Goal: Task Accomplishment & Management: Manage account settings

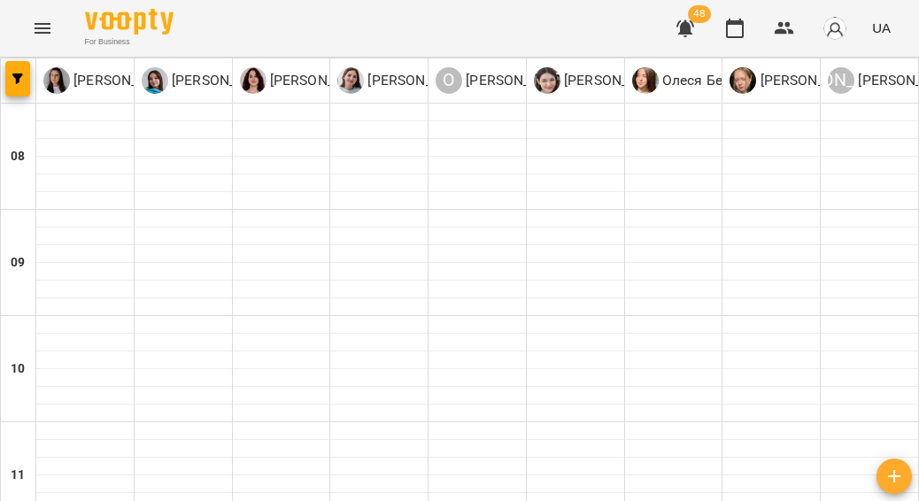
type input "**********"
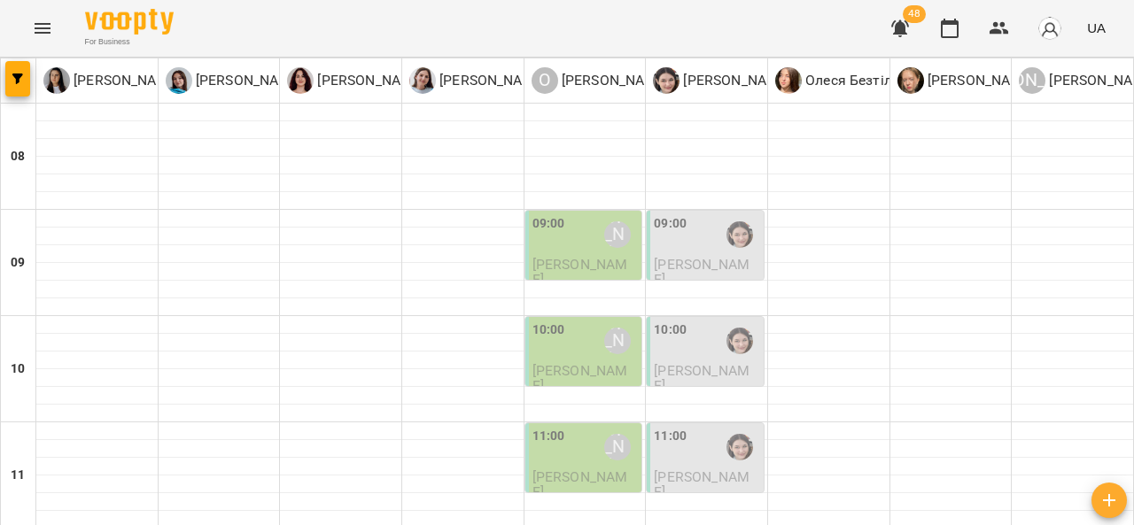
scroll to position [23, 0]
click at [579, 222] on div "09:00 Олександр Шикін" at bounding box center [585, 234] width 106 height 41
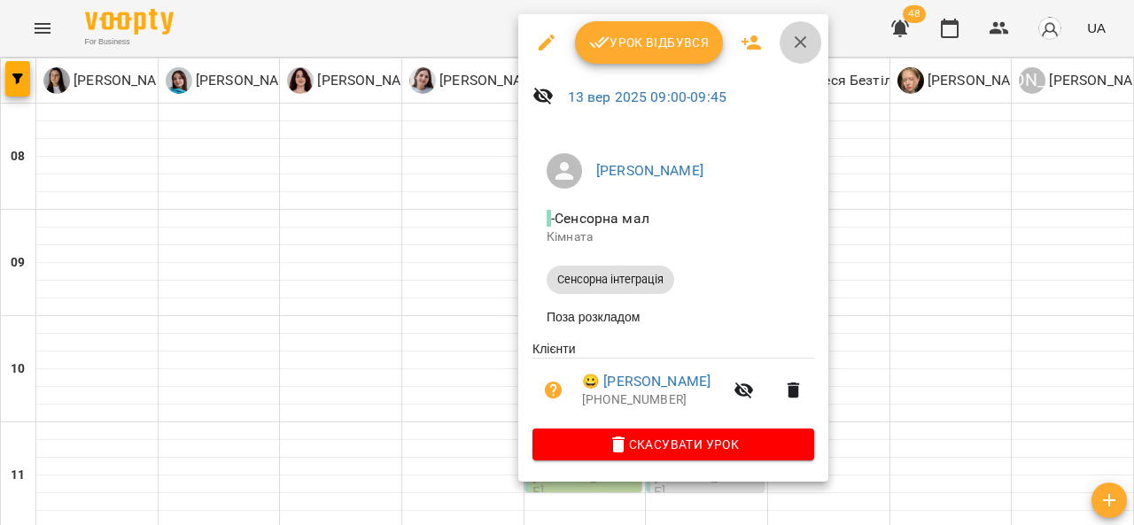
click at [794, 36] on icon "button" at bounding box center [800, 42] width 12 height 12
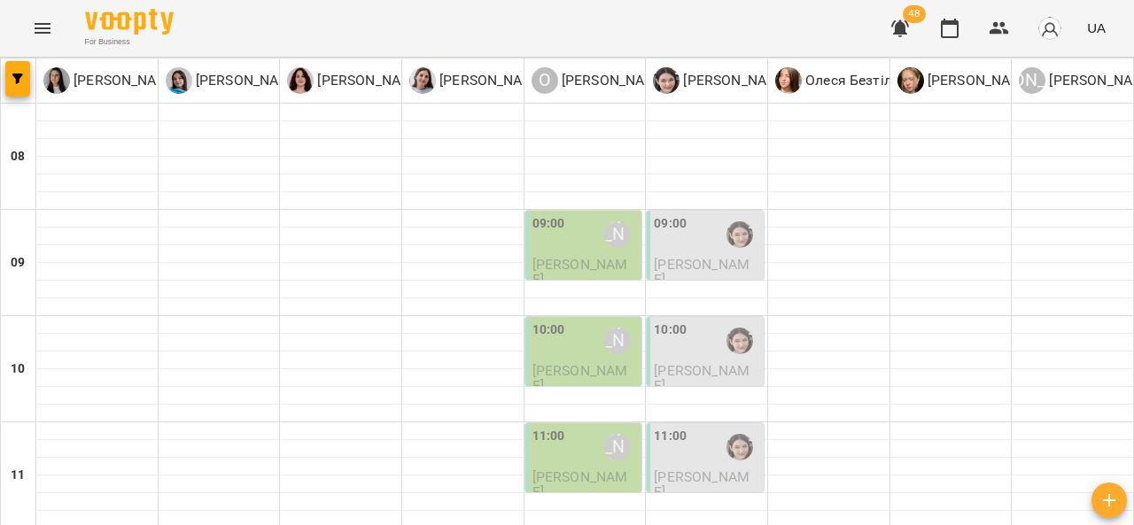
click at [565, 333] on div "10:00 Олександр Шикін" at bounding box center [585, 341] width 106 height 41
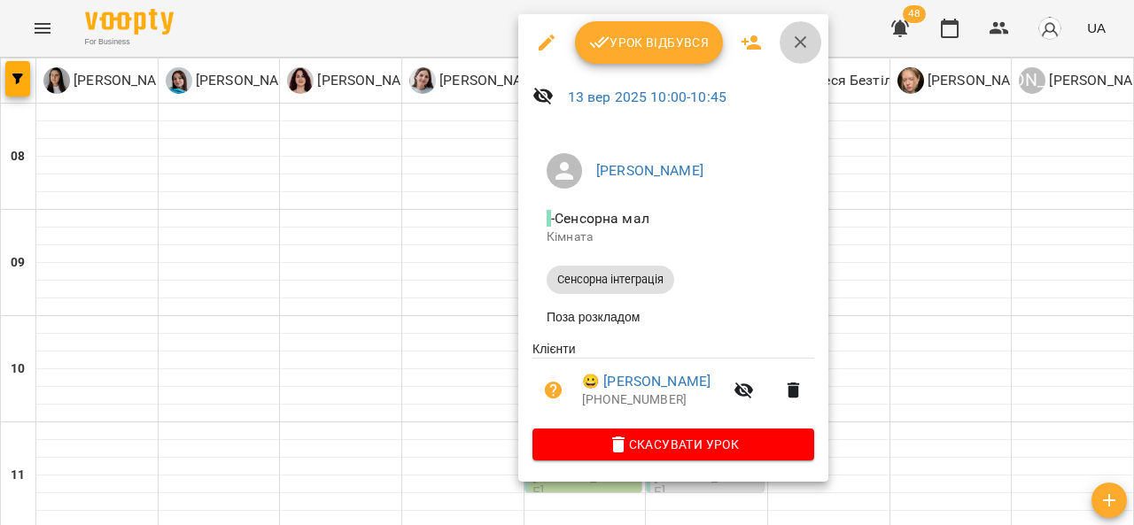
click at [797, 35] on icon "button" at bounding box center [800, 42] width 21 height 21
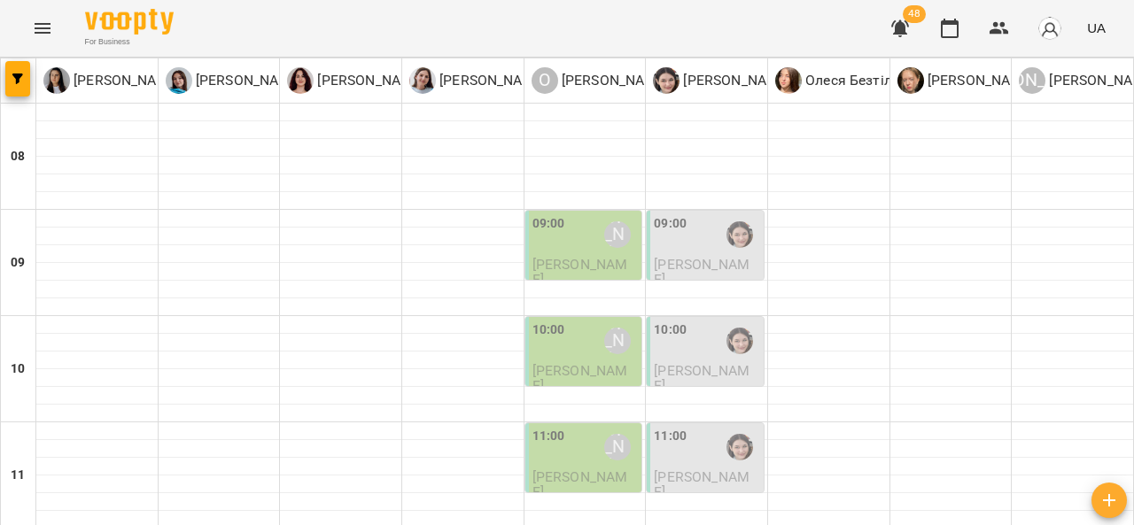
click at [685, 256] on span "[PERSON_NAME]" at bounding box center [702, 272] width 96 height 32
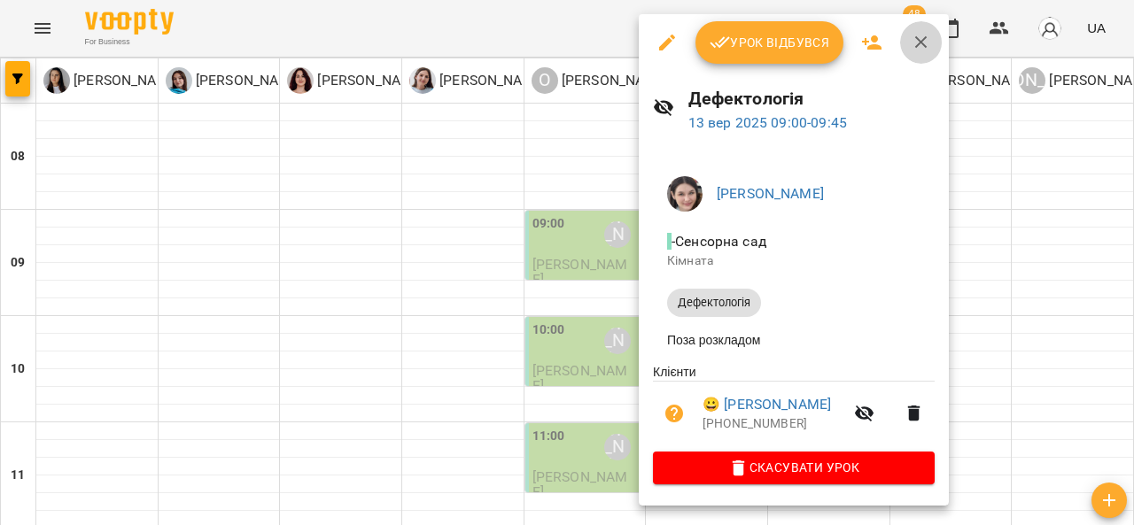
click at [915, 42] on icon "button" at bounding box center [920, 42] width 21 height 21
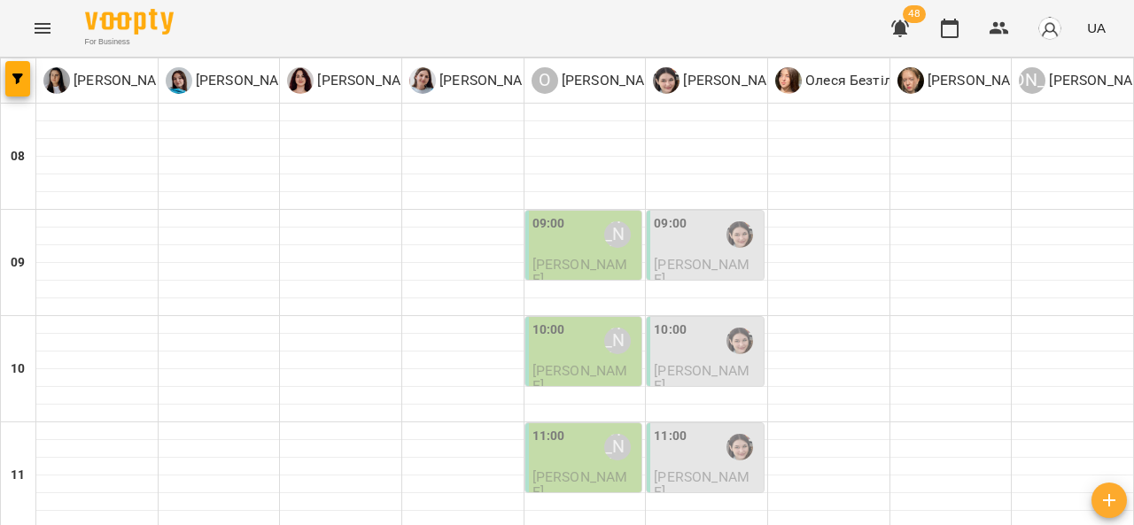
click at [597, 224] on div "[PERSON_NAME]" at bounding box center [617, 234] width 41 height 41
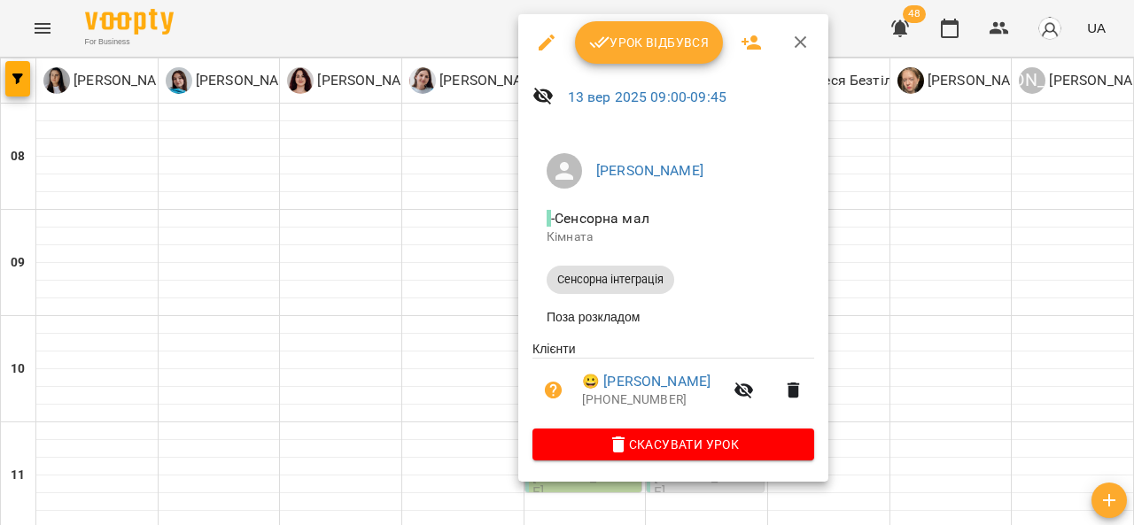
click at [855, 246] on div at bounding box center [567, 262] width 1134 height 525
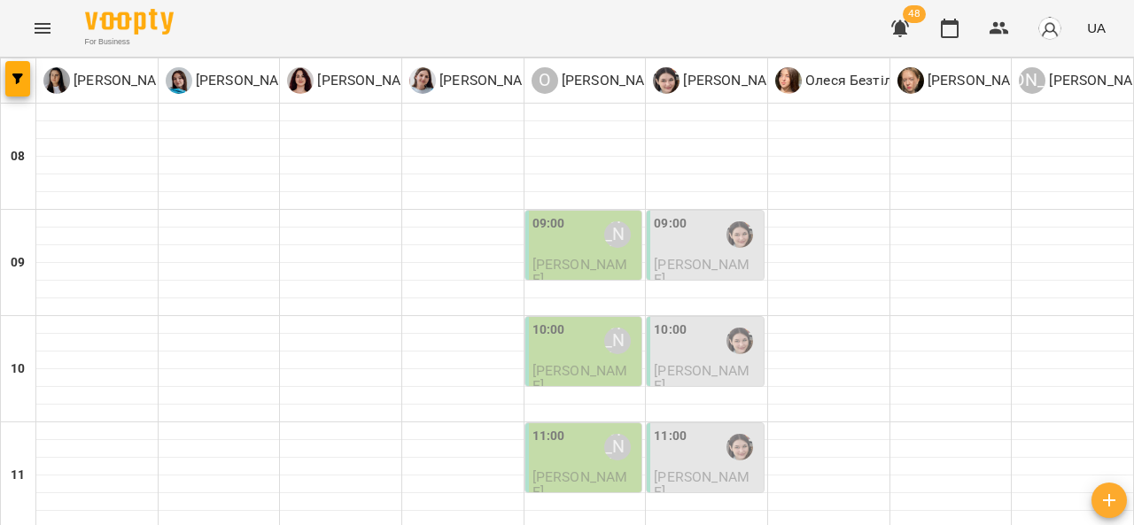
click at [583, 362] on span "[PERSON_NAME]" at bounding box center [580, 378] width 96 height 32
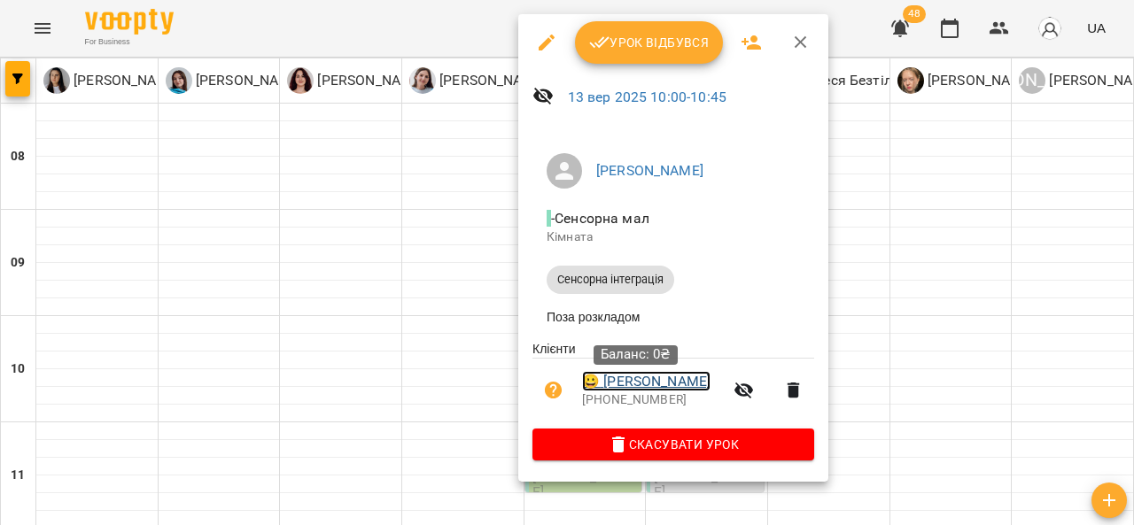
click at [632, 380] on link "😀 [PERSON_NAME]" at bounding box center [646, 381] width 128 height 21
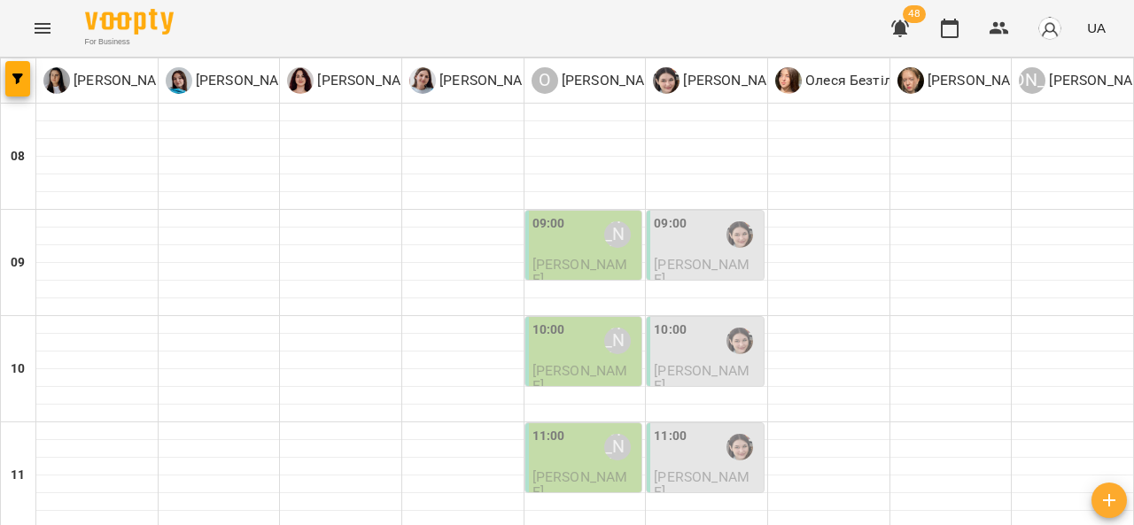
scroll to position [135, 0]
click at [627, 387] on div at bounding box center [584, 396] width 121 height 18
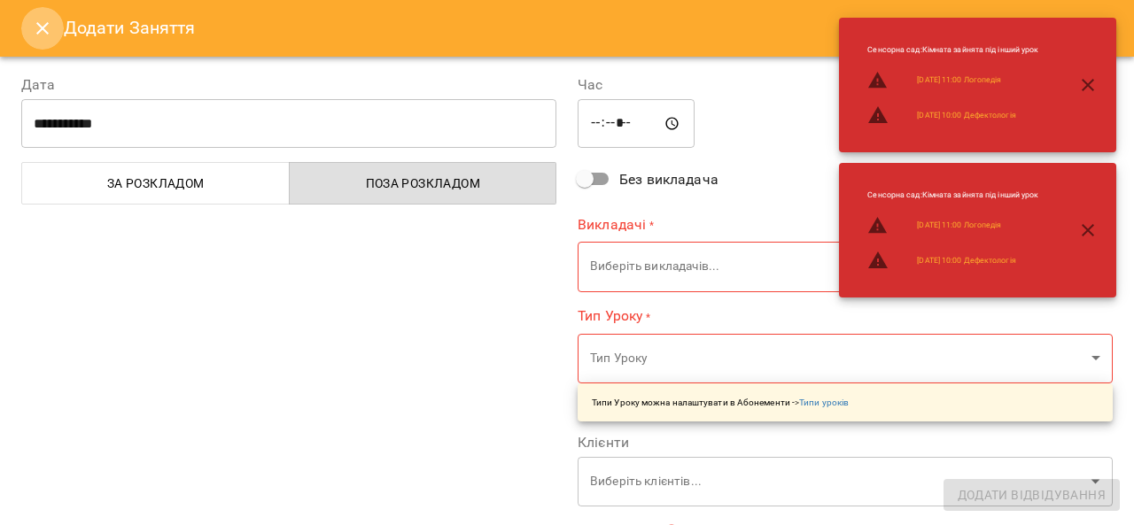
click at [44, 18] on icon "Close" at bounding box center [42, 28] width 21 height 21
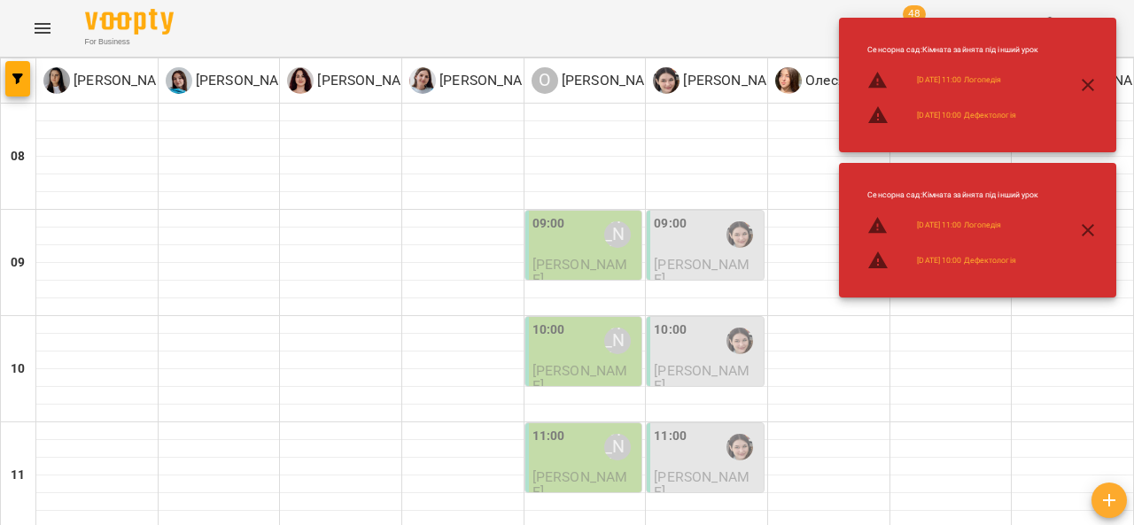
scroll to position [89, 0]
click at [579, 214] on div "09:00 [PERSON_NAME]" at bounding box center [585, 234] width 106 height 41
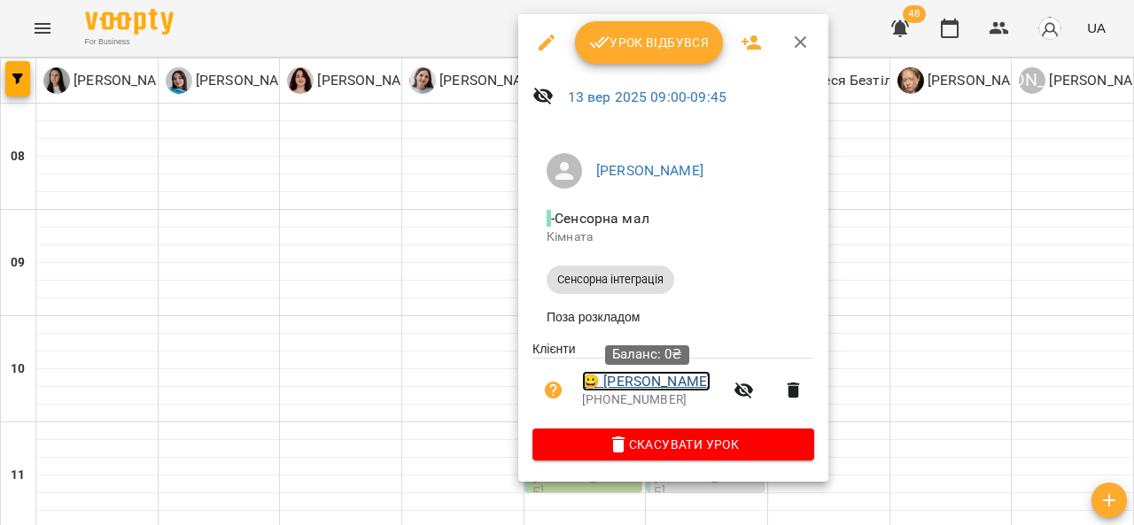
click at [654, 385] on link "😀 [PERSON_NAME]" at bounding box center [646, 381] width 128 height 21
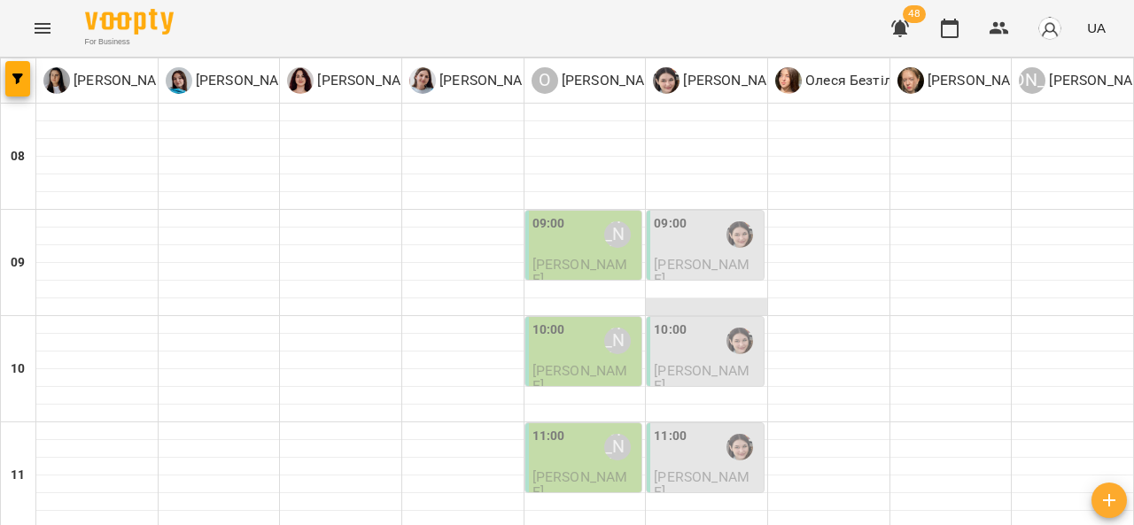
scroll to position [37, 0]
click at [698, 214] on div "09:00" at bounding box center [707, 234] width 106 height 41
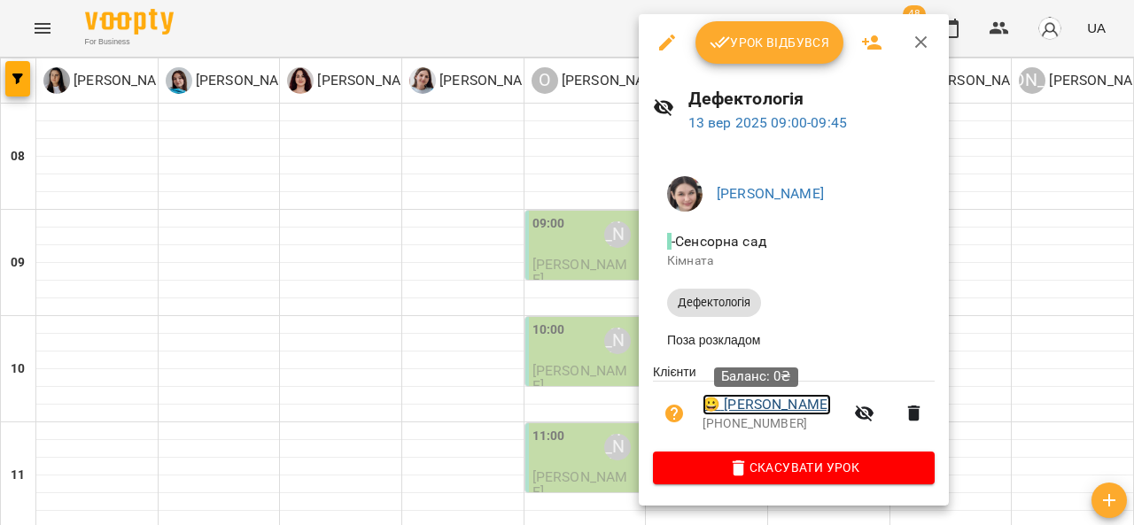
click at [752, 415] on link "😀 [PERSON_NAME]" at bounding box center [766, 404] width 128 height 21
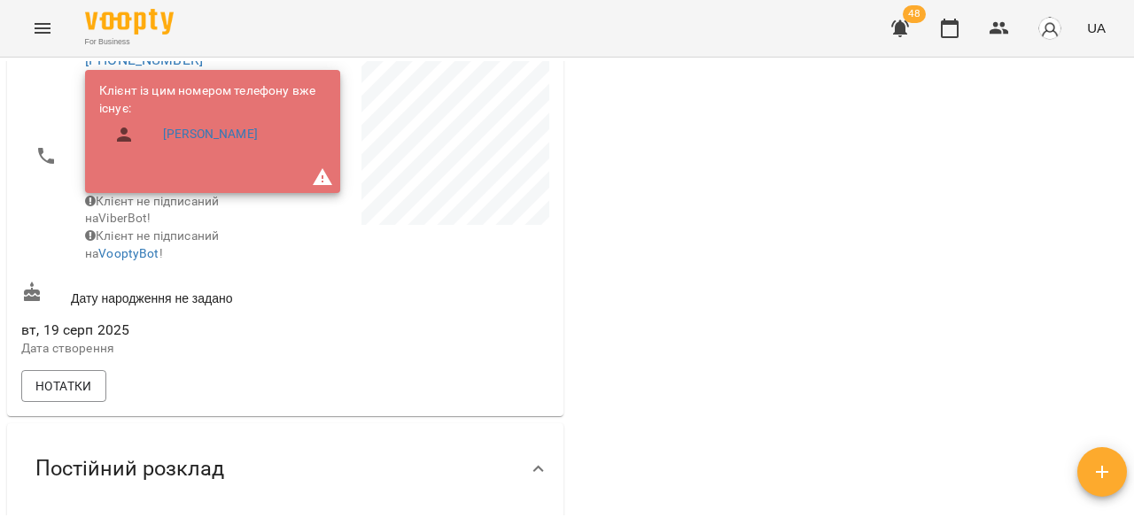
click at [752, 415] on div "0 ₴ Баланс Поповнити рахунок 1100 ₴ Послуги 1100 ₴ Без призначення -1100 ₴ Разо…" at bounding box center [848, 247] width 563 height 764
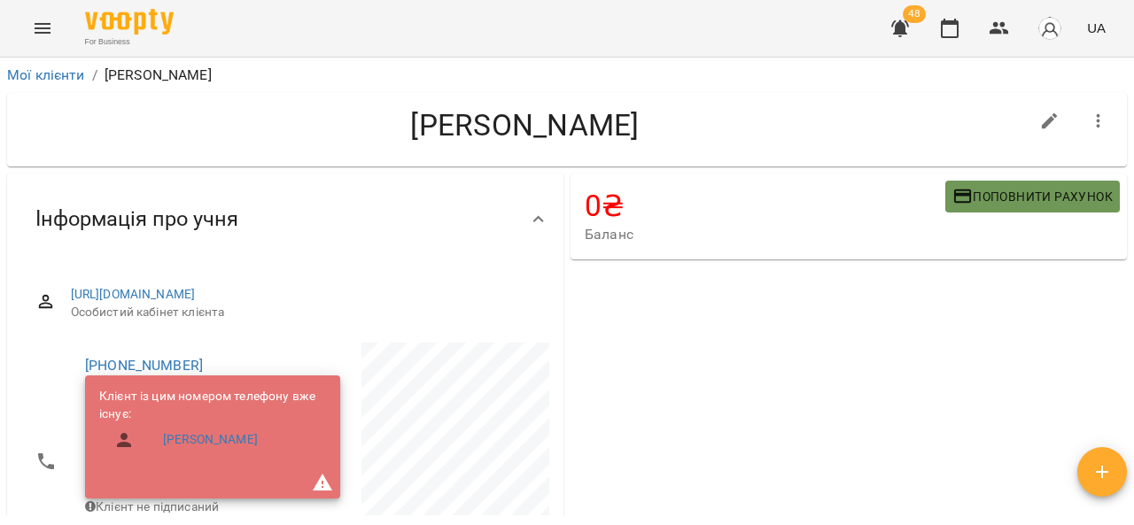
click at [918, 206] on span "Поповнити рахунок" at bounding box center [1032, 196] width 160 height 21
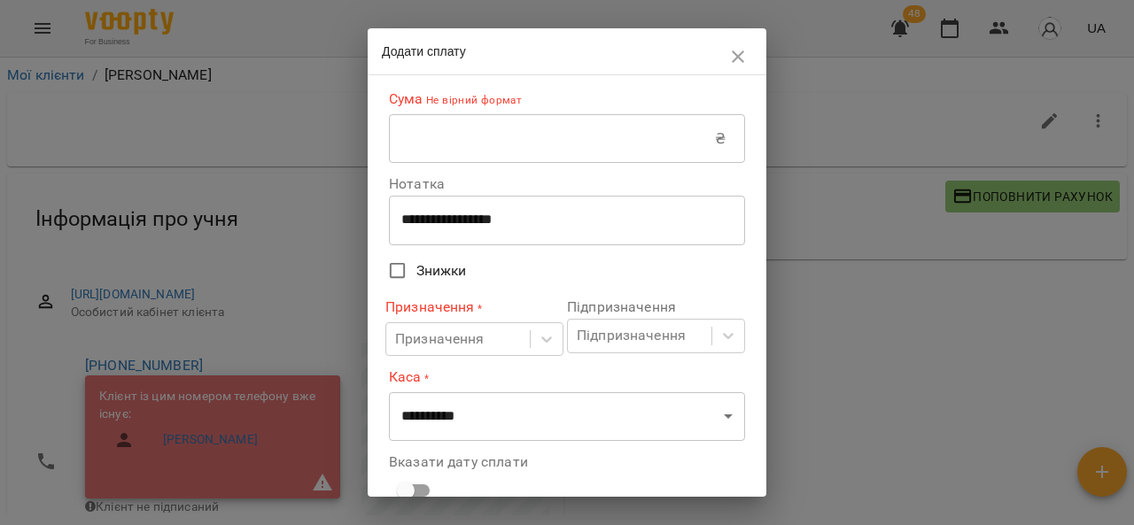
scroll to position [133, 0]
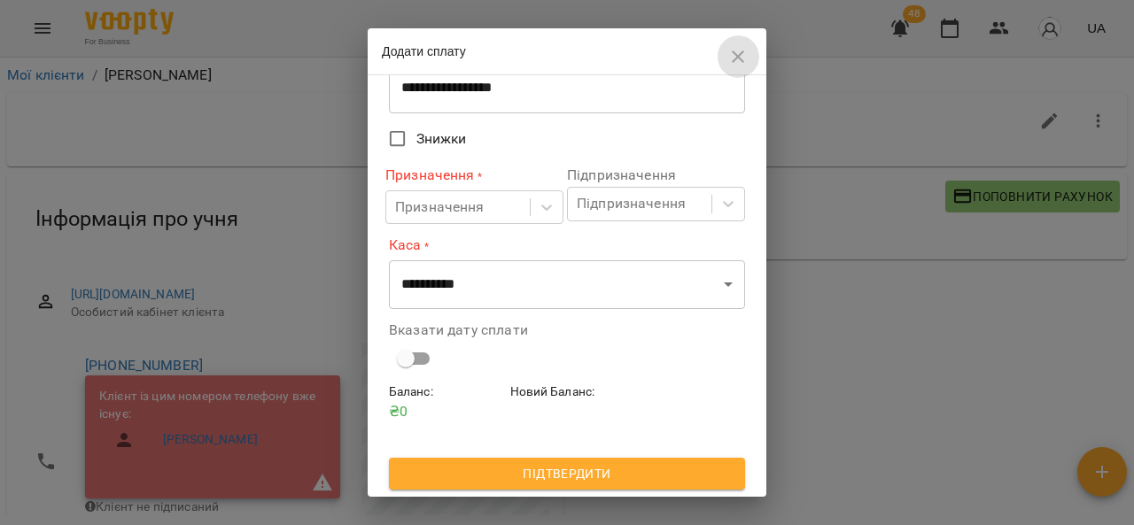
click at [753, 49] on button "button" at bounding box center [737, 56] width 43 height 43
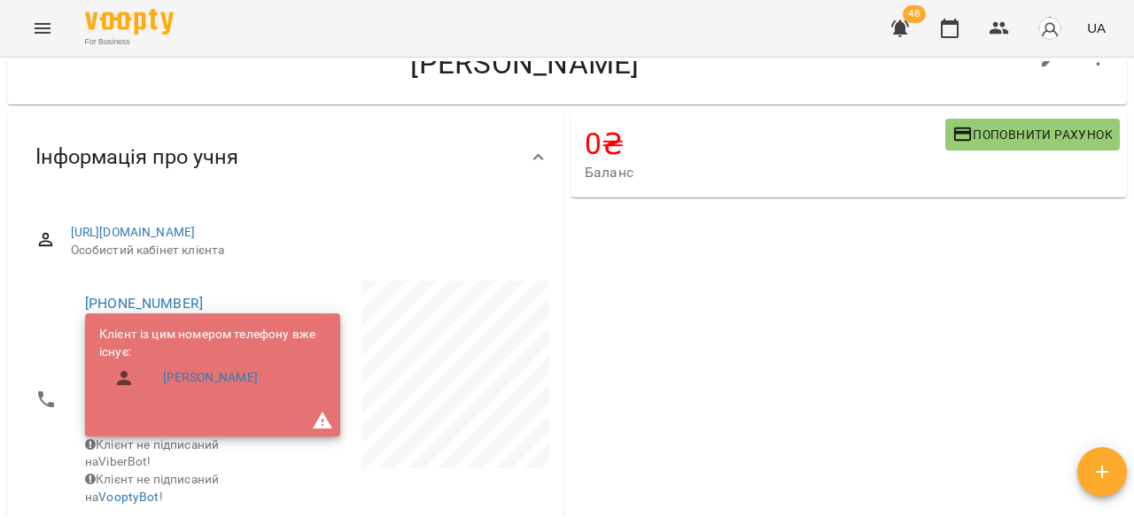
scroll to position [0, 0]
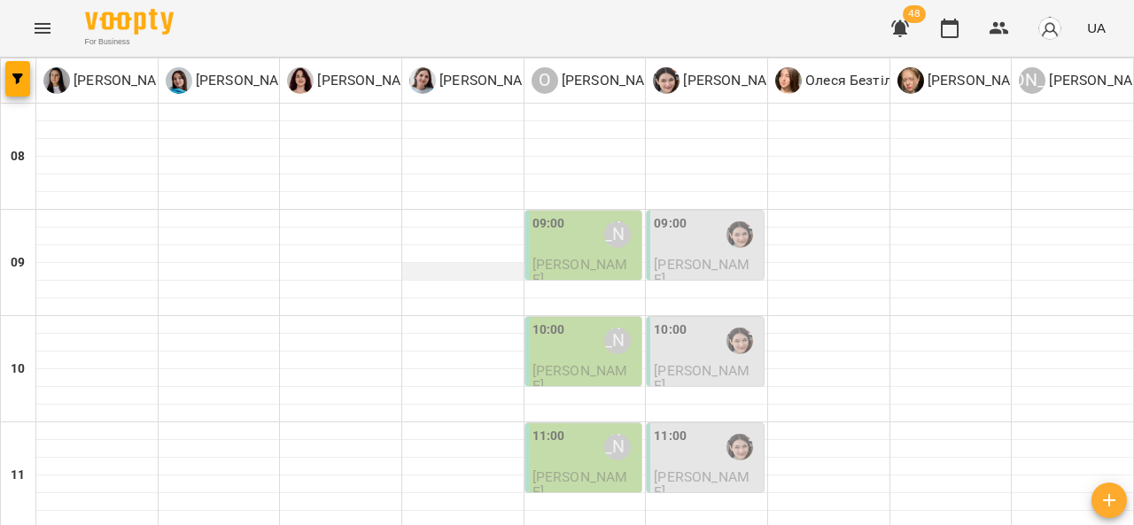
scroll to position [430, 0]
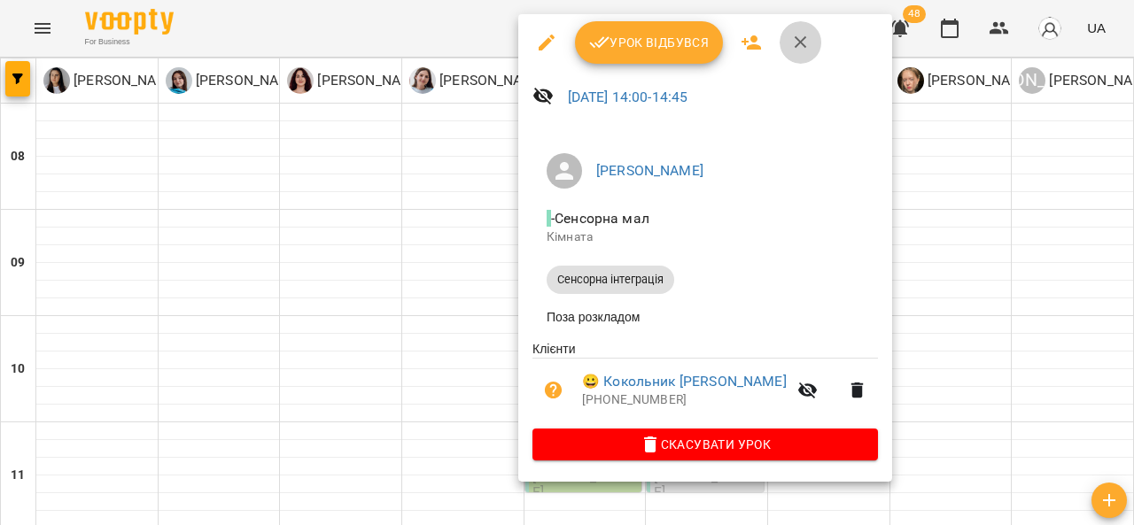
click at [804, 22] on button "button" at bounding box center [800, 42] width 43 height 43
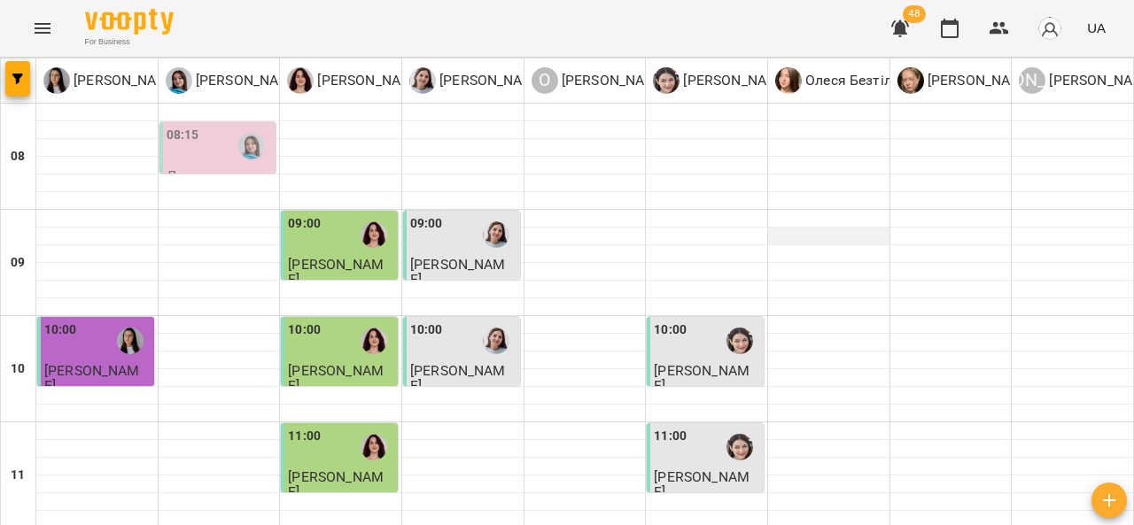
scroll to position [0, 0]
click at [220, 153] on div "08:15" at bounding box center [219, 146] width 106 height 41
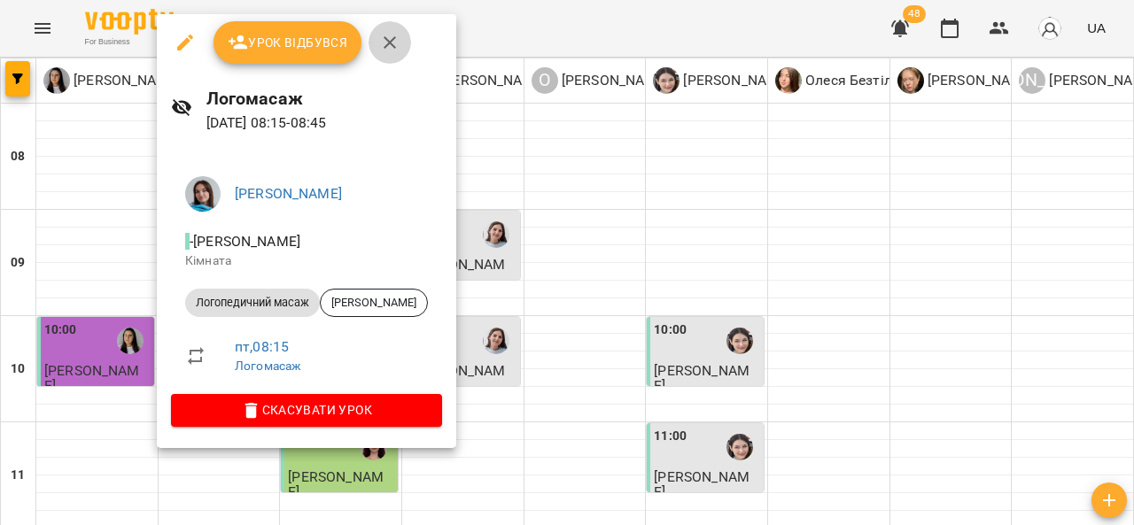
click at [383, 36] on icon "button" at bounding box center [389, 42] width 21 height 21
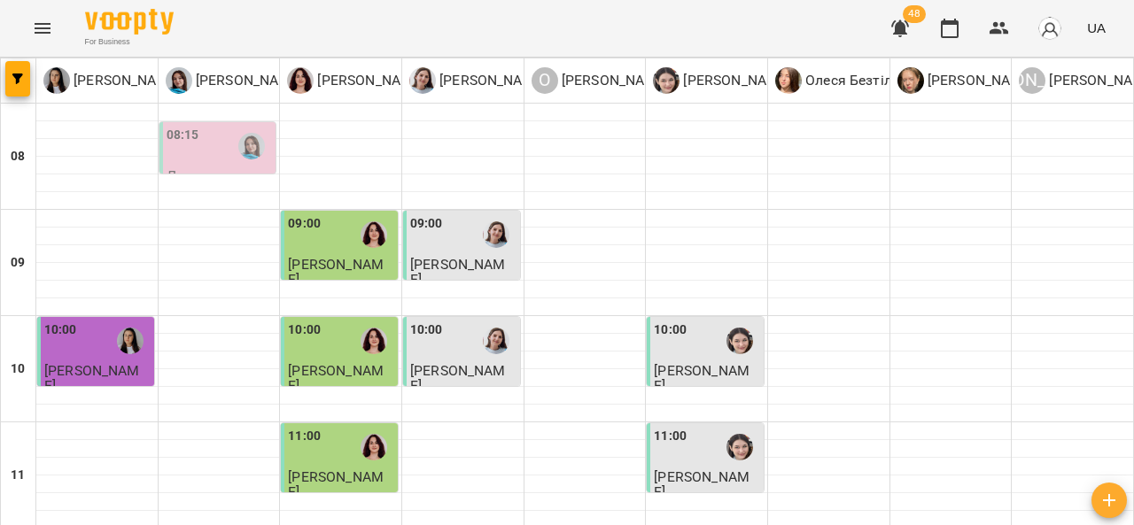
scroll to position [326, 0]
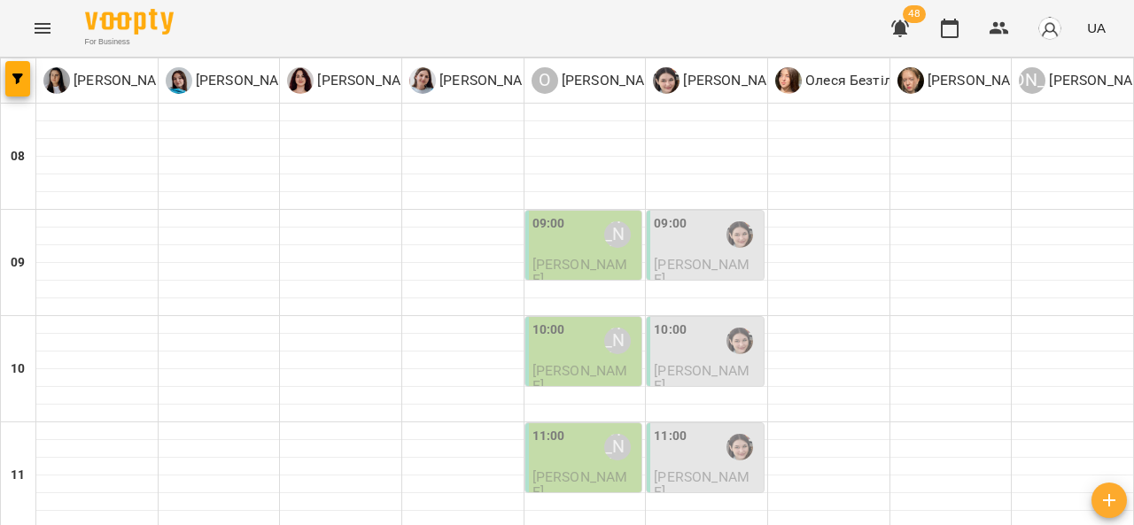
scroll to position [434, 0]
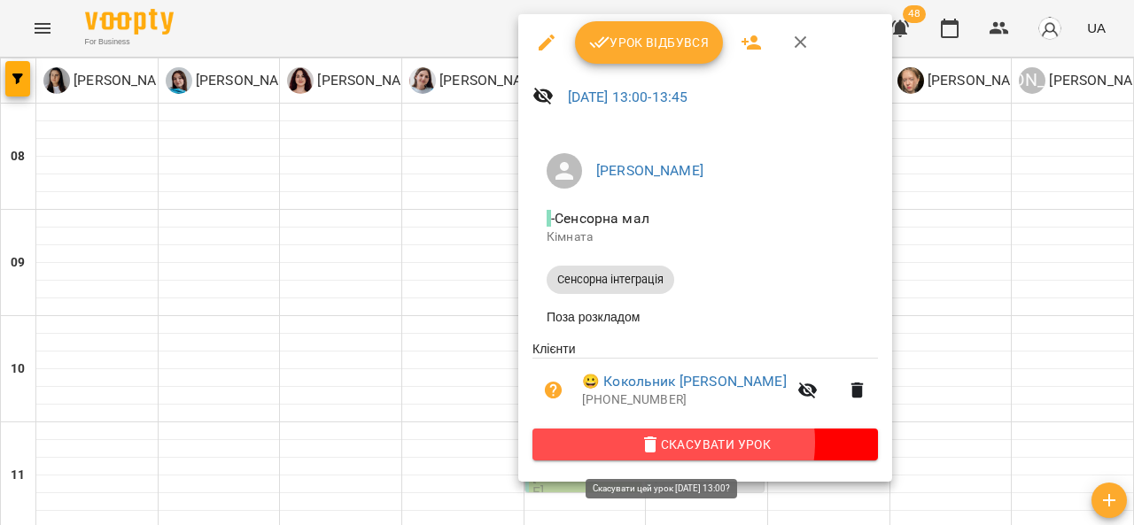
click at [668, 448] on span "Скасувати Урок" at bounding box center [704, 444] width 317 height 21
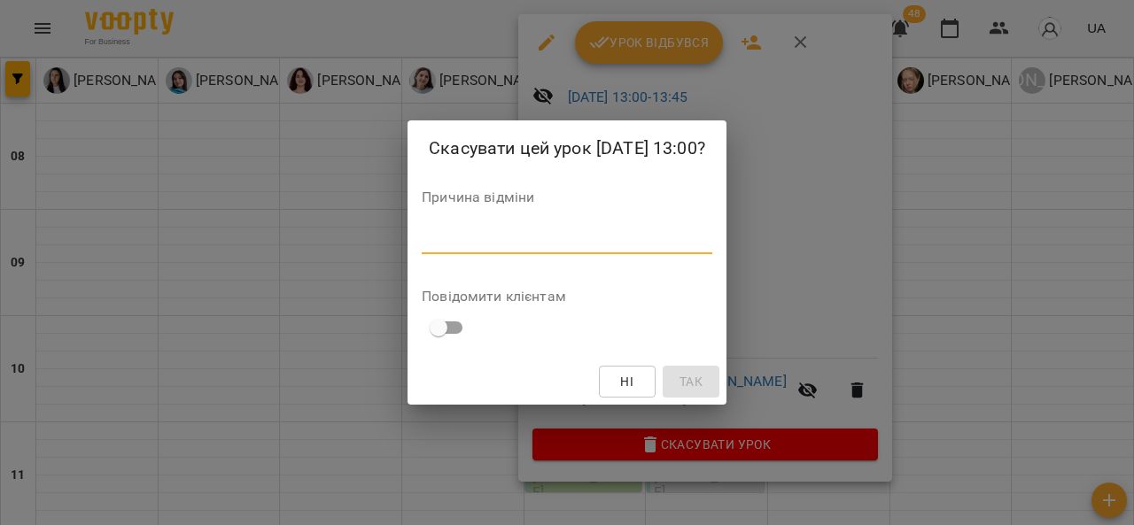
click at [497, 240] on textarea at bounding box center [567, 239] width 290 height 17
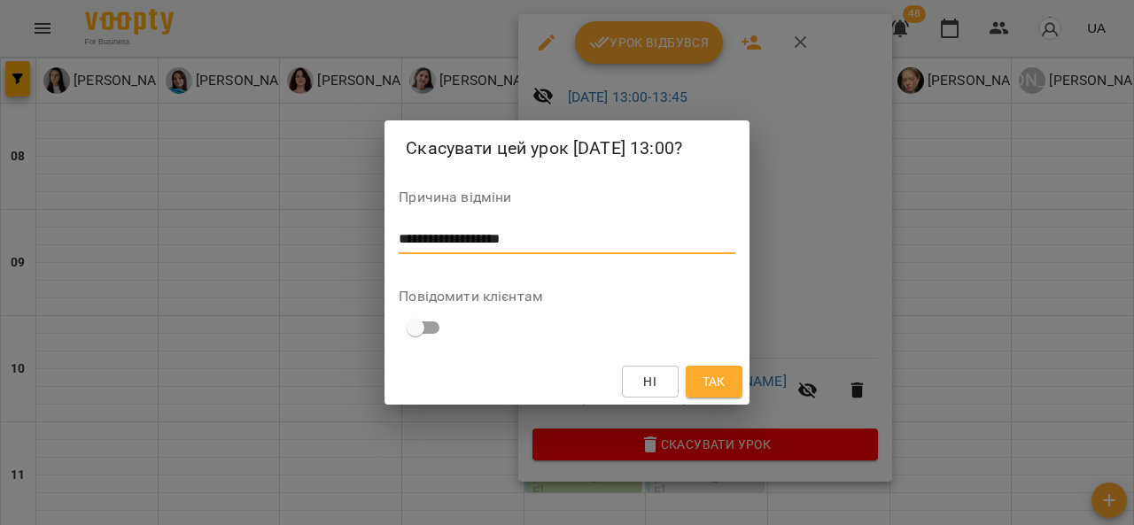
type textarea "**********"
click at [738, 385] on button "Так" at bounding box center [713, 382] width 57 height 32
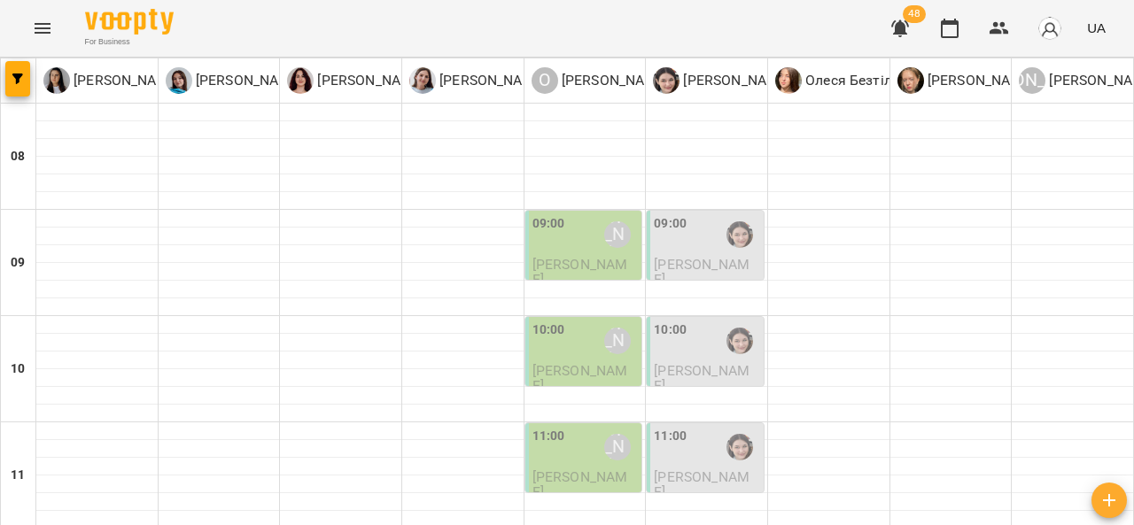
scroll to position [399, 0]
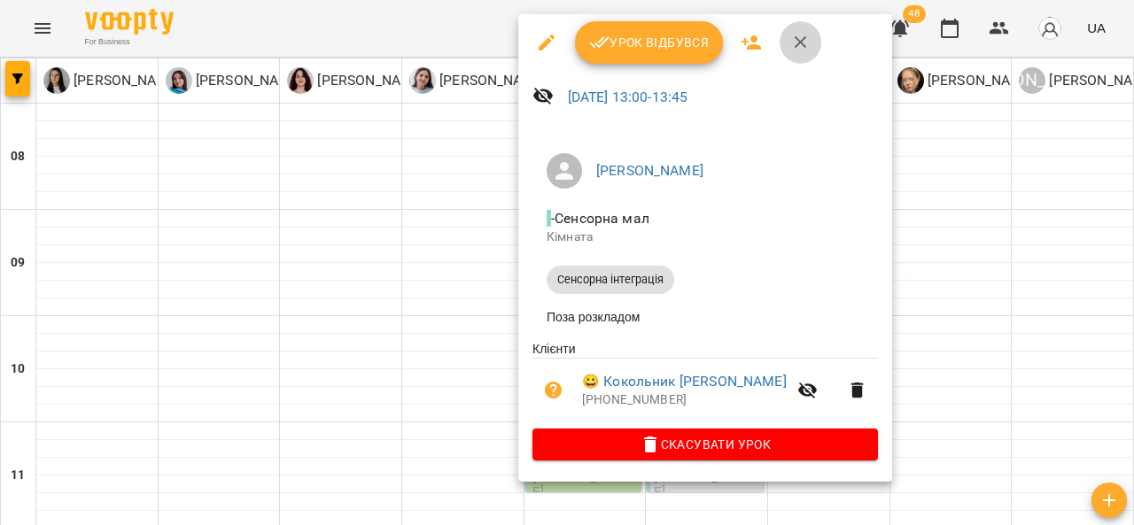
click at [800, 37] on icon "button" at bounding box center [800, 42] width 21 height 21
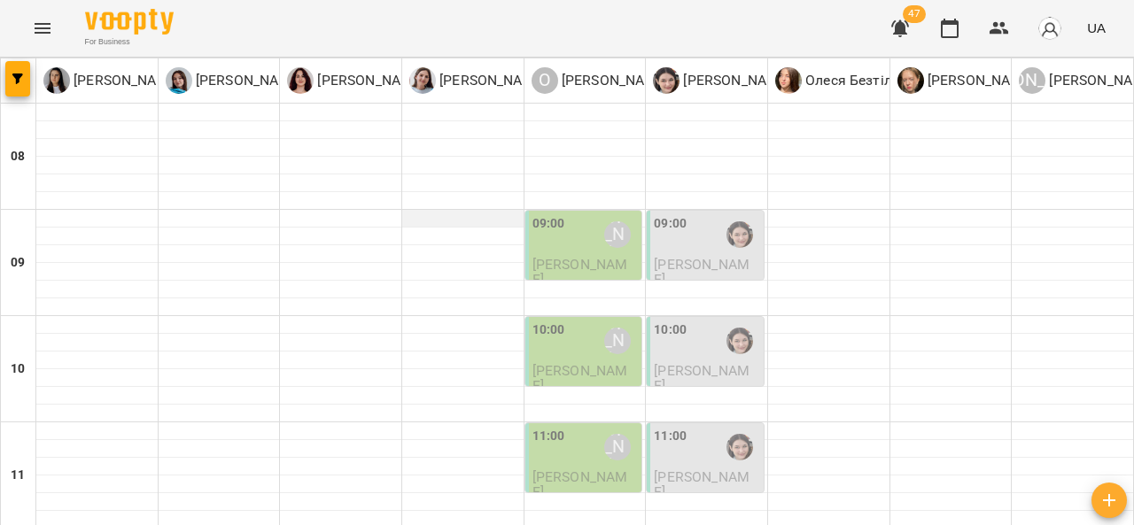
click at [455, 440] on div at bounding box center [462, 449] width 121 height 18
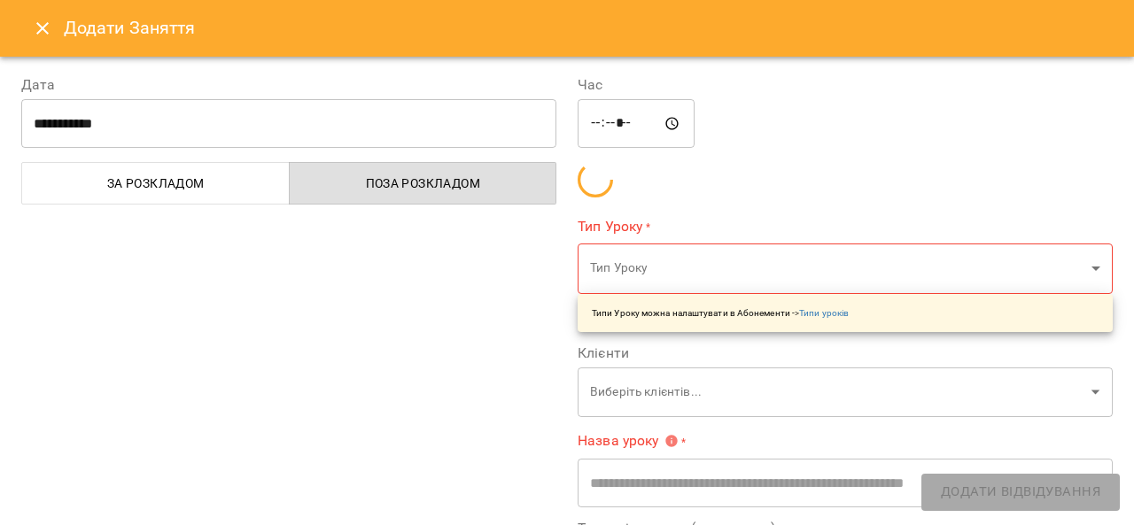
type input "**********"
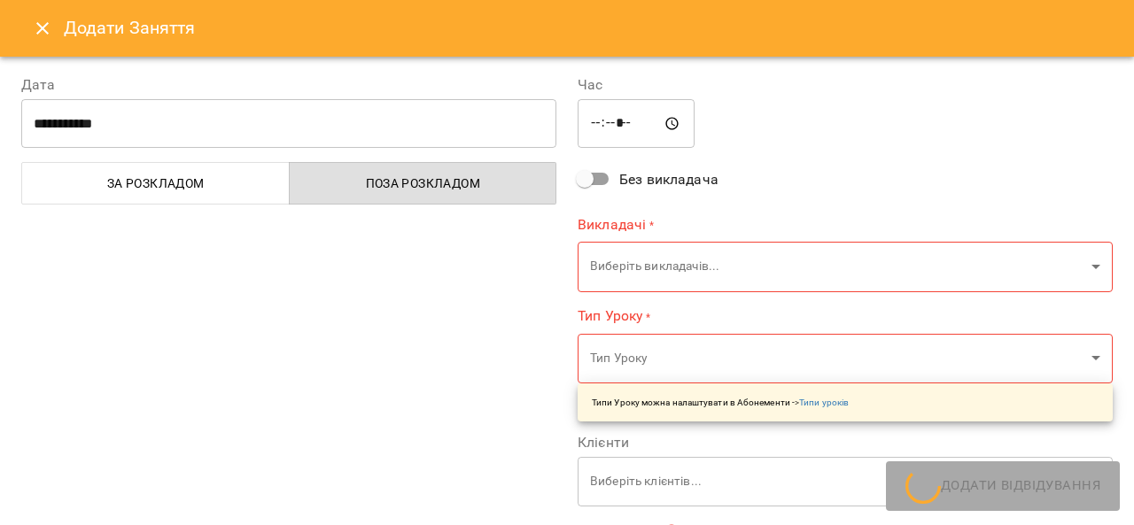
scroll to position [290, 0]
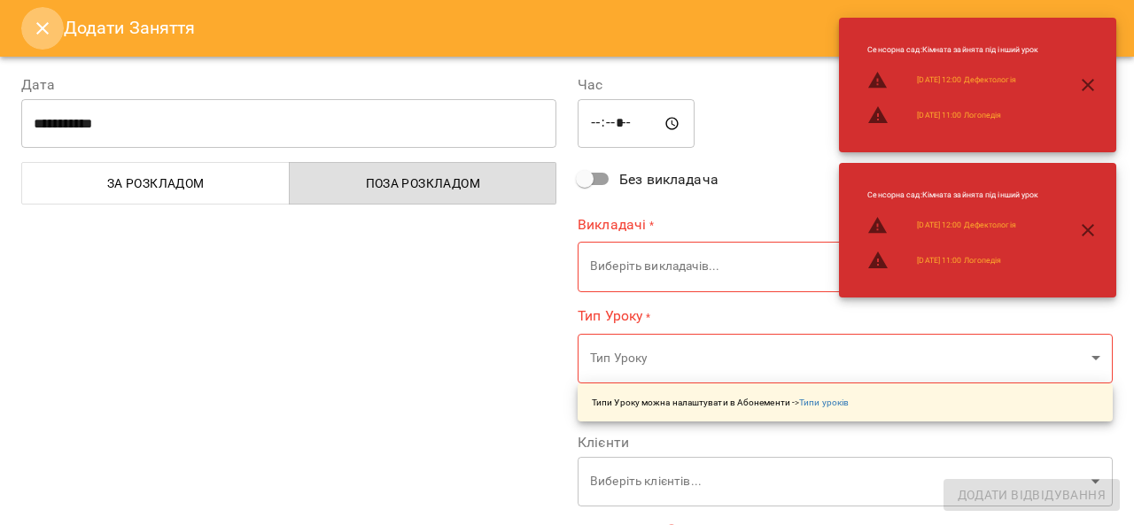
click at [35, 33] on icon "Close" at bounding box center [42, 28] width 21 height 21
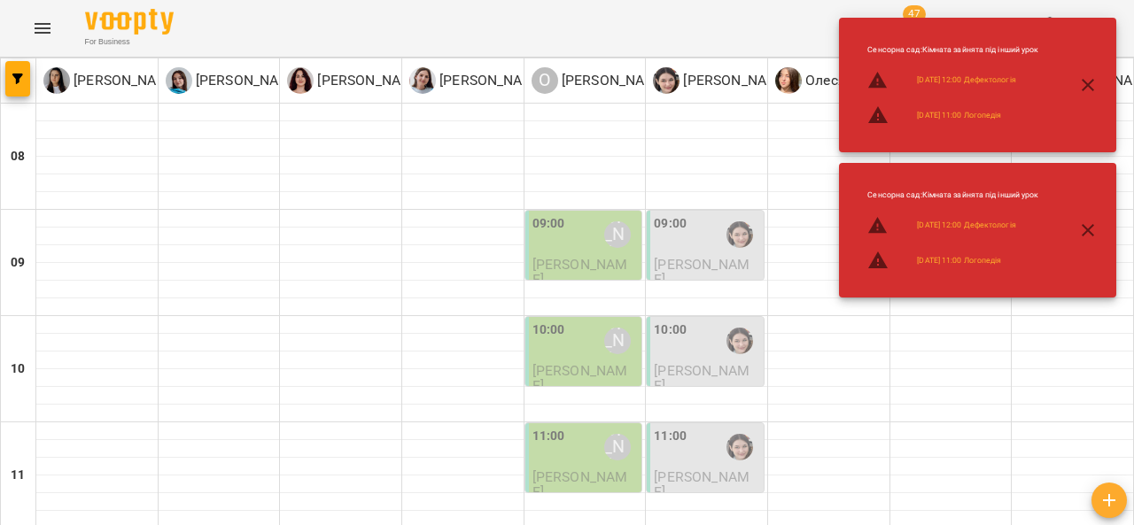
scroll to position [462, 0]
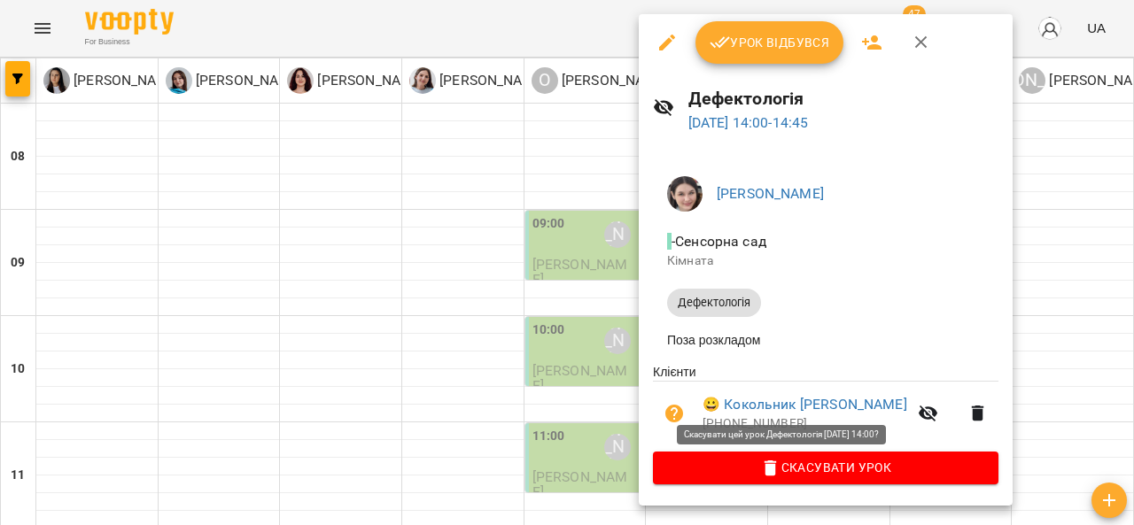
click at [770, 484] on button "Скасувати Урок" at bounding box center [825, 468] width 345 height 32
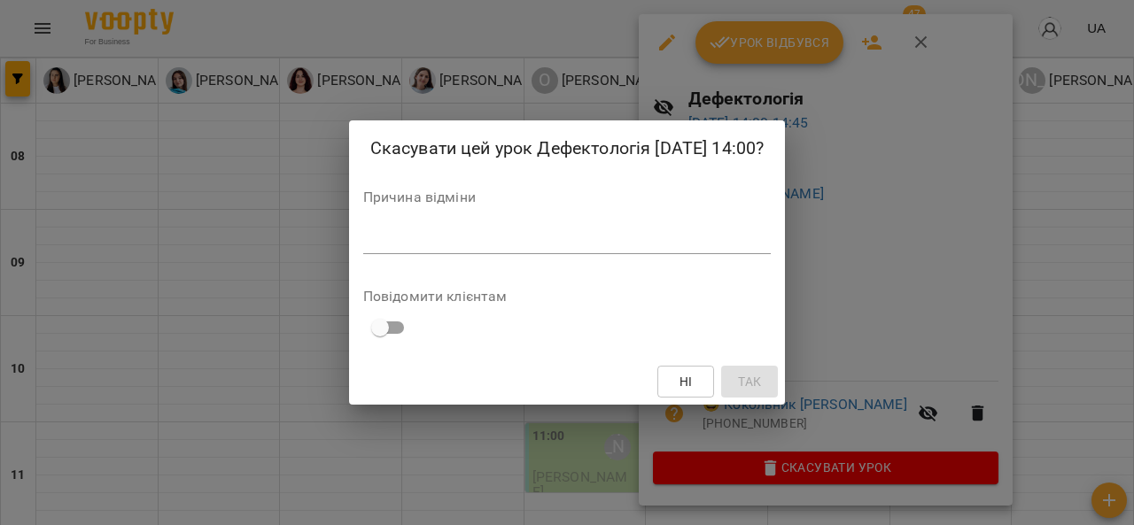
click at [463, 251] on div "*" at bounding box center [567, 240] width 408 height 28
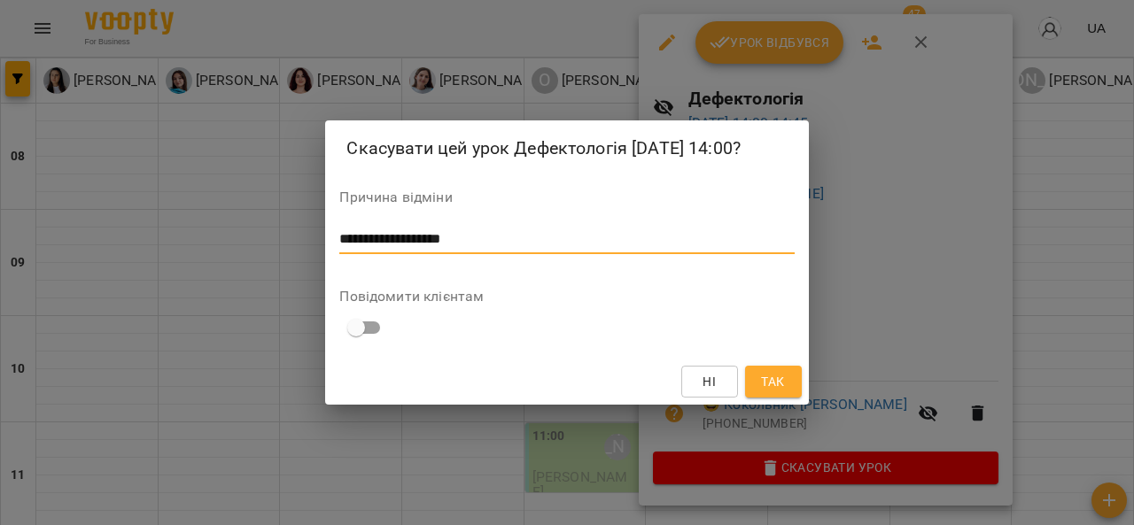
type textarea "**********"
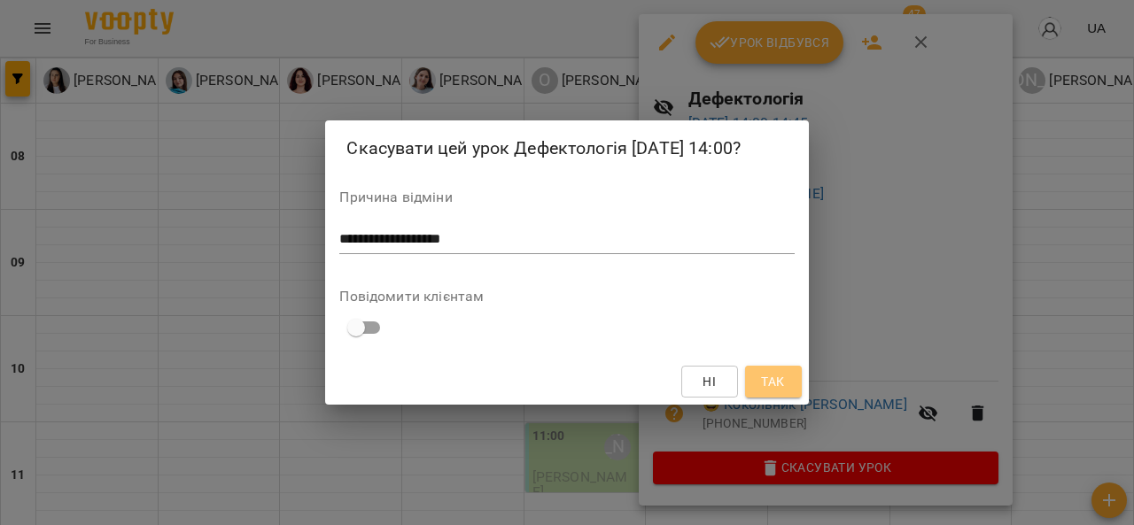
click at [779, 381] on span "Так" at bounding box center [772, 381] width 23 height 21
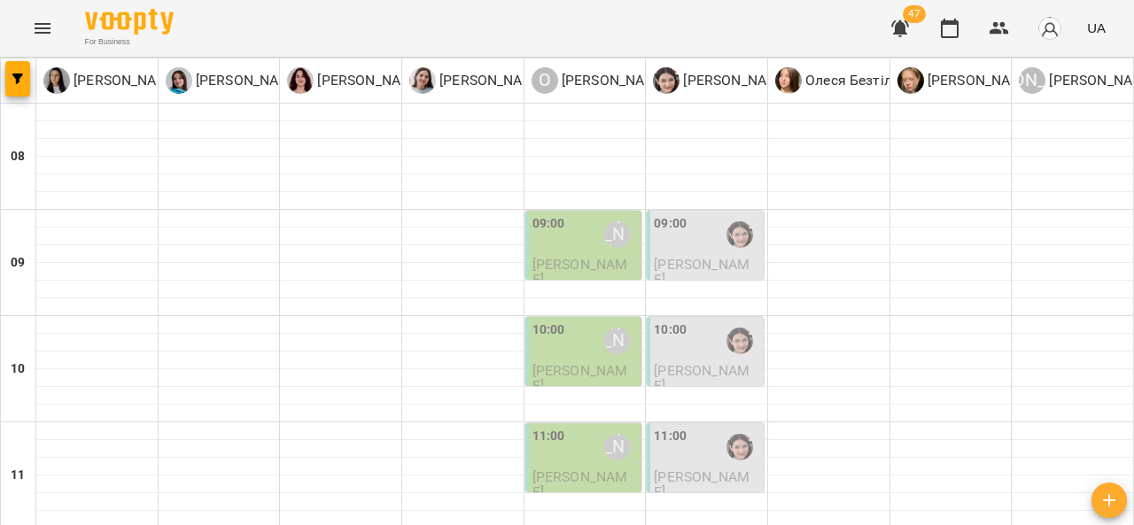
scroll to position [519, 0]
click at [556, 225] on div "09:00 Олександр Шикін Шевчук Павлик" at bounding box center [583, 251] width 117 height 81
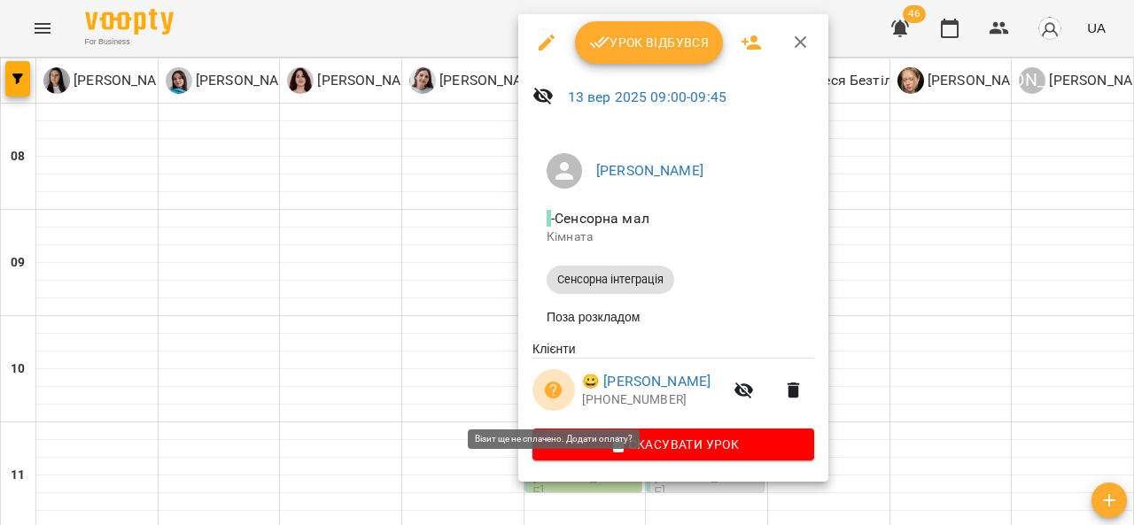
click at [550, 386] on icon "button" at bounding box center [553, 390] width 21 height 21
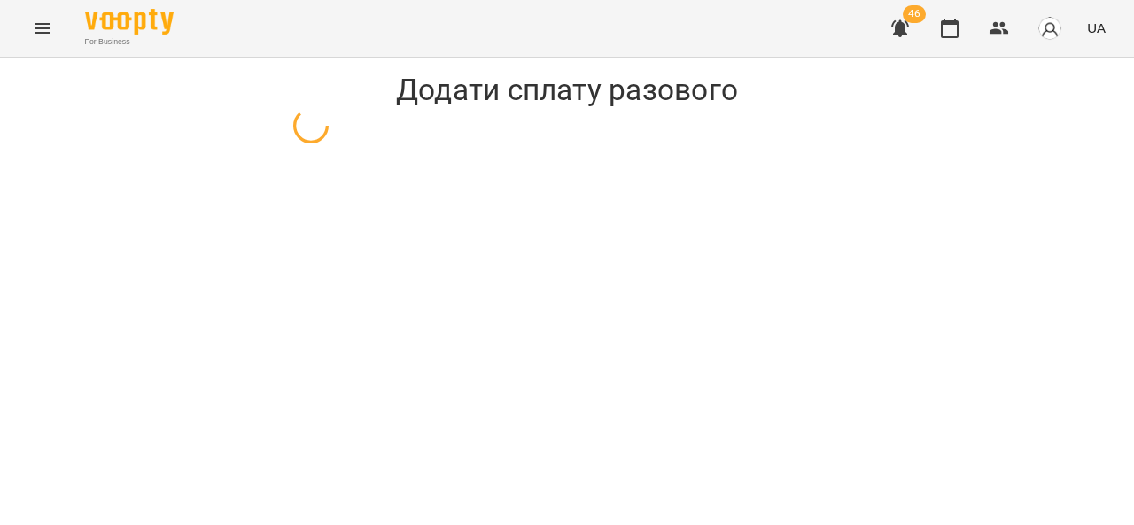
select select "**********"
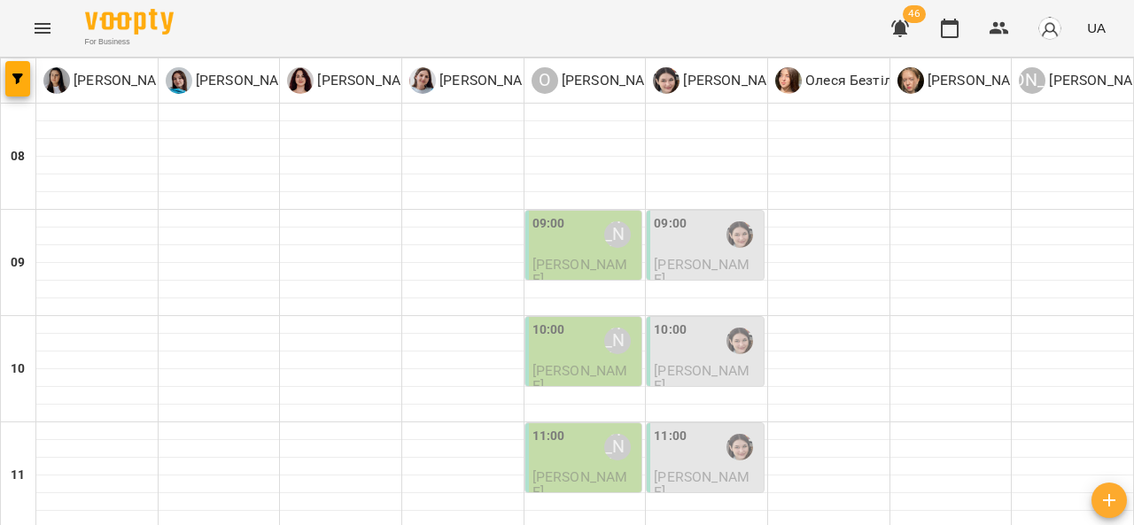
click at [579, 235] on div "09:00 Олександр Шикін" at bounding box center [585, 234] width 106 height 41
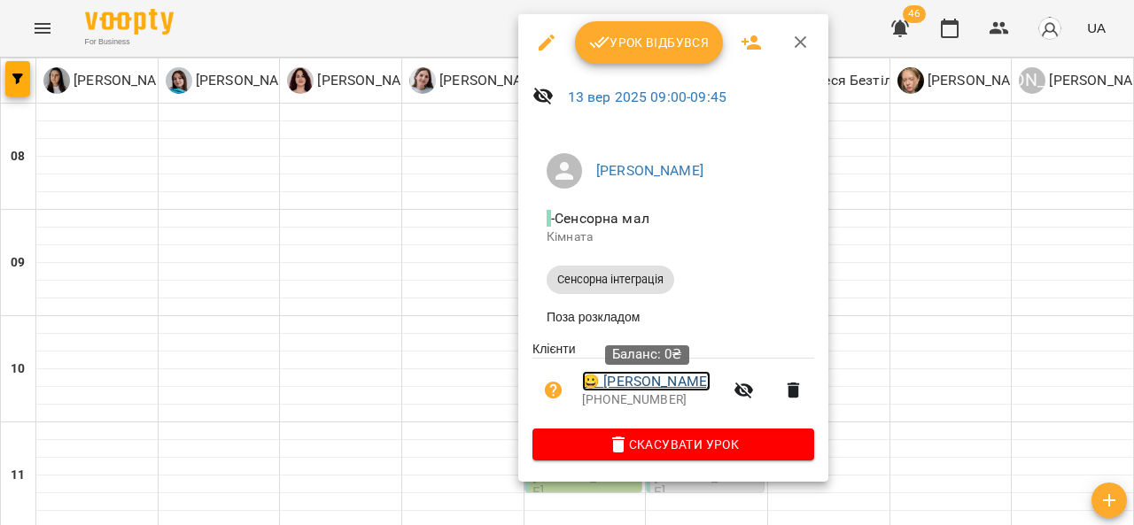
click at [675, 392] on link "😀 Шевчук Павлик" at bounding box center [646, 381] width 128 height 21
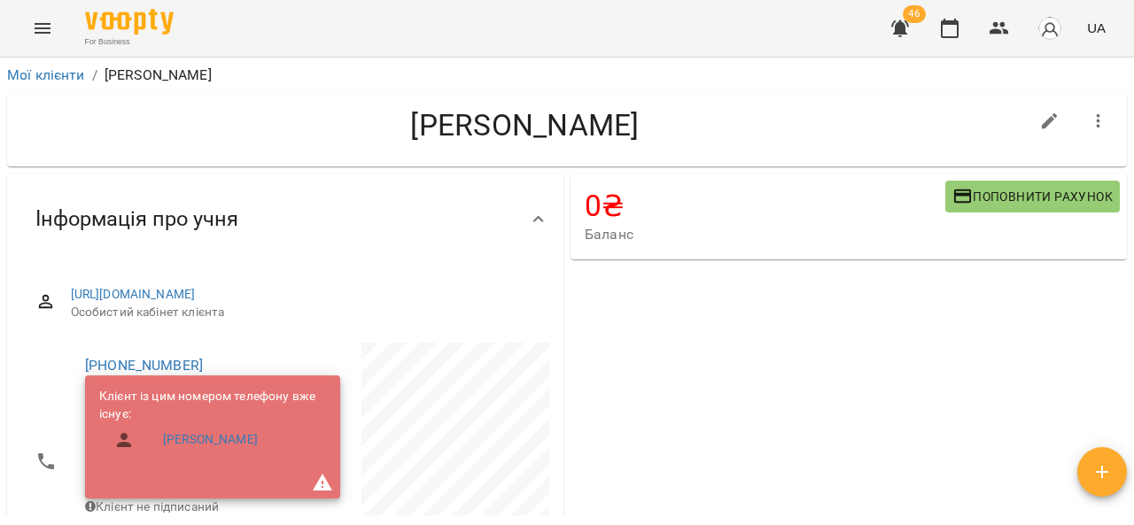
click at [599, 219] on h4 "0 ₴" at bounding box center [764, 206] width 360 height 36
click at [971, 203] on span "Поповнити рахунок" at bounding box center [1032, 196] width 160 height 21
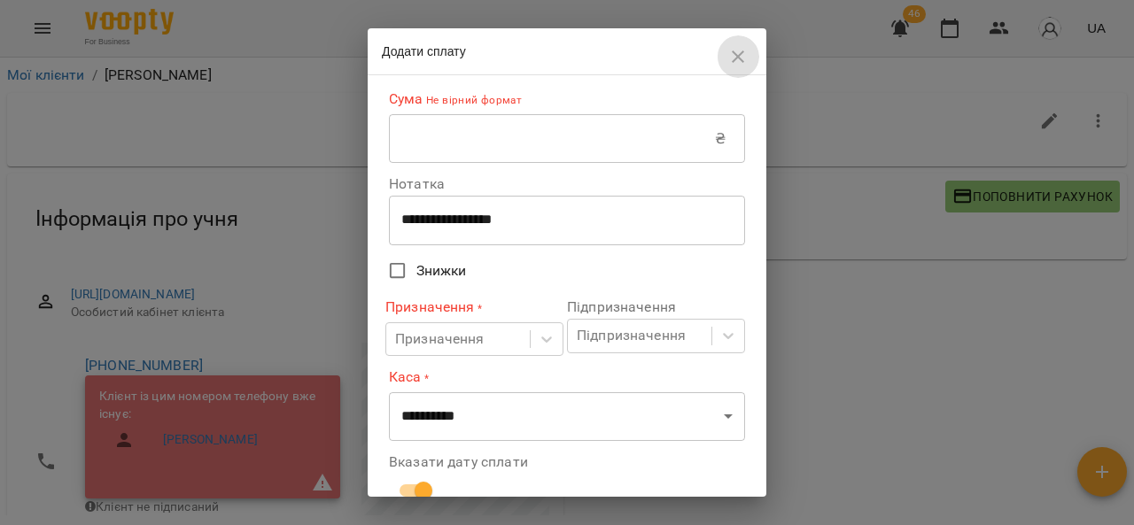
click at [740, 56] on icon "button" at bounding box center [737, 56] width 21 height 21
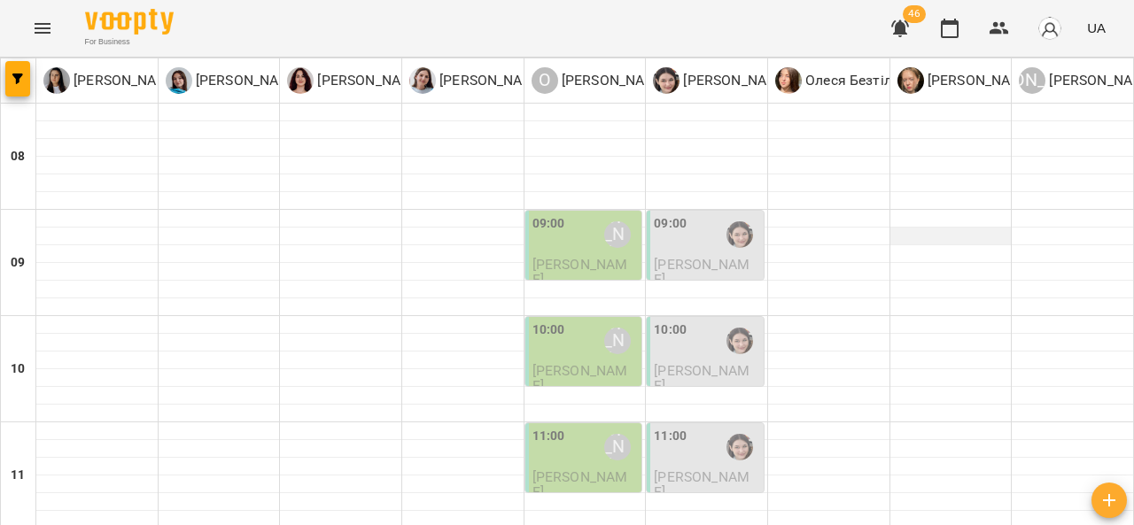
scroll to position [9, 0]
click at [685, 337] on div "10:00" at bounding box center [707, 341] width 106 height 41
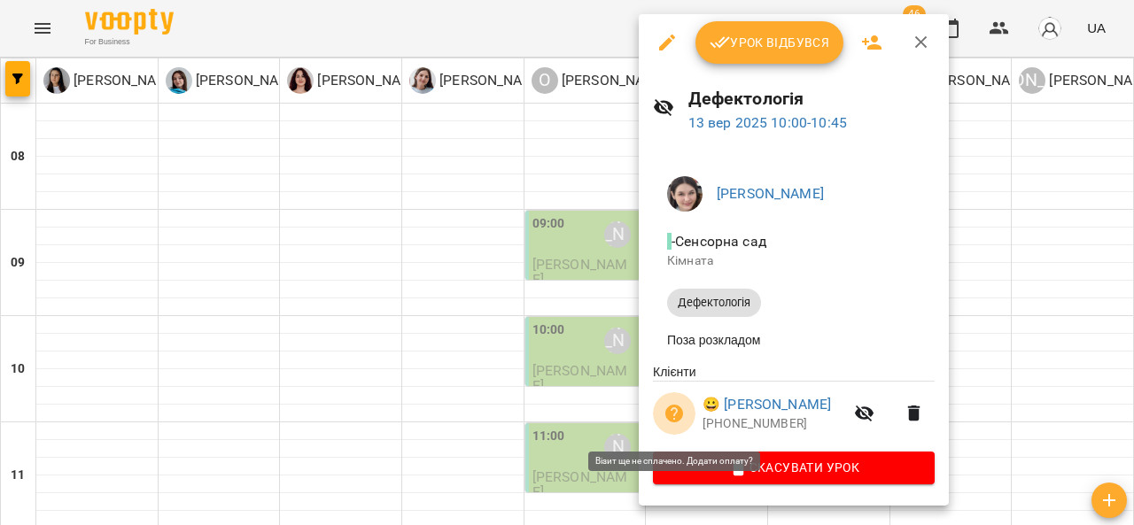
click at [678, 414] on icon "button" at bounding box center [674, 414] width 18 height 18
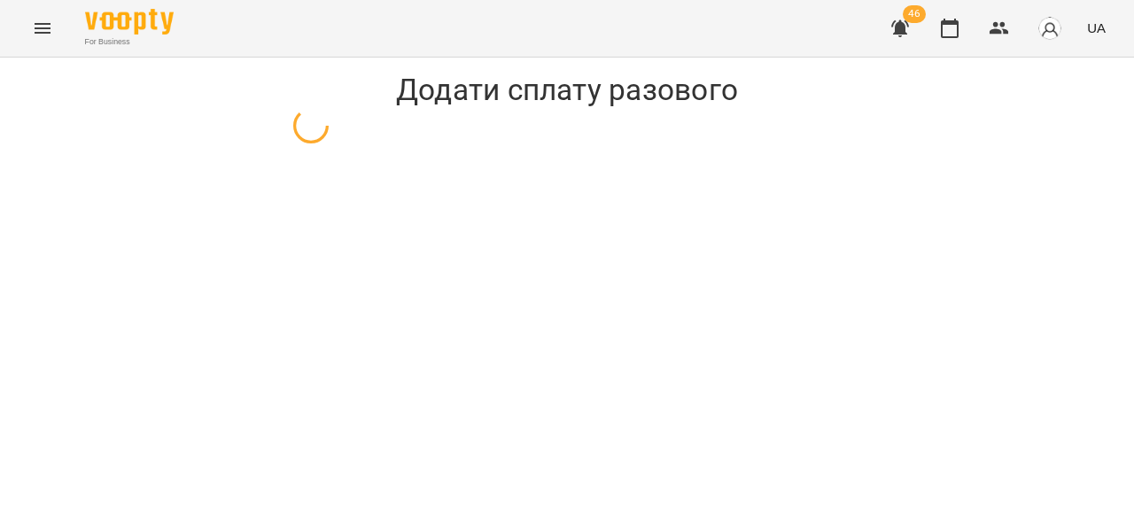
select select "**********"
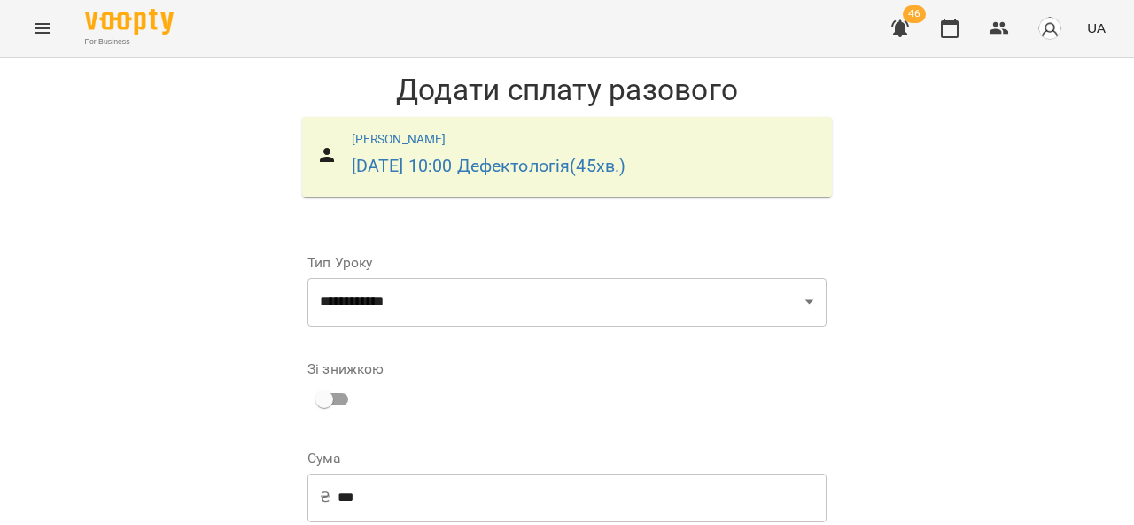
scroll to position [282, 0]
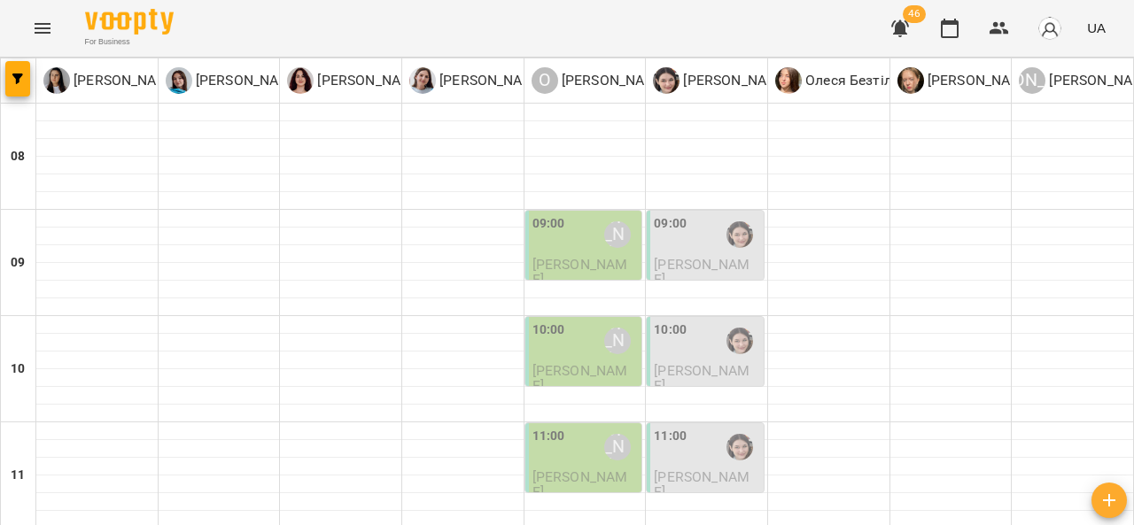
scroll to position [60, 0]
click at [684, 214] on div "09:00" at bounding box center [707, 234] width 106 height 41
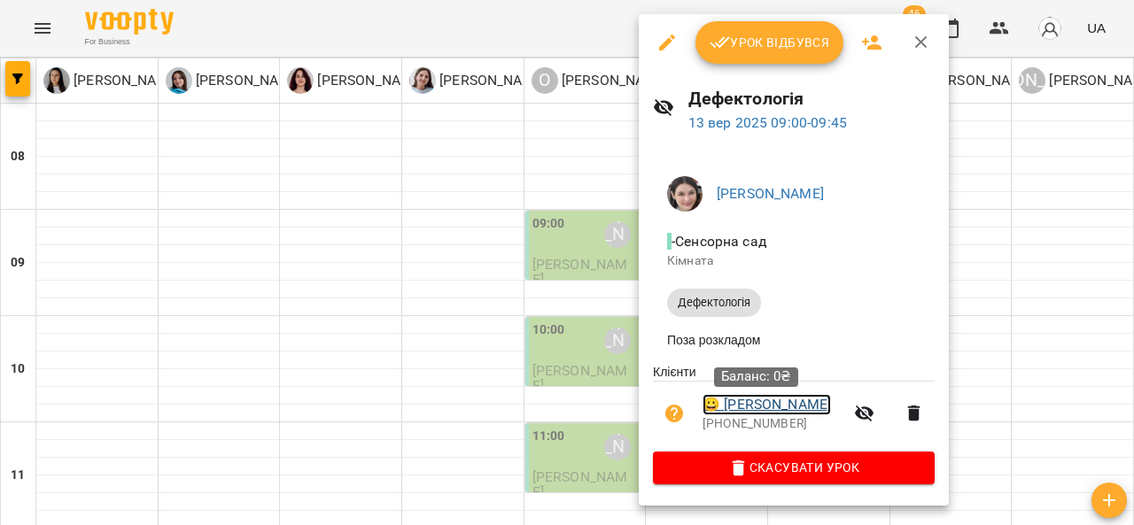
click at [746, 409] on link "😀 Шевчук Віка" at bounding box center [766, 404] width 128 height 21
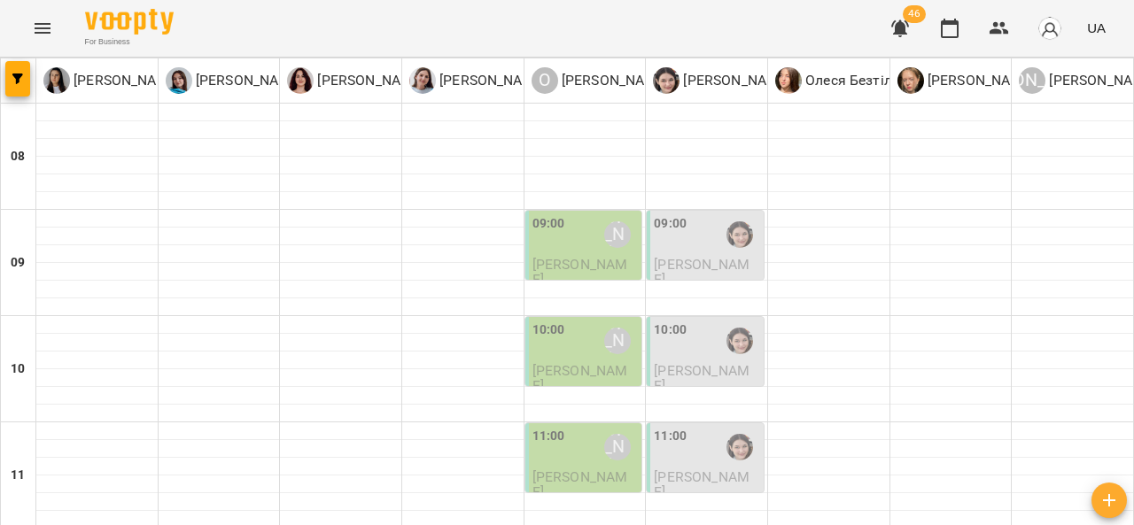
click at [561, 264] on span "Шевчук Павлик" at bounding box center [580, 272] width 96 height 32
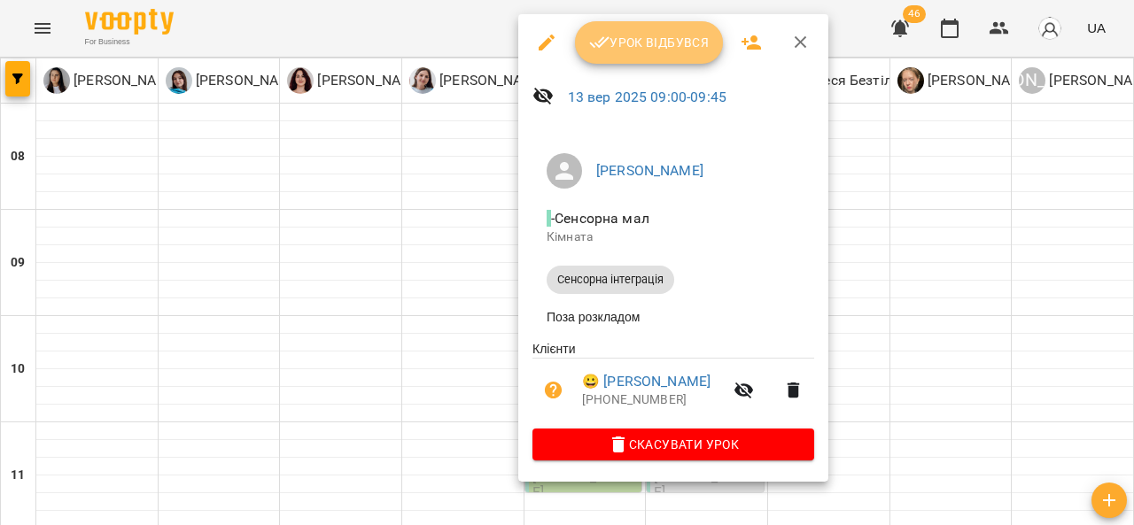
click at [672, 49] on span "Урок відбувся" at bounding box center [649, 42] width 120 height 21
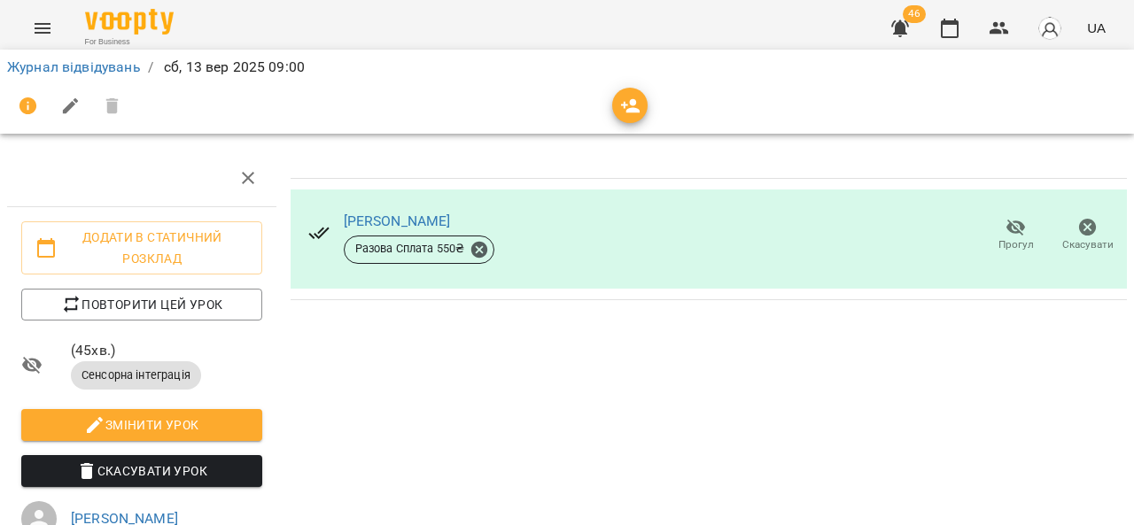
scroll to position [0, 7]
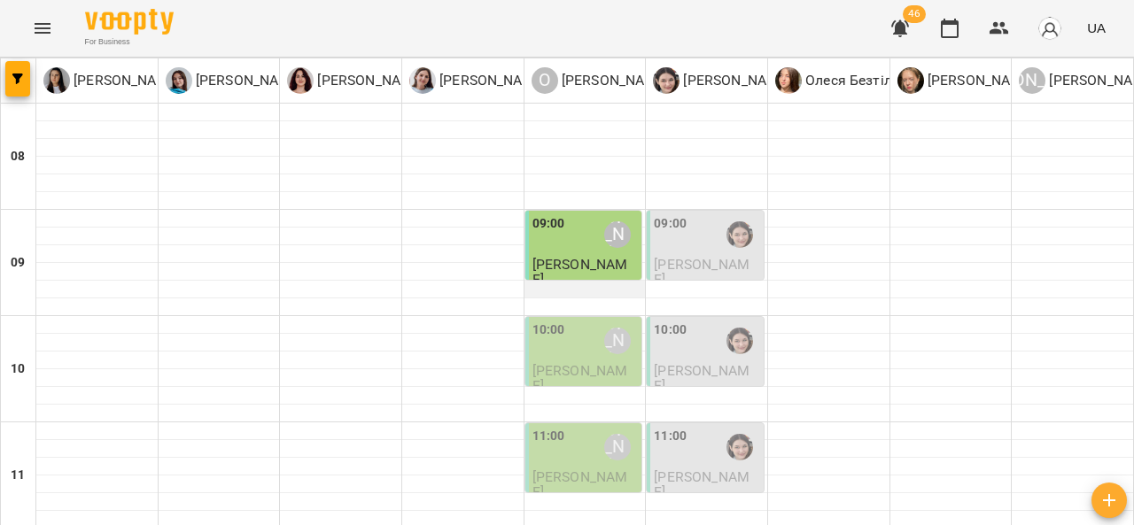
scroll to position [41, 0]
click at [689, 321] on div "10:00" at bounding box center [707, 341] width 106 height 41
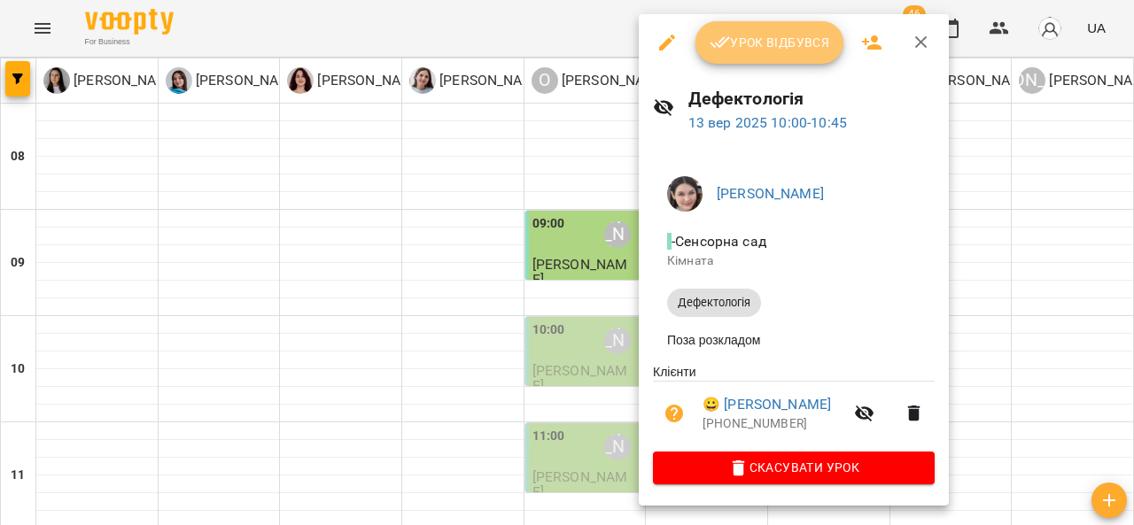
click at [774, 27] on button "Урок відбувся" at bounding box center [769, 42] width 149 height 43
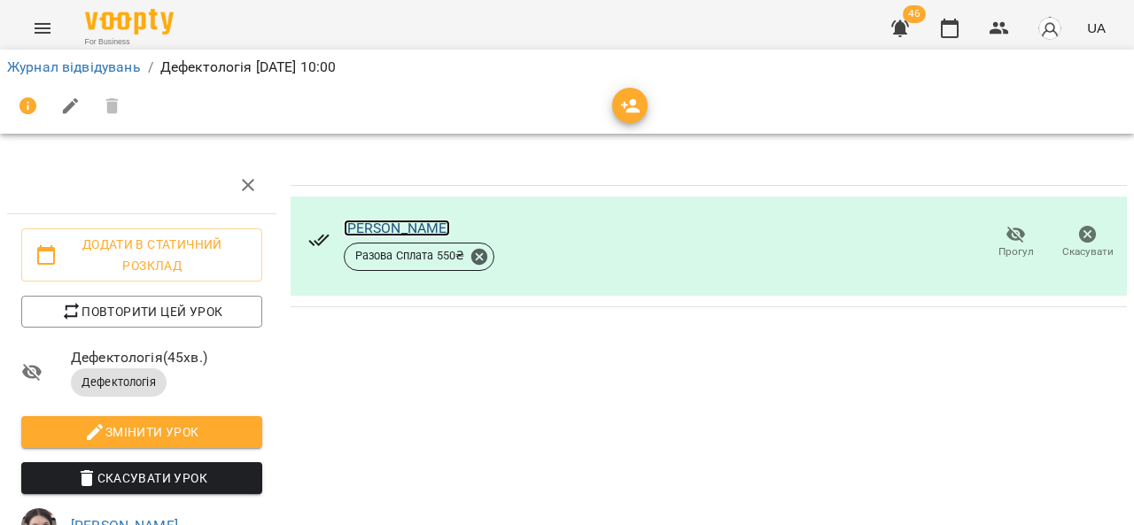
click at [400, 228] on link "[PERSON_NAME]" at bounding box center [397, 228] width 107 height 17
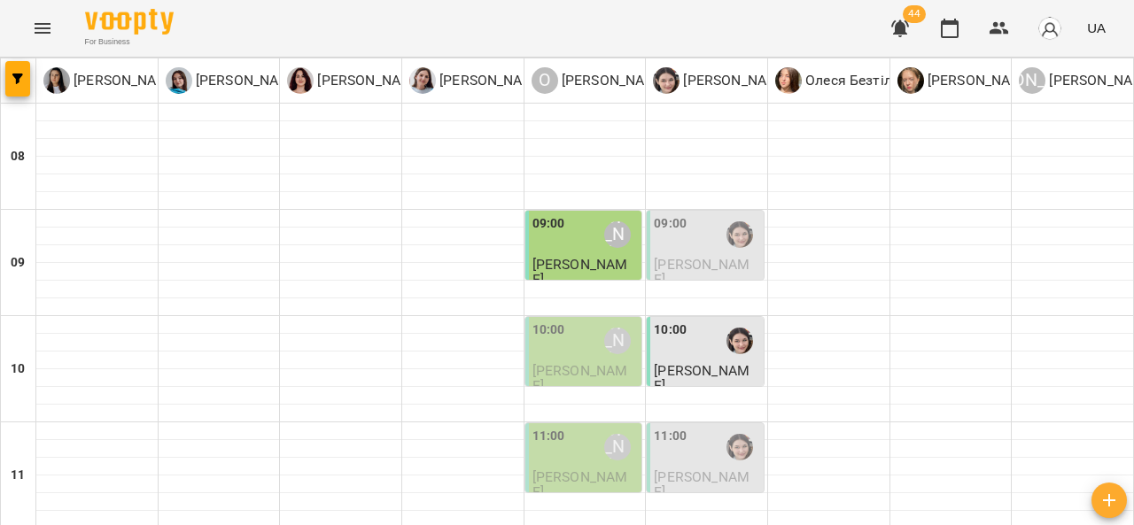
scroll to position [59, 0]
click at [698, 214] on div "09:00" at bounding box center [707, 234] width 106 height 41
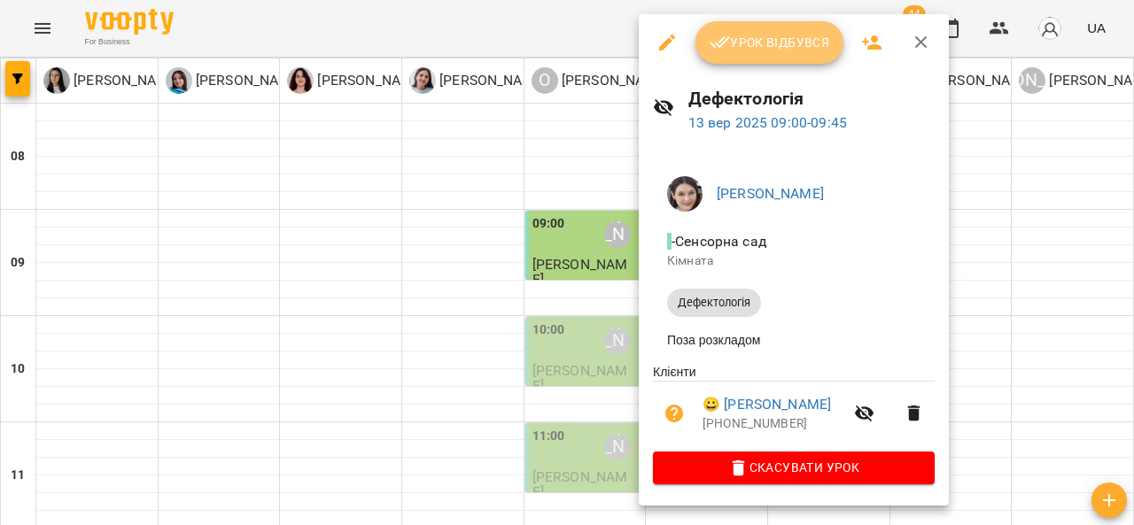
click at [783, 29] on button "Урок відбувся" at bounding box center [769, 42] width 149 height 43
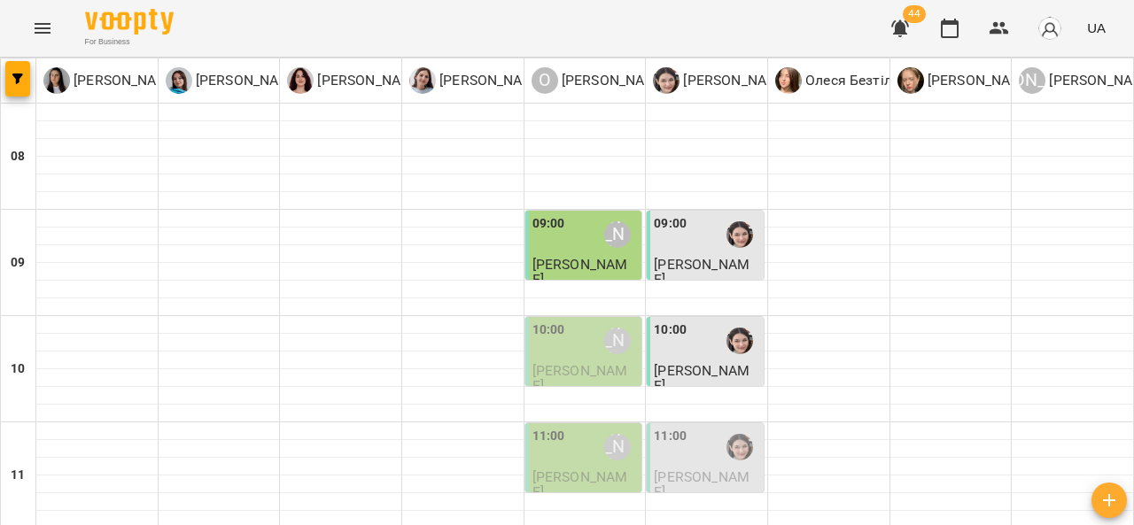
click at [569, 330] on div "10:00 Олександр Шикін" at bounding box center [585, 341] width 106 height 41
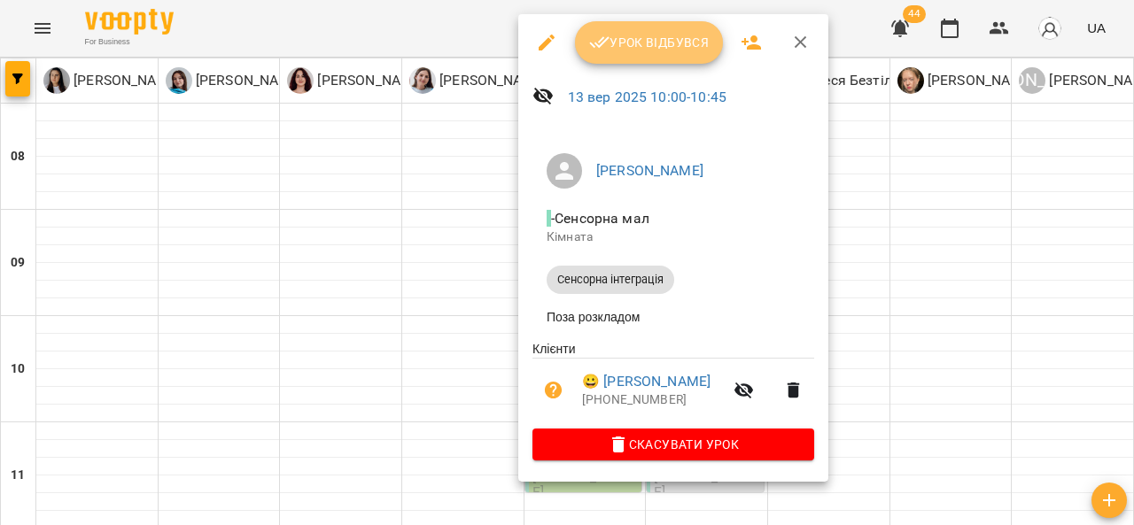
click at [642, 38] on span "Урок відбувся" at bounding box center [649, 42] width 120 height 21
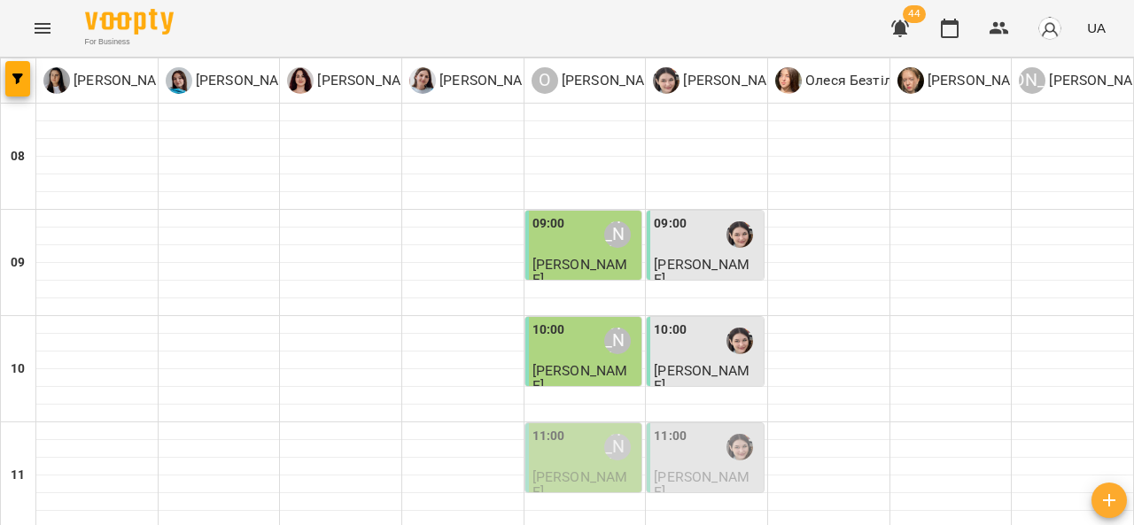
scroll to position [124, 0]
click at [601, 321] on div "[PERSON_NAME]" at bounding box center [617, 341] width 41 height 41
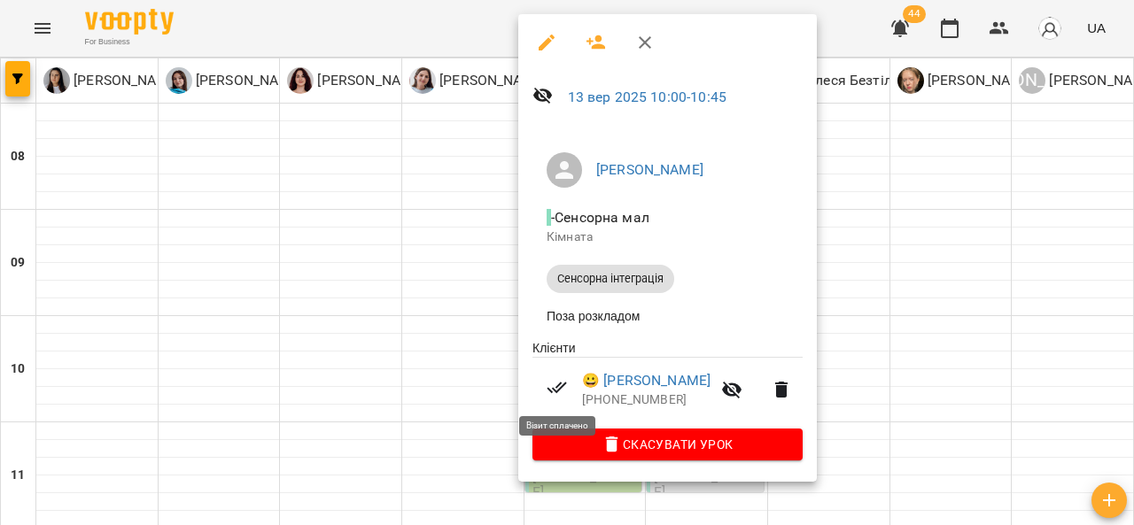
click at [553, 391] on icon at bounding box center [556, 387] width 21 height 21
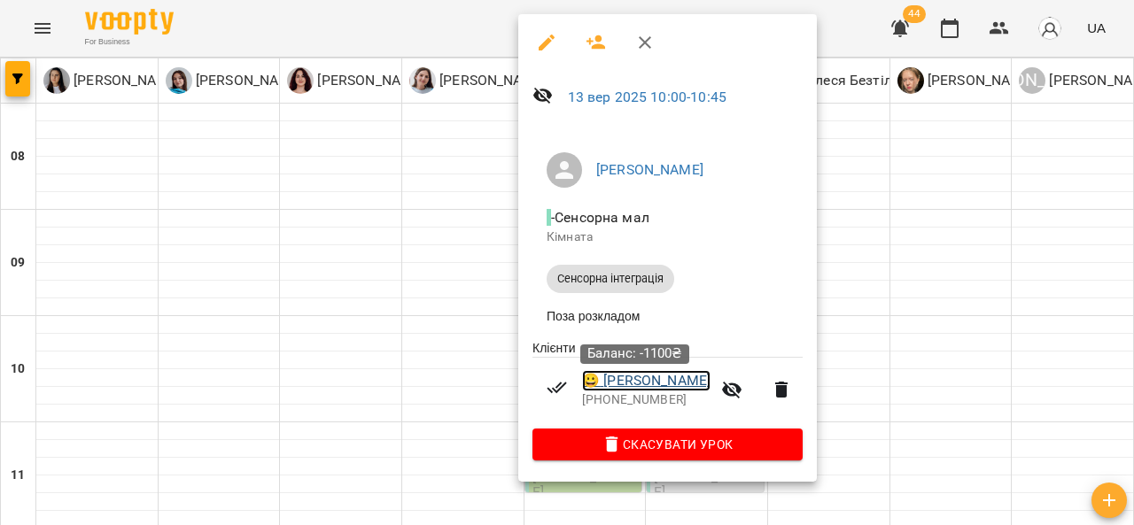
click at [623, 383] on link "😀 Шевчук Віка" at bounding box center [646, 380] width 128 height 21
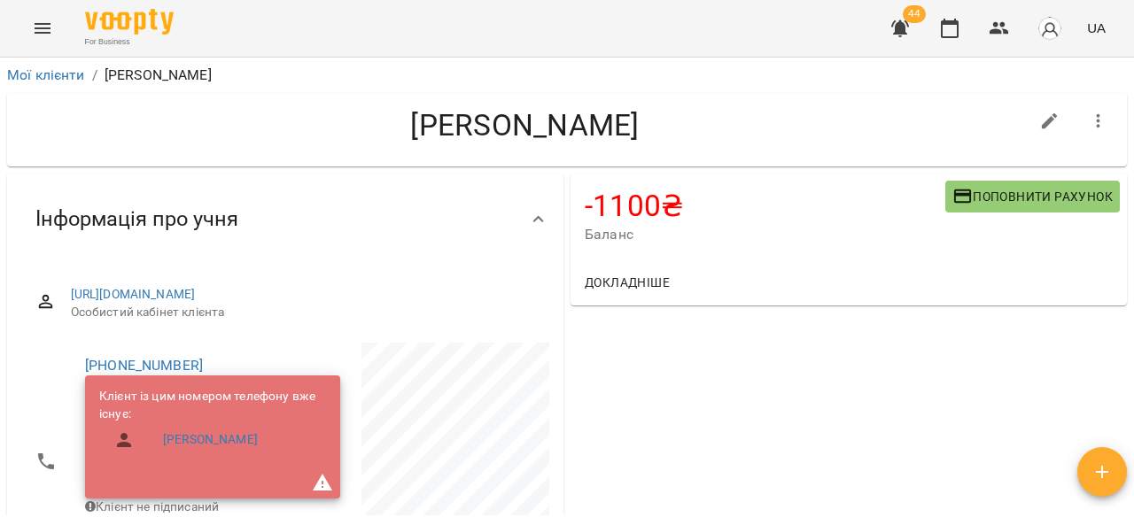
click at [1024, 192] on span "Поповнити рахунок" at bounding box center [1032, 196] width 160 height 21
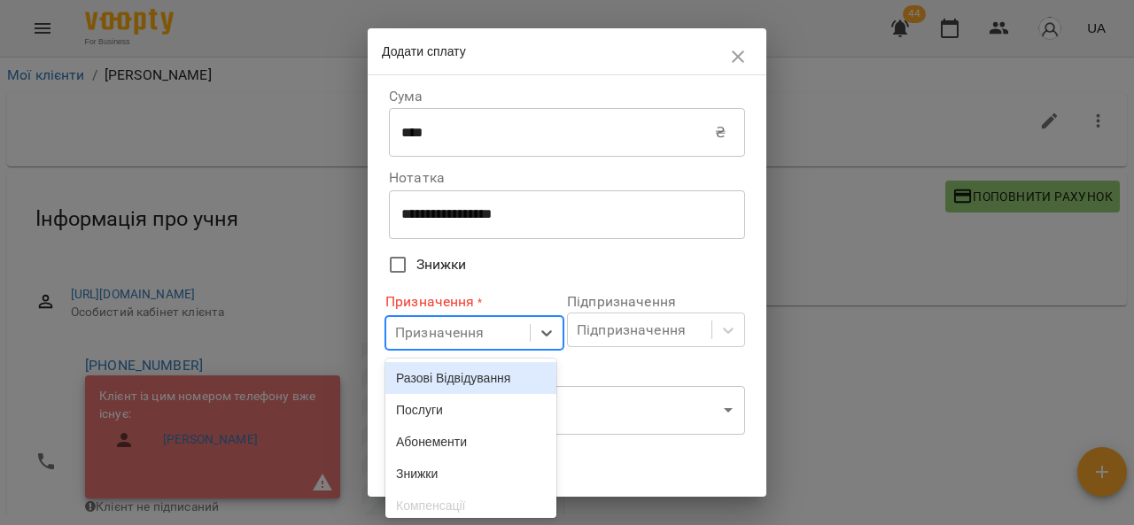
scroll to position [54, 0]
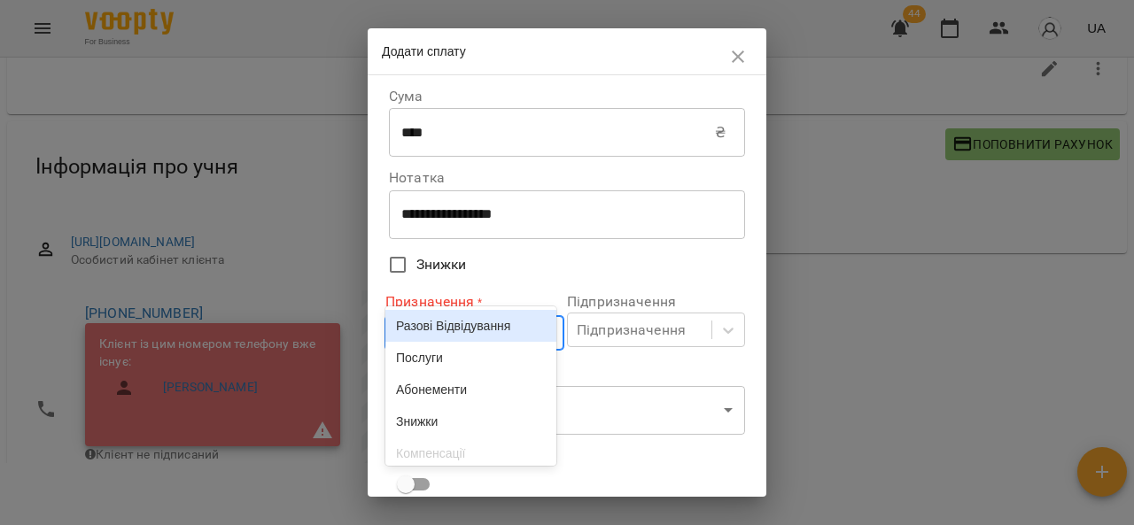
click at [440, 330] on body "For Business 44 UA Мої клієнти / Шевчук Віка Шевчук Віка -1100 ₴ Баланс Поповни…" at bounding box center [567, 239] width 1134 height 583
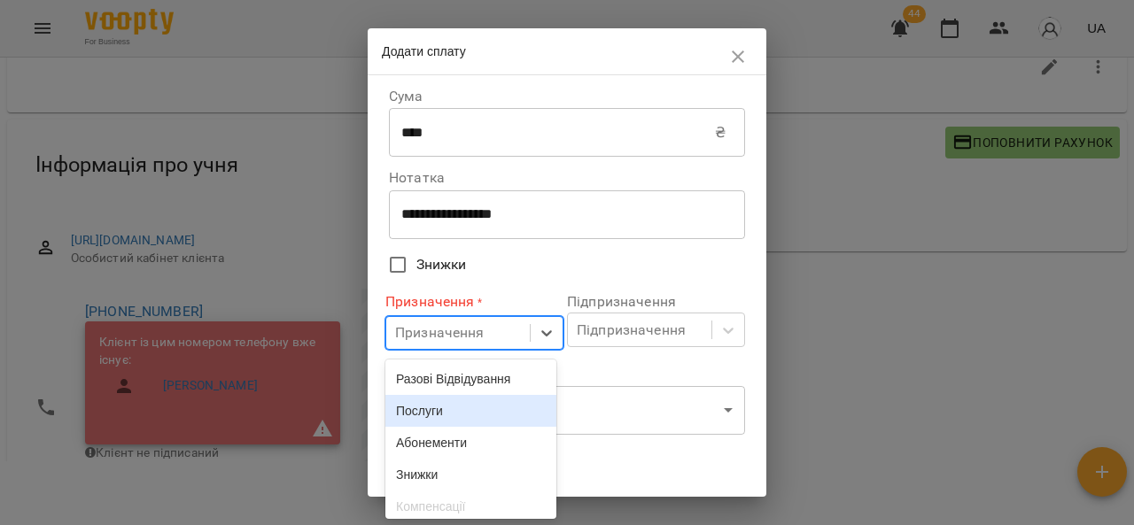
click at [433, 412] on div "Послуги" at bounding box center [470, 411] width 171 height 32
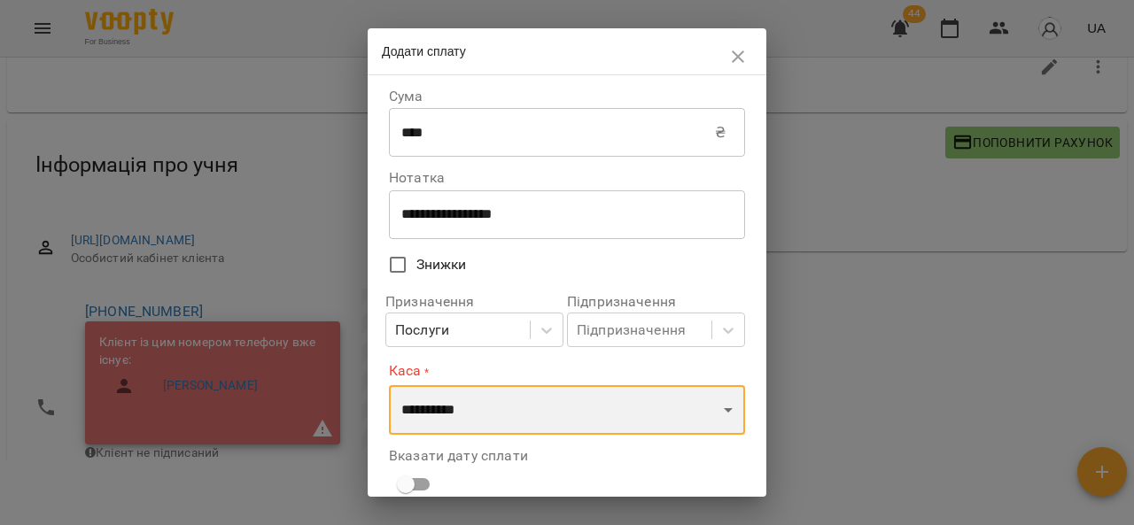
click at [433, 412] on select "**********" at bounding box center [567, 410] width 356 height 50
select select "****"
click at [389, 385] on select "**********" at bounding box center [567, 410] width 356 height 50
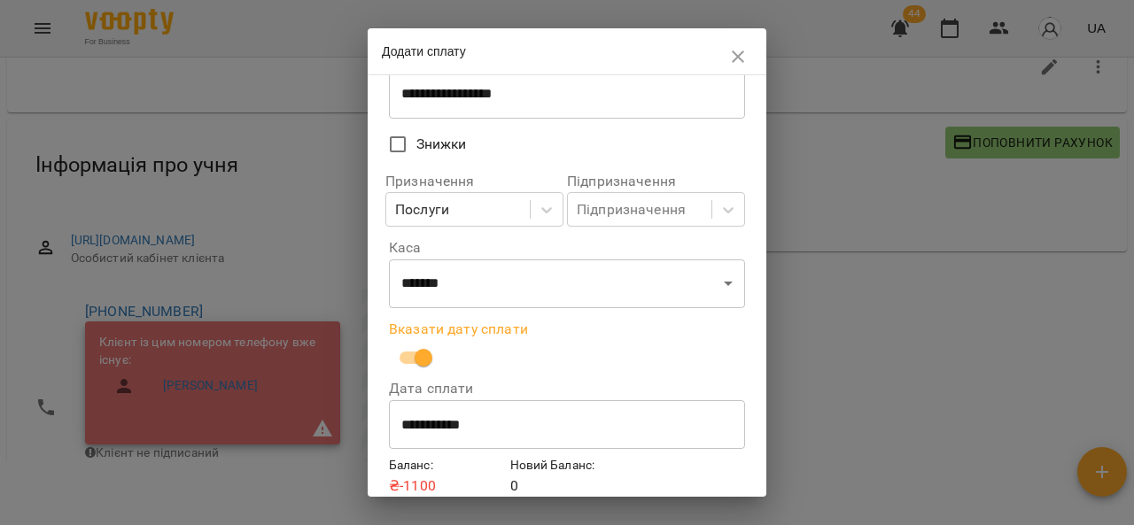
scroll to position [196, 0]
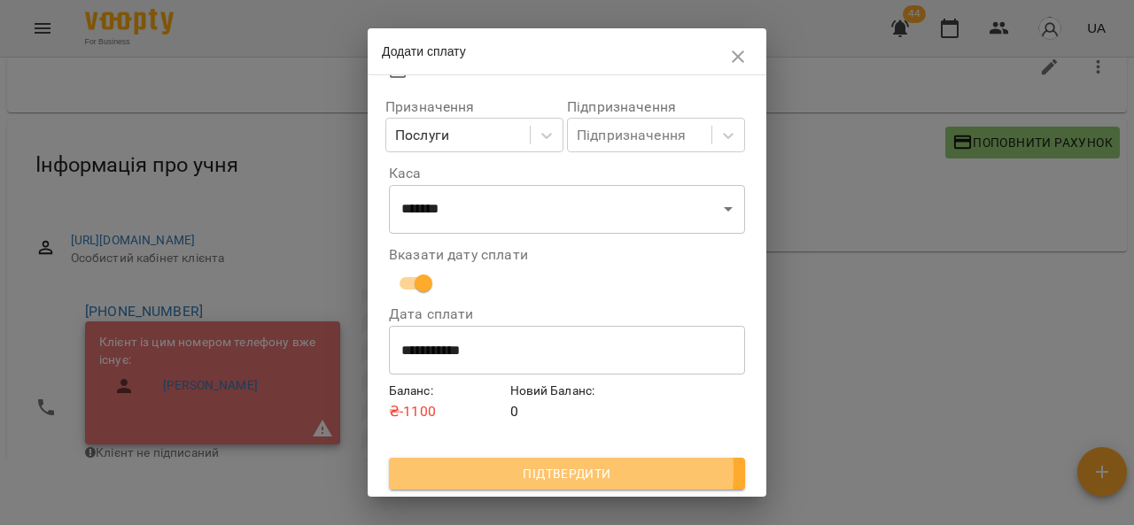
click at [515, 471] on span "Підтвердити" at bounding box center [567, 473] width 328 height 21
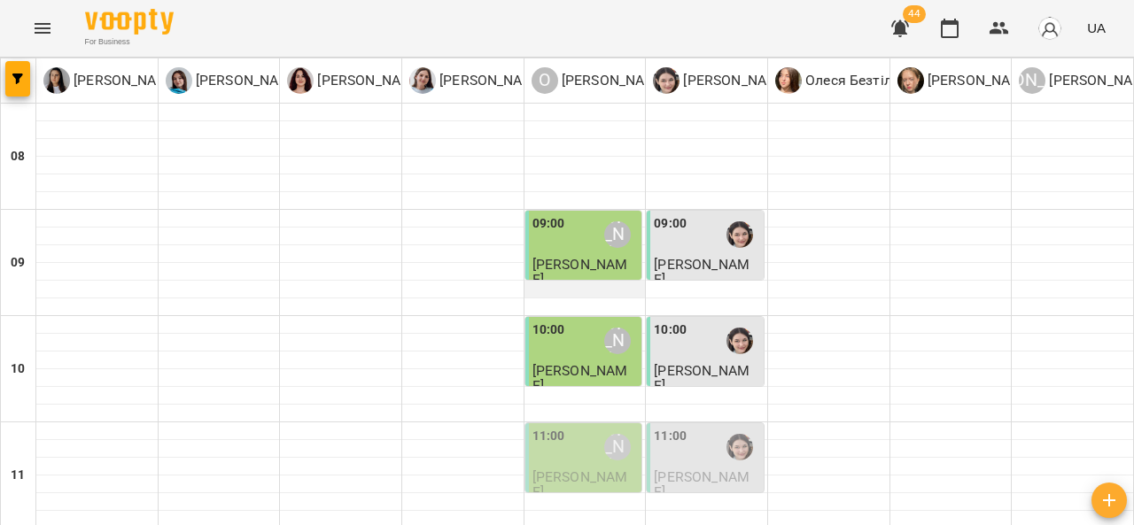
scroll to position [124, 0]
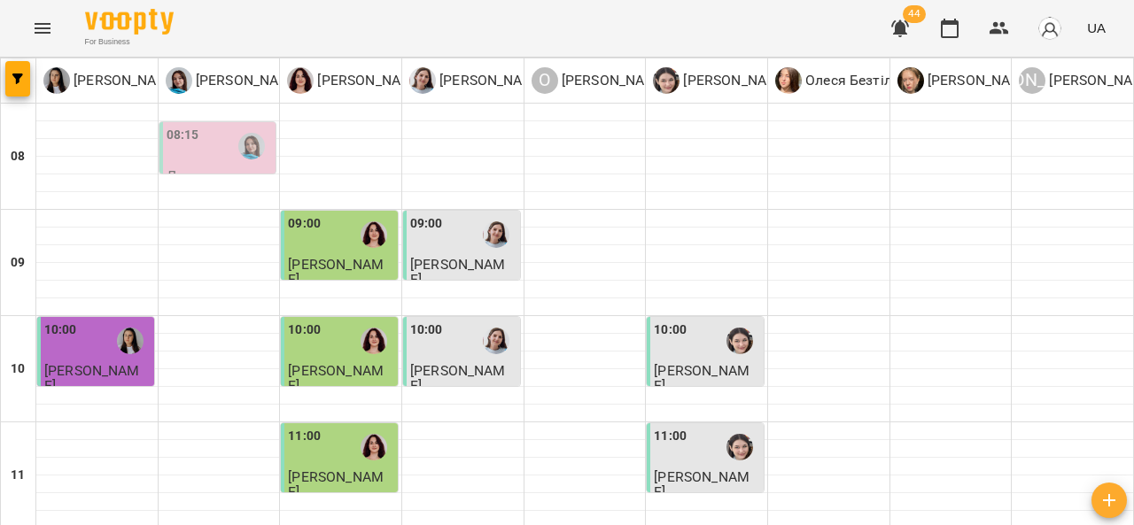
click at [220, 135] on div "08:15" at bounding box center [219, 146] width 106 height 41
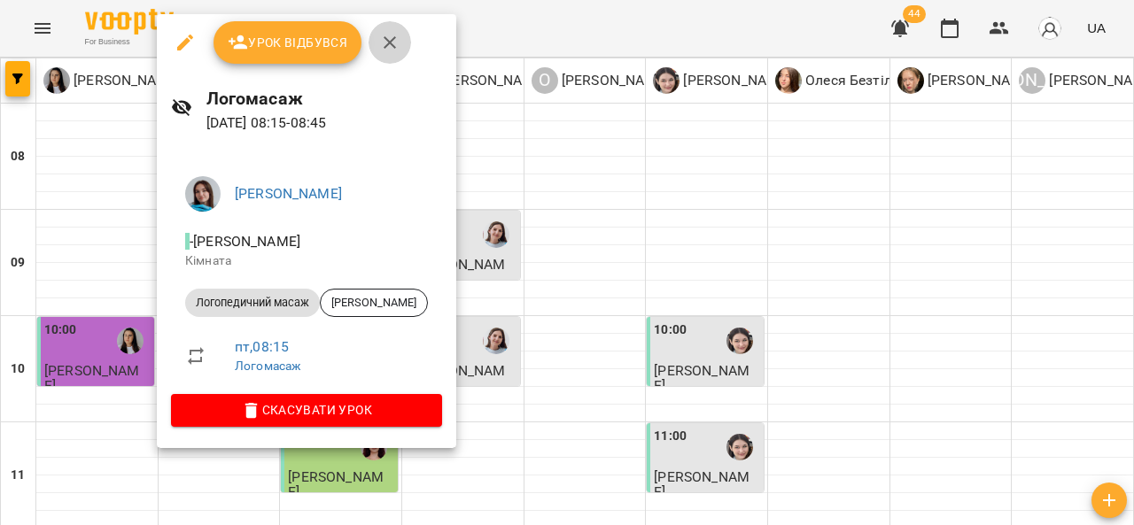
click at [397, 42] on icon "button" at bounding box center [389, 42] width 21 height 21
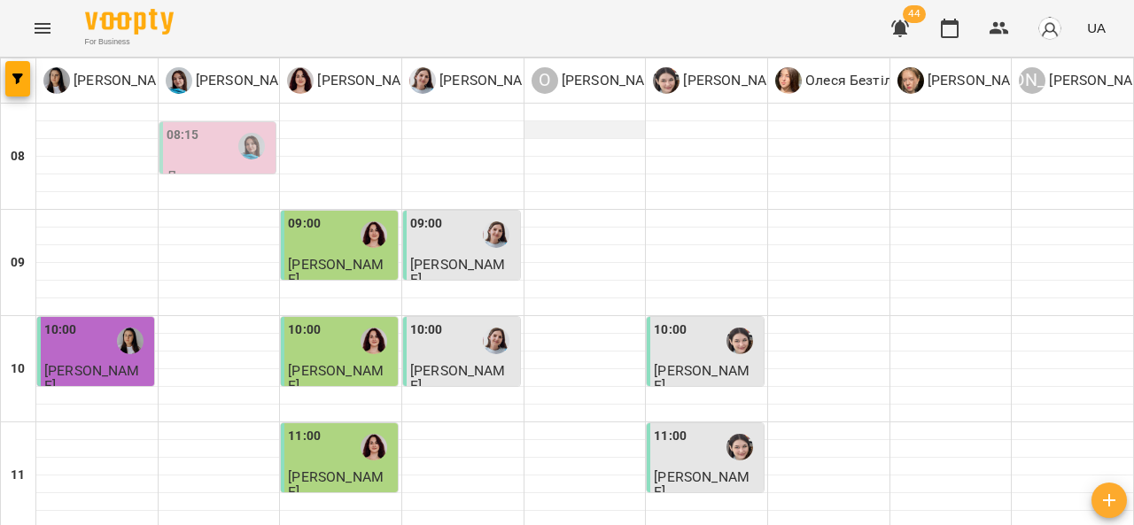
scroll to position [0, 0]
click at [207, 159] on div "08:15" at bounding box center [219, 146] width 106 height 41
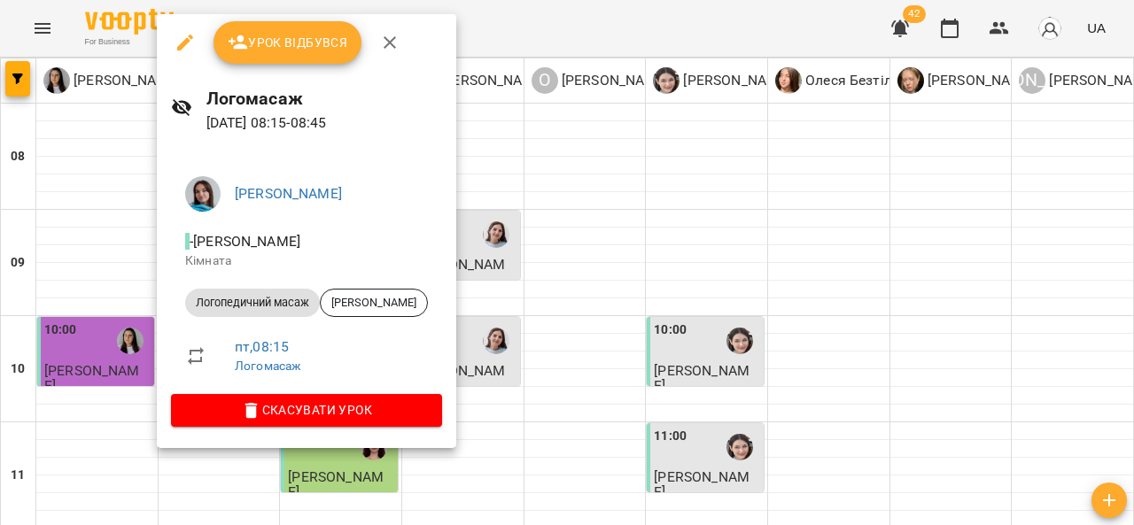
click at [393, 42] on icon "button" at bounding box center [389, 42] width 21 height 21
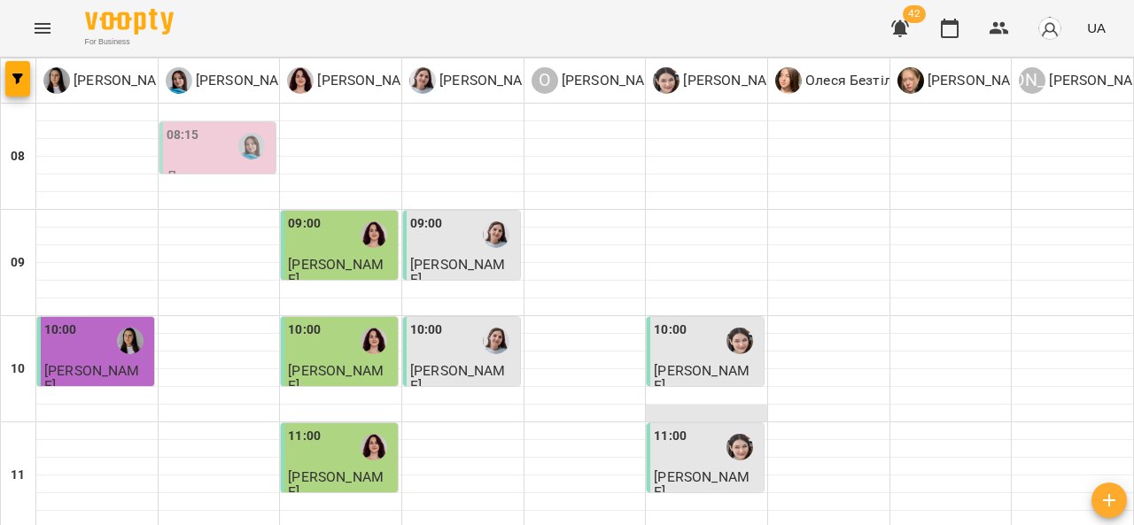
scroll to position [790, 0]
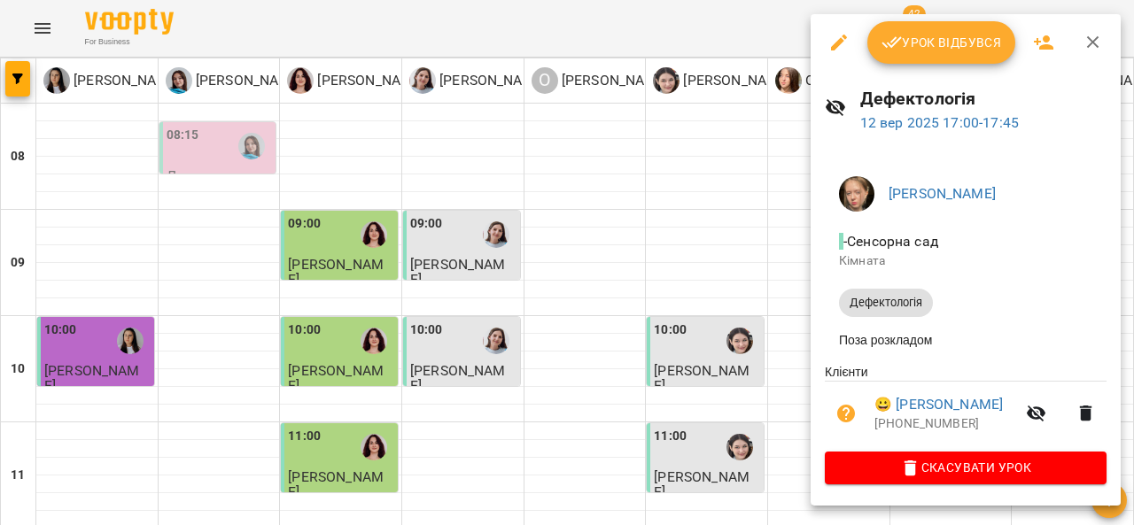
click at [1095, 43] on icon "button" at bounding box center [1092, 42] width 21 height 21
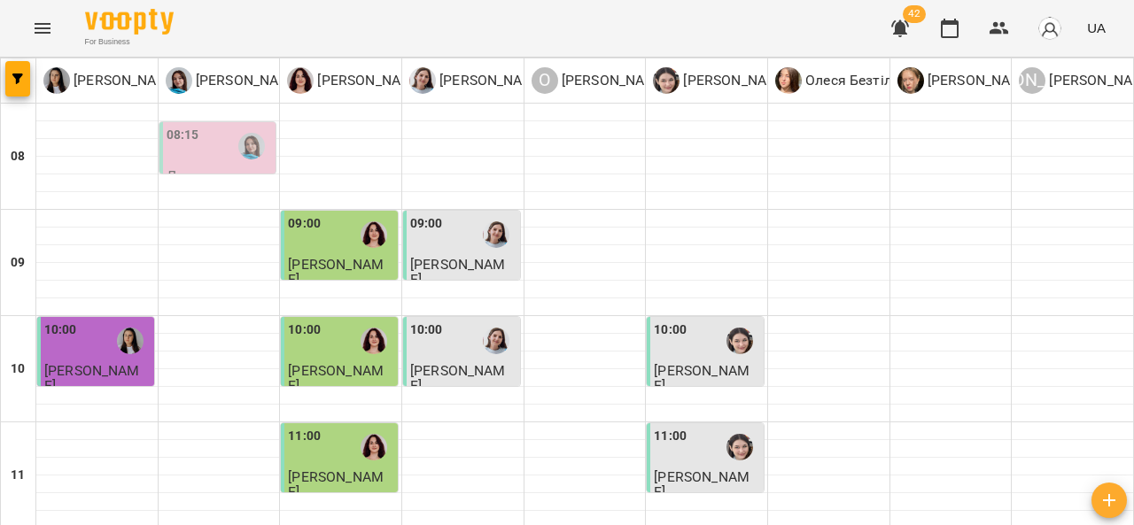
scroll to position [863, 0]
drag, startPoint x: 186, startPoint y: 312, endPoint x: 200, endPoint y: 328, distance: 21.3
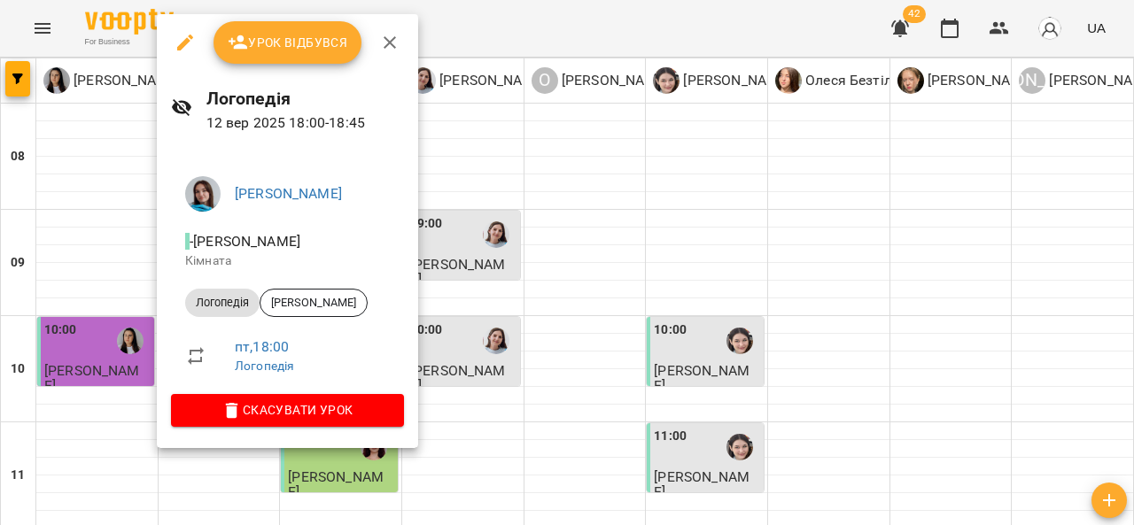
click at [200, 328] on li "пт , 18:00 Логопедія" at bounding box center [287, 355] width 233 height 63
click at [393, 35] on icon "button" at bounding box center [389, 42] width 21 height 21
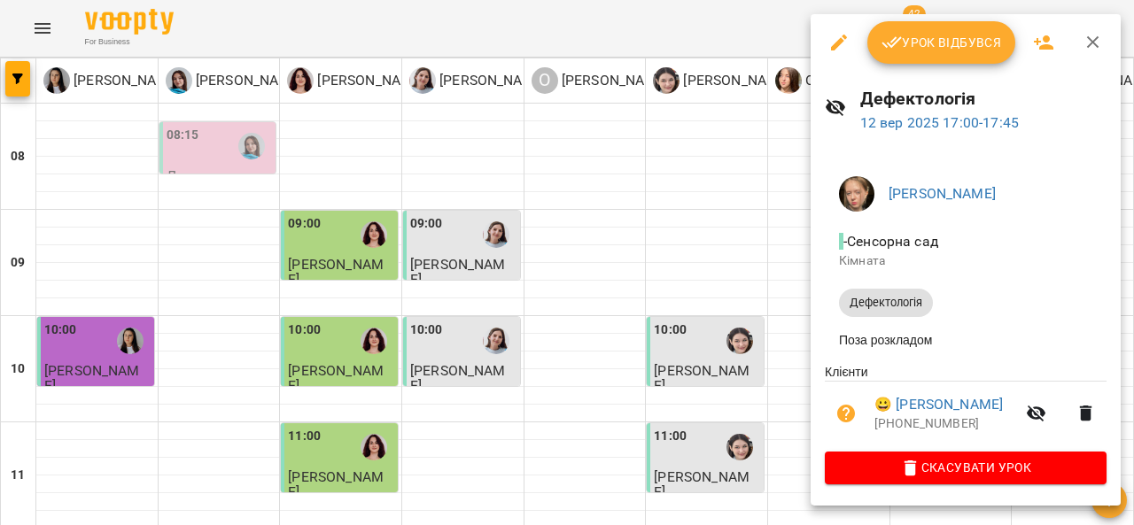
click at [956, 52] on span "Урок відбувся" at bounding box center [941, 42] width 120 height 21
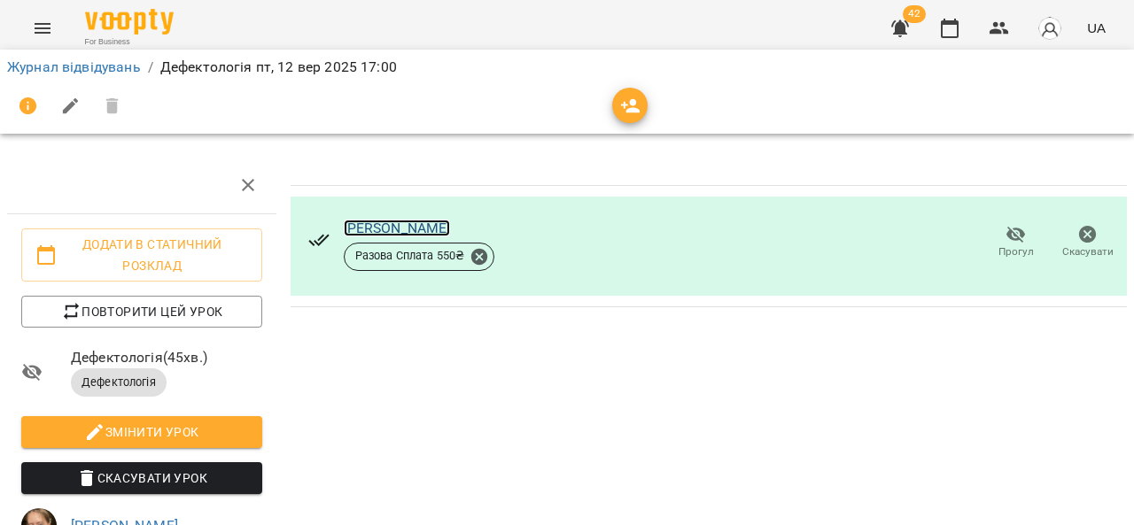
click at [368, 228] on link "Івасишин Ліана" at bounding box center [397, 228] width 107 height 17
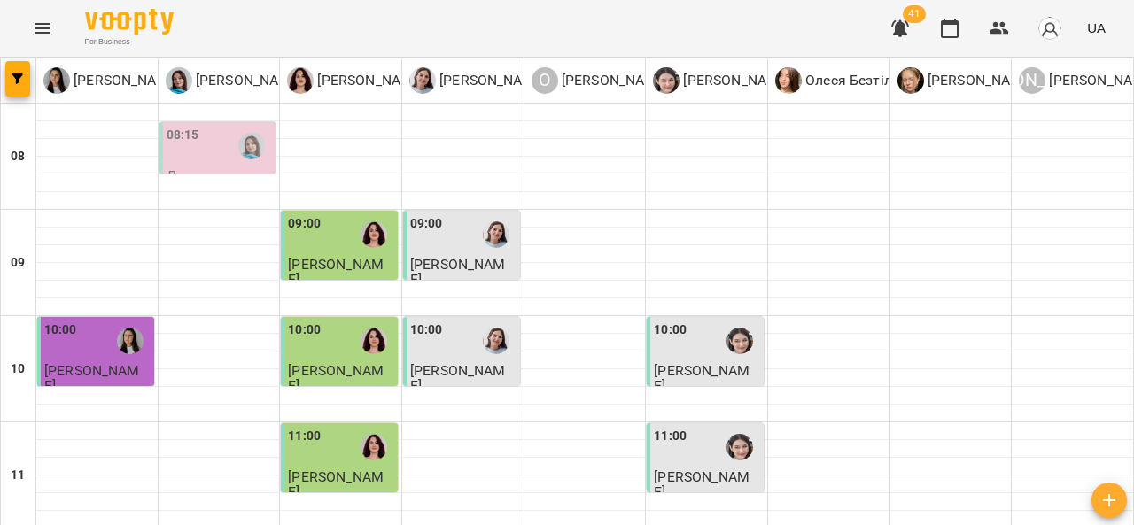
scroll to position [920, 0]
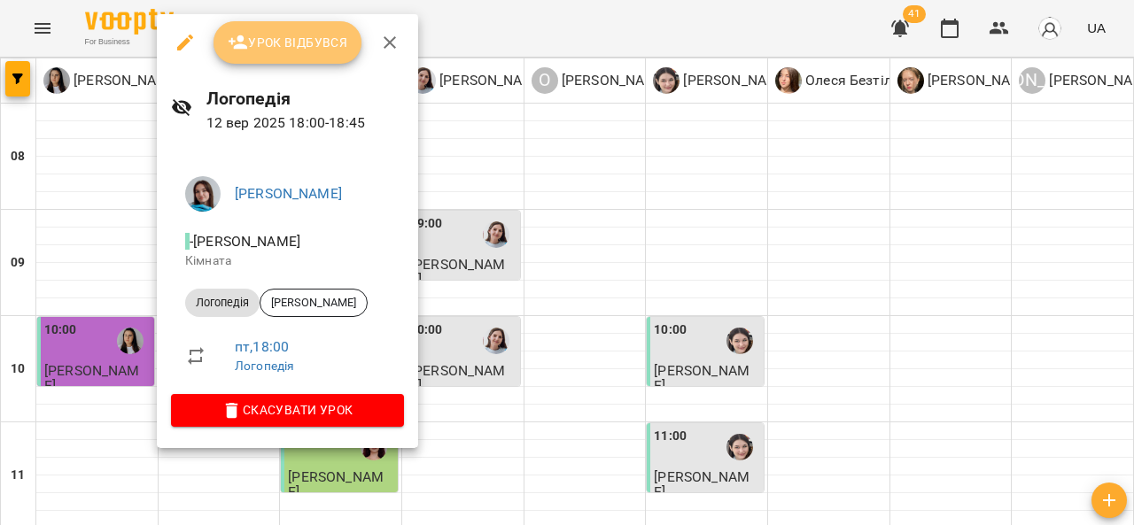
click at [275, 33] on span "Урок відбувся" at bounding box center [288, 42] width 120 height 21
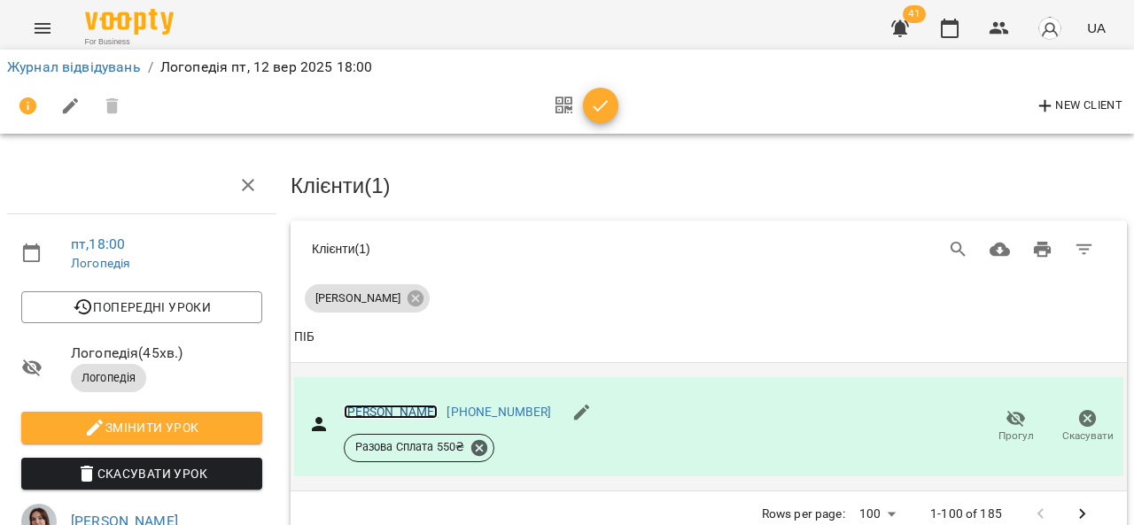
click at [390, 405] on link "Калабішка" at bounding box center [391, 412] width 95 height 14
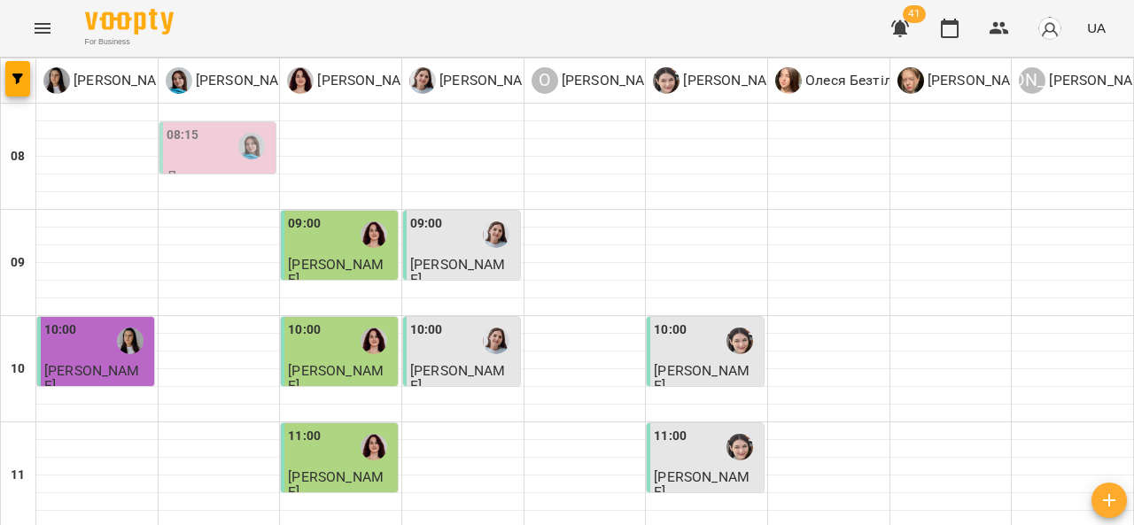
scroll to position [971, 0]
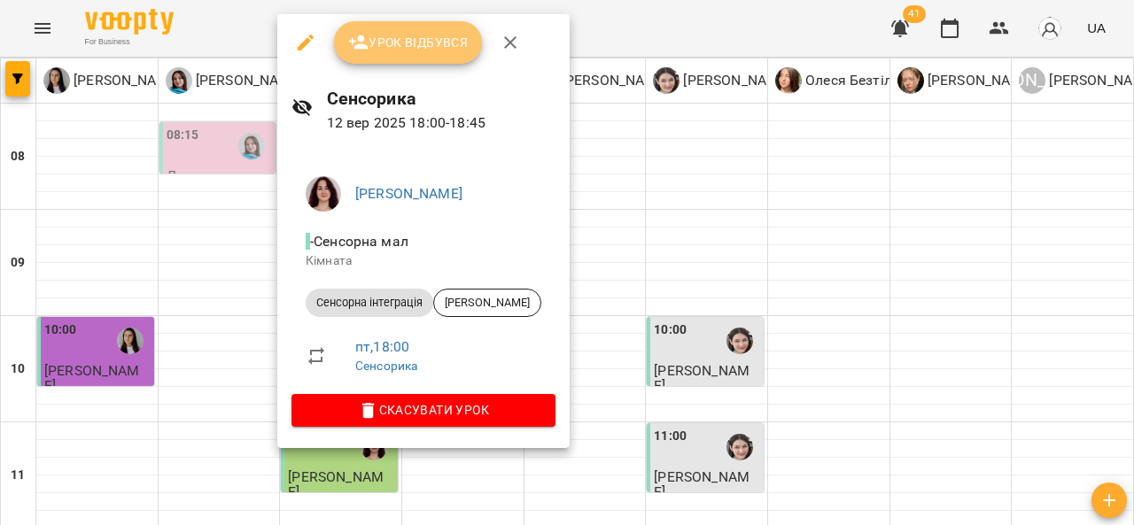
click at [407, 43] on span "Урок відбувся" at bounding box center [408, 42] width 120 height 21
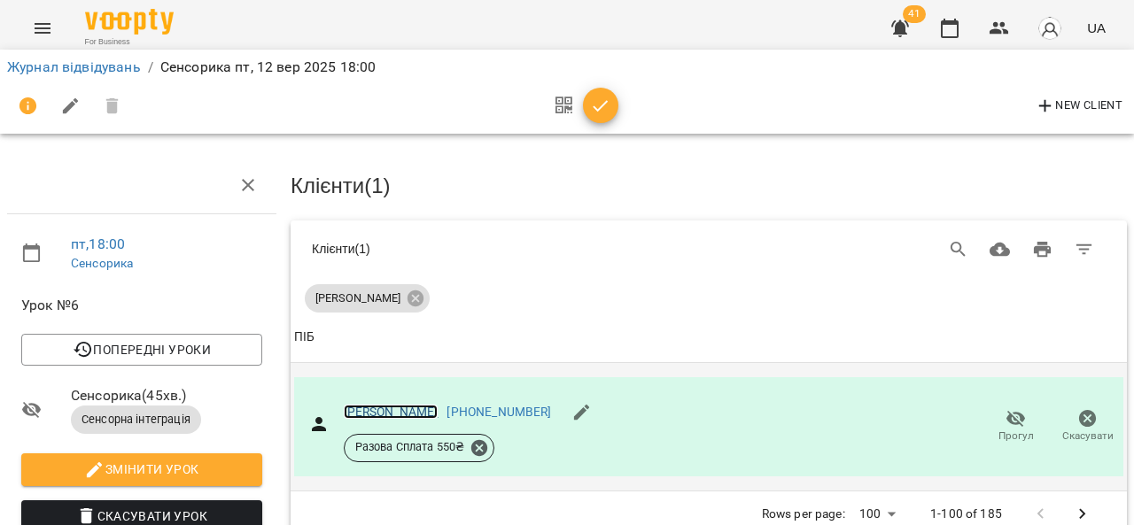
click at [374, 410] on link "Калиновський Давид" at bounding box center [391, 412] width 95 height 14
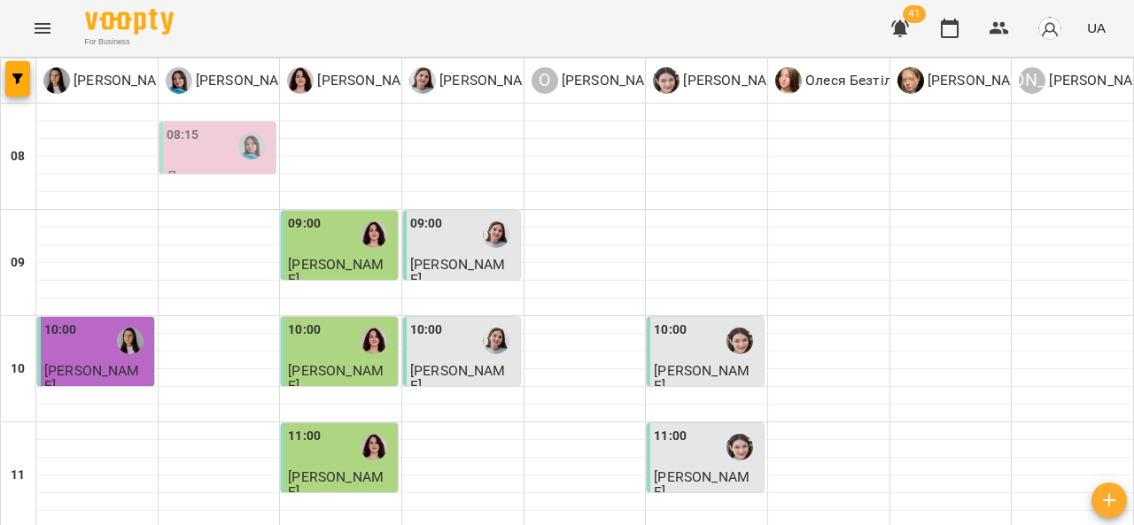
scroll to position [971, 0]
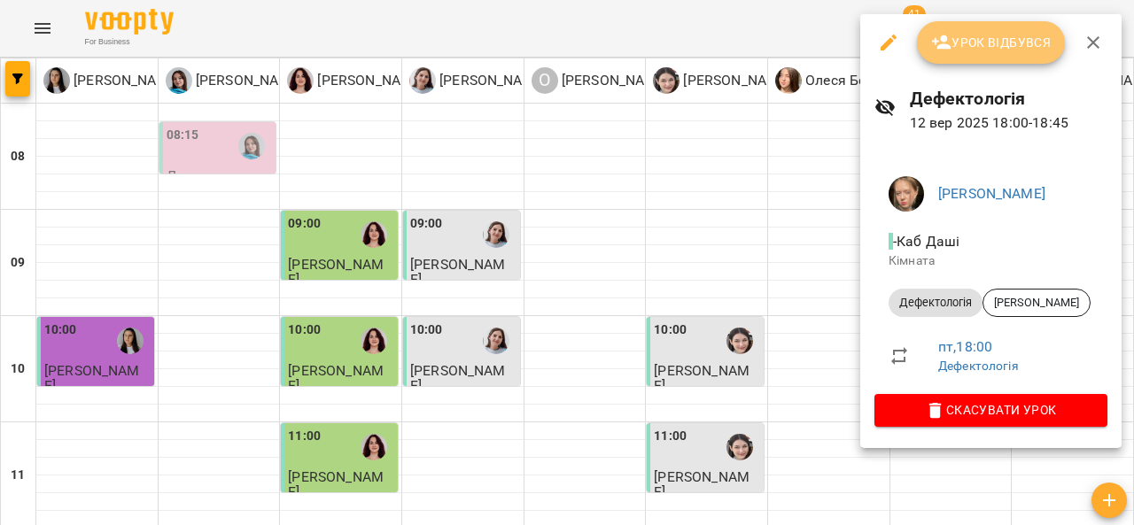
click at [978, 50] on span "Урок відбувся" at bounding box center [991, 42] width 120 height 21
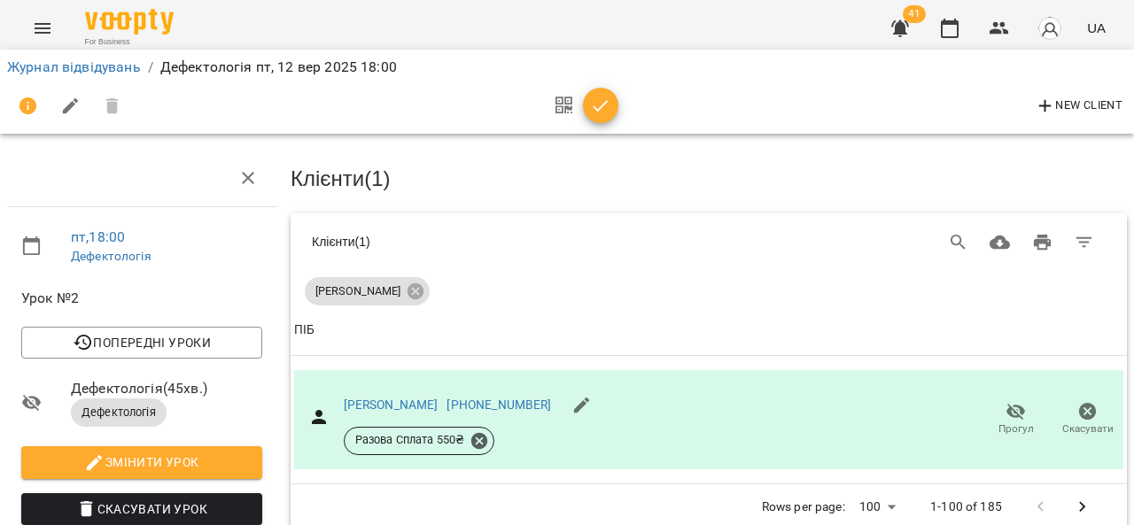
scroll to position [128, 0]
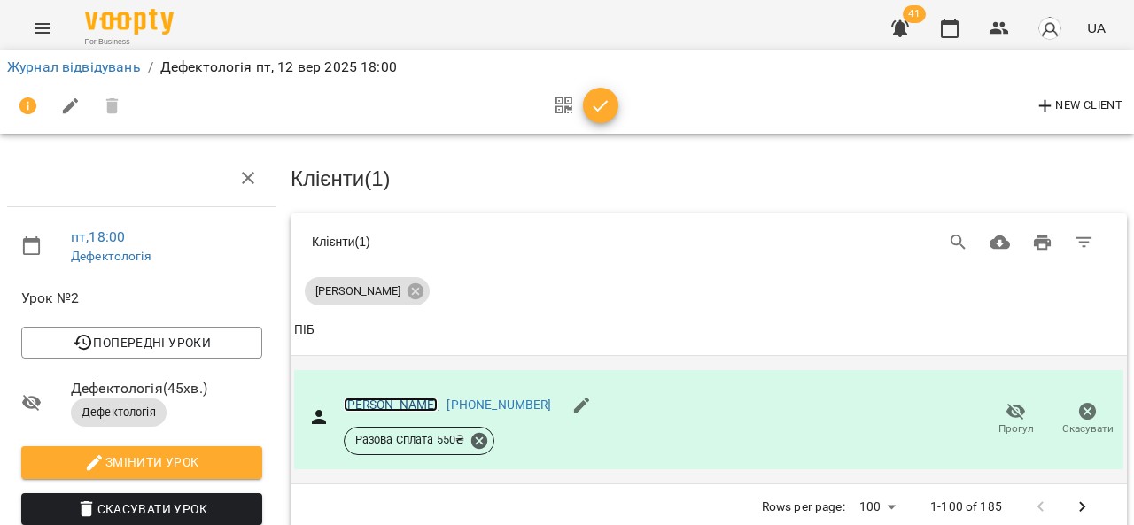
click at [381, 398] on link "Гнатюк Марта" at bounding box center [391, 405] width 95 height 14
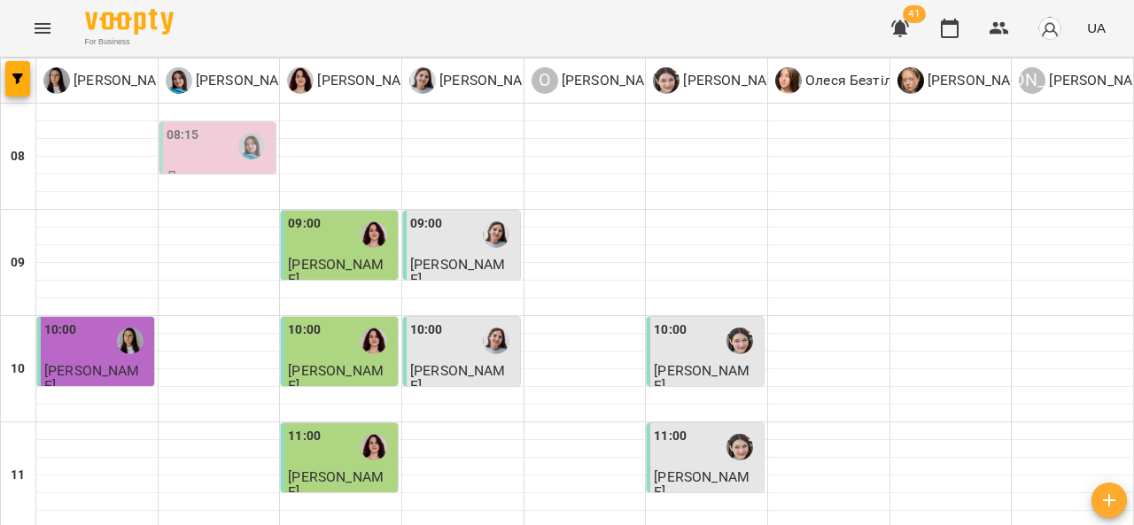
scroll to position [971, 0]
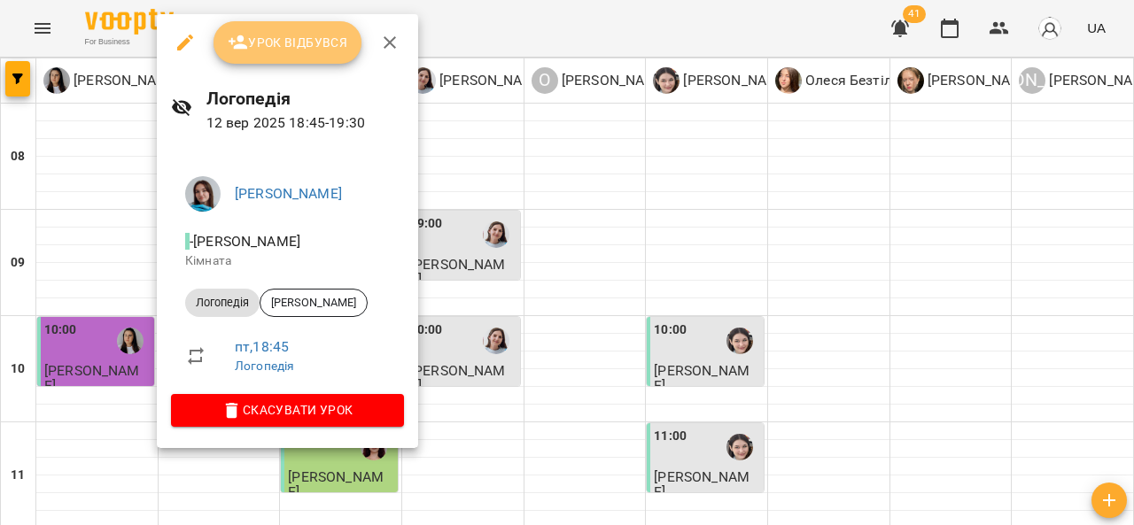
click at [247, 56] on button "Урок відбувся" at bounding box center [287, 42] width 149 height 43
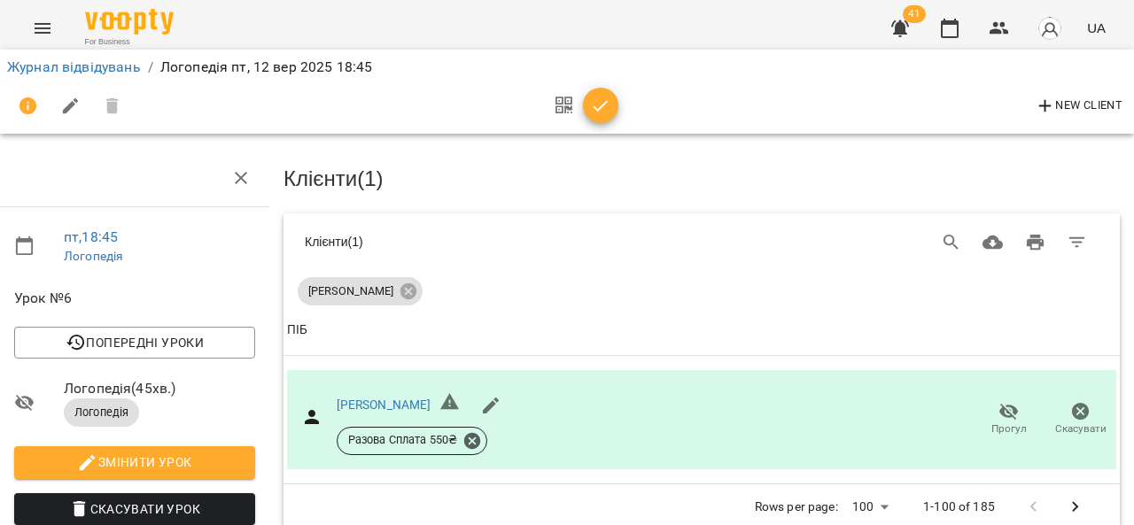
scroll to position [0, 7]
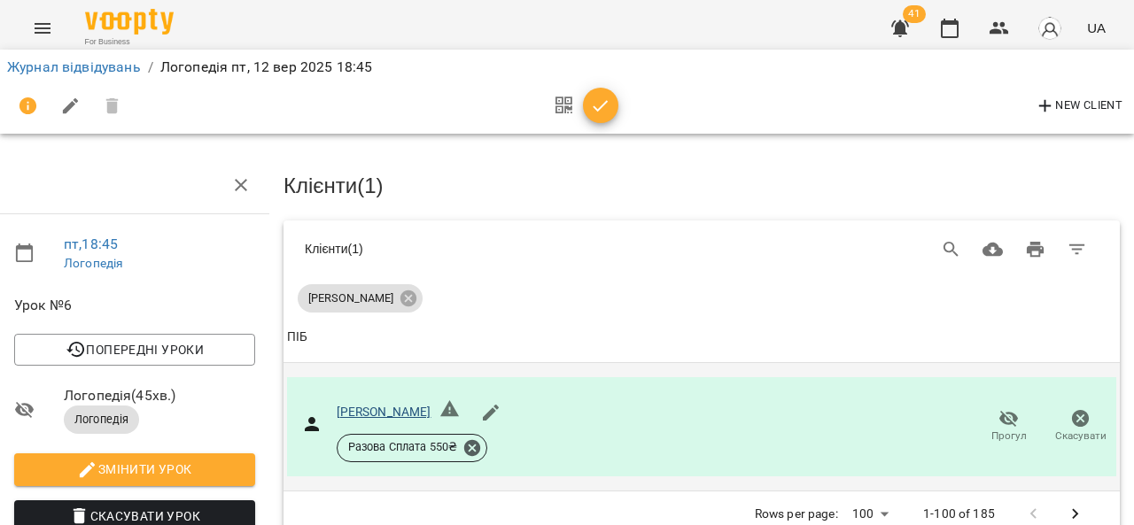
click at [360, 404] on div "Свищук" at bounding box center [384, 413] width 95 height 18
click at [351, 405] on link "Свищук" at bounding box center [384, 412] width 95 height 14
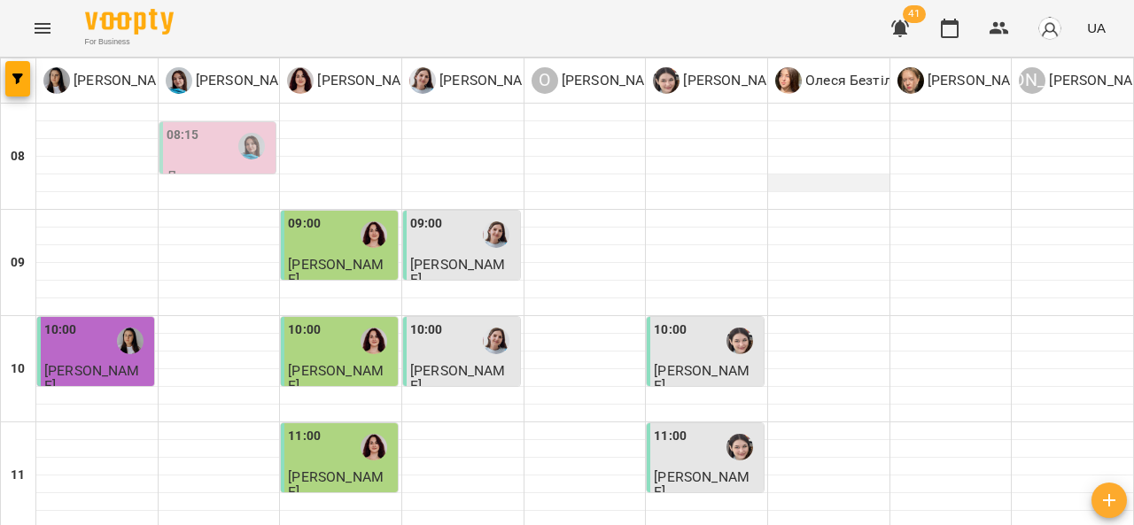
scroll to position [971, 0]
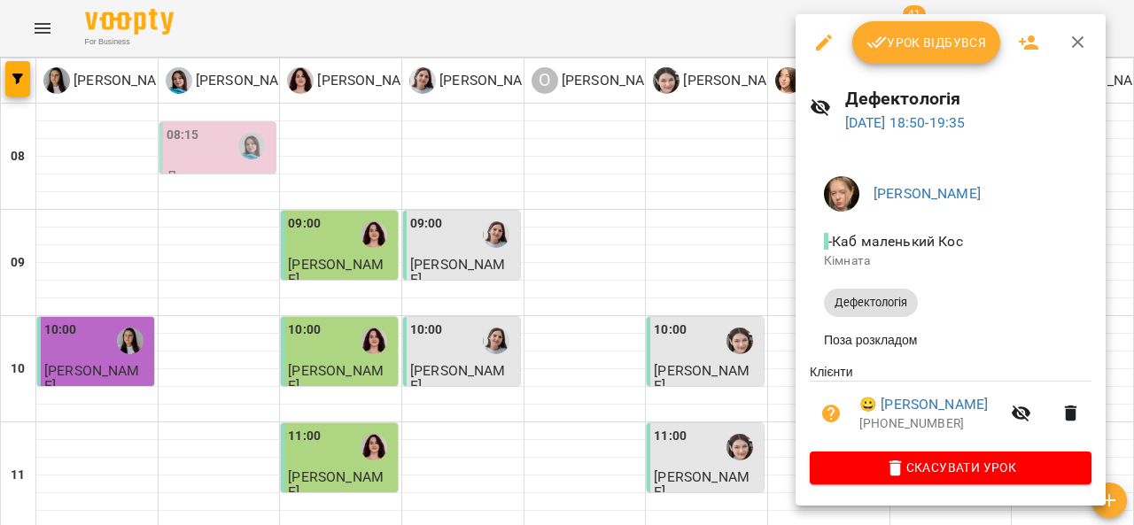
click at [930, 57] on button "Урок відбувся" at bounding box center [926, 42] width 149 height 43
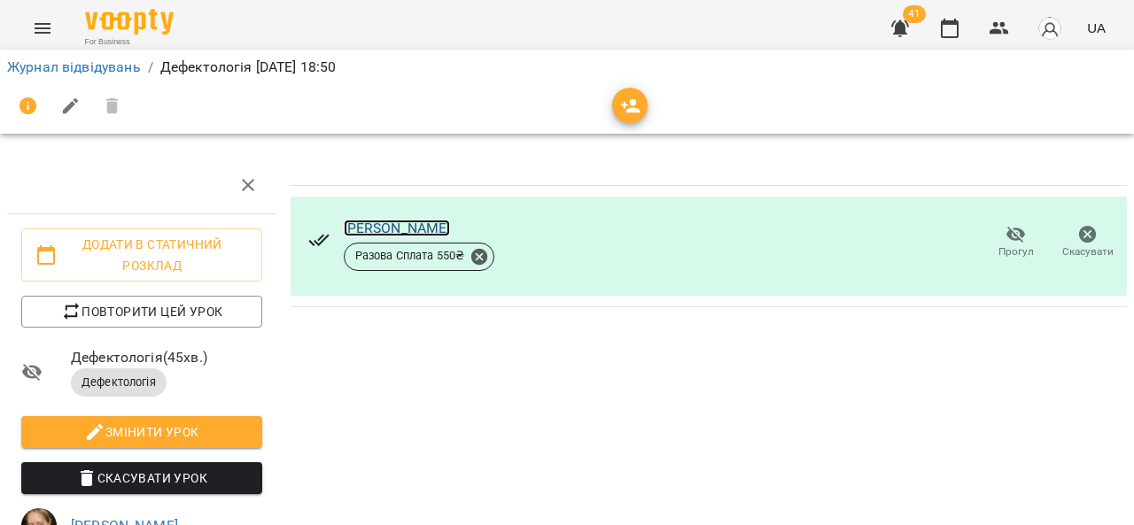
click at [405, 228] on link "Черпінський Демян" at bounding box center [397, 228] width 107 height 17
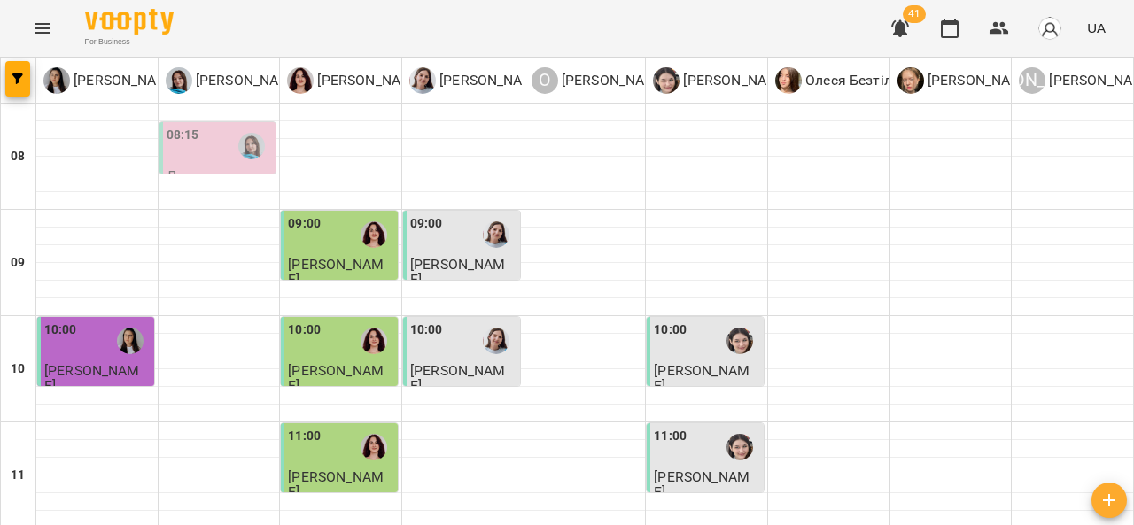
click at [228, 173] on p "Логомасаж" at bounding box center [204, 175] width 77 height 15
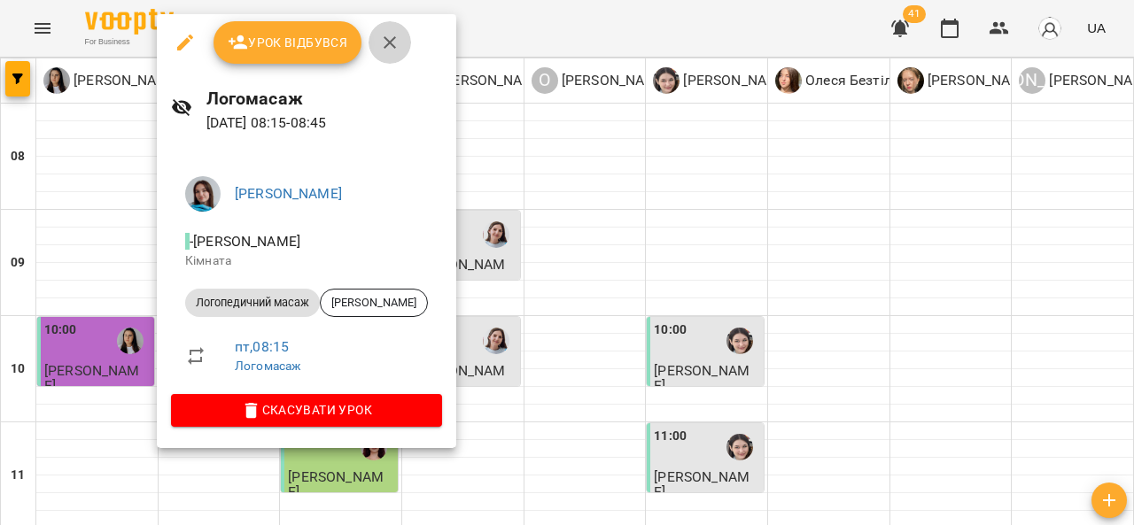
click at [401, 43] on button "button" at bounding box center [389, 42] width 43 height 43
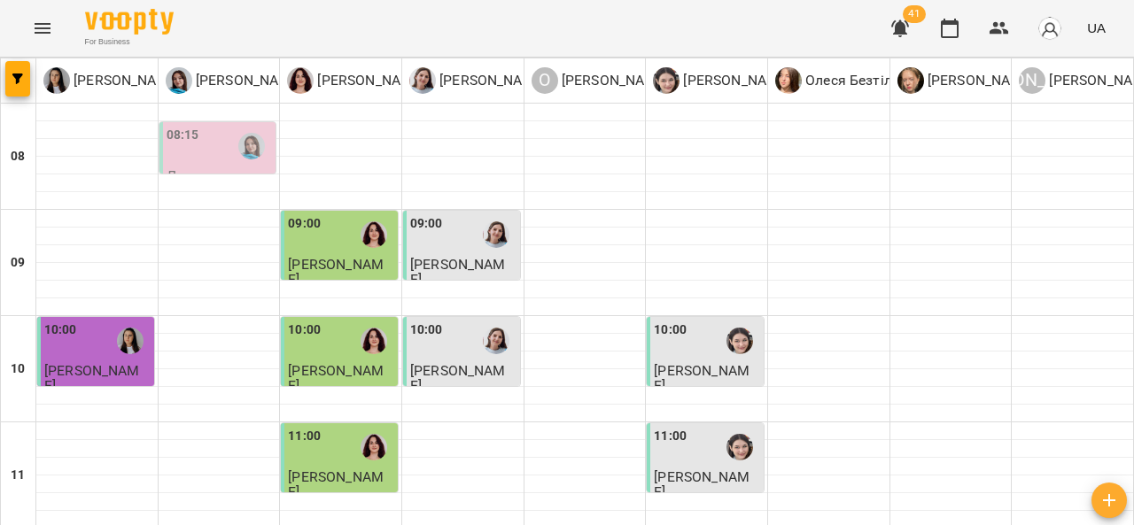
scroll to position [833, 0]
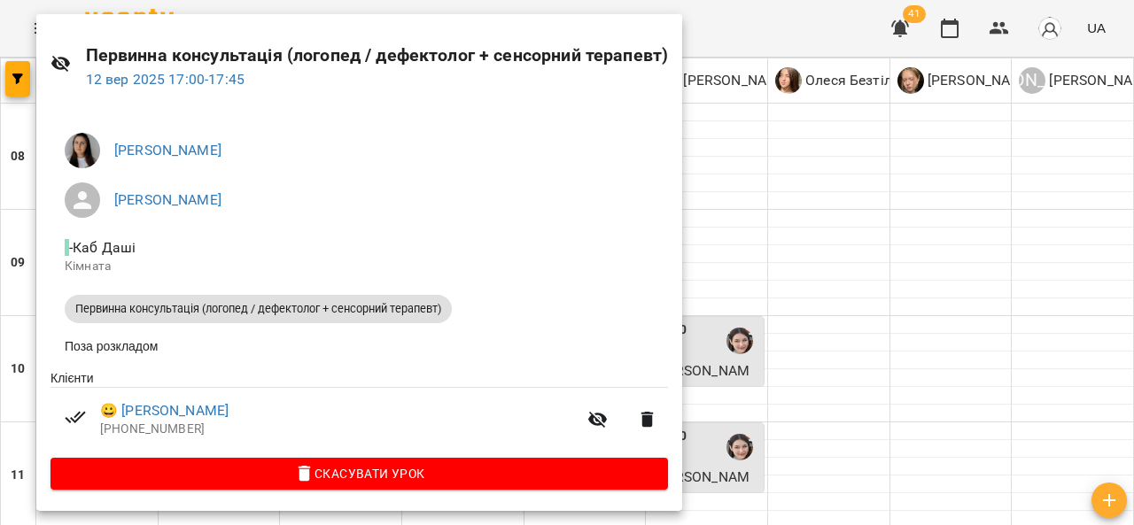
scroll to position [0, 0]
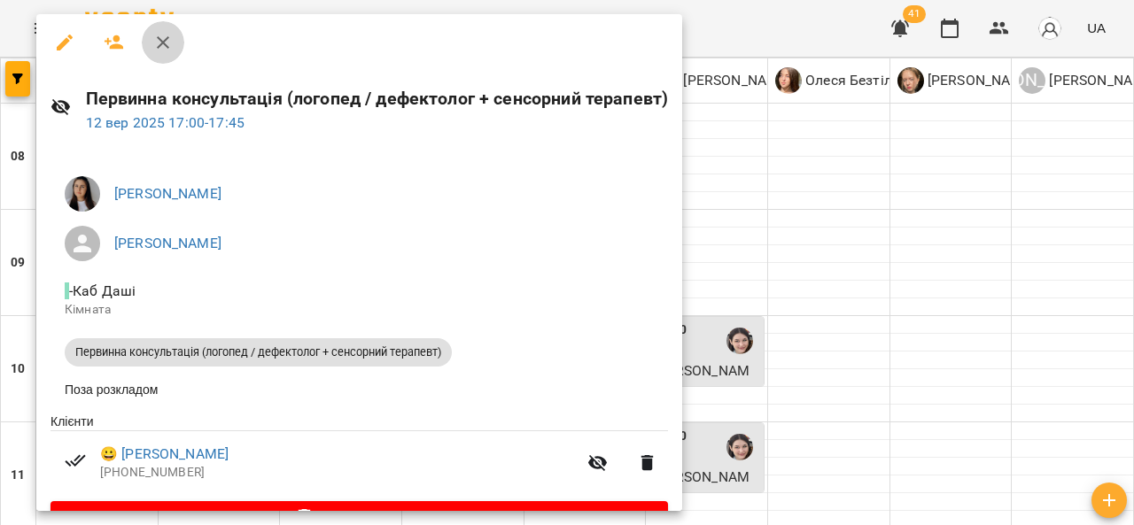
click at [171, 38] on icon "button" at bounding box center [162, 42] width 21 height 21
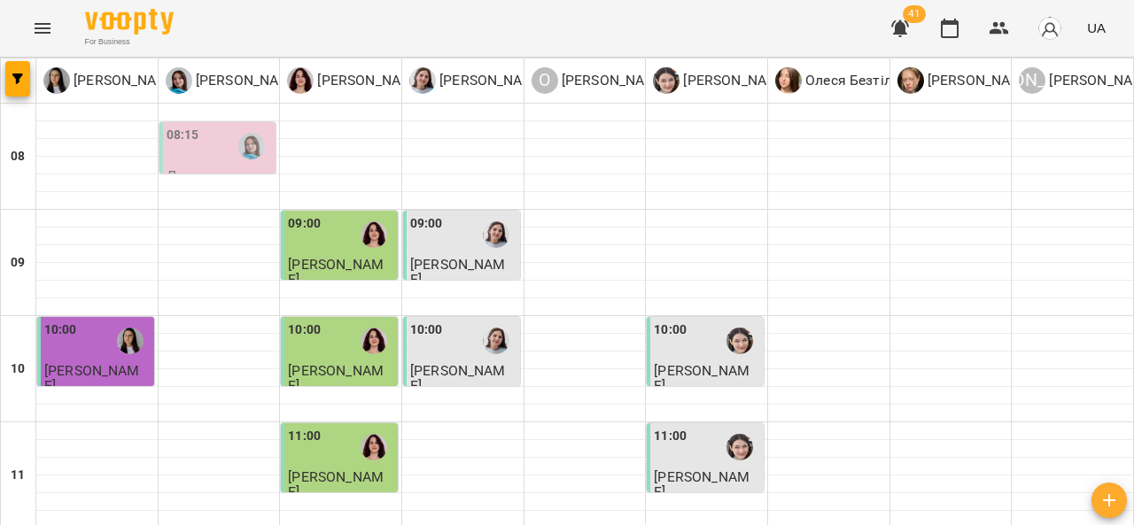
scroll to position [971, 0]
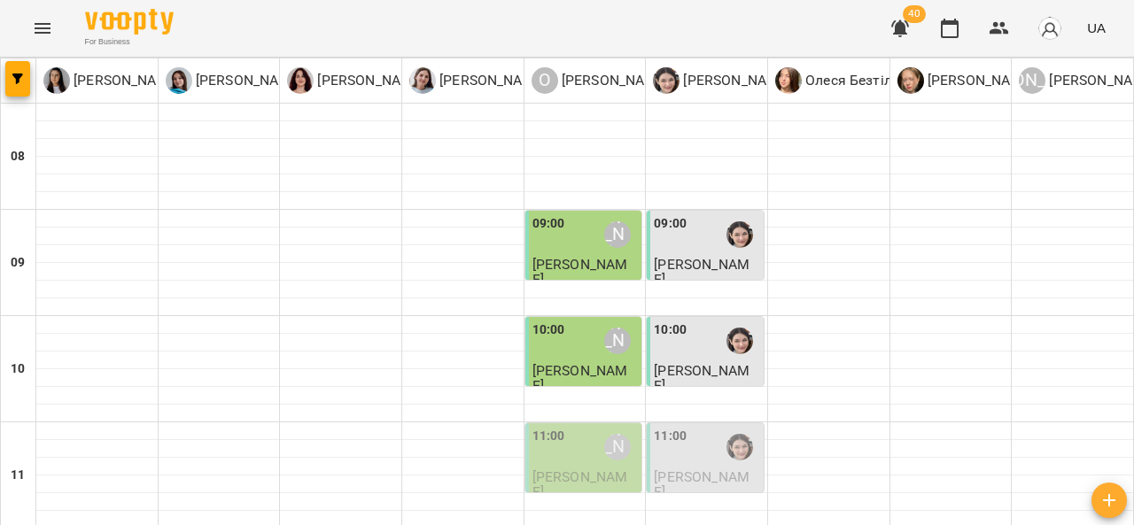
scroll to position [132, 0]
click at [586, 427] on div "11:00 Олександр Шикін" at bounding box center [585, 447] width 106 height 41
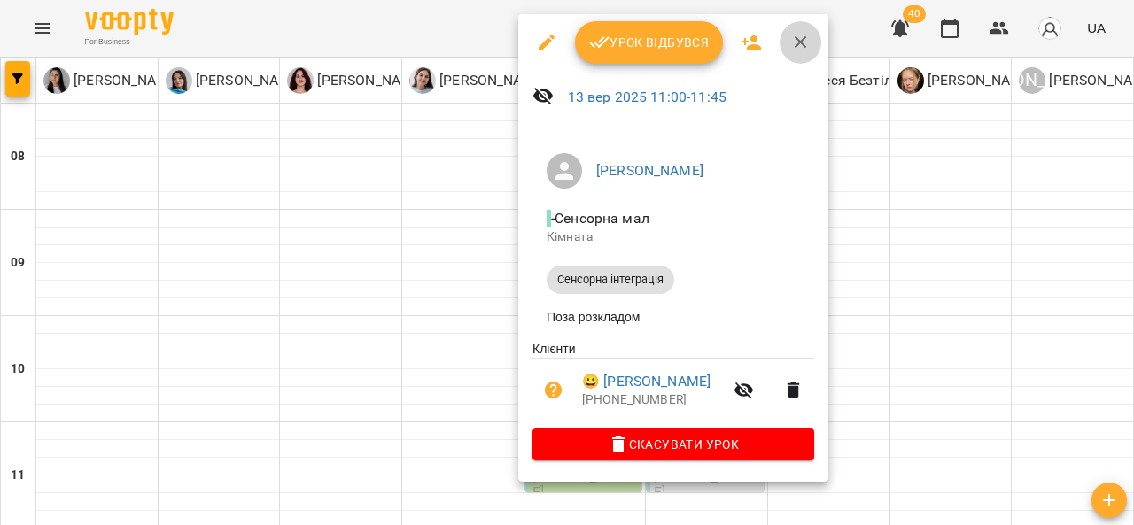
click at [801, 29] on button "button" at bounding box center [800, 42] width 43 height 43
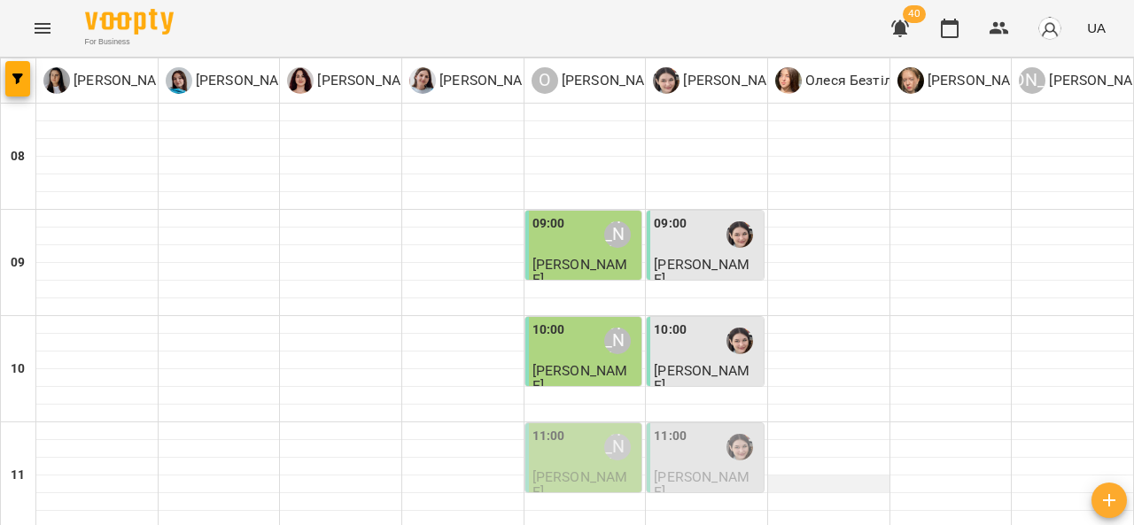
scroll to position [242, 0]
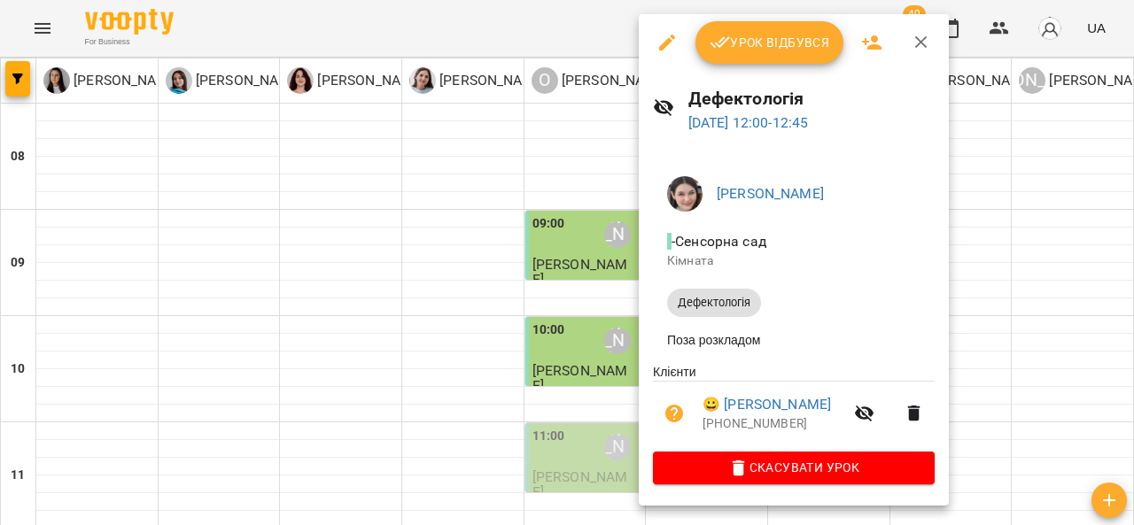
click at [936, 28] on div "Урок відбувся" at bounding box center [794, 42] width 310 height 57
click at [915, 47] on icon "button" at bounding box center [921, 42] width 12 height 12
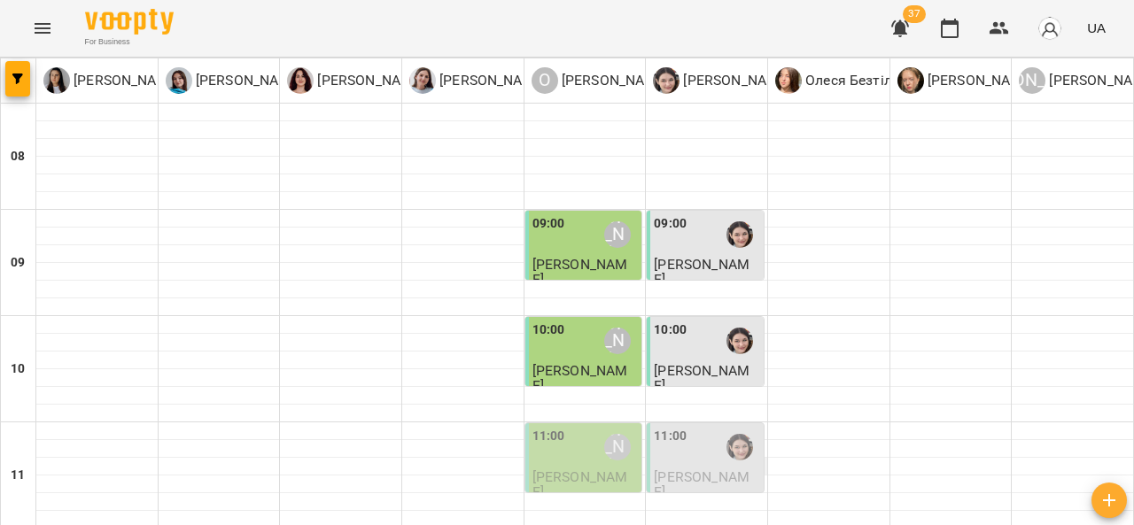
scroll to position [266, 0]
click at [673, 427] on div "11:00" at bounding box center [670, 447] width 33 height 41
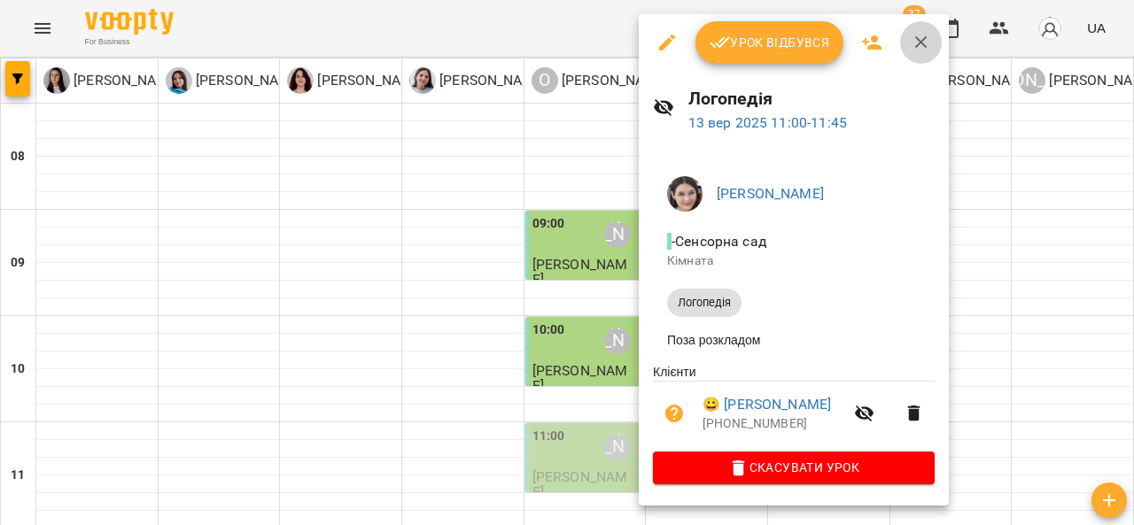
click at [926, 40] on icon "button" at bounding box center [920, 42] width 21 height 21
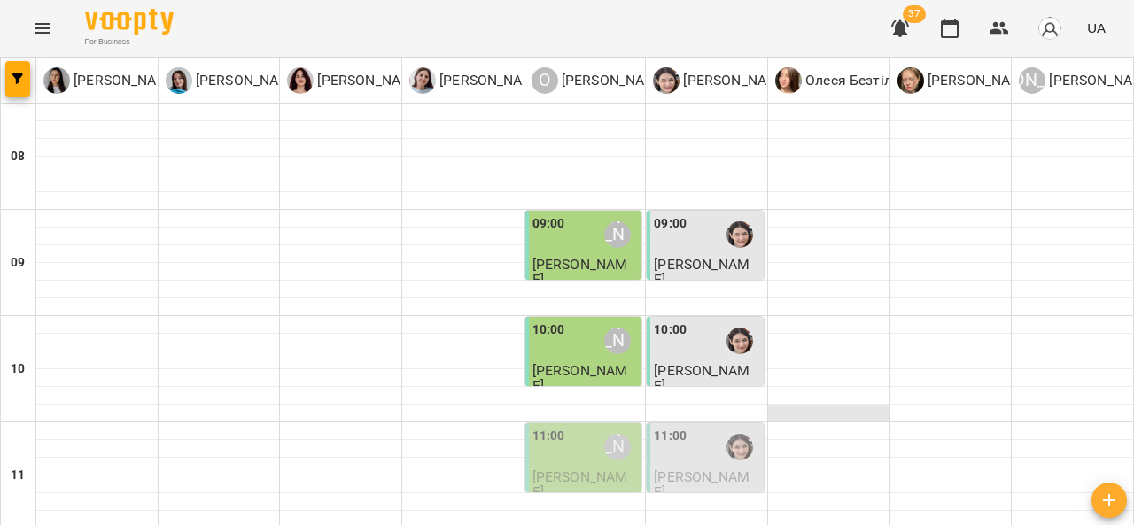
scroll to position [270, 0]
click at [577, 468] on span "[PERSON_NAME]" at bounding box center [580, 484] width 96 height 32
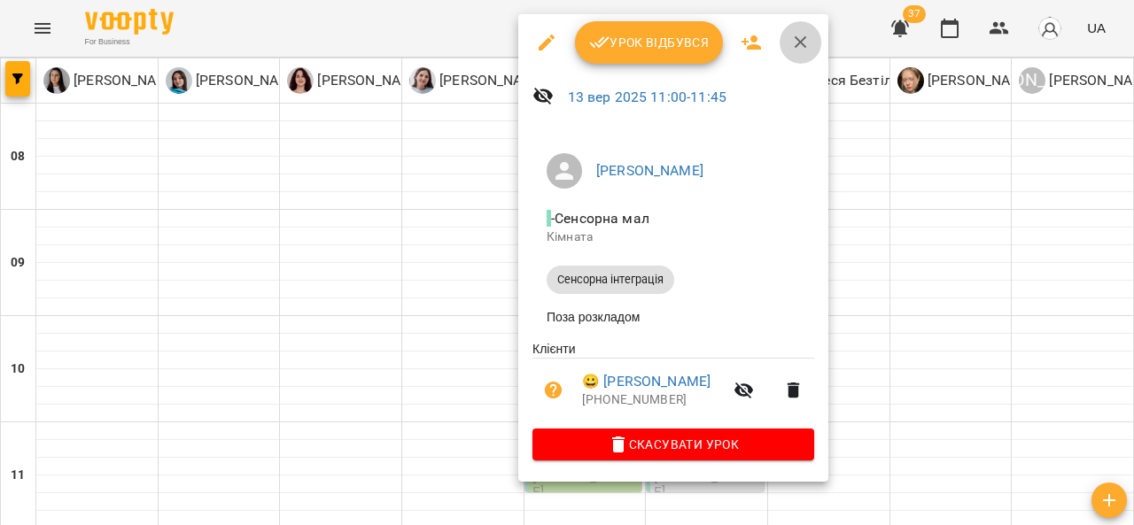
click at [803, 31] on button "button" at bounding box center [800, 42] width 43 height 43
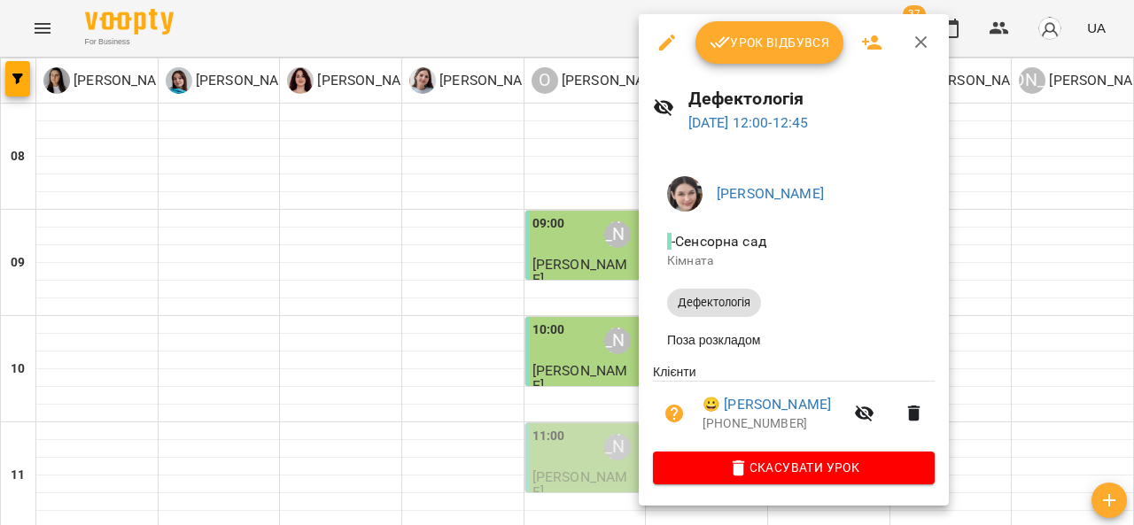
click at [365, 205] on div at bounding box center [567, 262] width 1134 height 525
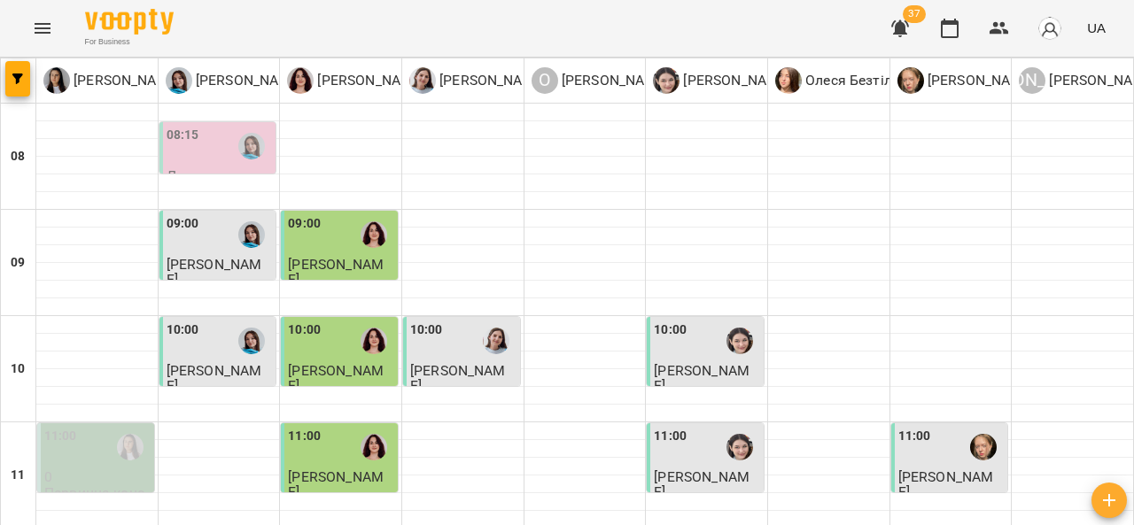
scroll to position [971, 0]
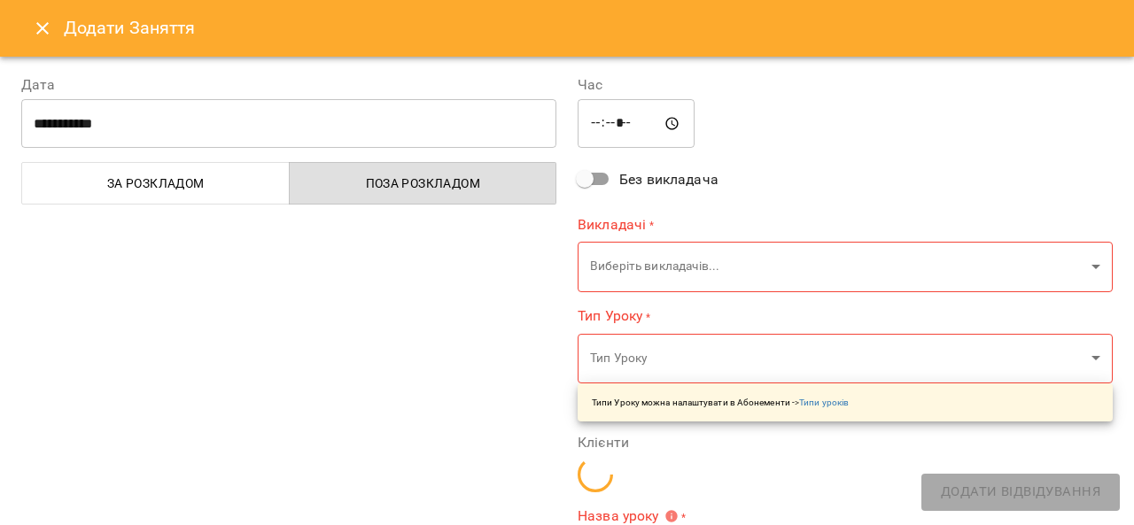
type input "**********"
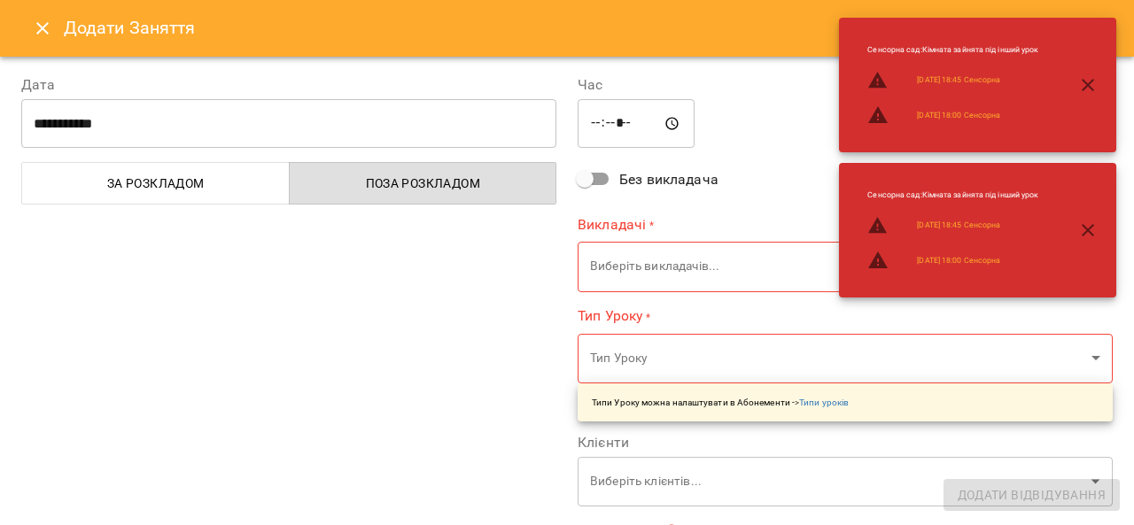
click at [819, 215] on label "Викладачі *" at bounding box center [844, 224] width 535 height 20
click at [43, 27] on icon "Close" at bounding box center [42, 28] width 12 height 12
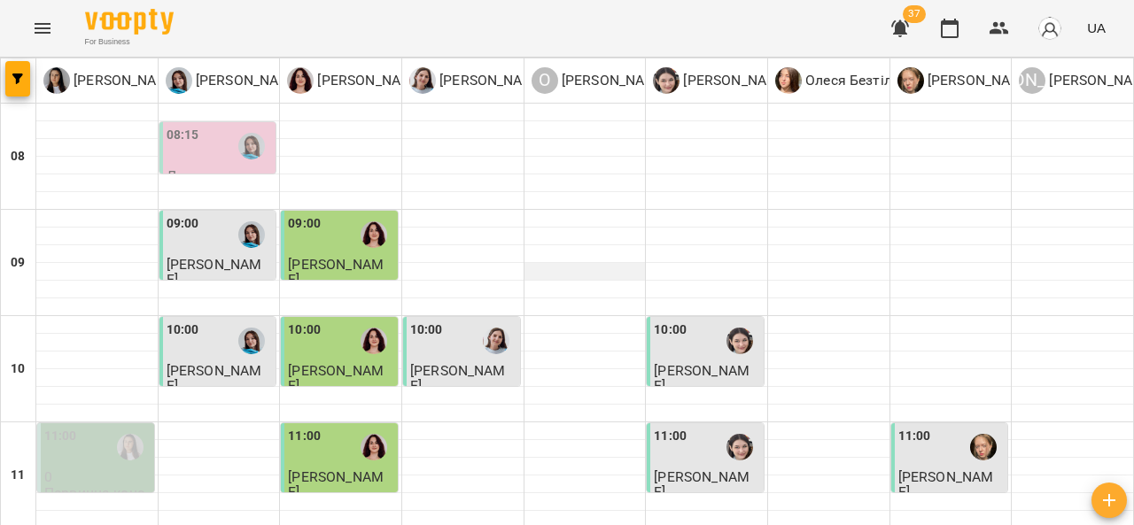
scroll to position [56, 0]
click at [368, 256] on span "Павлишин Варвара" at bounding box center [336, 272] width 96 height 32
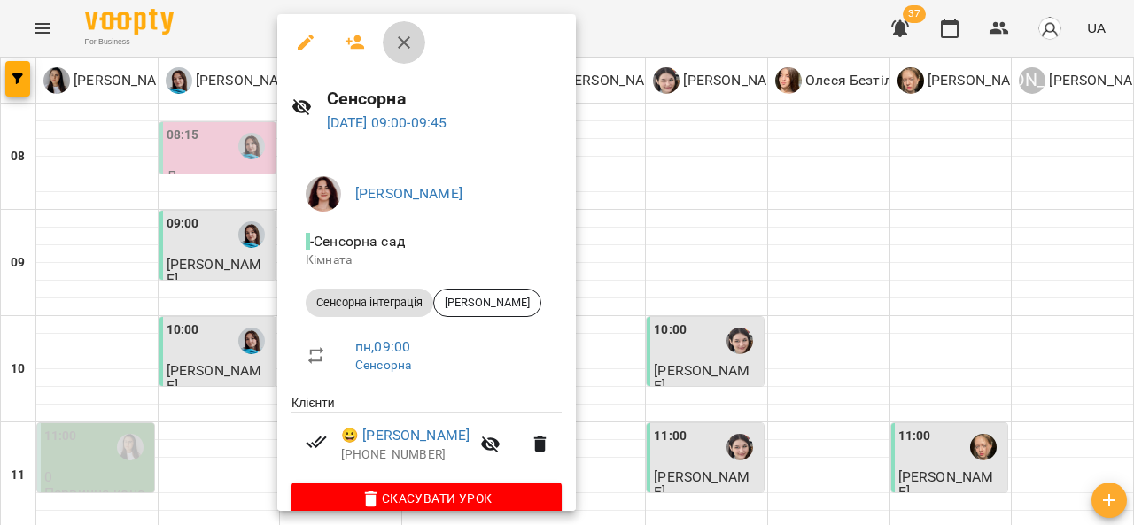
click at [402, 35] on icon "button" at bounding box center [403, 42] width 21 height 21
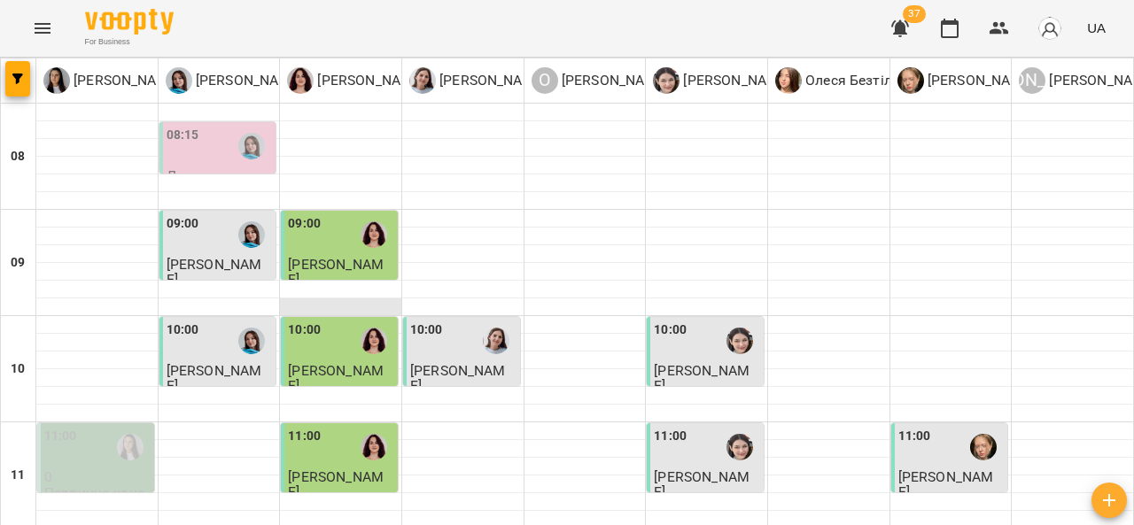
scroll to position [205, 0]
click at [106, 469] on p "0" at bounding box center [97, 476] width 106 height 15
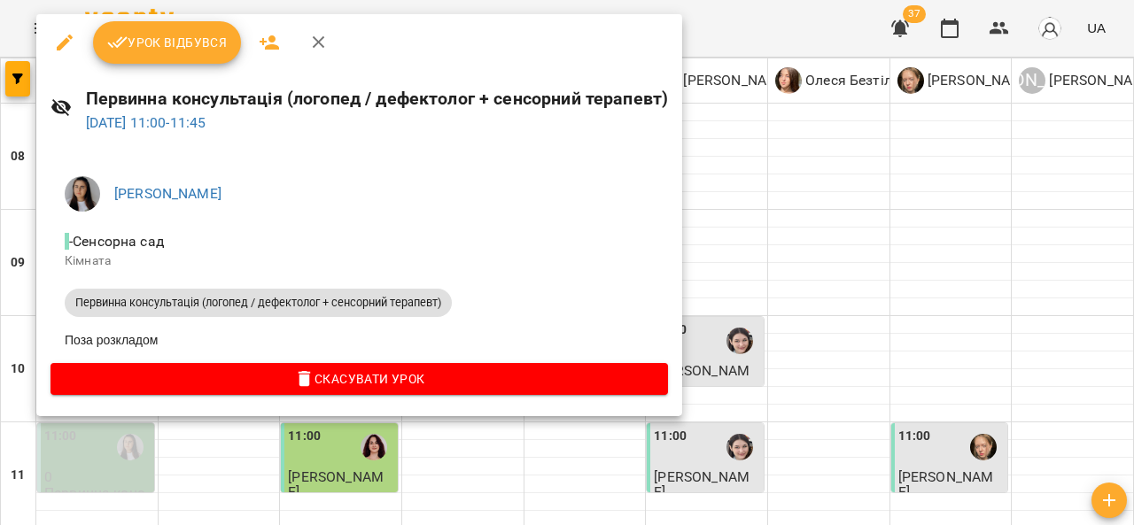
click at [708, 364] on div at bounding box center [567, 262] width 1134 height 525
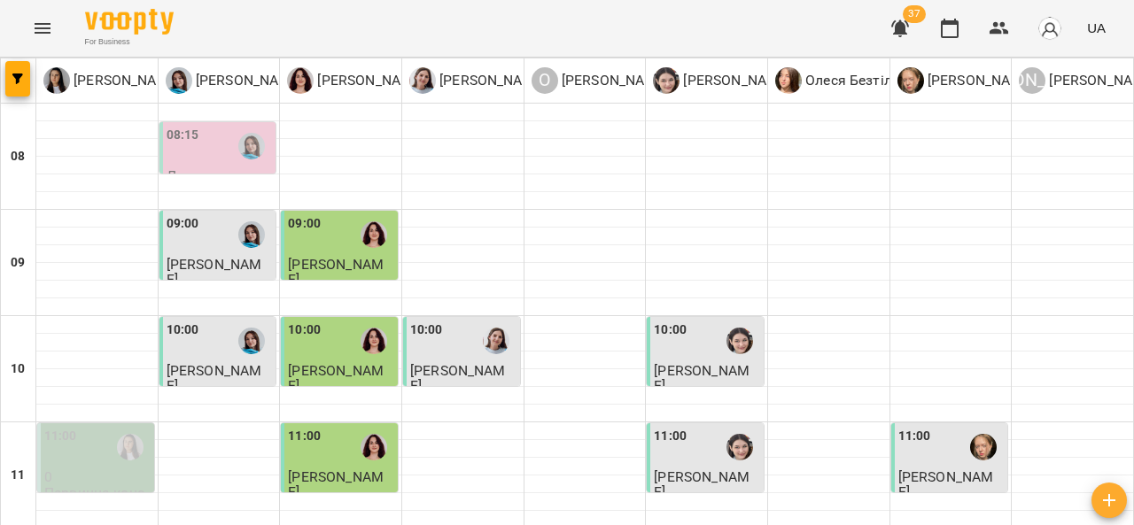
scroll to position [971, 0]
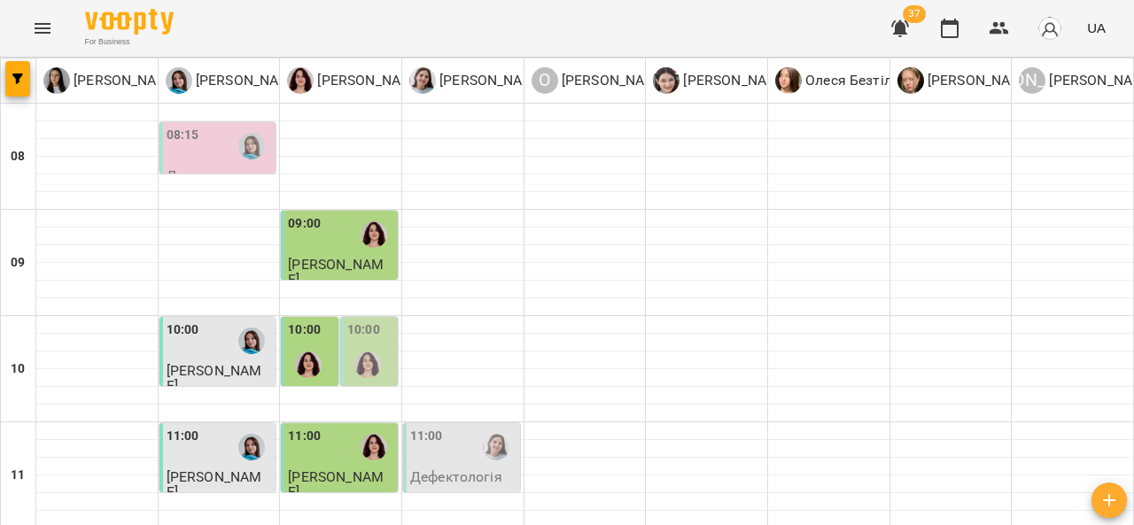
scroll to position [782, 0]
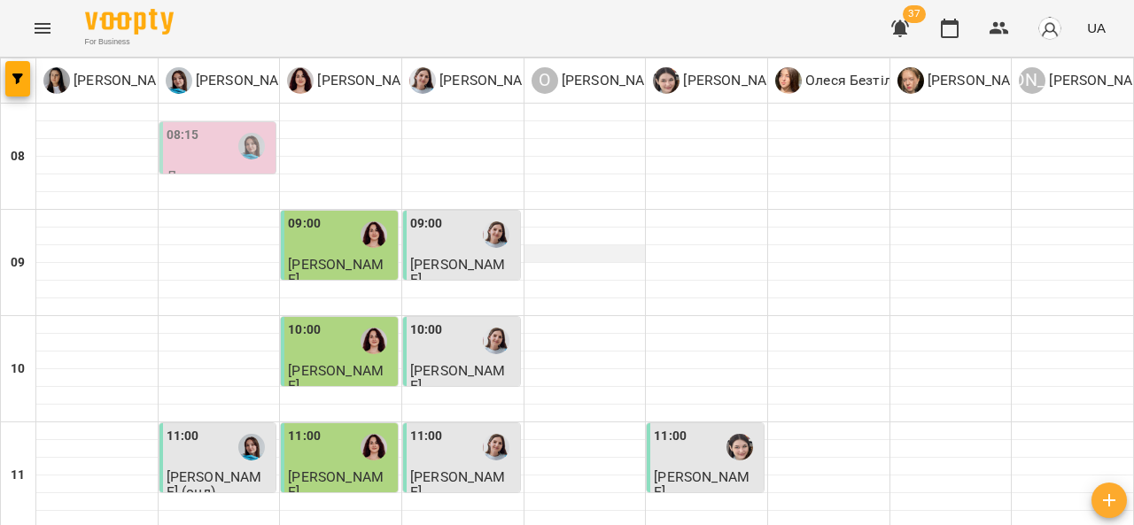
scroll to position [971, 0]
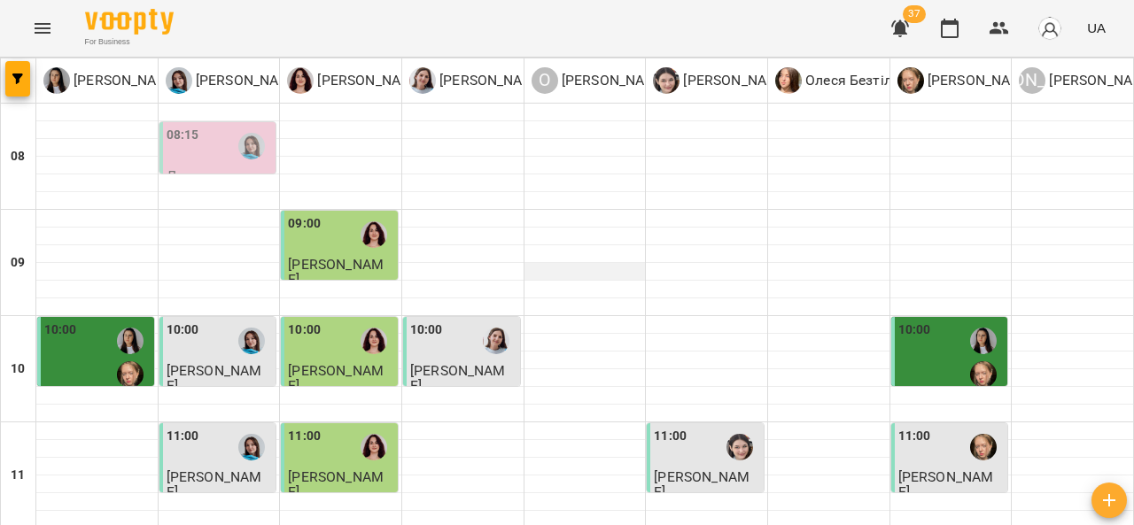
scroll to position [210, 0]
click at [898, 321] on div "10:00" at bounding box center [914, 358] width 33 height 74
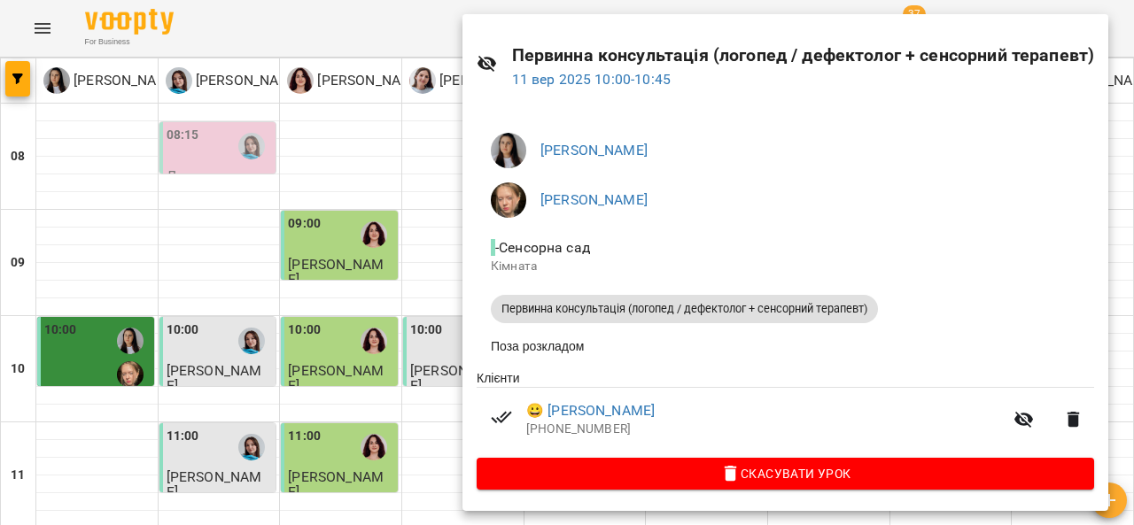
scroll to position [0, 0]
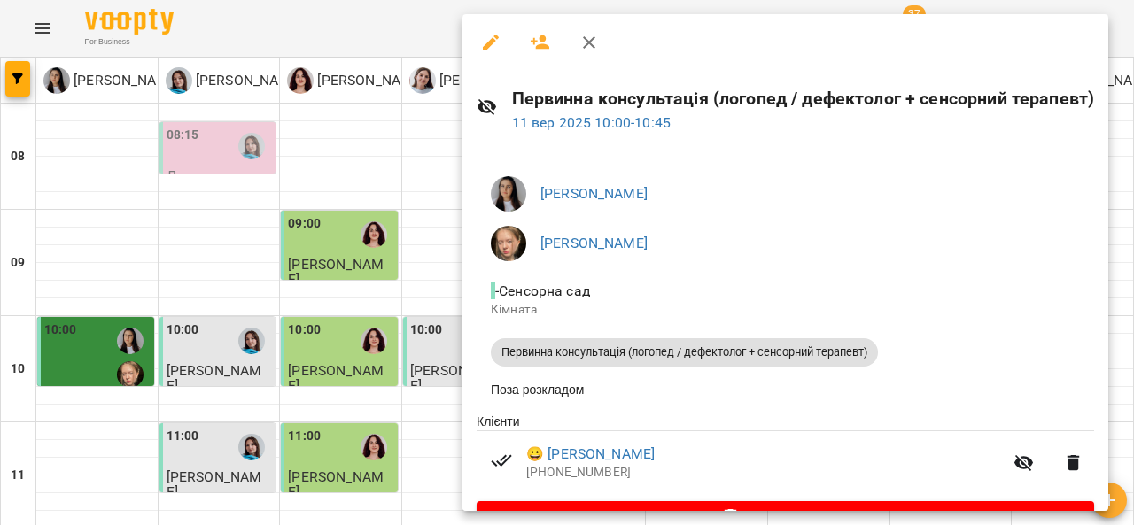
click at [598, 45] on icon "button" at bounding box center [588, 42] width 21 height 21
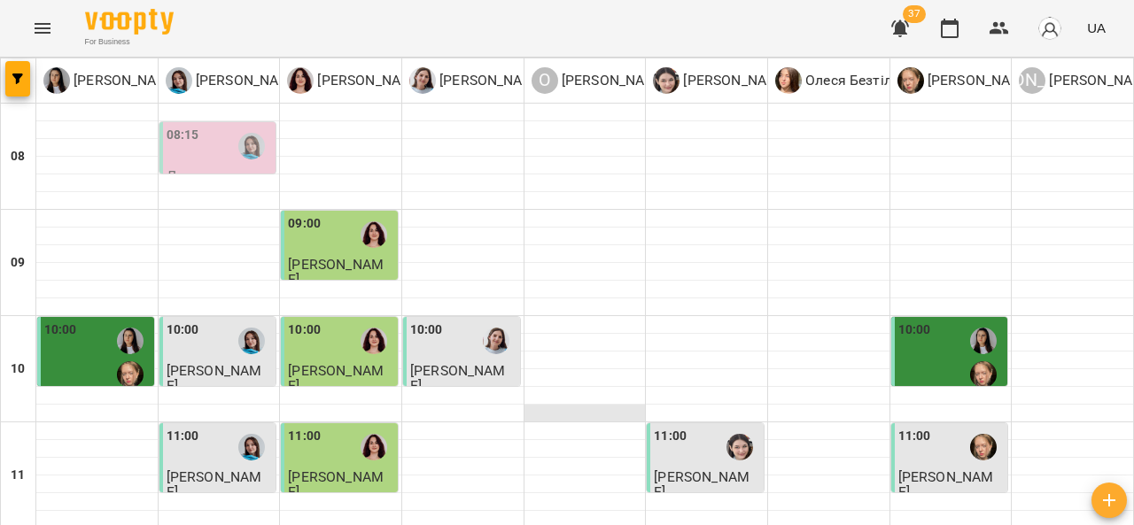
scroll to position [971, 0]
type input "**********"
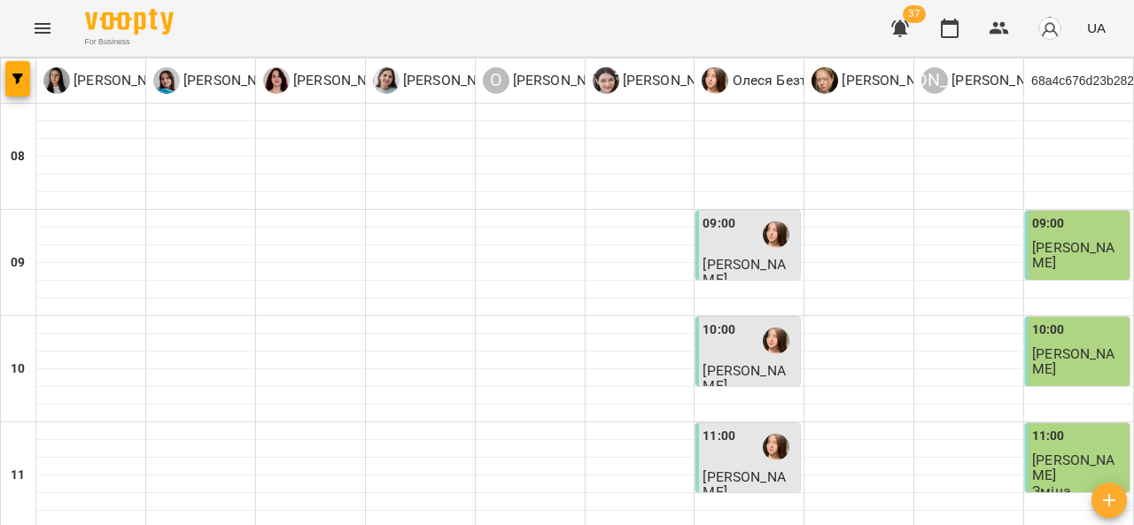
type input "**********"
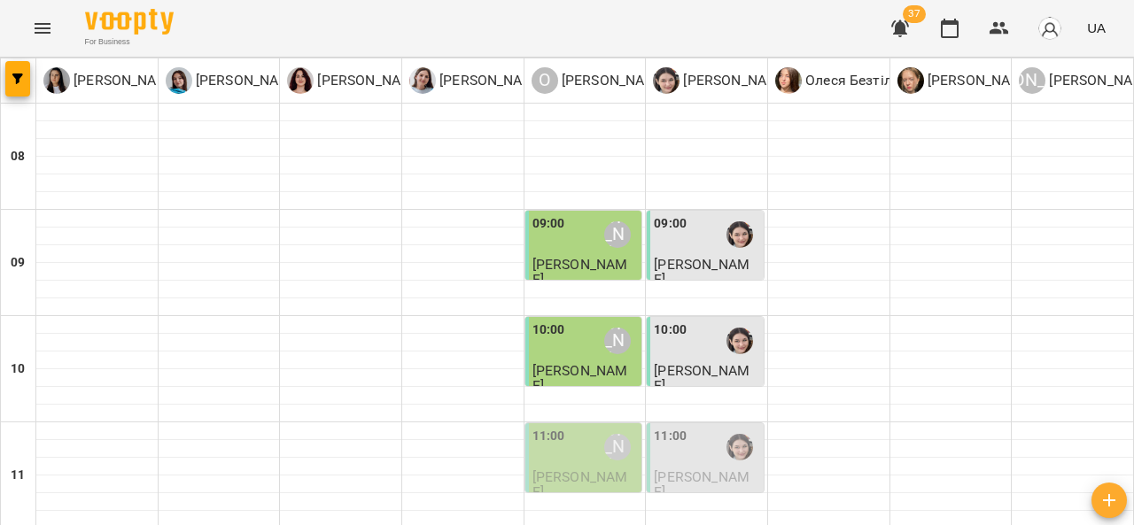
type input "**********"
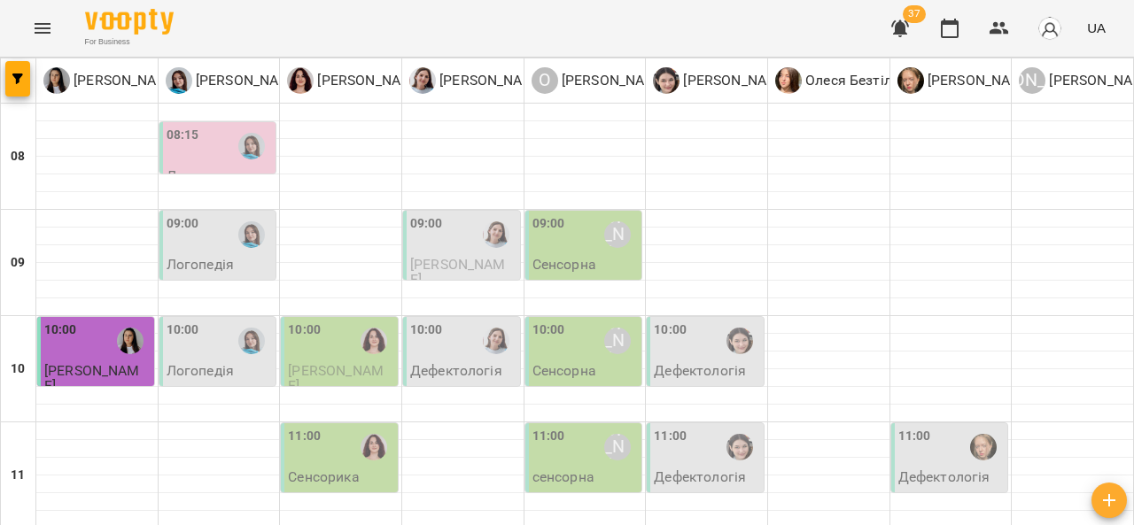
type input "**********"
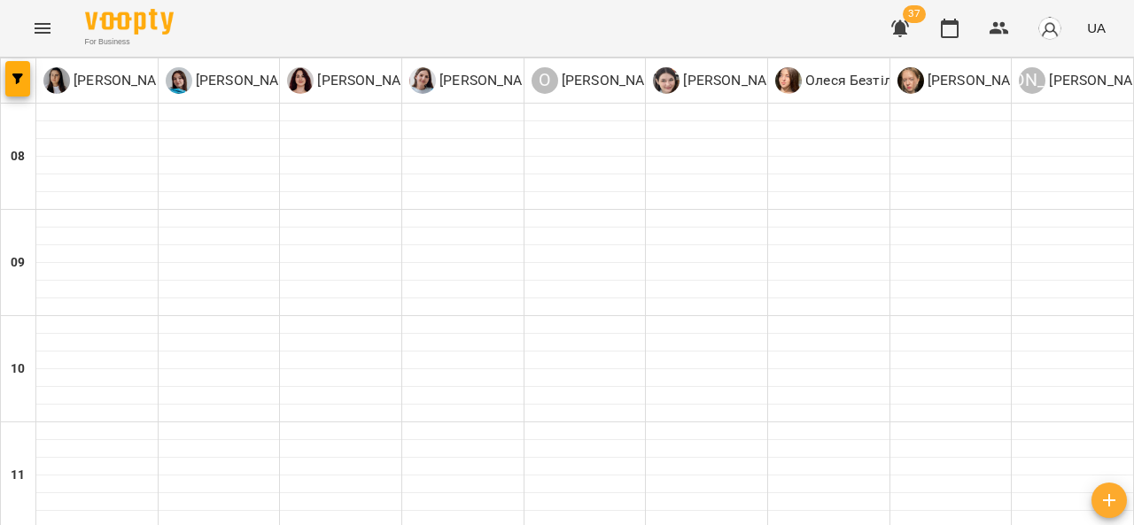
type input "**********"
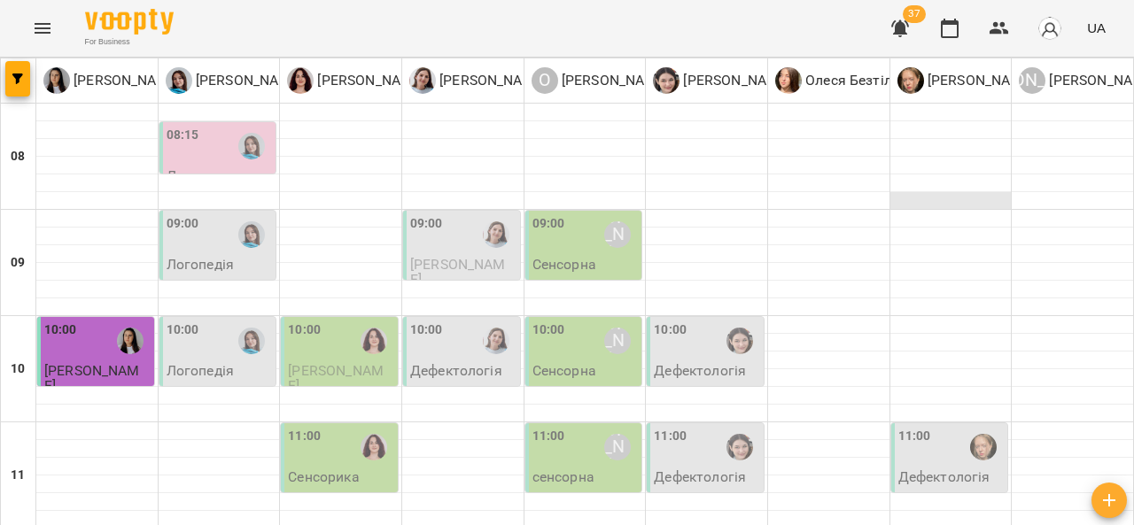
scroll to position [0, 0]
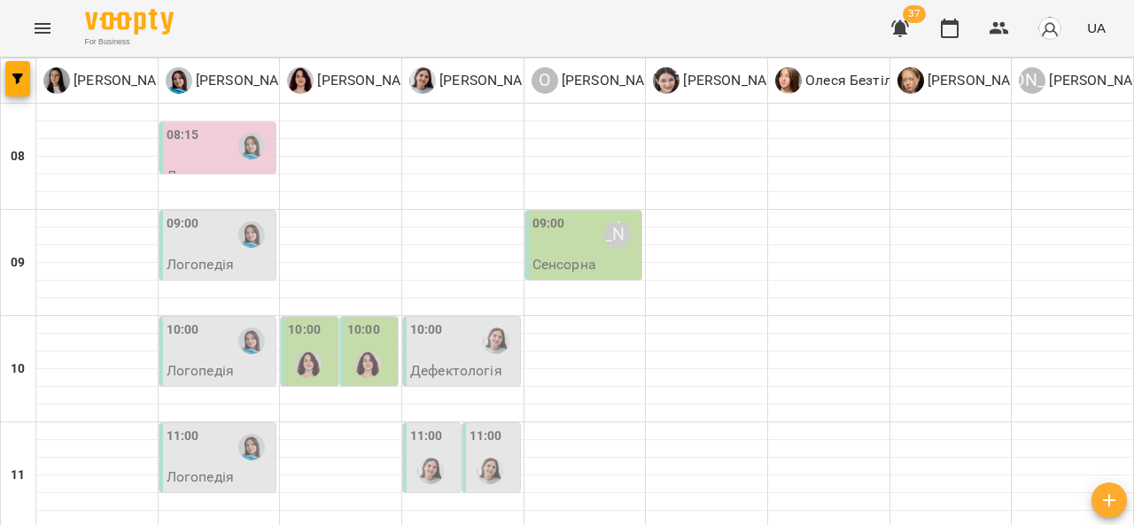
scroll to position [797, 0]
type input "**********"
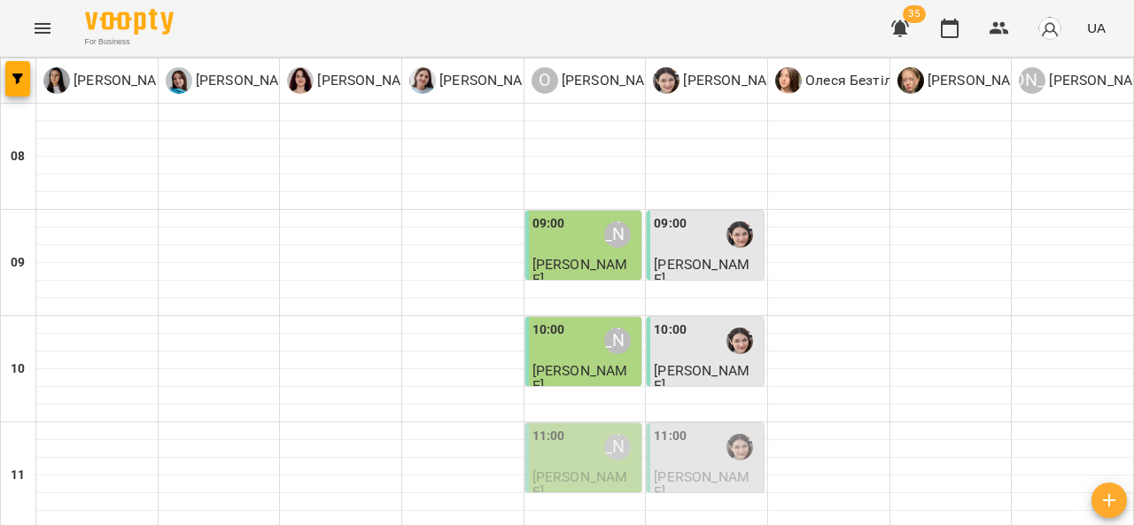
scroll to position [499, 0]
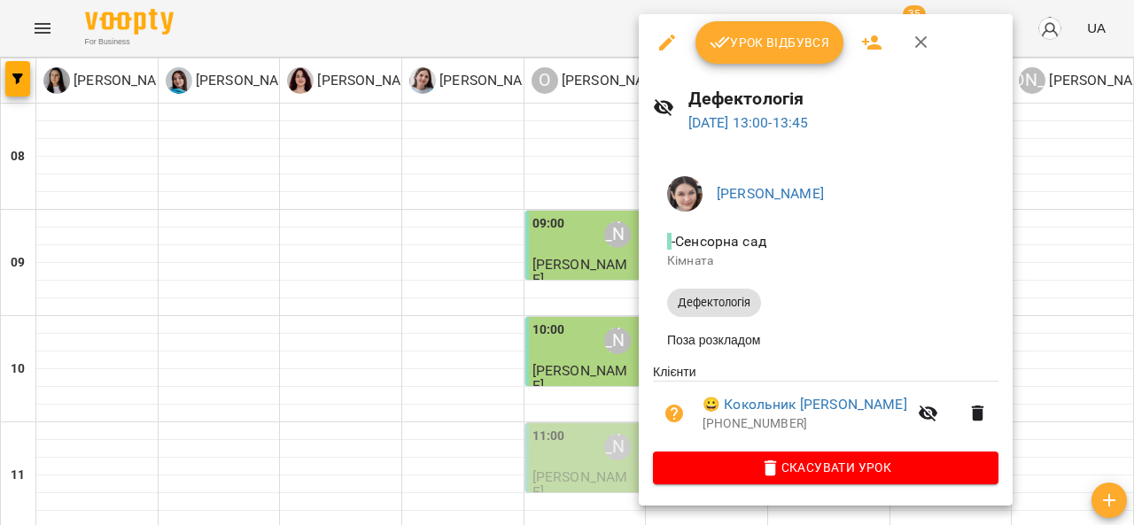
click at [925, 43] on icon "button" at bounding box center [920, 42] width 21 height 21
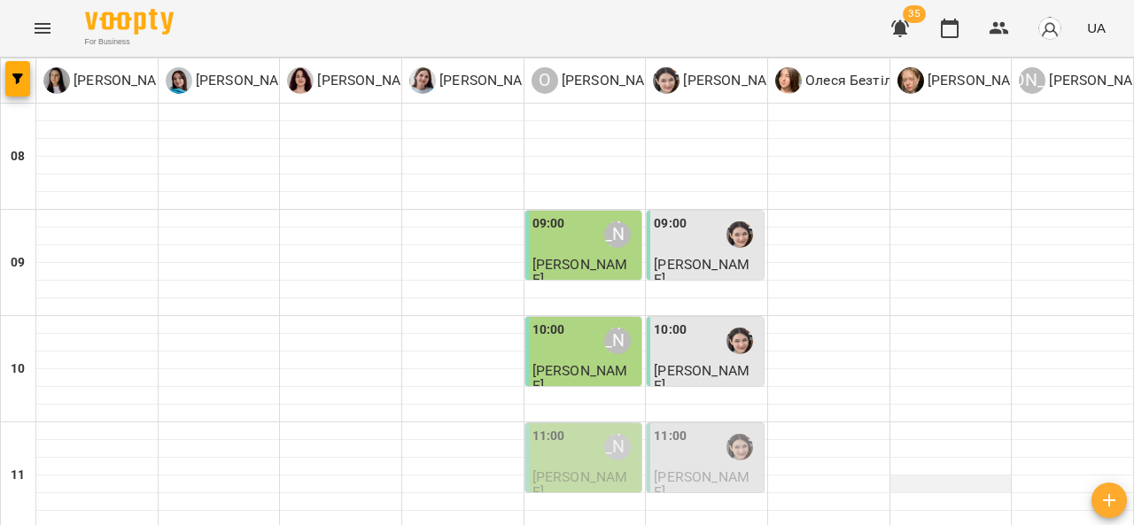
scroll to position [192, 0]
click at [693, 468] on span "[PERSON_NAME]" at bounding box center [702, 484] width 96 height 32
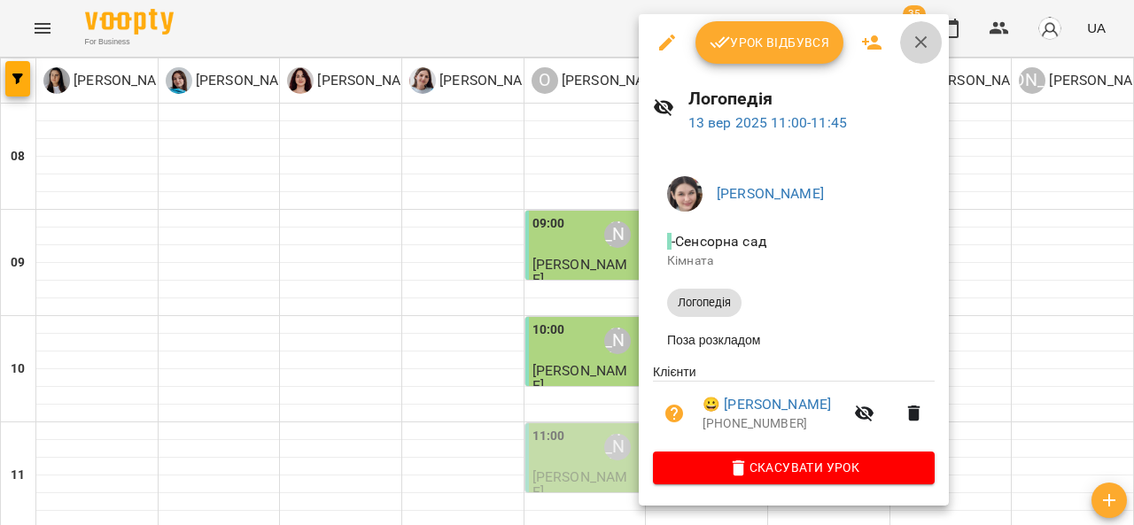
click at [919, 35] on icon "button" at bounding box center [920, 42] width 21 height 21
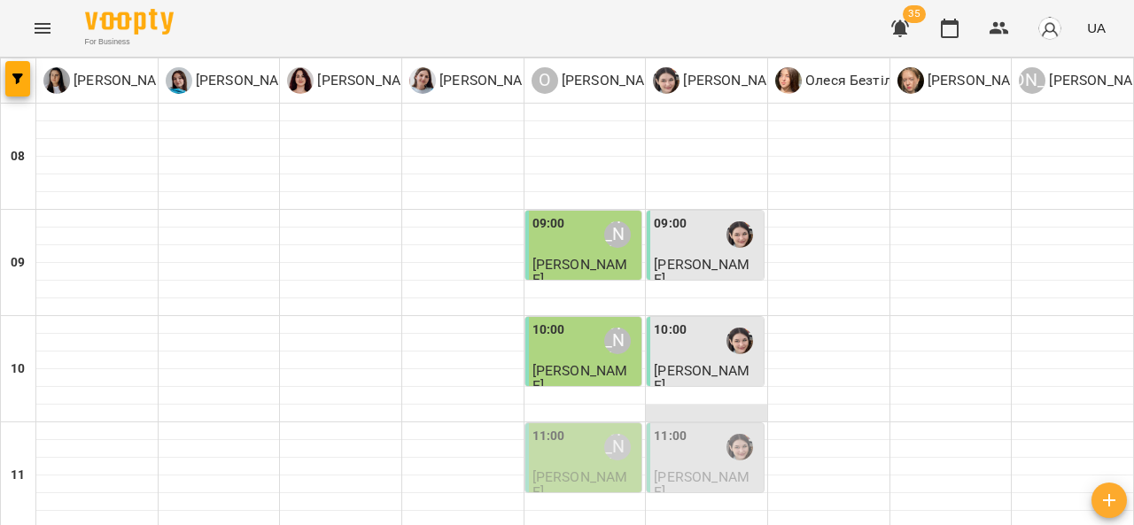
scroll to position [217, 0]
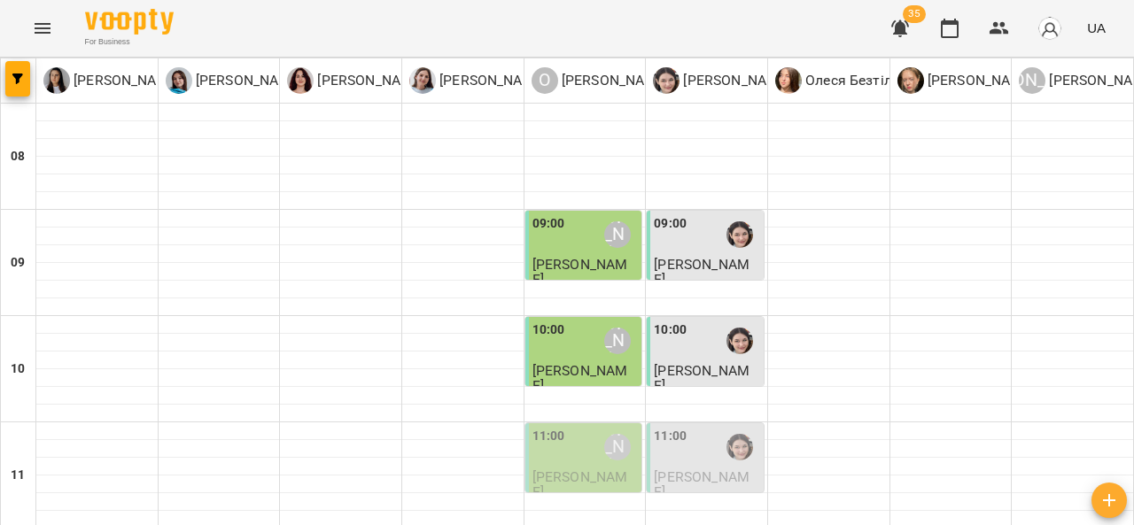
click at [560, 427] on div "11:00 Олександр Шикін" at bounding box center [585, 447] width 106 height 41
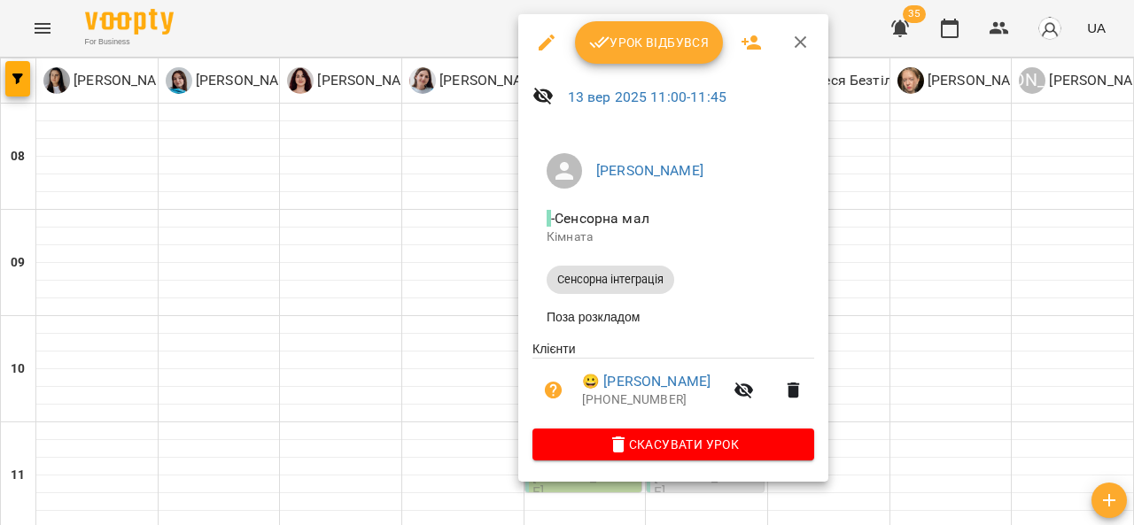
drag, startPoint x: 823, startPoint y: 26, endPoint x: 790, endPoint y: 50, distance: 41.1
click at [790, 50] on div "Урок відбувся" at bounding box center [673, 42] width 310 height 57
click at [790, 50] on icon "button" at bounding box center [800, 42] width 21 height 21
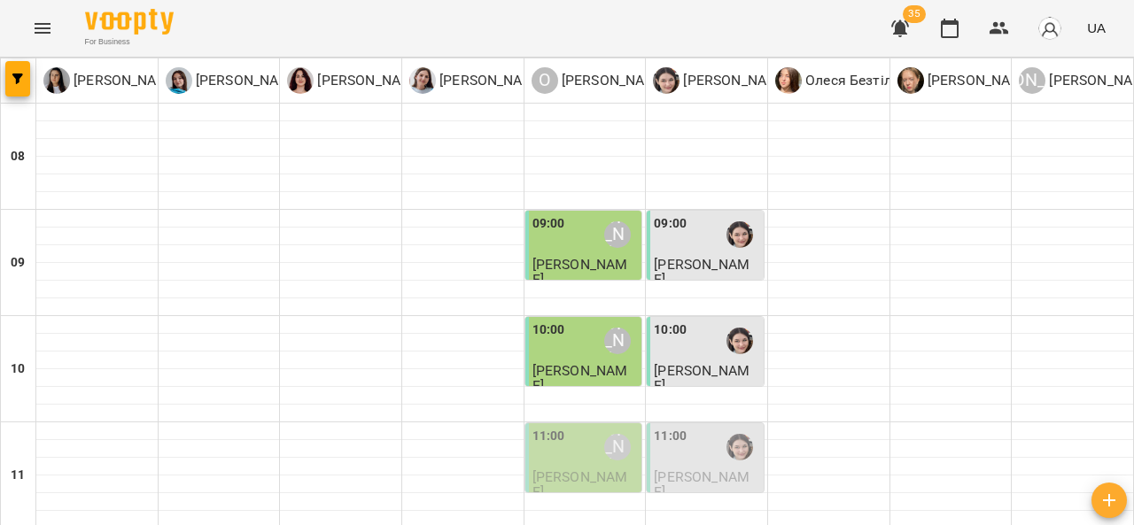
click at [561, 427] on div "11:00 Олександр Шикін" at bounding box center [585, 447] width 106 height 41
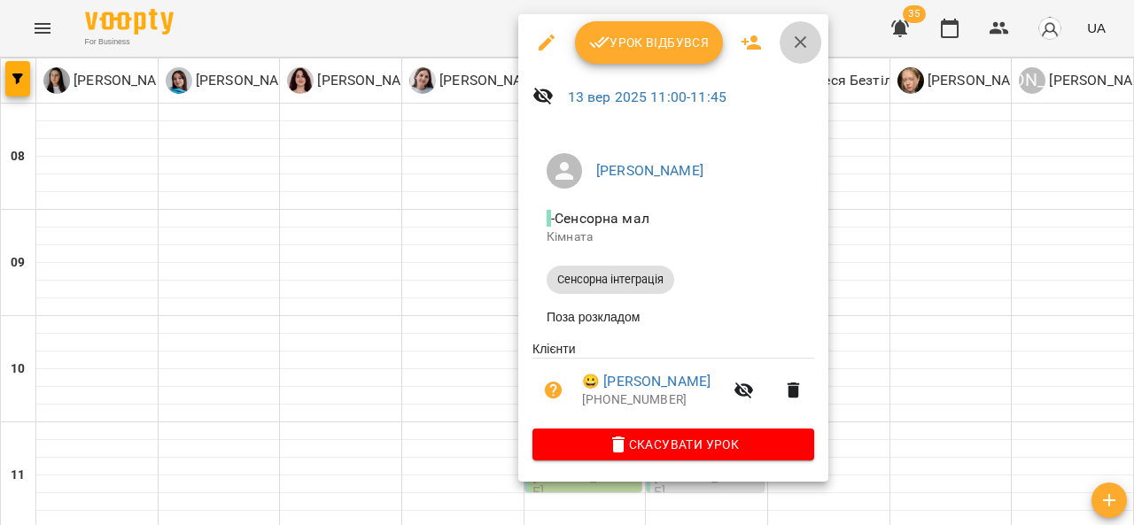
click at [796, 45] on icon "button" at bounding box center [800, 42] width 12 height 12
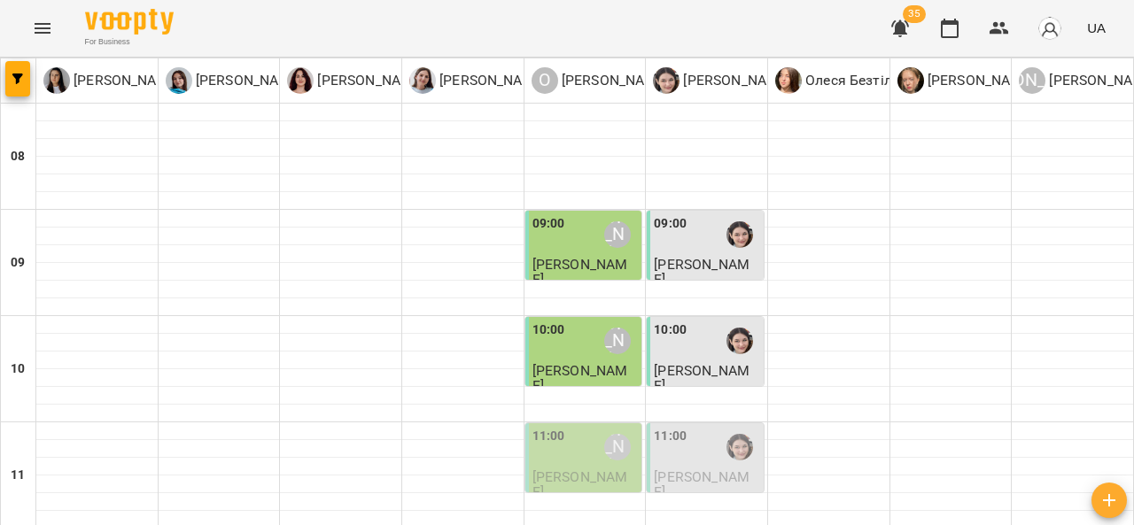
click at [574, 427] on div "11:00 Олександр Шикін" at bounding box center [585, 447] width 106 height 41
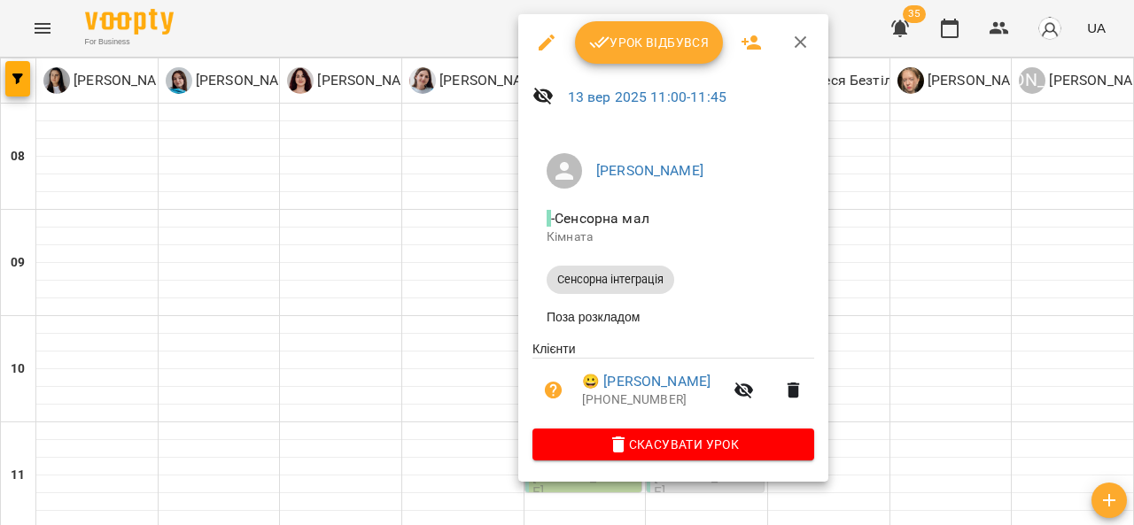
click at [636, 45] on span "Урок відбувся" at bounding box center [649, 42] width 120 height 21
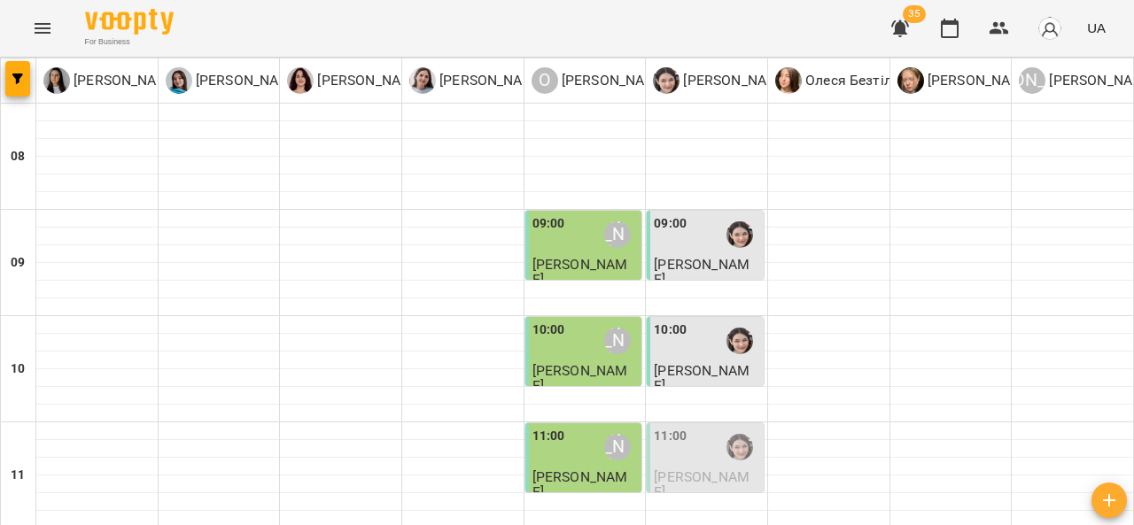
scroll to position [211, 0]
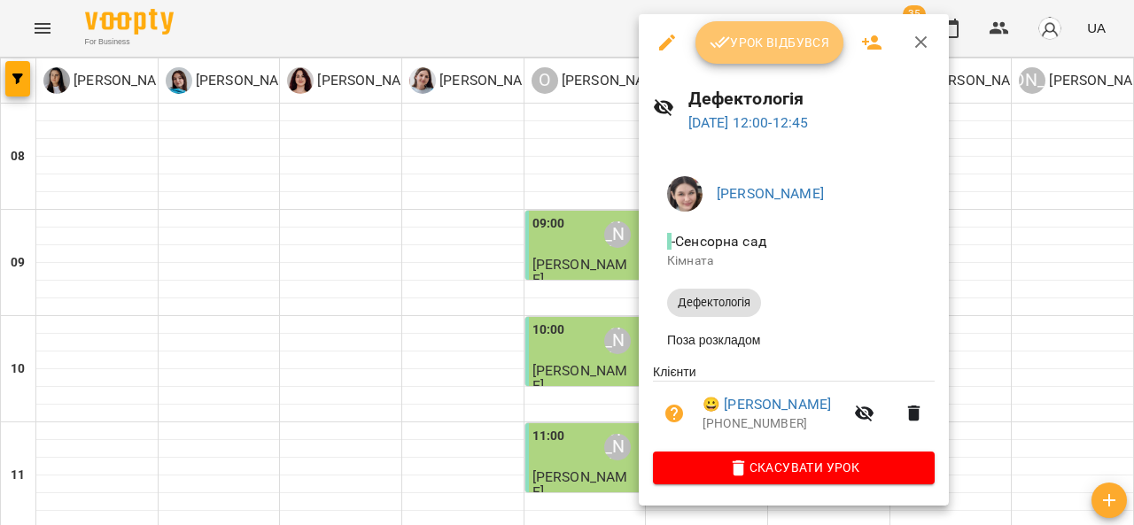
click at [774, 38] on span "Урок відбувся" at bounding box center [769, 42] width 120 height 21
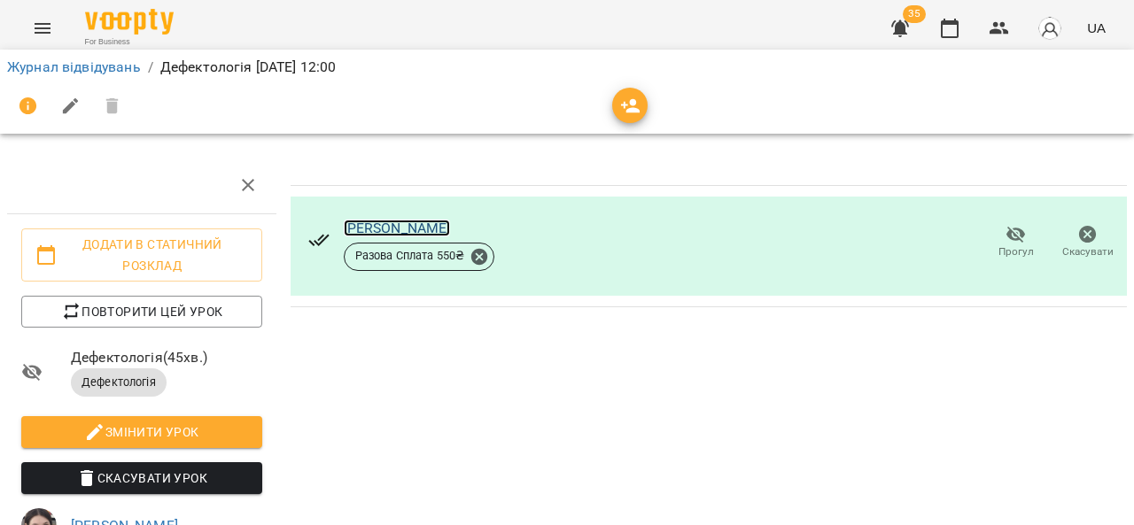
click at [397, 224] on link "[PERSON_NAME]" at bounding box center [397, 228] width 107 height 17
click at [52, 63] on link "Журнал відвідувань" at bounding box center [74, 66] width 134 height 17
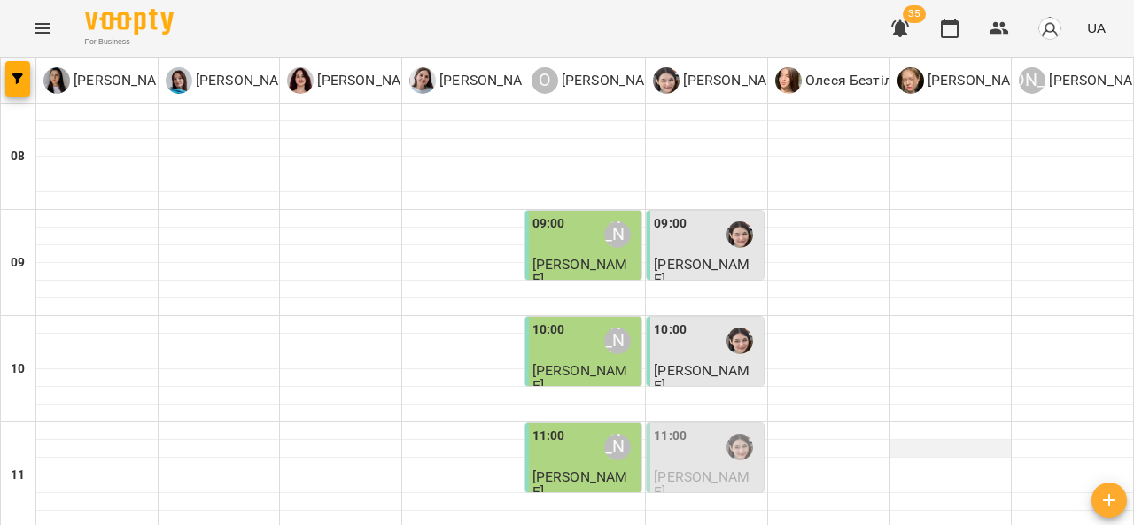
scroll to position [290, 0]
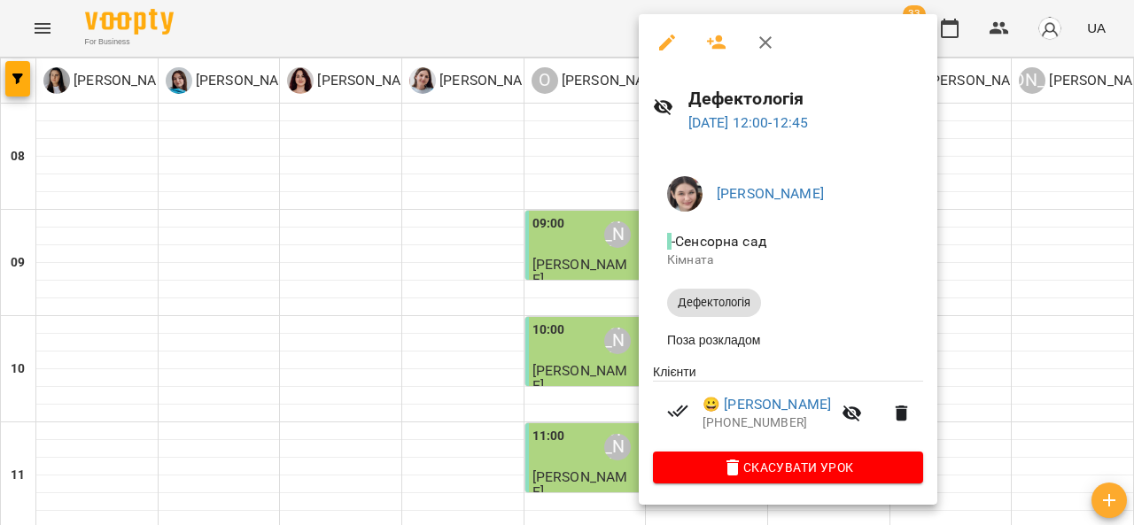
click at [946, 244] on div at bounding box center [567, 262] width 1134 height 525
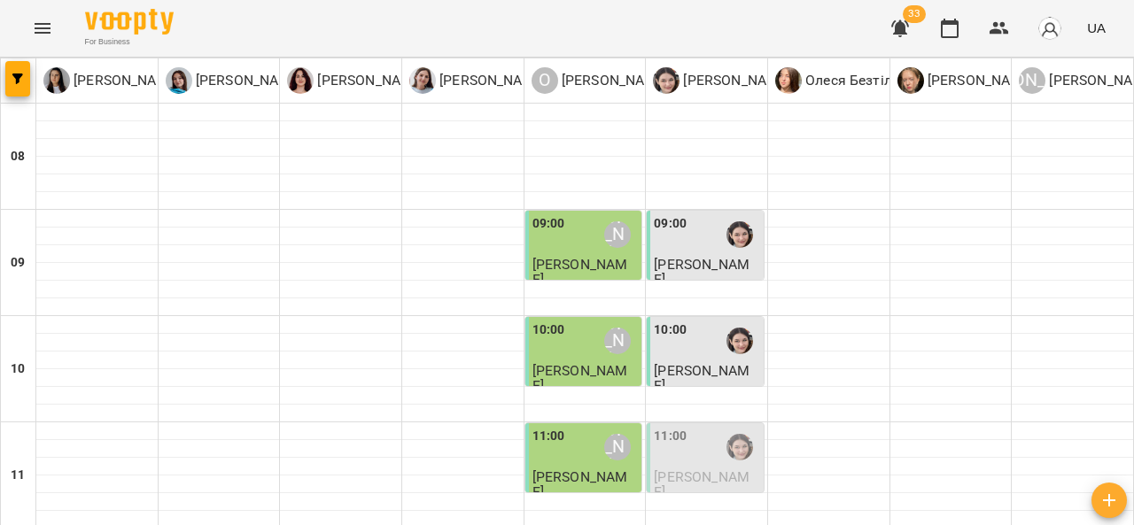
scroll to position [240, 0]
click at [597, 427] on div "[PERSON_NAME]" at bounding box center [617, 447] width 41 height 41
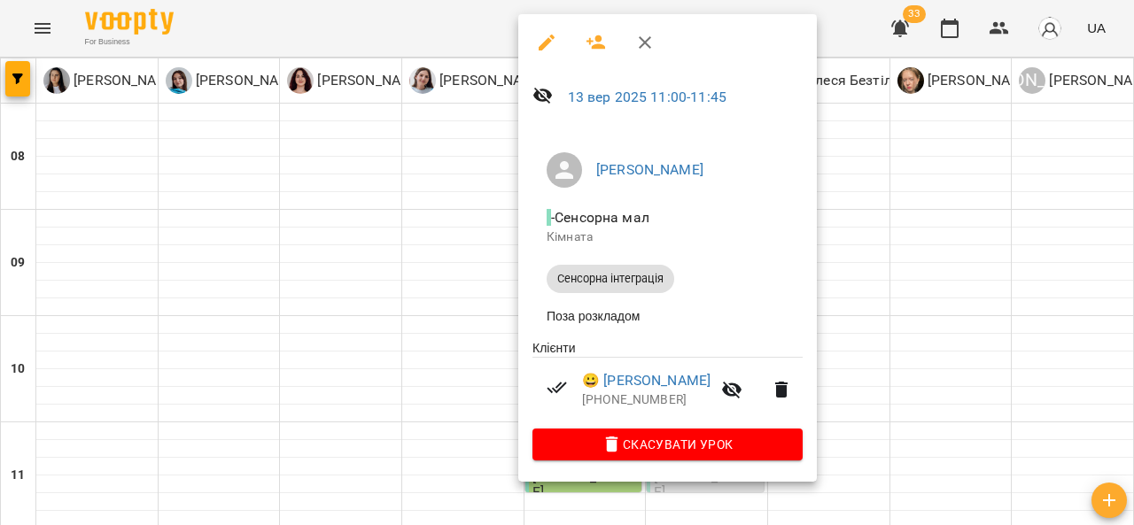
click at [902, 265] on div at bounding box center [567, 262] width 1134 height 525
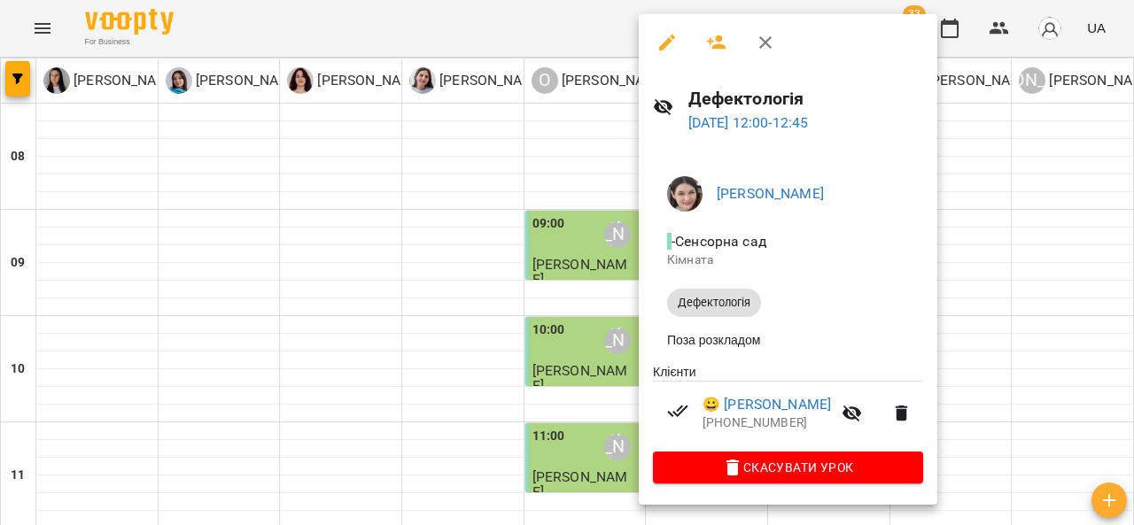
click at [951, 260] on div at bounding box center [567, 262] width 1134 height 525
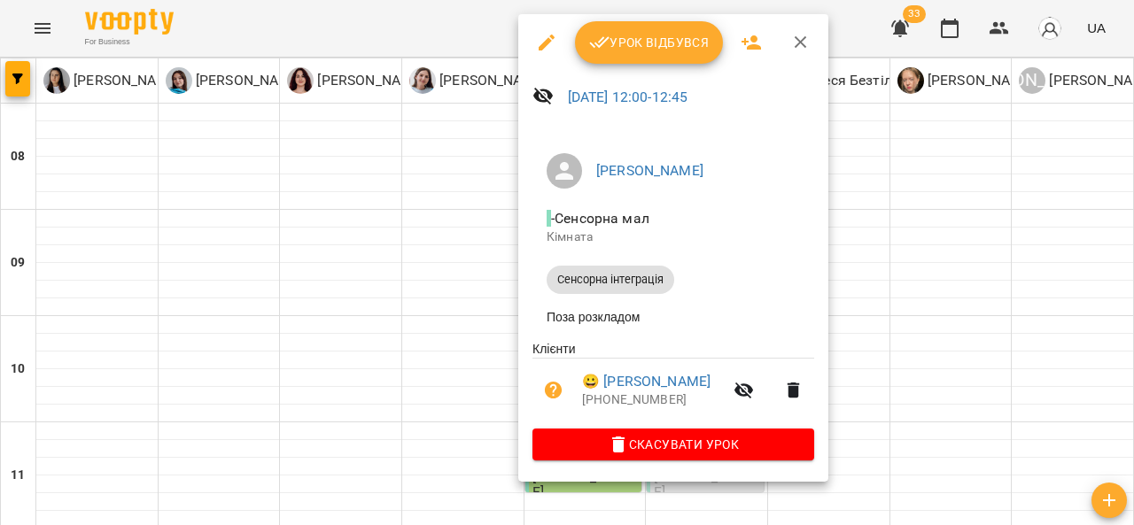
click at [867, 219] on div at bounding box center [567, 262] width 1134 height 525
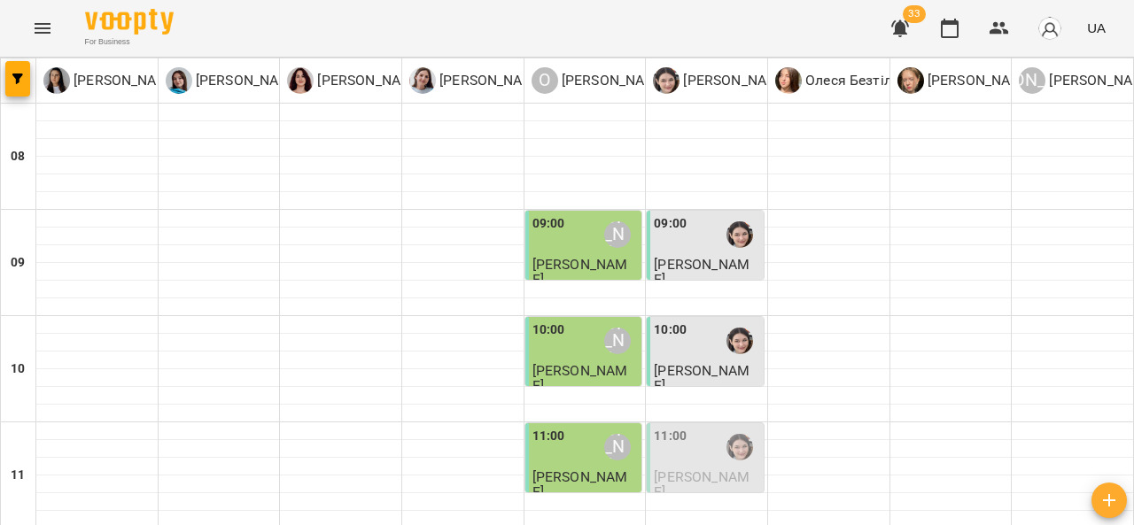
scroll to position [417, 0]
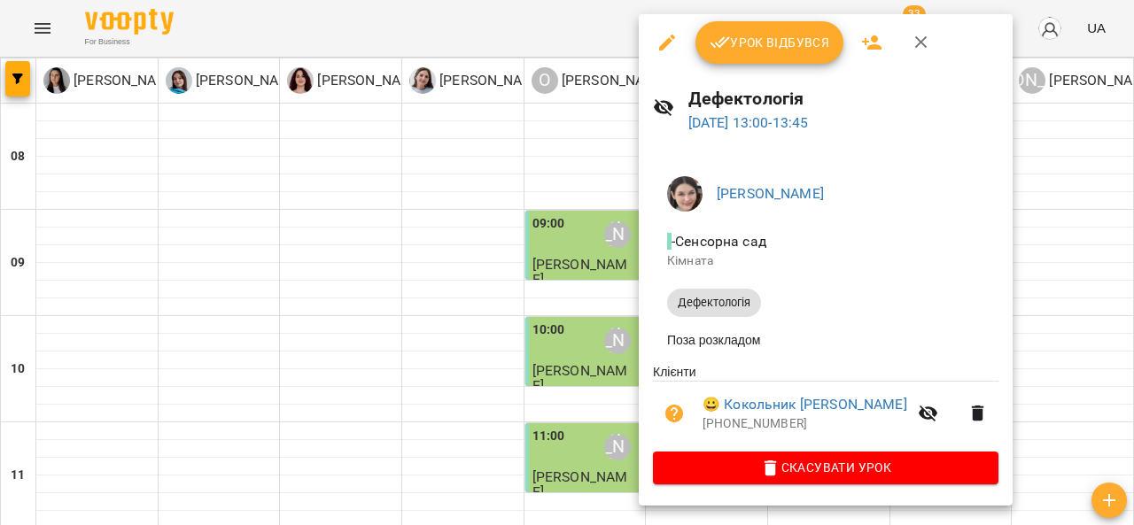
click at [991, 232] on div at bounding box center [567, 262] width 1134 height 525
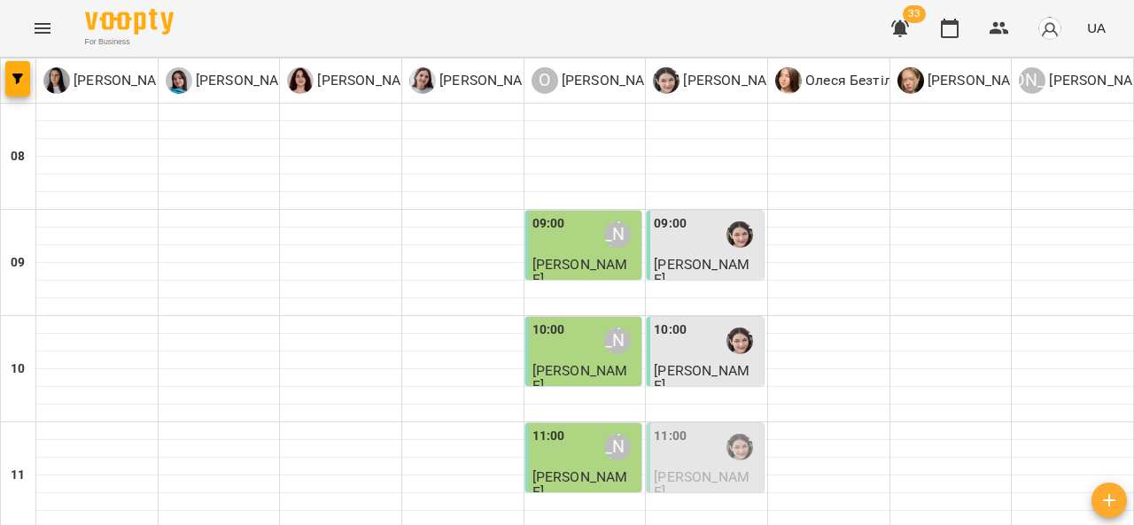
scroll to position [337, 0]
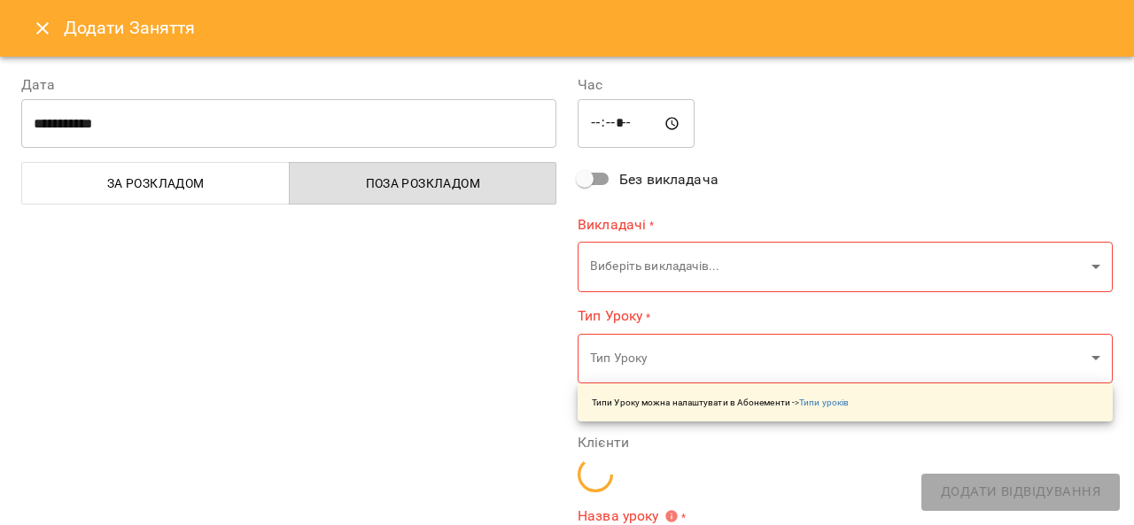
type input "**********"
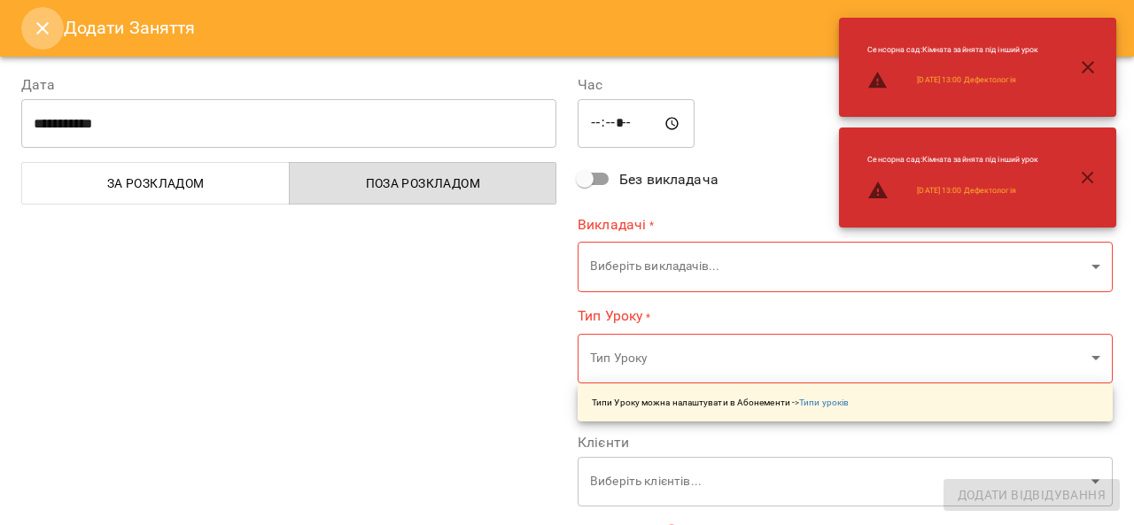
click at [58, 23] on button "Close" at bounding box center [42, 28] width 43 height 43
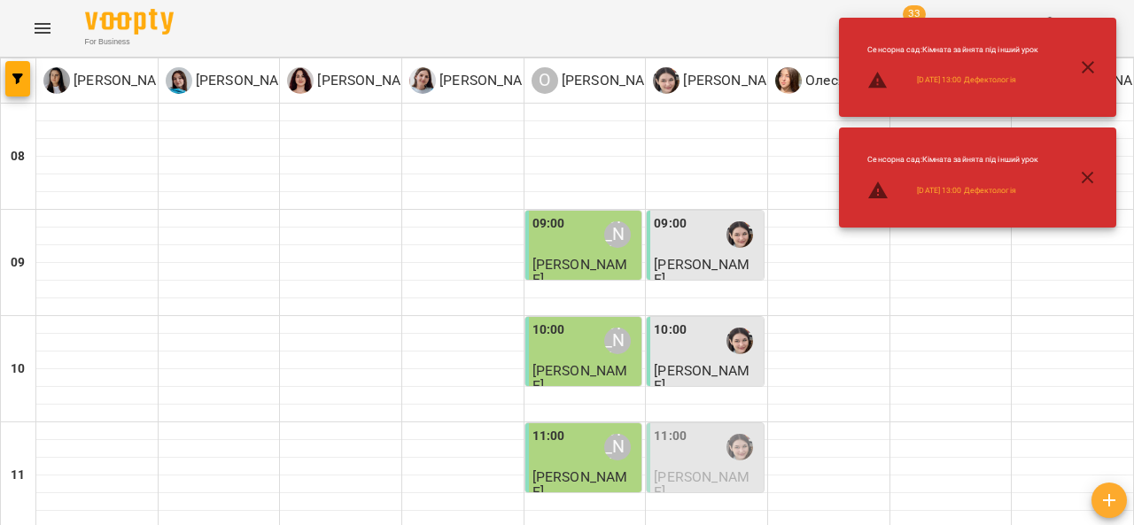
scroll to position [371, 0]
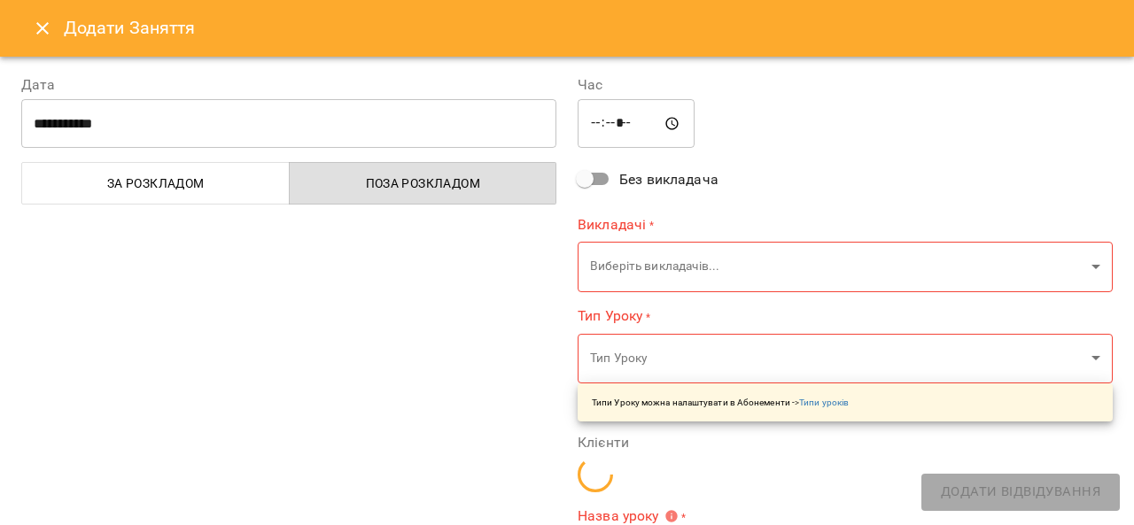
type input "**********"
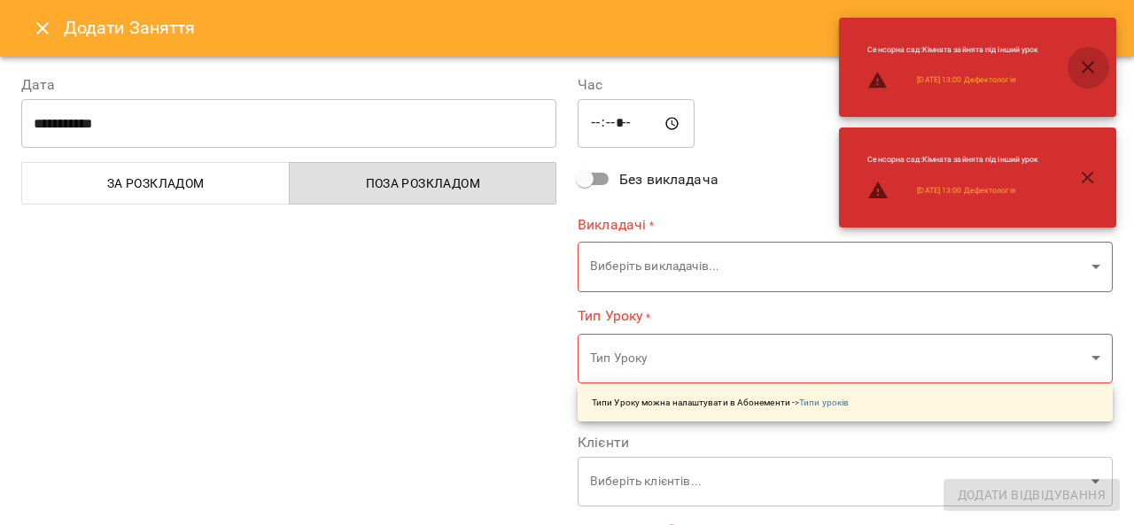
click at [1090, 66] on icon "button" at bounding box center [1087, 67] width 21 height 21
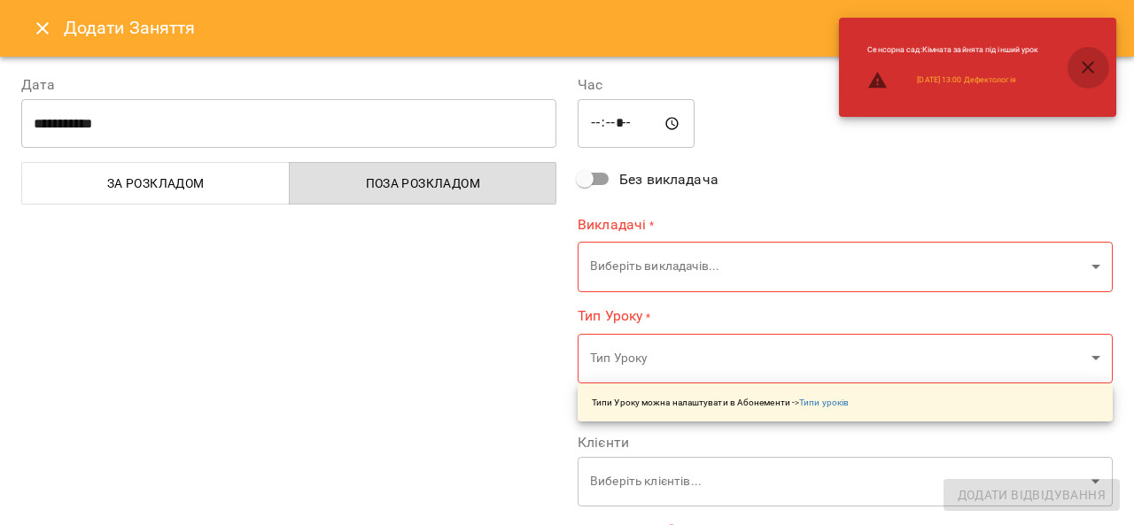
click at [1090, 73] on icon "button" at bounding box center [1087, 67] width 21 height 21
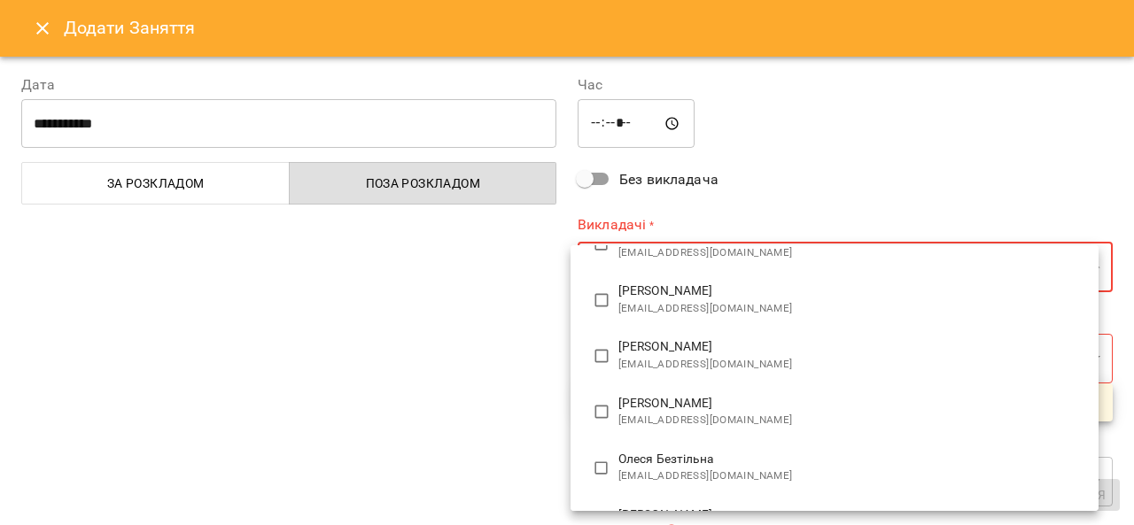
scroll to position [127, 0]
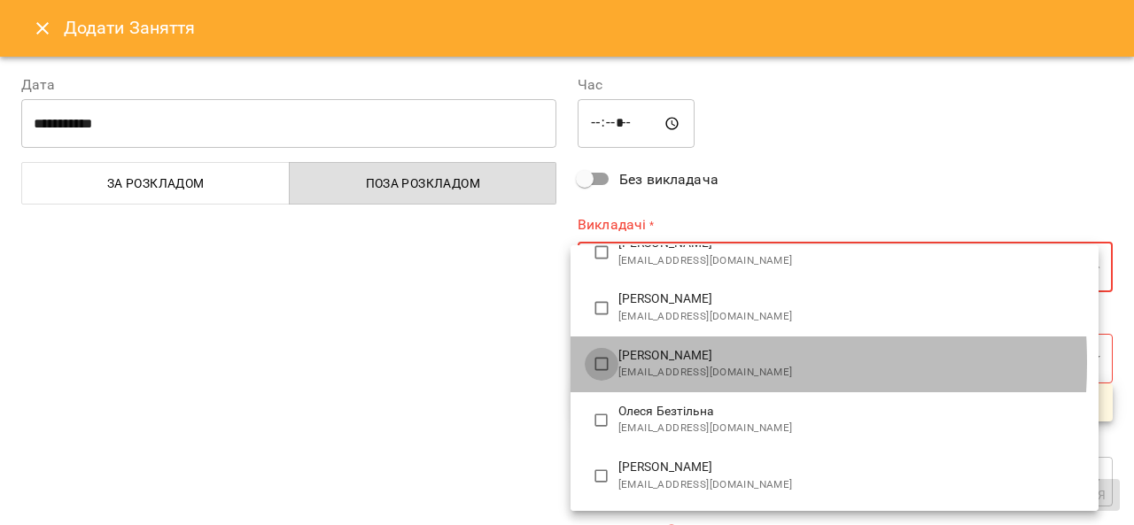
type input "**********"
type input "**"
type input "**********"
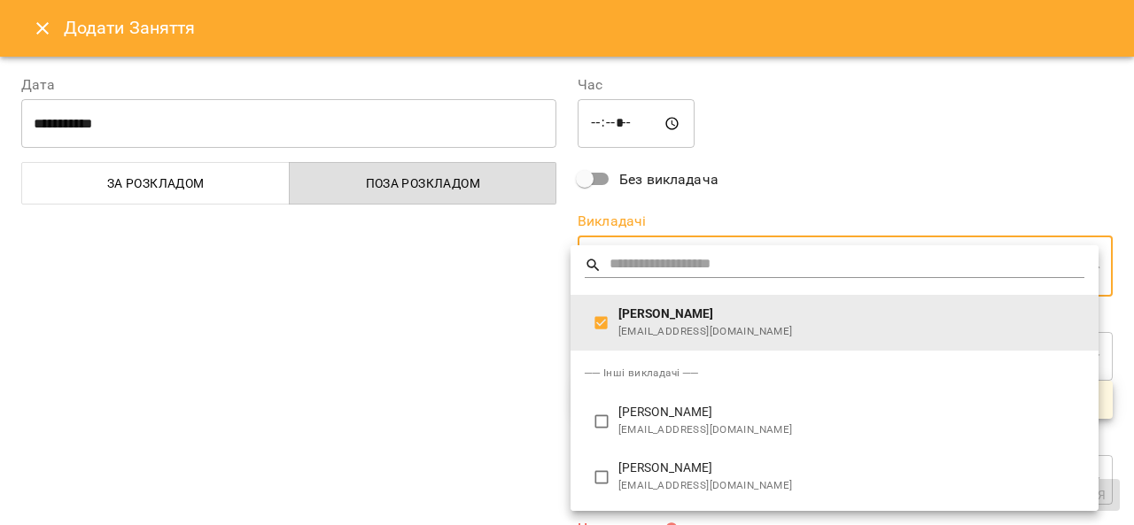
scroll to position [0, 0]
click at [503, 389] on div at bounding box center [567, 262] width 1134 height 525
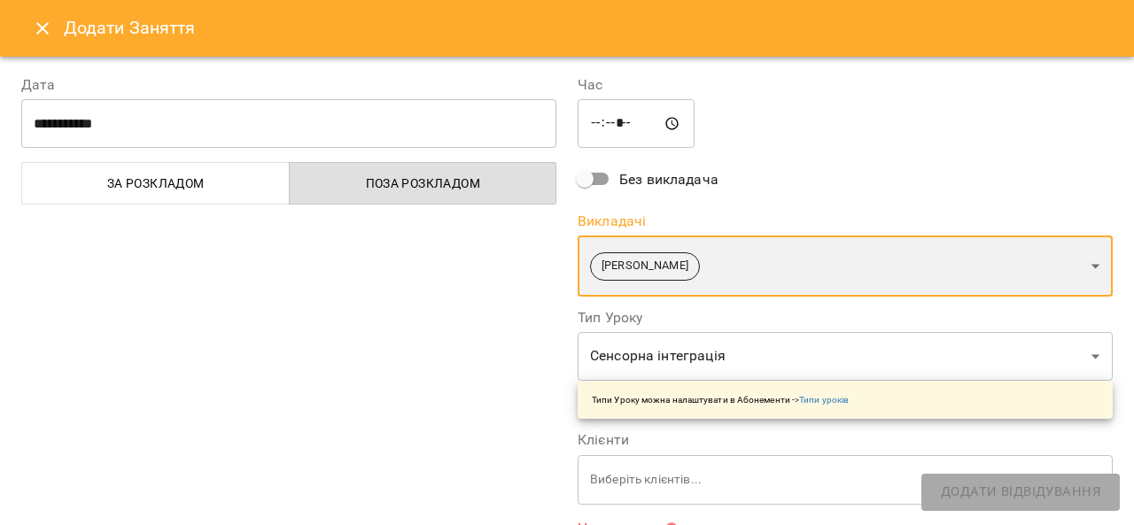
scroll to position [94, 0]
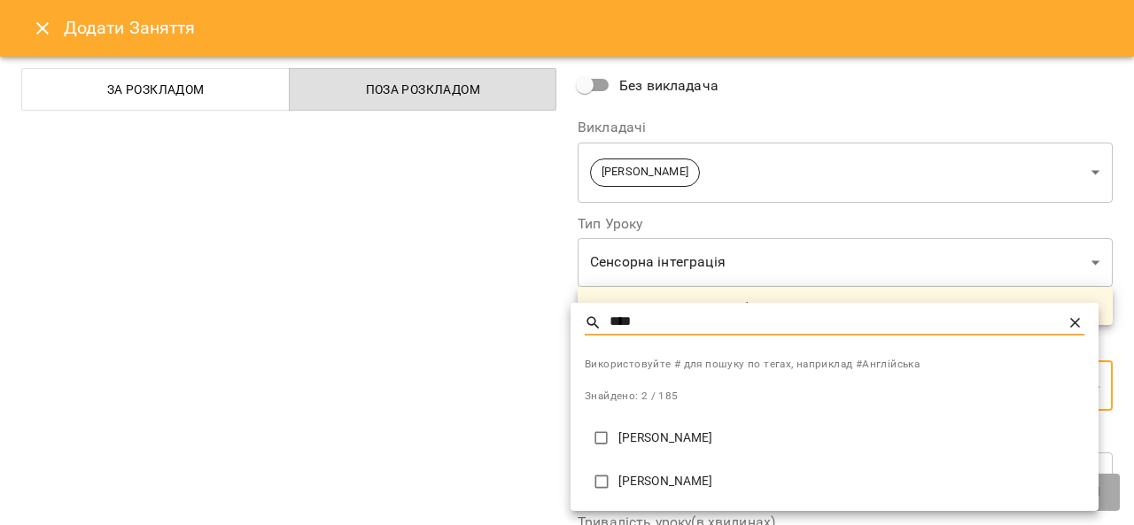
type input "****"
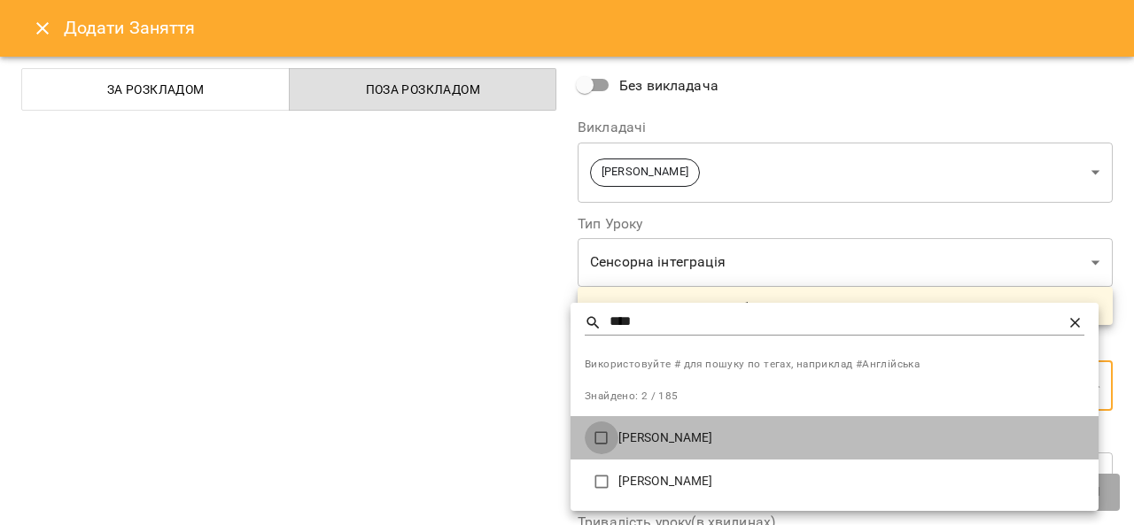
type input "**********"
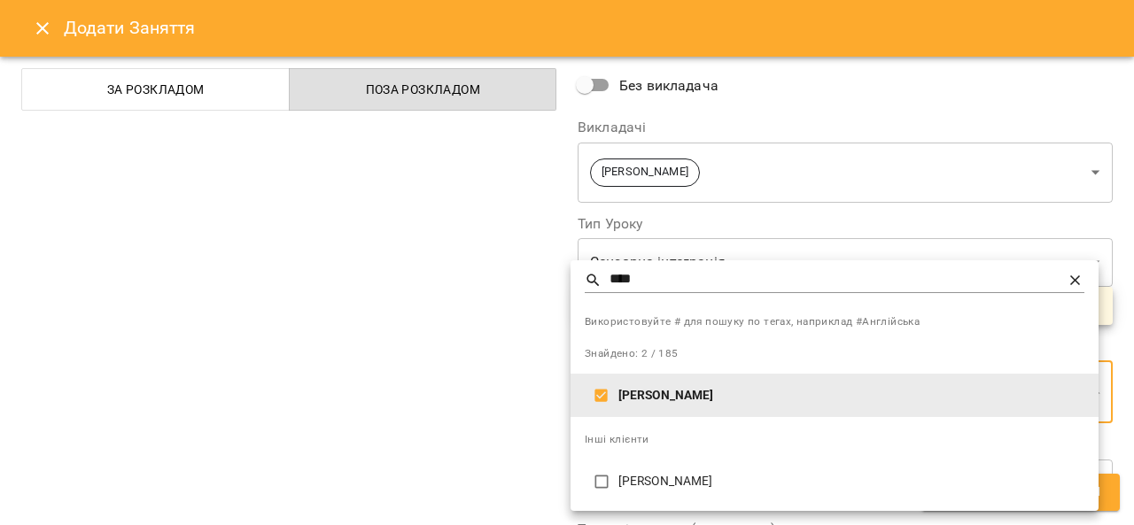
click at [320, 437] on div at bounding box center [567, 262] width 1134 height 525
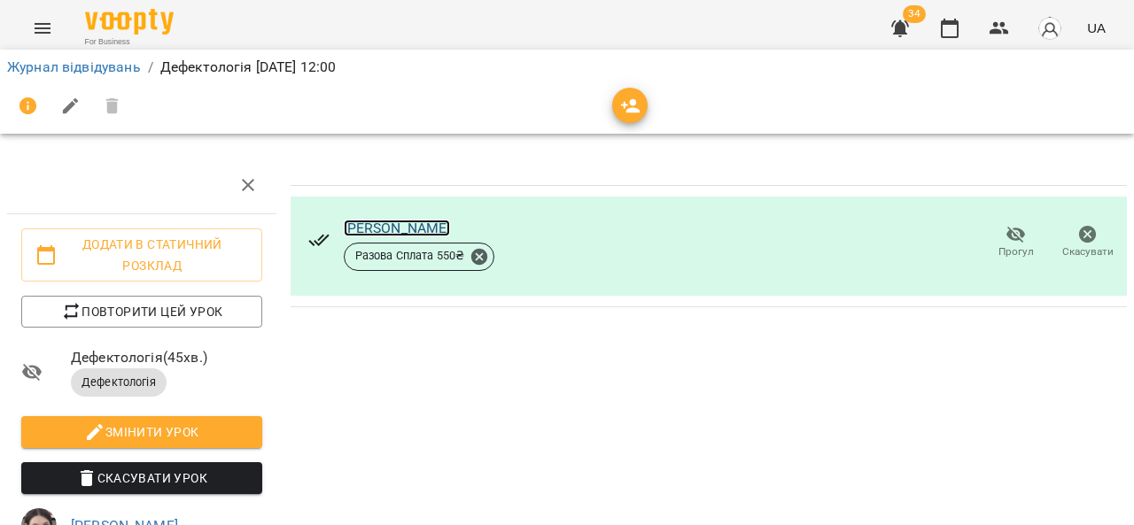
click at [369, 227] on link "[PERSON_NAME]" at bounding box center [397, 228] width 107 height 17
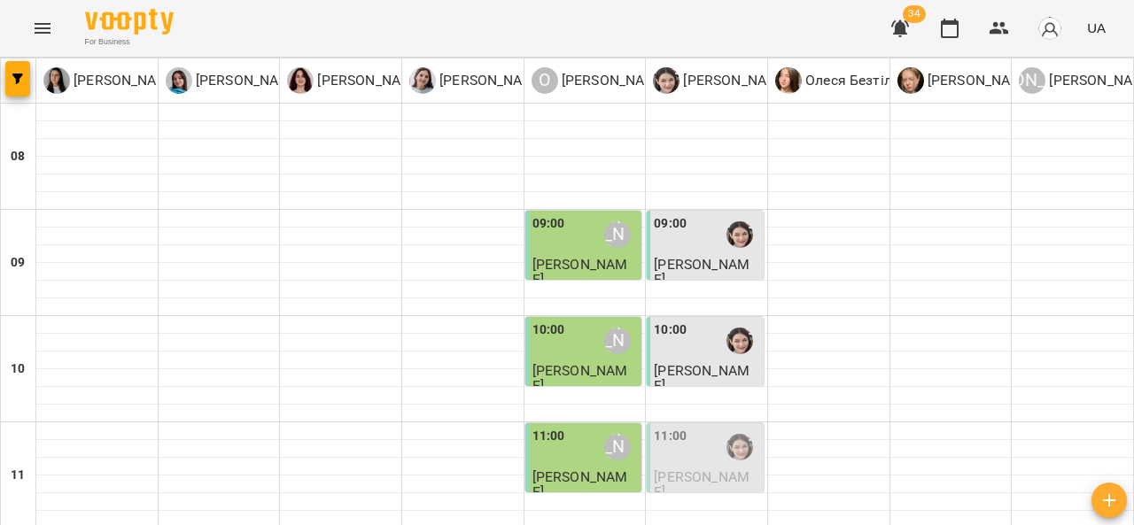
scroll to position [325, 0]
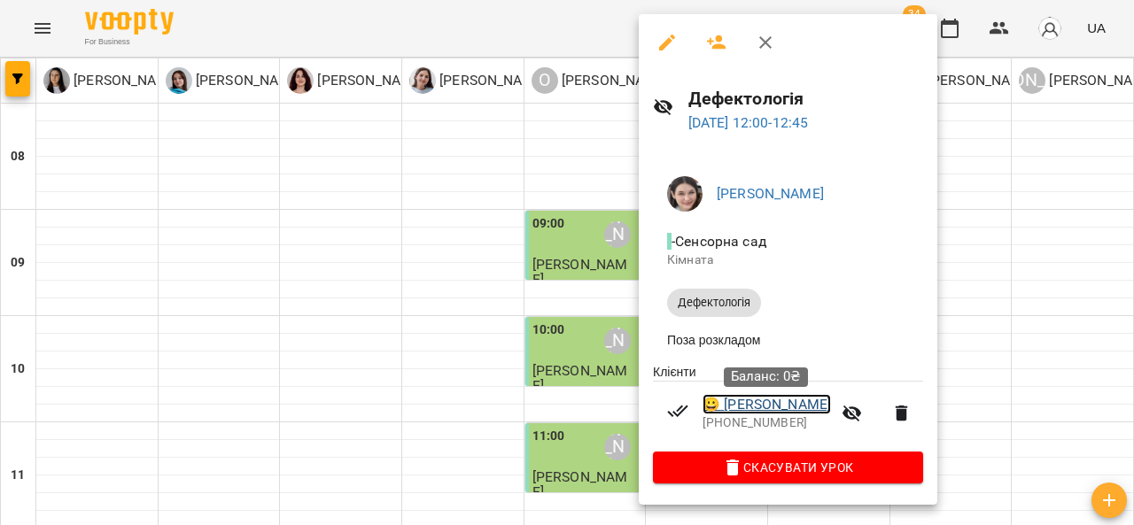
click at [741, 403] on link "😀 Шемрай Давид" at bounding box center [766, 404] width 128 height 21
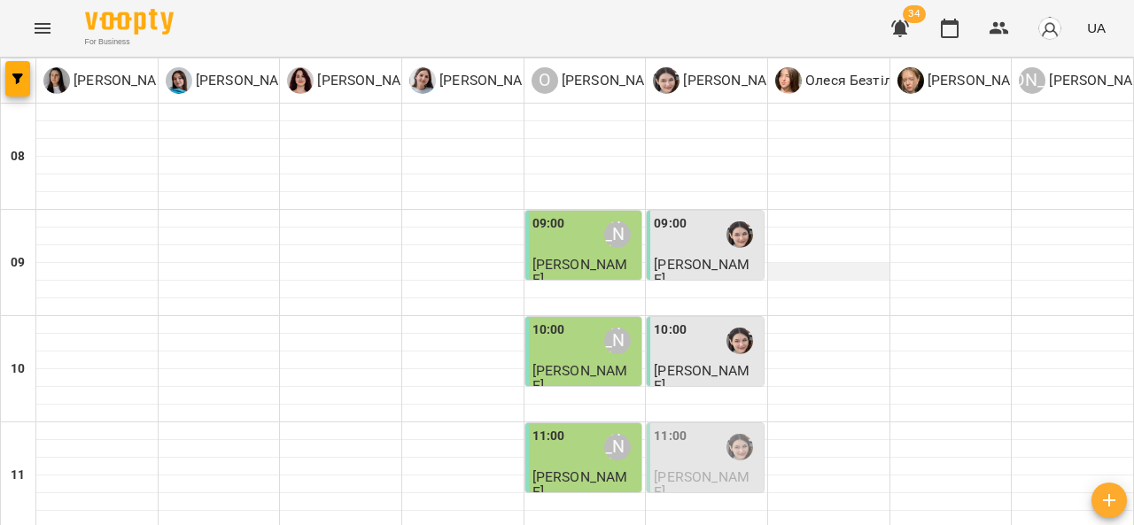
scroll to position [321, 0]
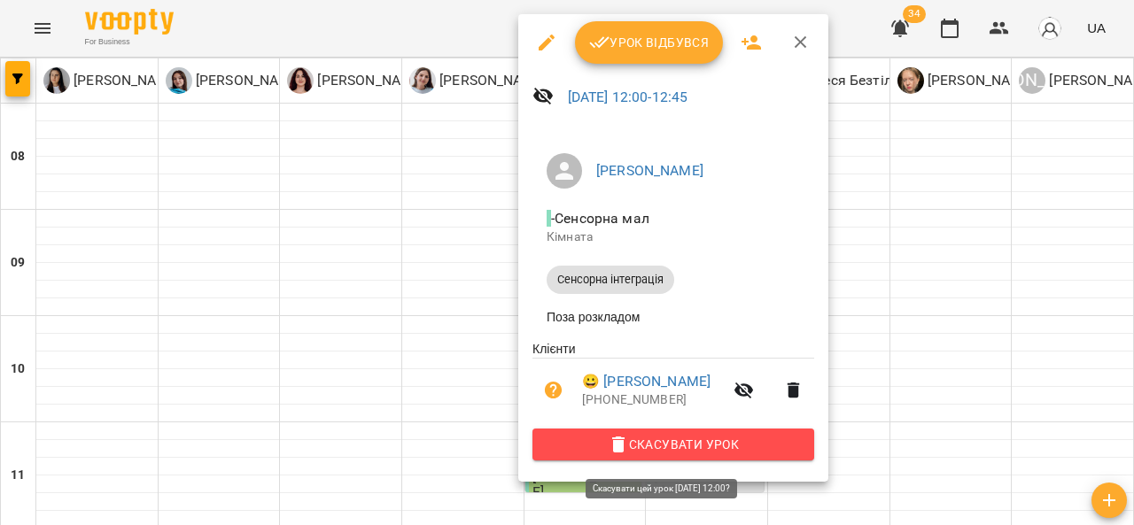
click at [644, 447] on span "Скасувати Урок" at bounding box center [672, 444] width 253 height 21
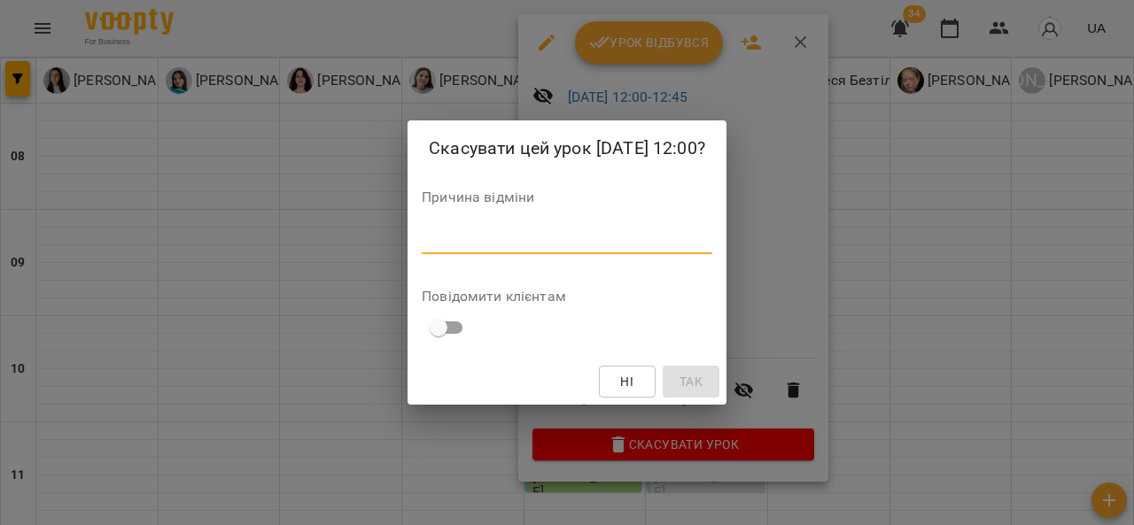
click at [533, 244] on textarea at bounding box center [567, 239] width 290 height 17
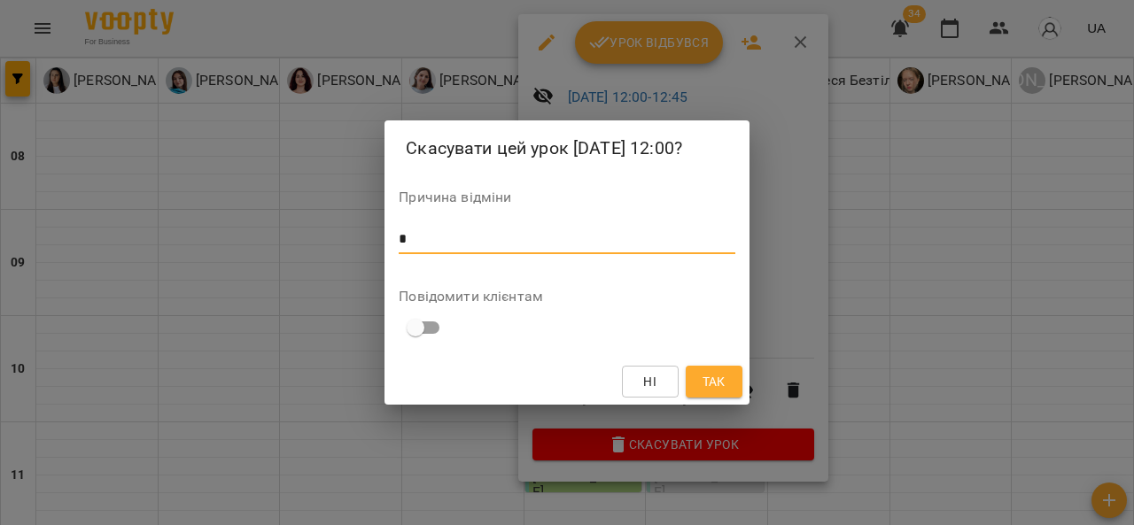
type textarea "*"
click at [727, 380] on span "Так" at bounding box center [714, 381] width 28 height 21
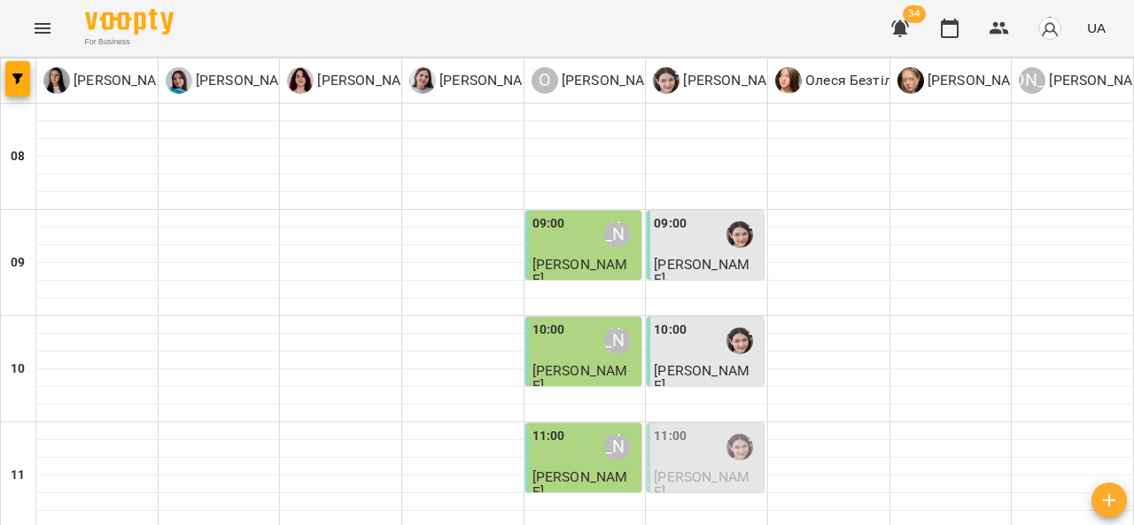
scroll to position [312, 0]
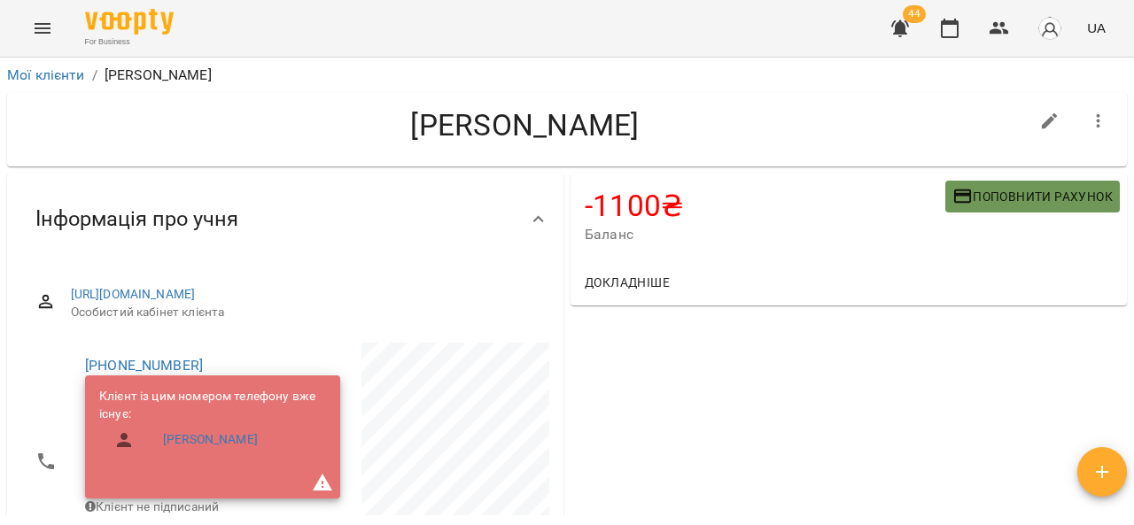
click at [1010, 197] on span "Поповнити рахунок" at bounding box center [1032, 196] width 160 height 21
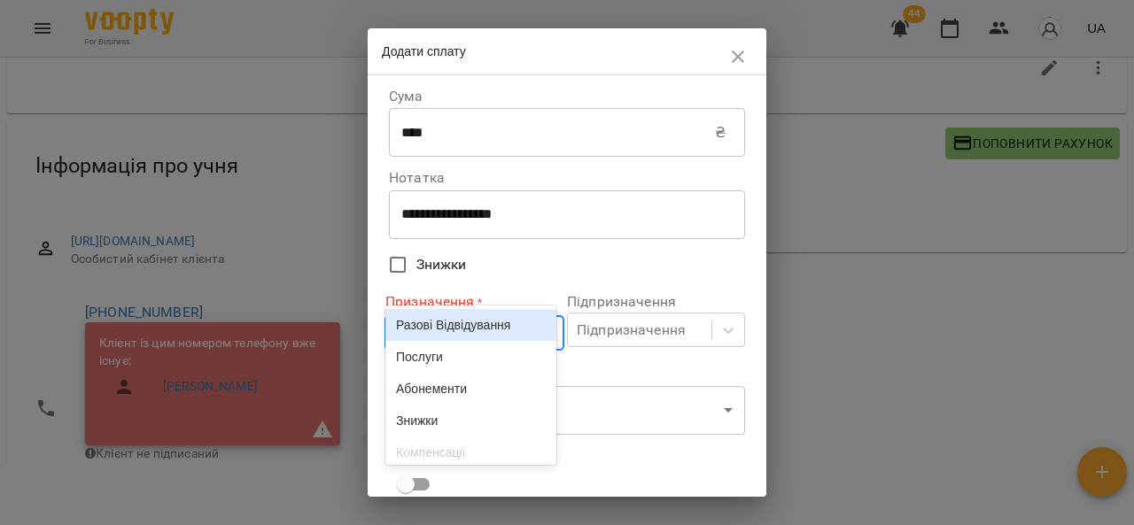
click at [452, 343] on div "Призначення" at bounding box center [439, 332] width 89 height 21
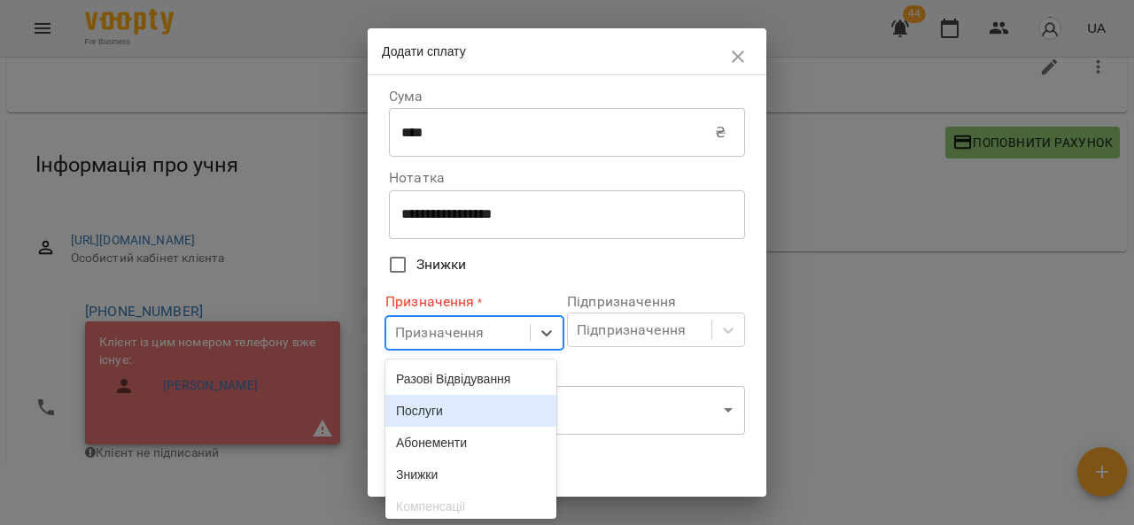
click at [429, 420] on div "Послуги" at bounding box center [470, 411] width 171 height 32
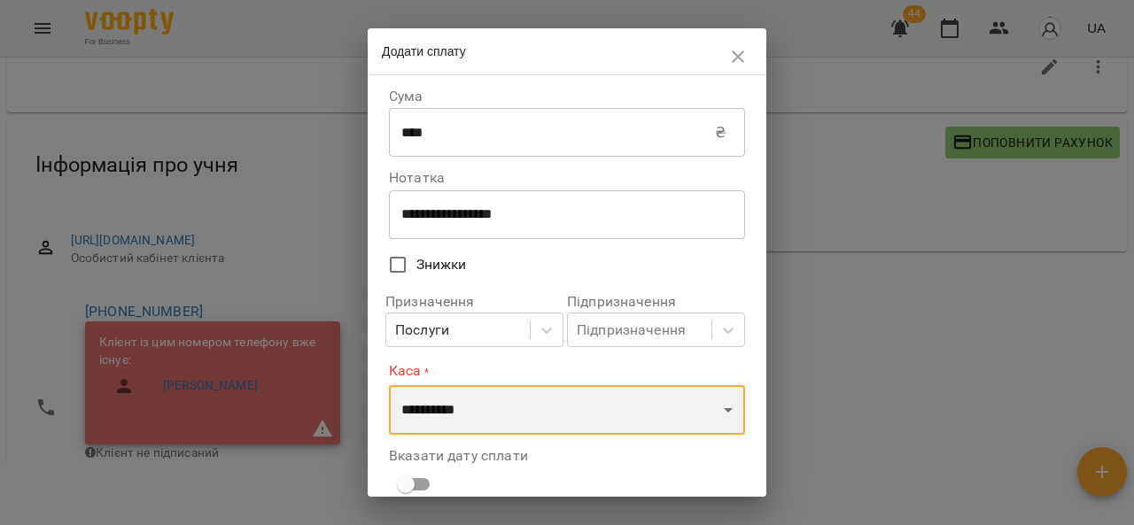
click at [434, 417] on select "**********" at bounding box center [567, 410] width 356 height 50
select select "****"
click at [389, 385] on select "**********" at bounding box center [567, 410] width 356 height 50
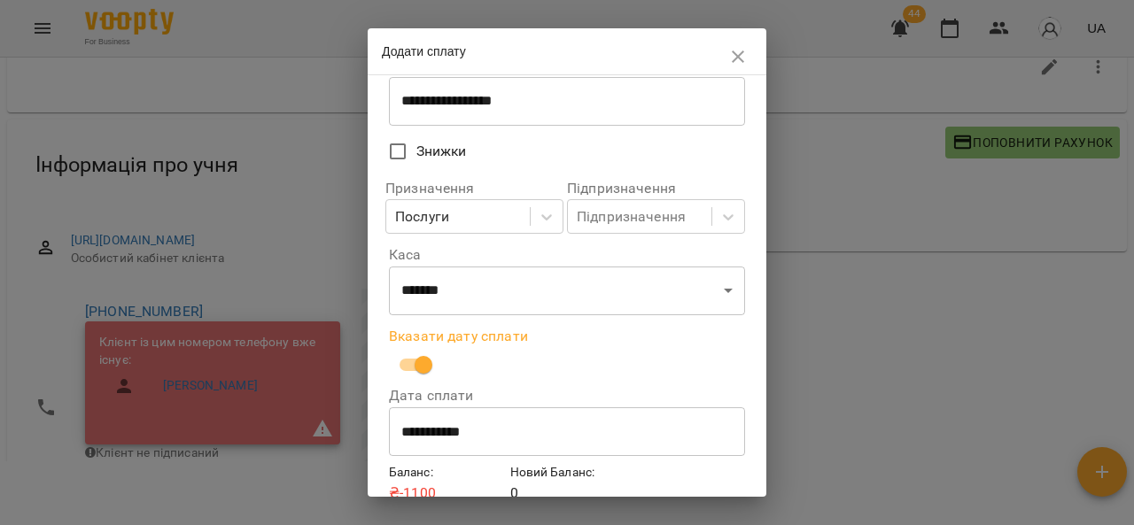
scroll to position [196, 0]
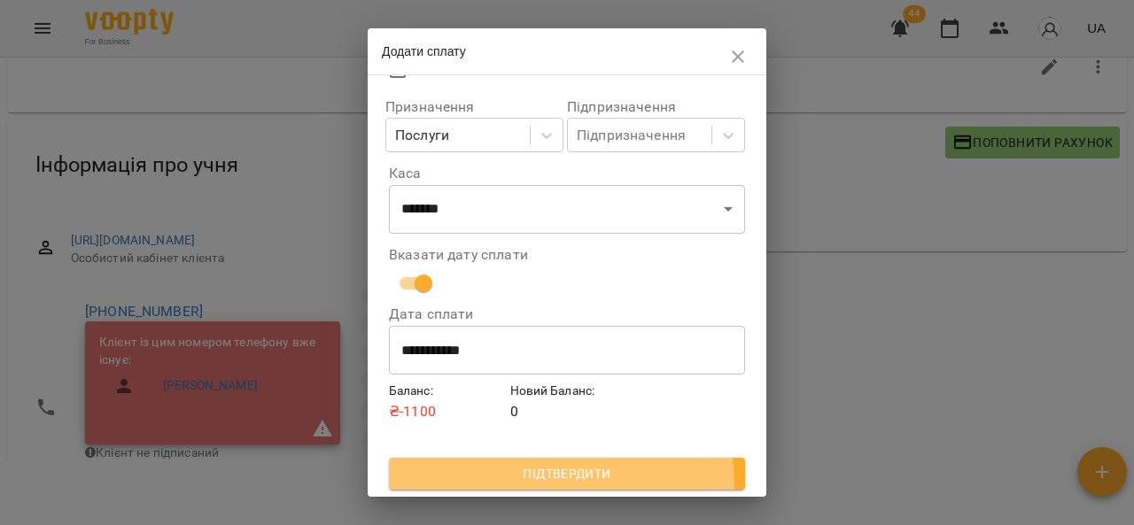
click at [515, 488] on button "Підтвердити" at bounding box center [567, 474] width 356 height 32
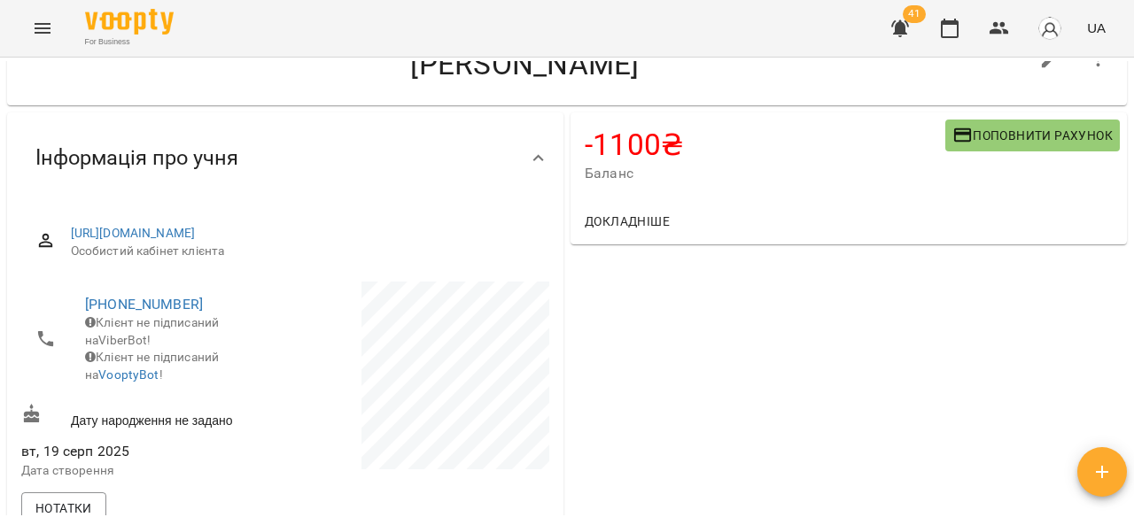
scroll to position [60, 0]
click at [1029, 146] on span "Поповнити рахунок" at bounding box center [1032, 136] width 160 height 21
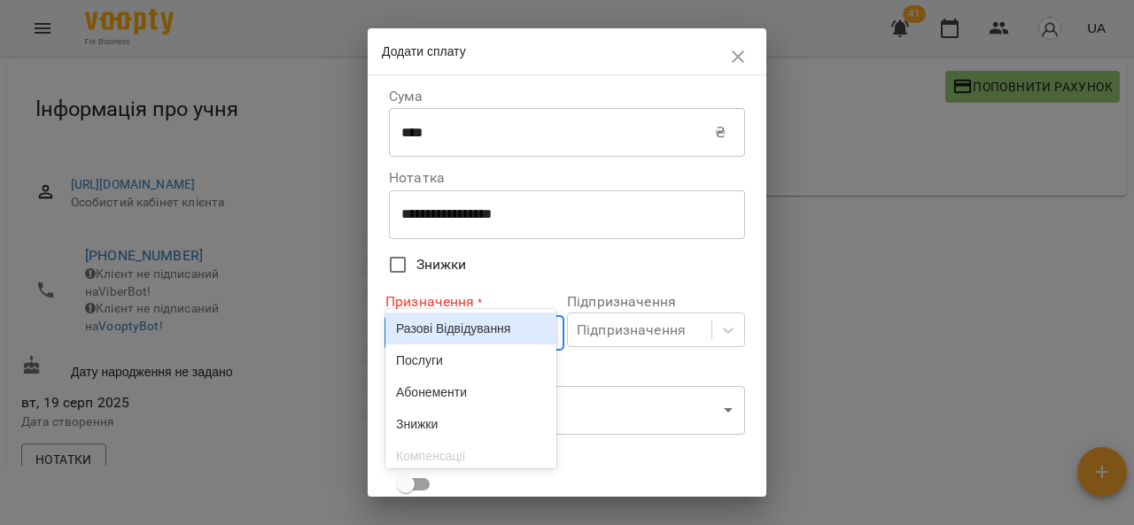
click at [439, 331] on body "**********" at bounding box center [567, 241] width 1134 height 583
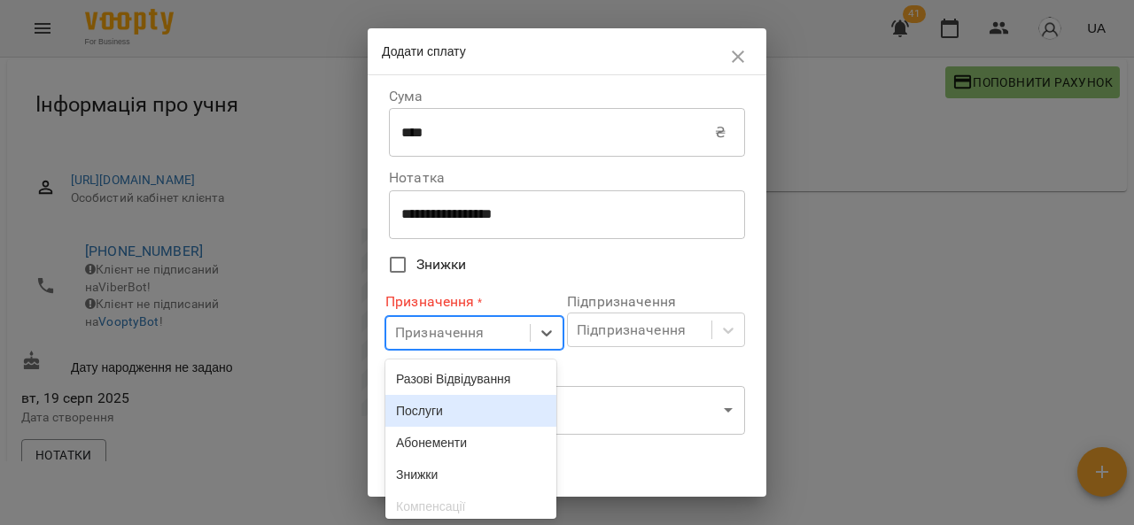
click at [437, 408] on div "Послуги" at bounding box center [470, 411] width 171 height 32
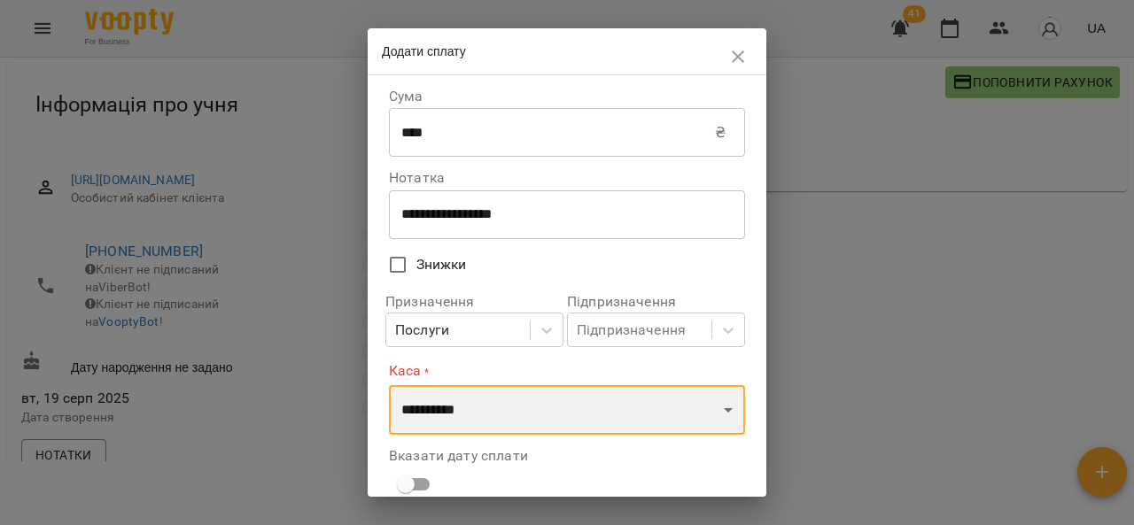
click at [460, 410] on select "**********" at bounding box center [567, 410] width 356 height 50
click at [389, 385] on select "**********" at bounding box center [567, 410] width 356 height 50
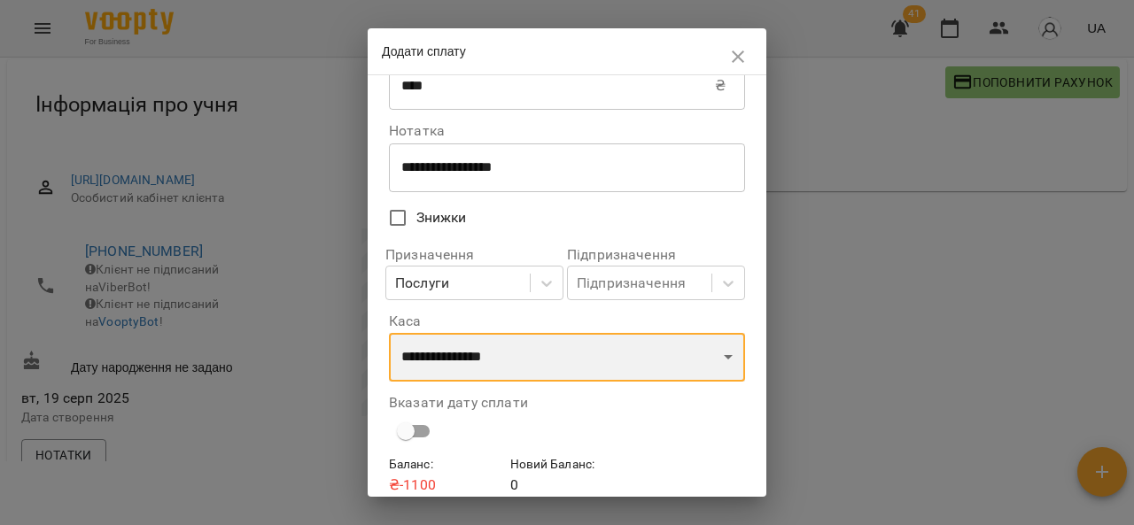
scroll to position [48, 0]
click at [528, 371] on select "**********" at bounding box center [567, 357] width 356 height 50
select select "****"
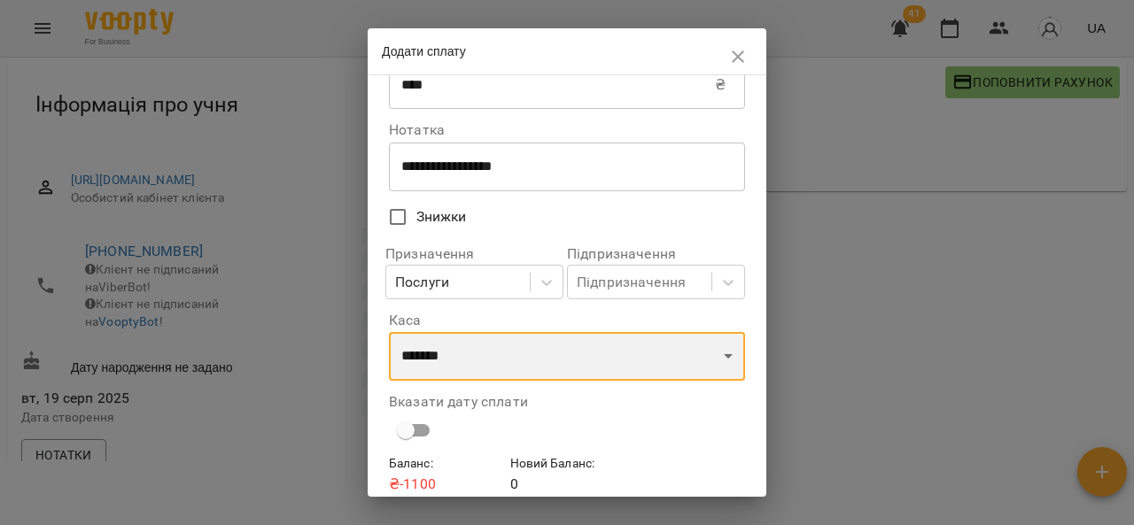
click at [389, 333] on select "**********" at bounding box center [567, 357] width 356 height 50
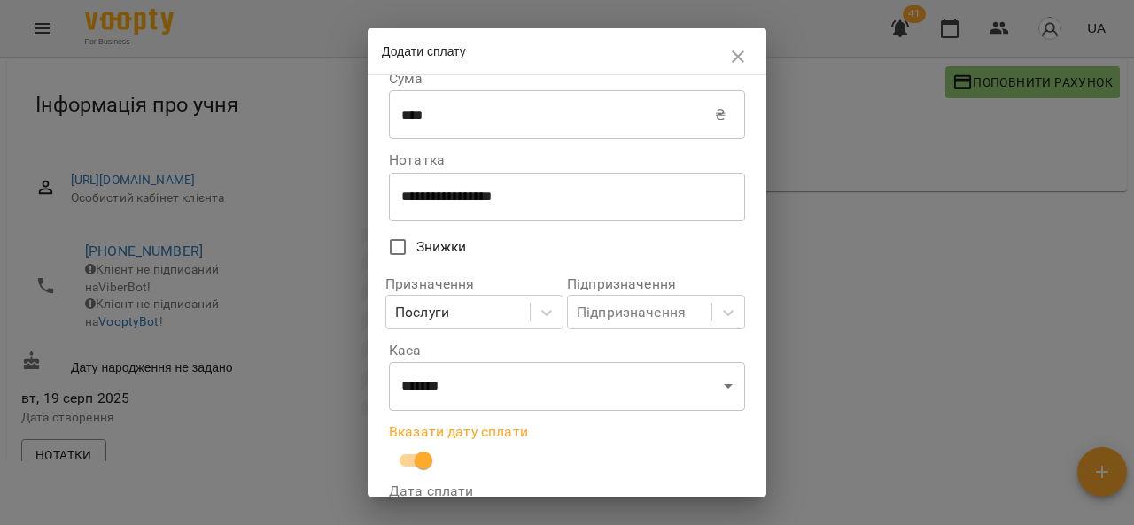
scroll to position [196, 0]
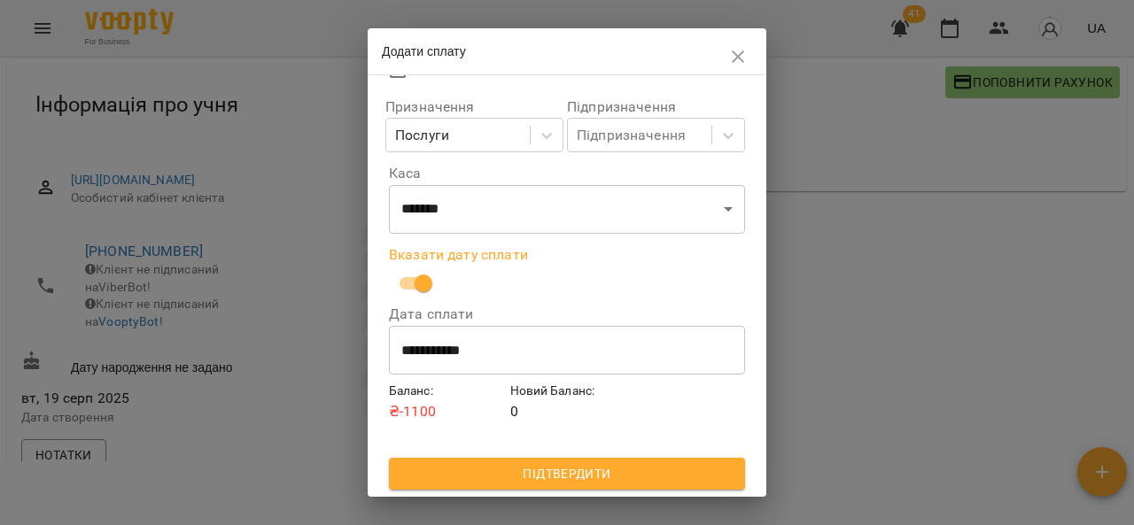
click at [553, 348] on input "**********" at bounding box center [567, 351] width 356 height 50
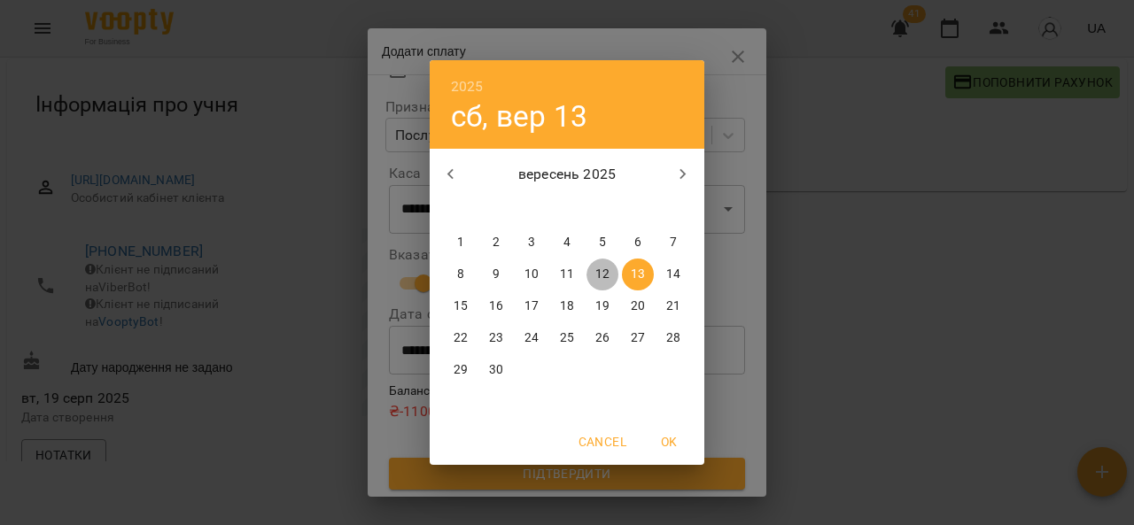
click at [611, 270] on span "12" at bounding box center [602, 275] width 32 height 18
type input "**********"
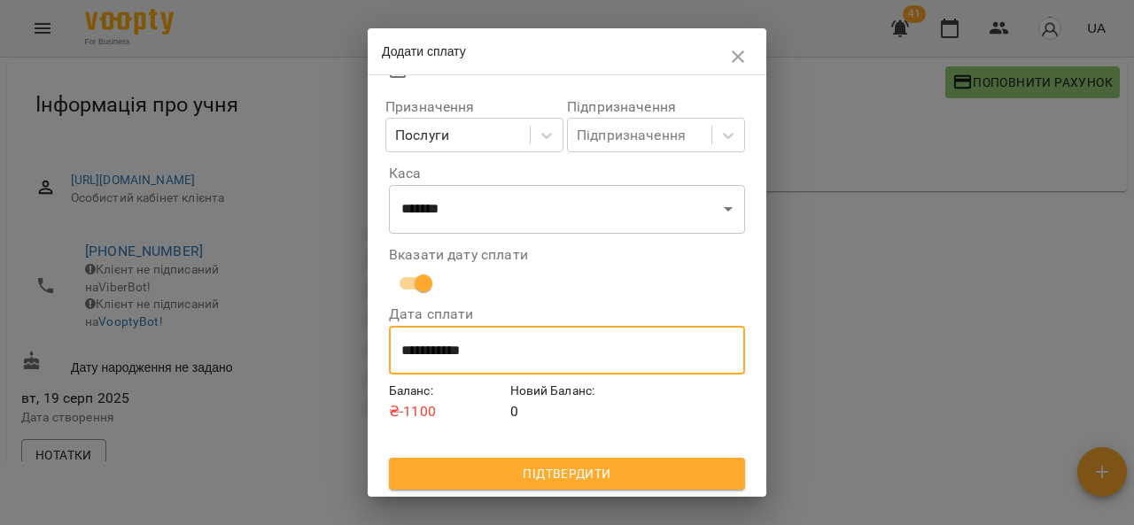
click at [560, 487] on button "Підтвердити" at bounding box center [567, 474] width 356 height 32
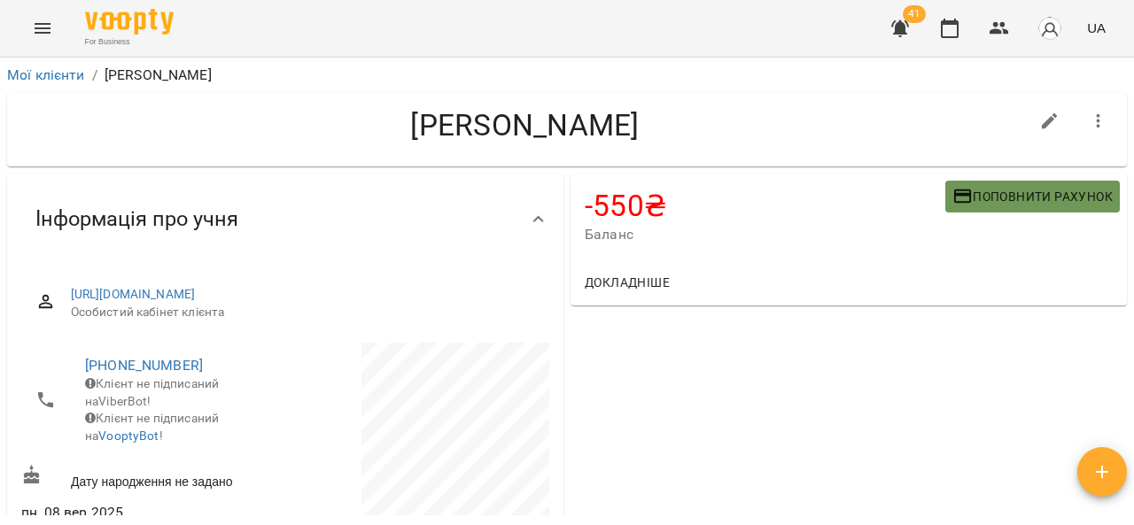
click at [954, 191] on icon "button" at bounding box center [962, 196] width 21 height 21
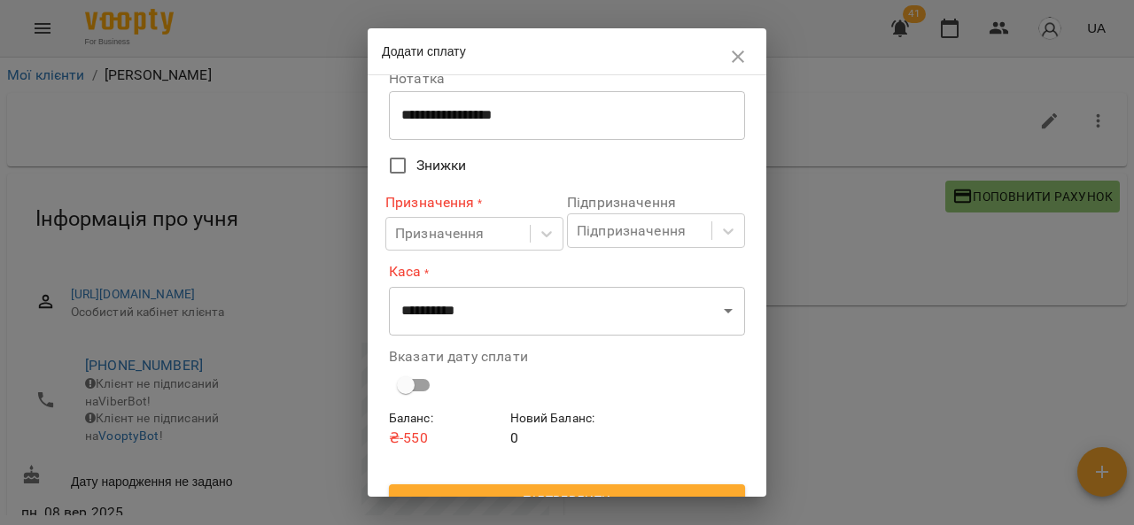
scroll to position [94, 0]
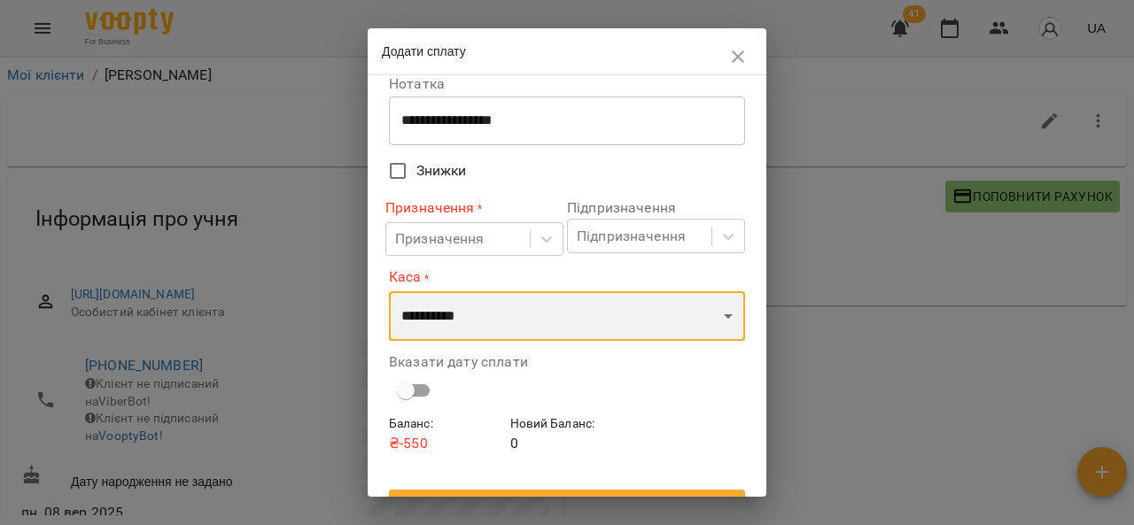
click at [462, 327] on select "**********" at bounding box center [567, 316] width 356 height 50
select select "****"
click at [389, 291] on select "**********" at bounding box center [567, 316] width 356 height 50
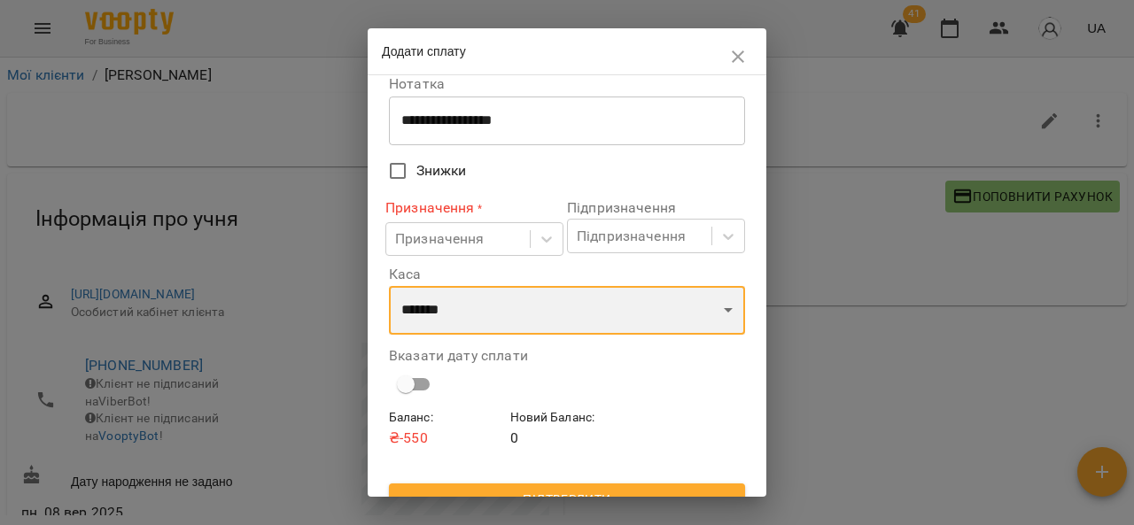
scroll to position [120, 0]
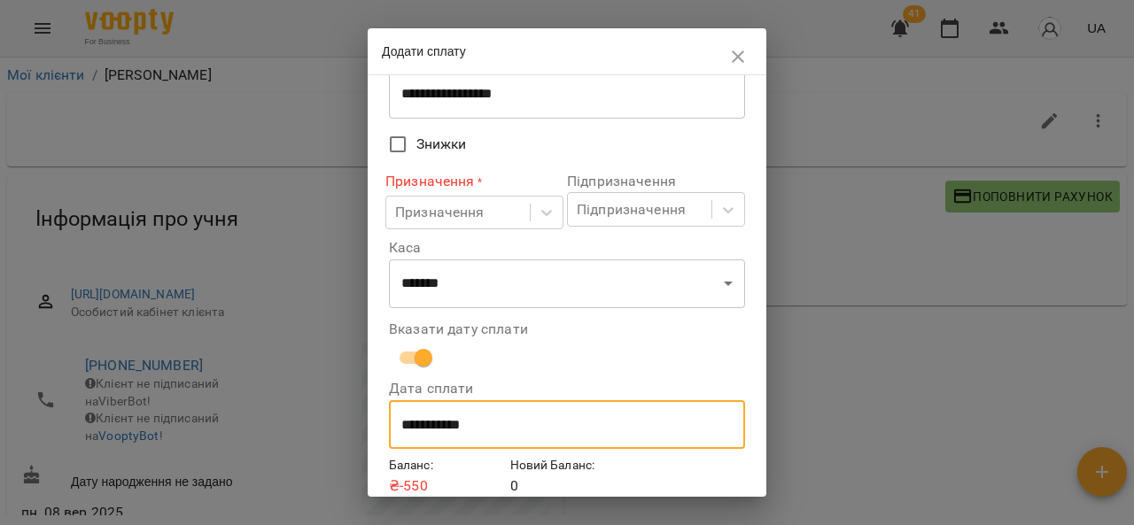
click at [419, 412] on input "**********" at bounding box center [567, 425] width 356 height 50
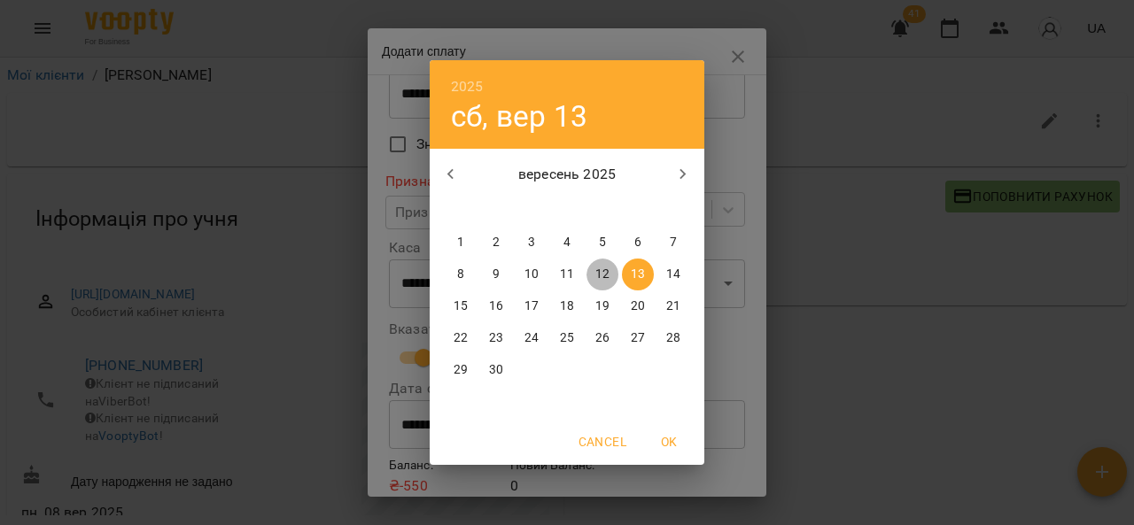
click at [608, 274] on p "12" at bounding box center [602, 275] width 14 height 18
type input "**********"
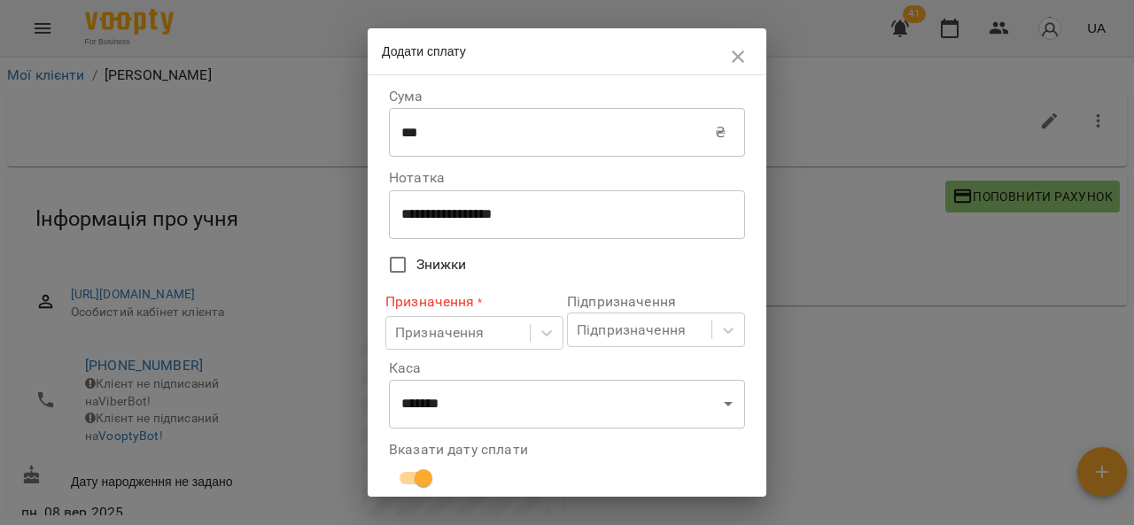
scroll to position [196, 0]
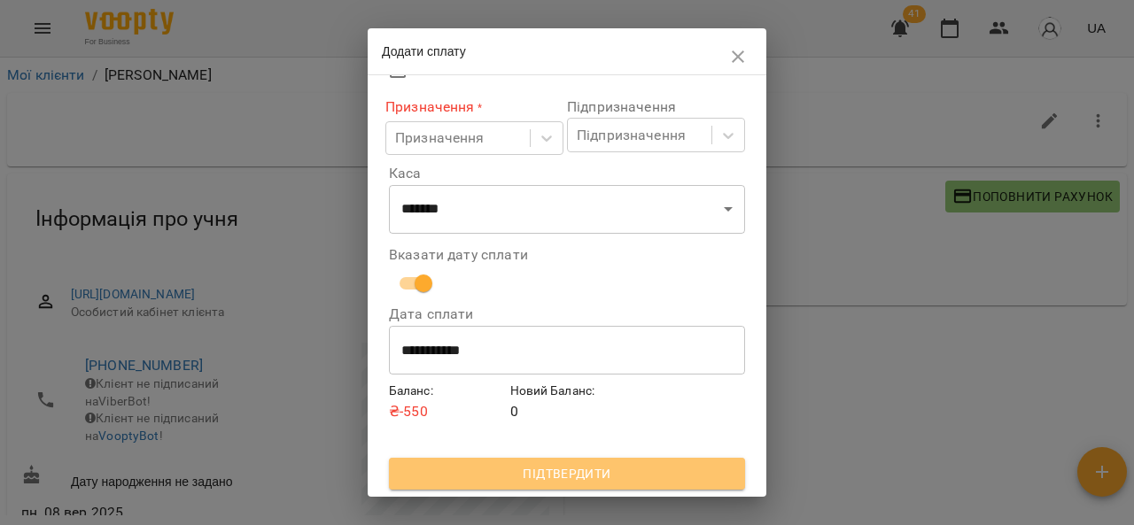
click at [608, 482] on span "Підтвердити" at bounding box center [567, 473] width 328 height 21
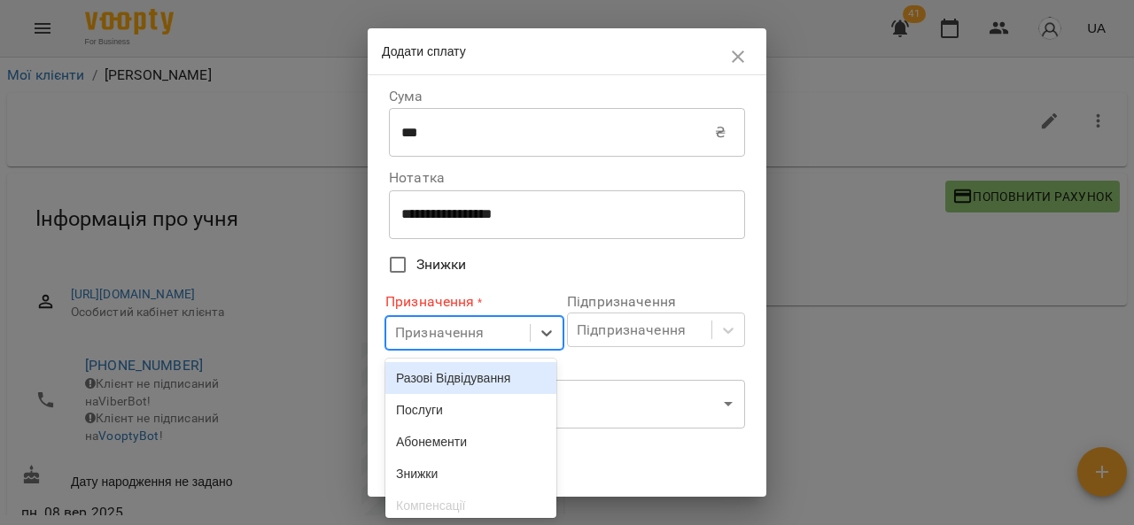
scroll to position [54, 0]
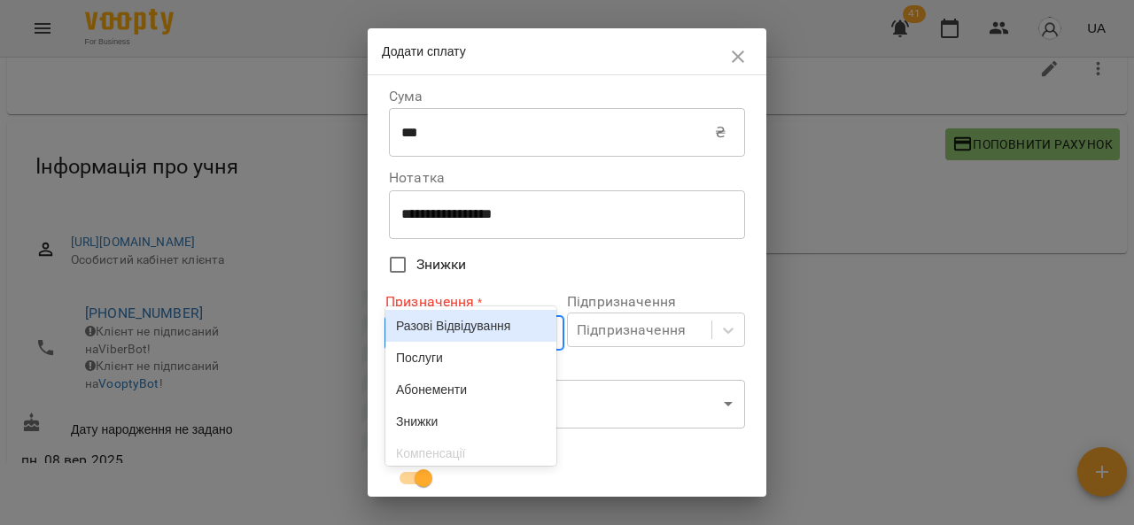
click at [457, 330] on body "**********" at bounding box center [567, 239] width 1134 height 583
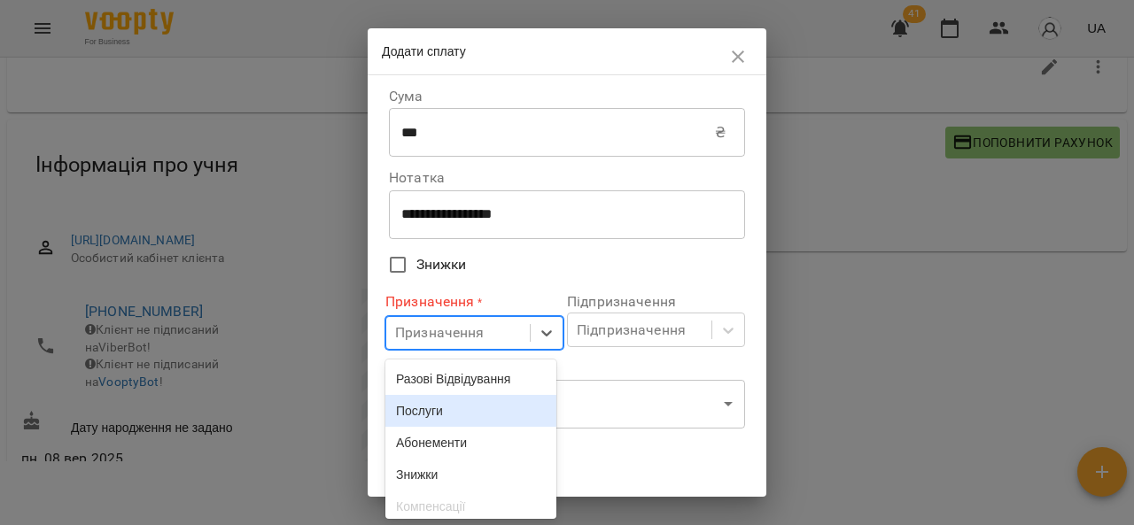
click at [441, 407] on div "Послуги" at bounding box center [470, 411] width 171 height 32
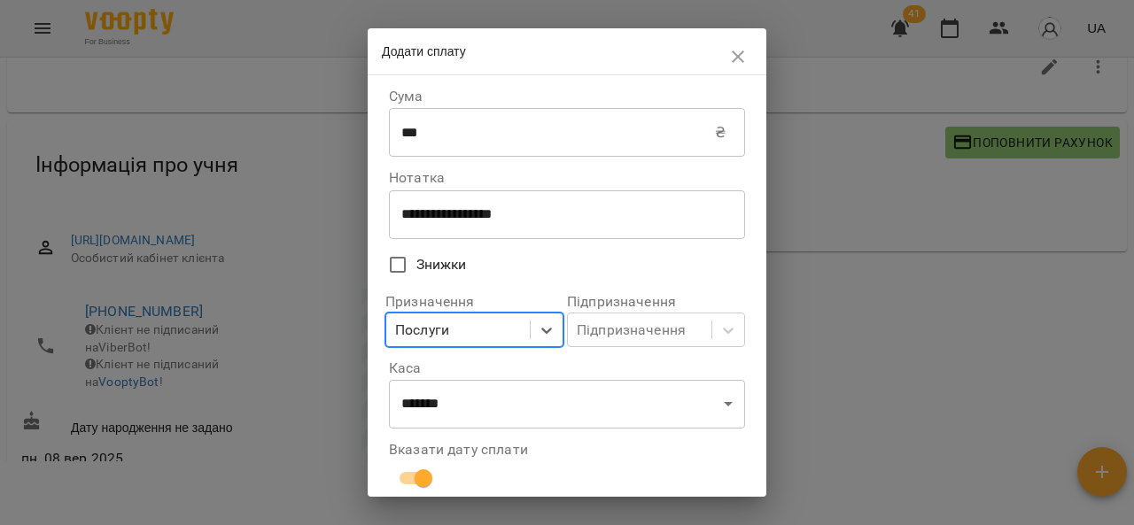
scroll to position [196, 0]
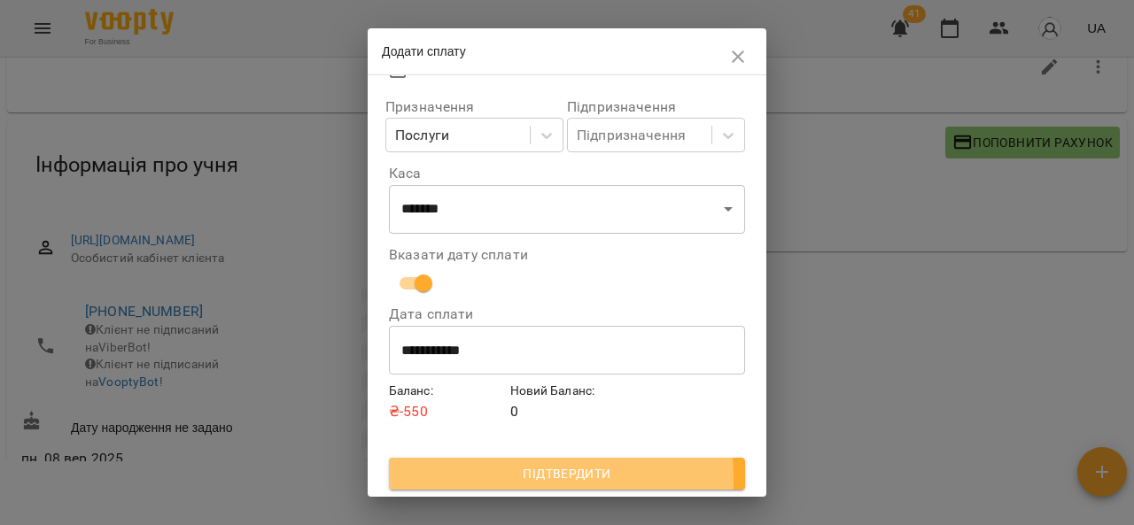
click at [472, 481] on span "Підтвердити" at bounding box center [567, 473] width 328 height 21
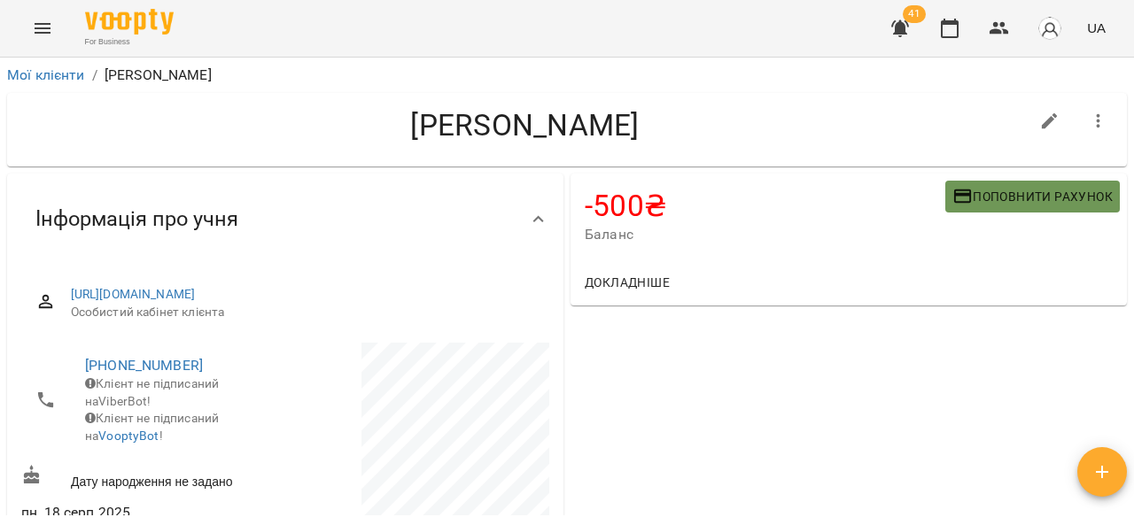
click at [997, 199] on span "Поповнити рахунок" at bounding box center [1032, 196] width 160 height 21
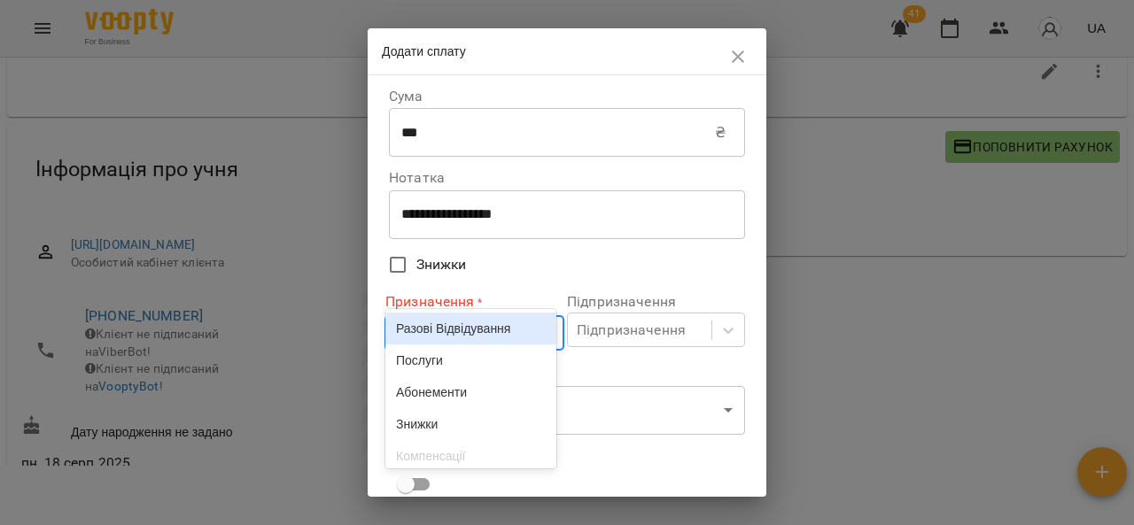
click at [423, 335] on body "For Business 41 UA Мої клієнти / [PERSON_NAME] [PERSON_NAME] -500 ₴ Баланс Попо…" at bounding box center [567, 241] width 1134 height 583
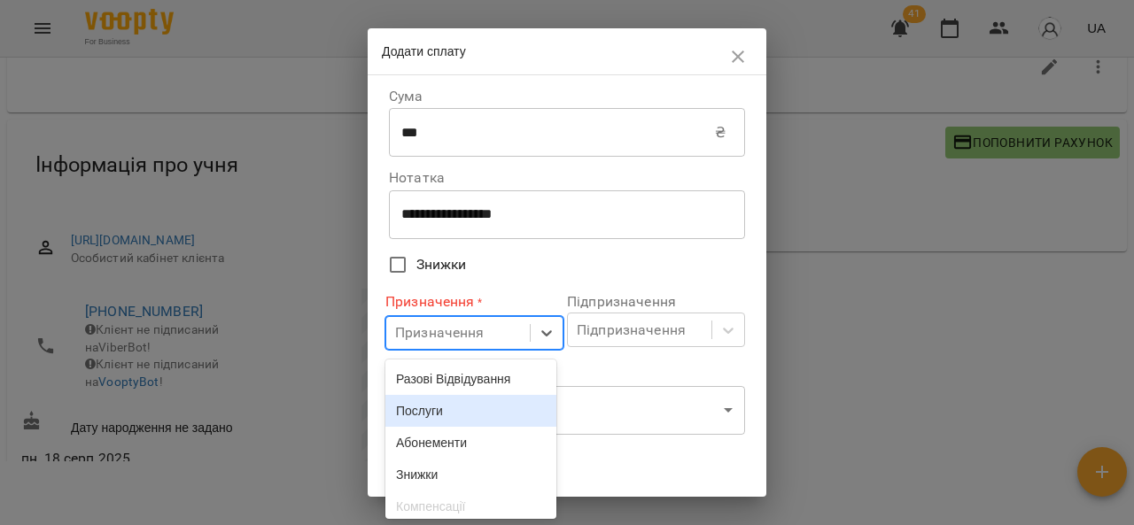
click at [417, 417] on div "Послуги" at bounding box center [470, 411] width 171 height 32
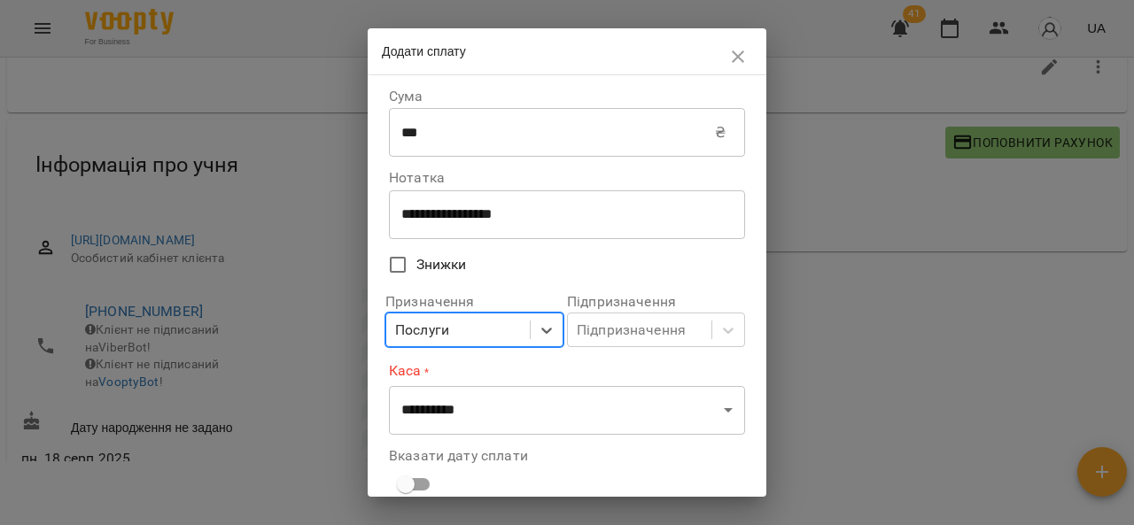
scroll to position [107, 0]
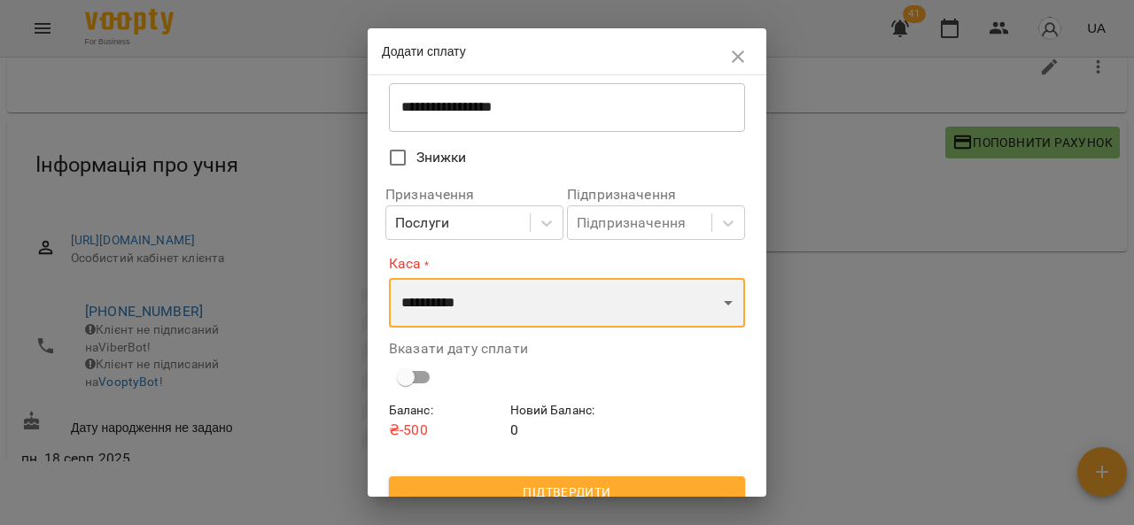
click at [464, 285] on select "**********" at bounding box center [567, 303] width 356 height 50
select select "****"
click at [389, 278] on select "**********" at bounding box center [567, 303] width 356 height 50
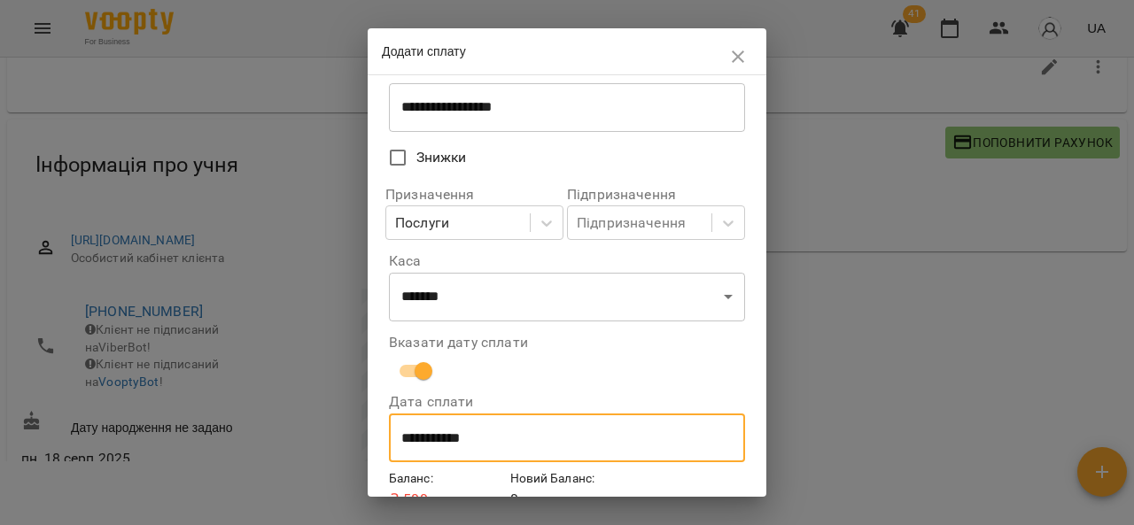
click at [441, 440] on input "**********" at bounding box center [567, 439] width 356 height 50
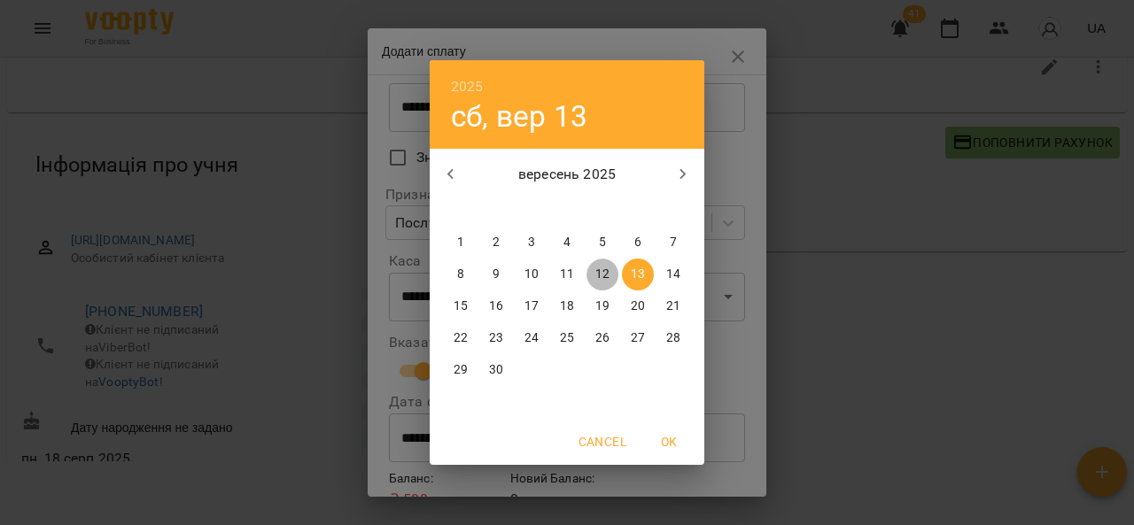
click at [600, 281] on p "12" at bounding box center [602, 275] width 14 height 18
type input "**********"
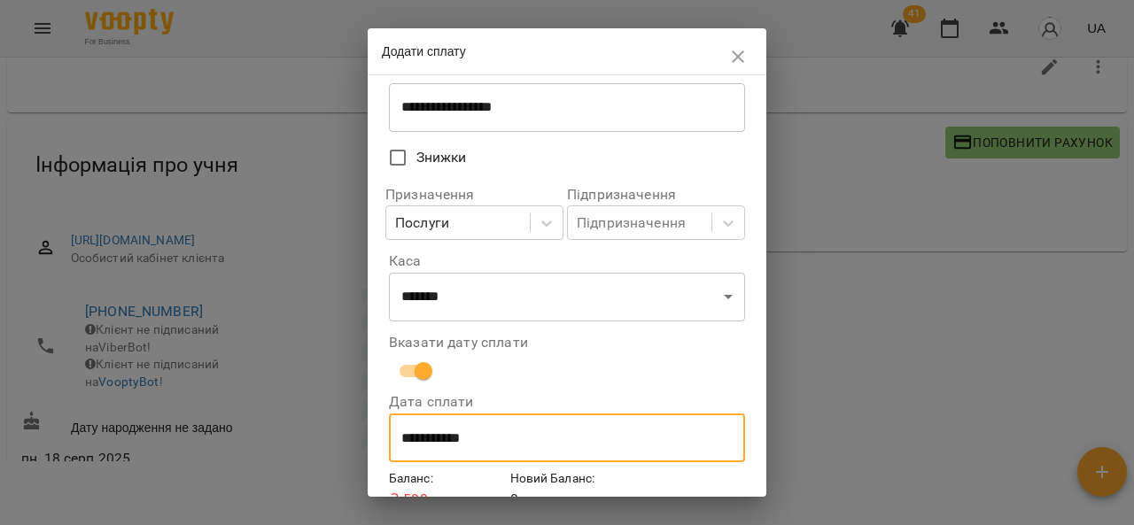
scroll to position [196, 0]
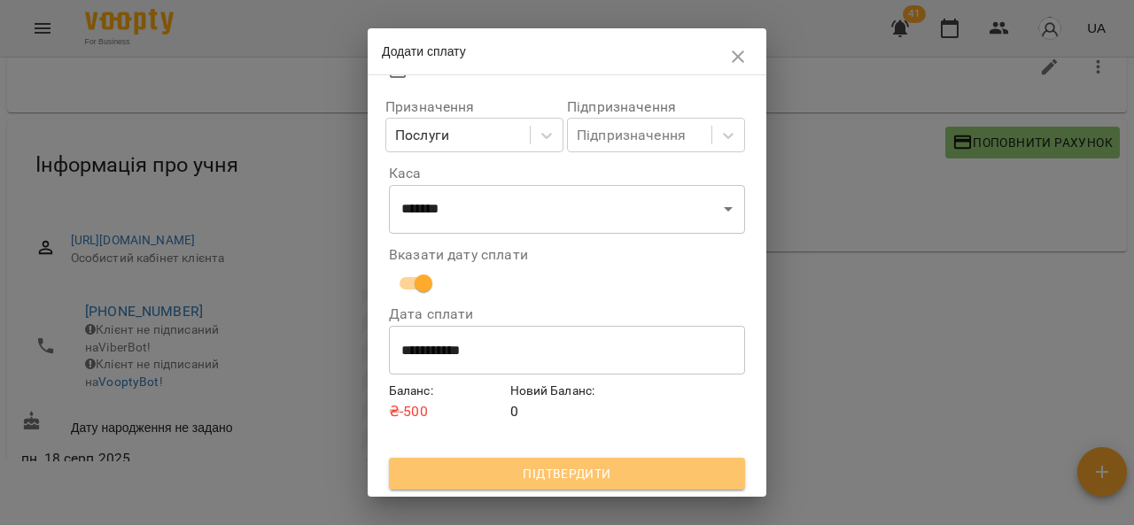
click at [579, 473] on span "Підтвердити" at bounding box center [567, 473] width 328 height 21
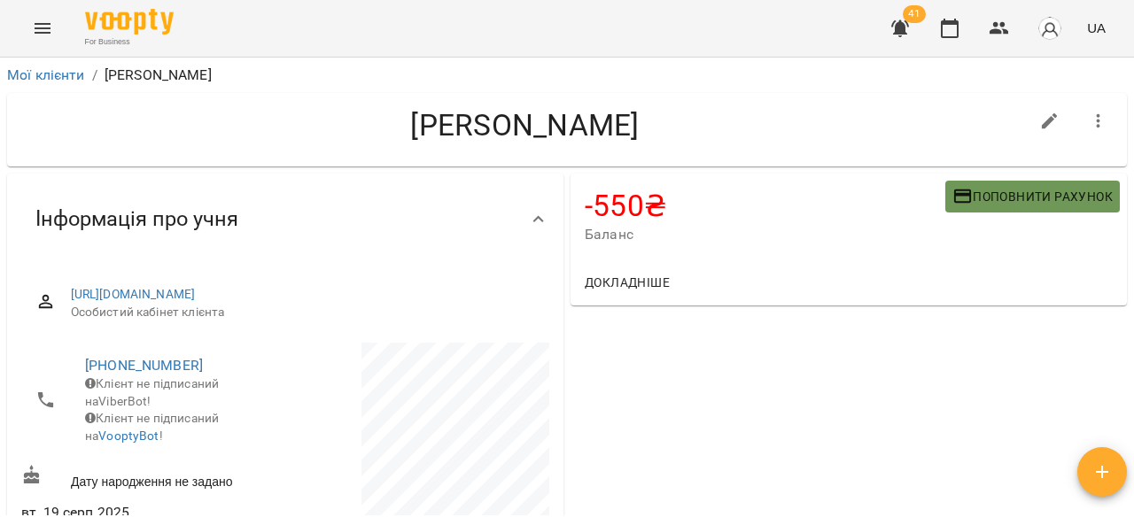
click at [1043, 191] on span "Поповнити рахунок" at bounding box center [1032, 196] width 160 height 21
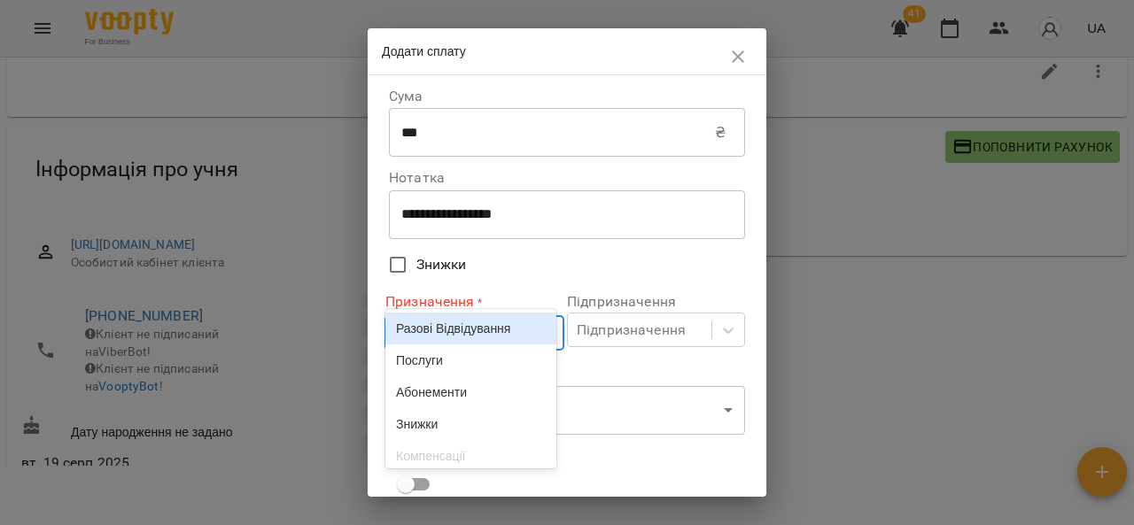
click at [433, 341] on body "**********" at bounding box center [567, 241] width 1134 height 583
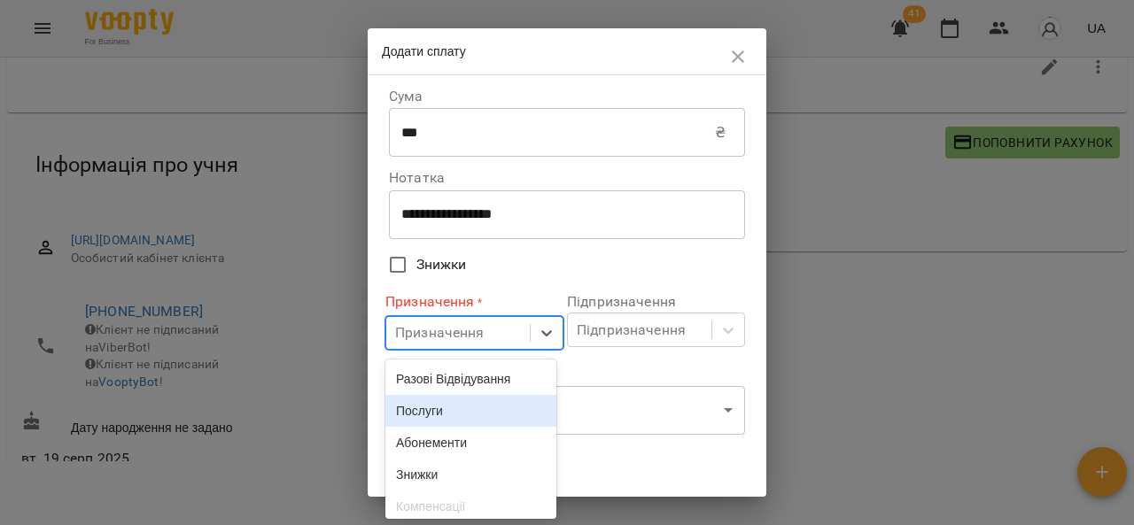
click at [423, 417] on div "Послуги" at bounding box center [470, 411] width 171 height 32
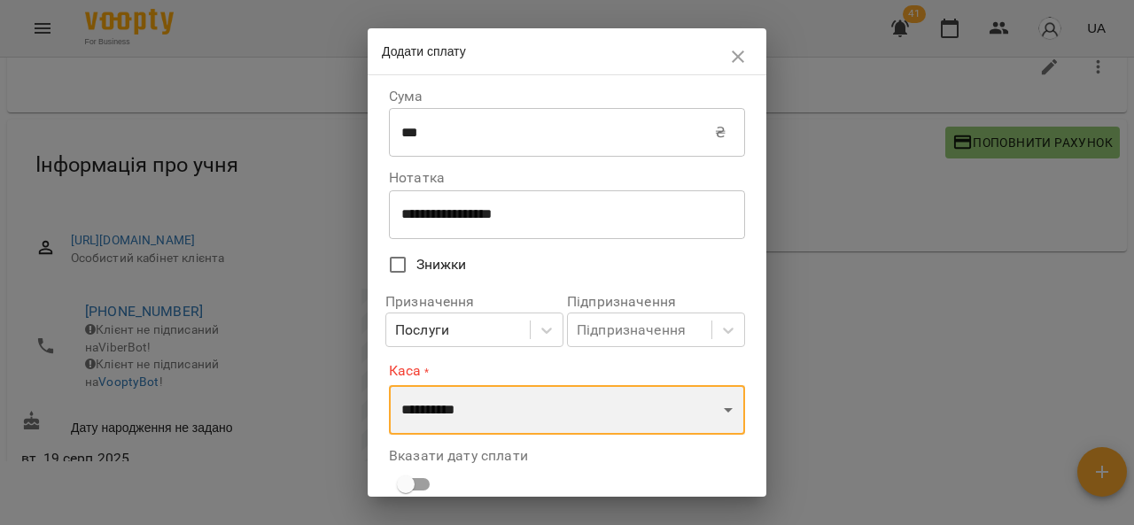
click at [461, 414] on select "**********" at bounding box center [567, 410] width 356 height 50
select select "****"
click at [389, 385] on select "**********" at bounding box center [567, 410] width 356 height 50
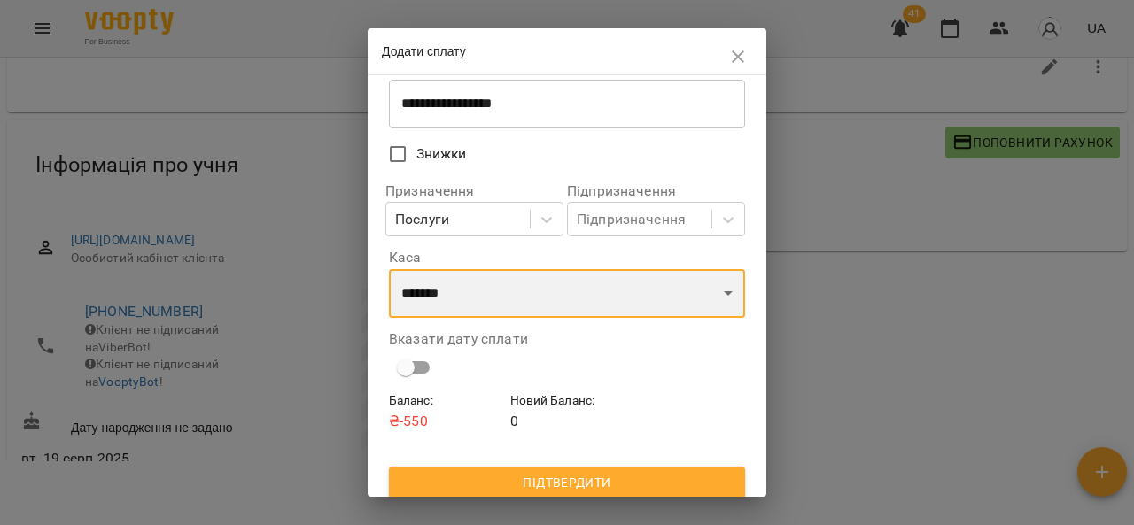
scroll to position [120, 0]
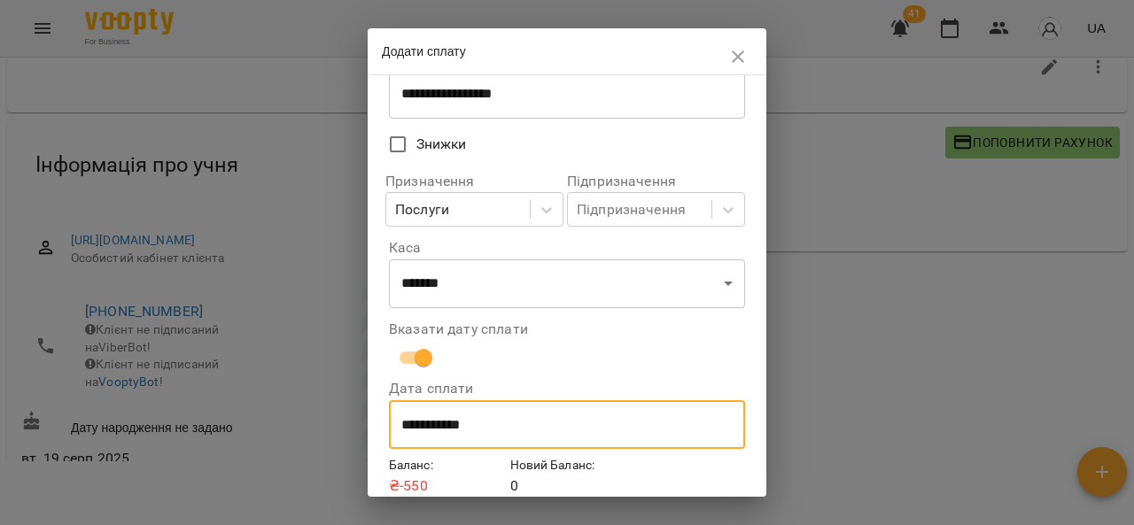
click at [425, 430] on input "**********" at bounding box center [567, 425] width 356 height 50
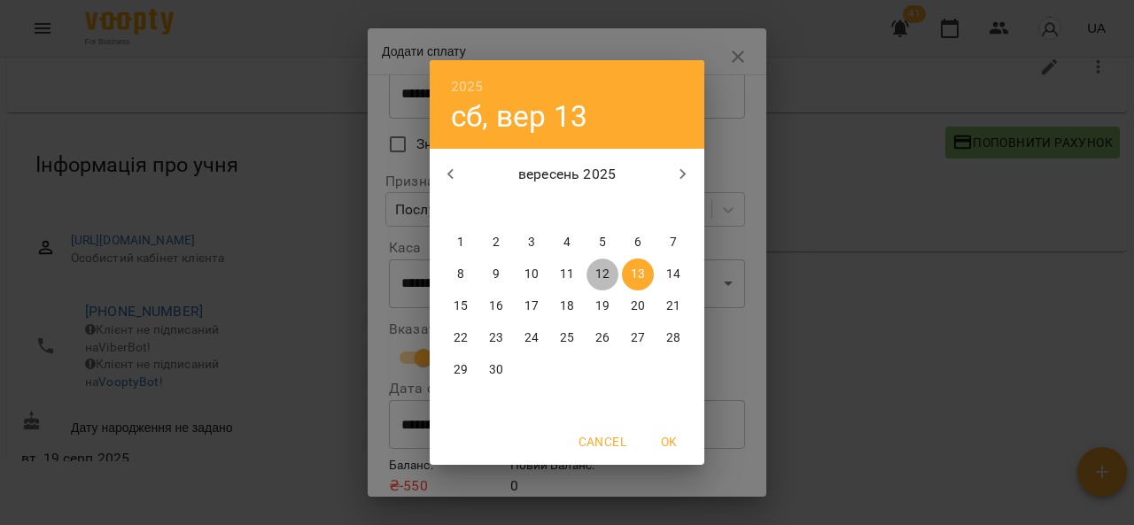
click at [604, 280] on p "12" at bounding box center [602, 275] width 14 height 18
type input "**********"
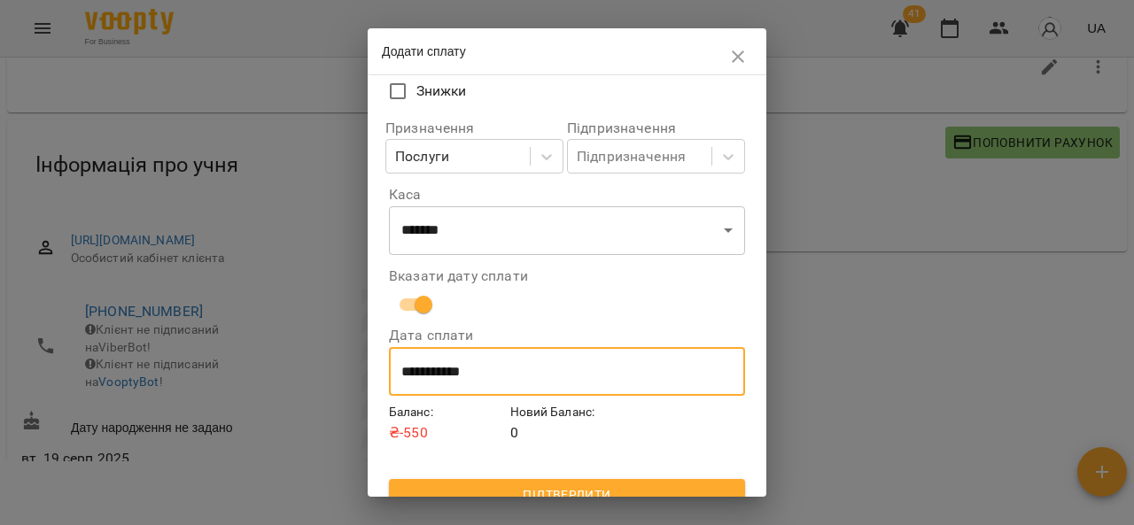
scroll to position [196, 0]
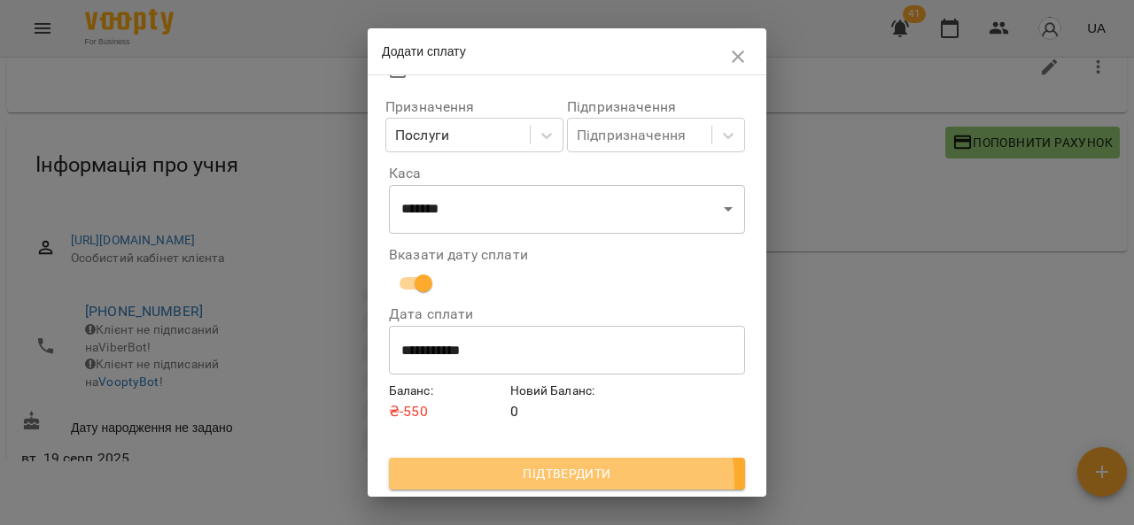
click at [550, 484] on span "Підтвердити" at bounding box center [567, 473] width 328 height 21
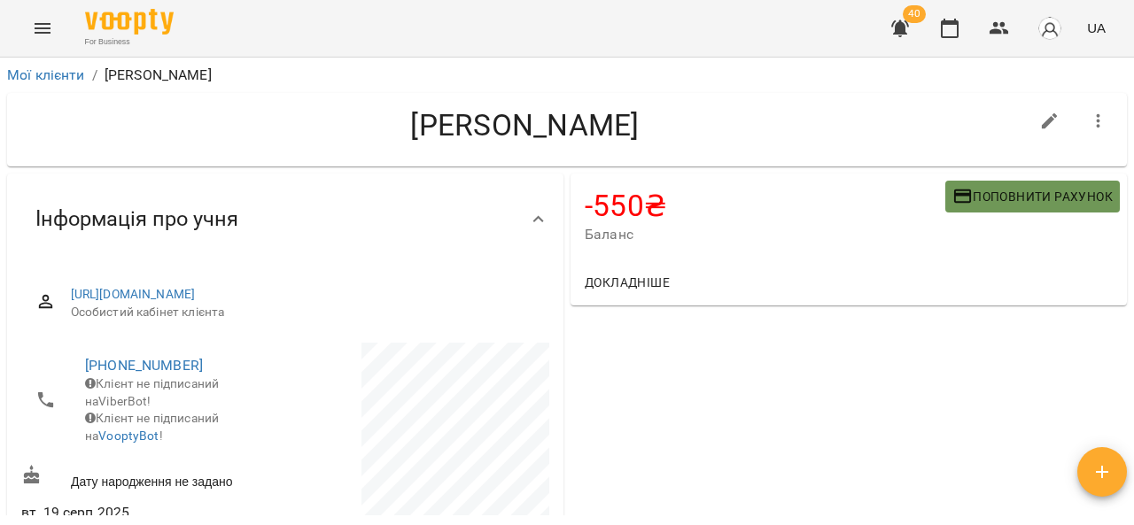
click at [1045, 194] on span "Поповнити рахунок" at bounding box center [1032, 196] width 160 height 21
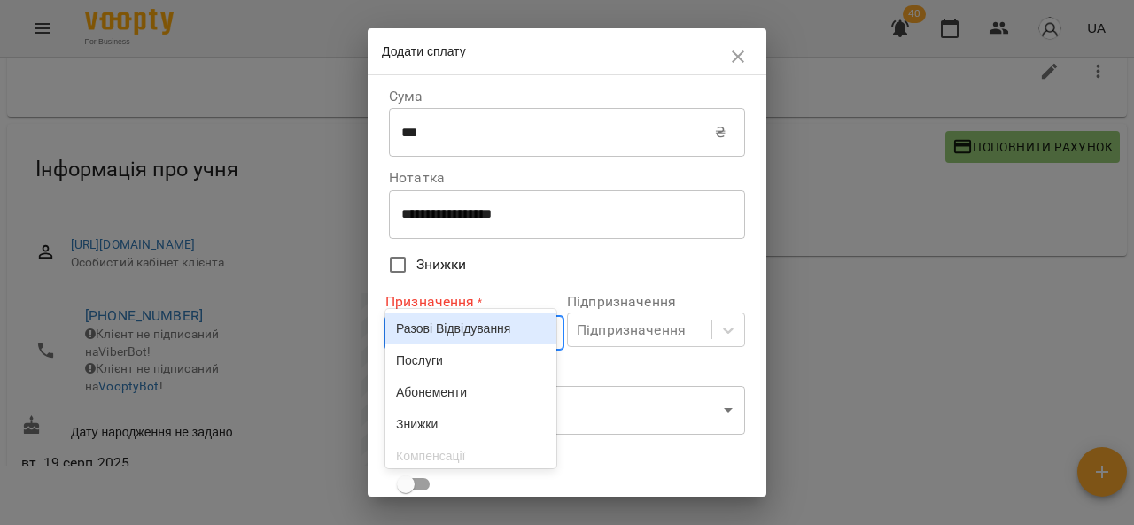
scroll to position [54, 0]
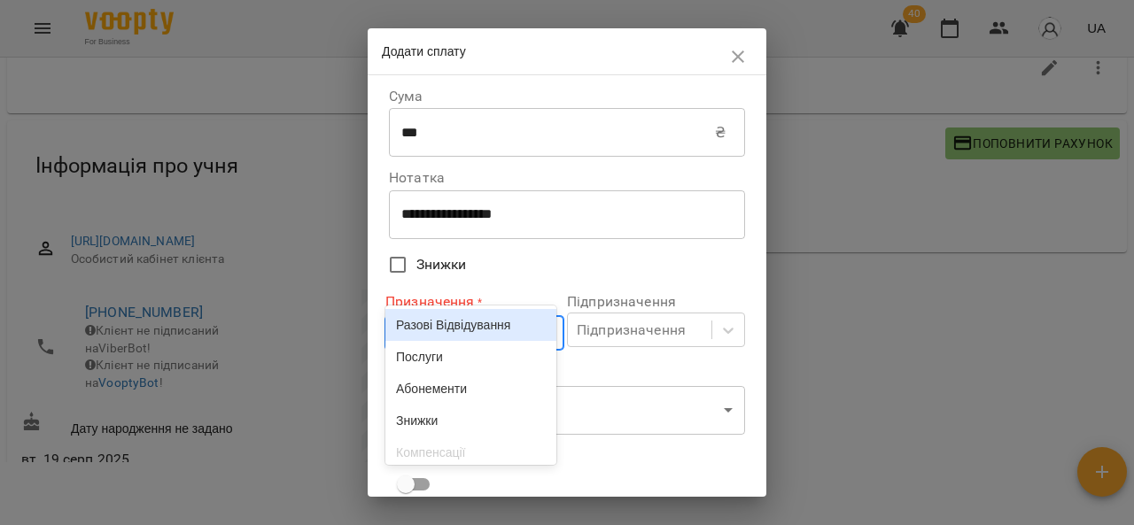
click at [457, 341] on body "For Business 40 UA Мої клієнти / [PERSON_NAME] [PERSON_NAME] -550 ₴ Баланс Попо…" at bounding box center [567, 238] width 1134 height 583
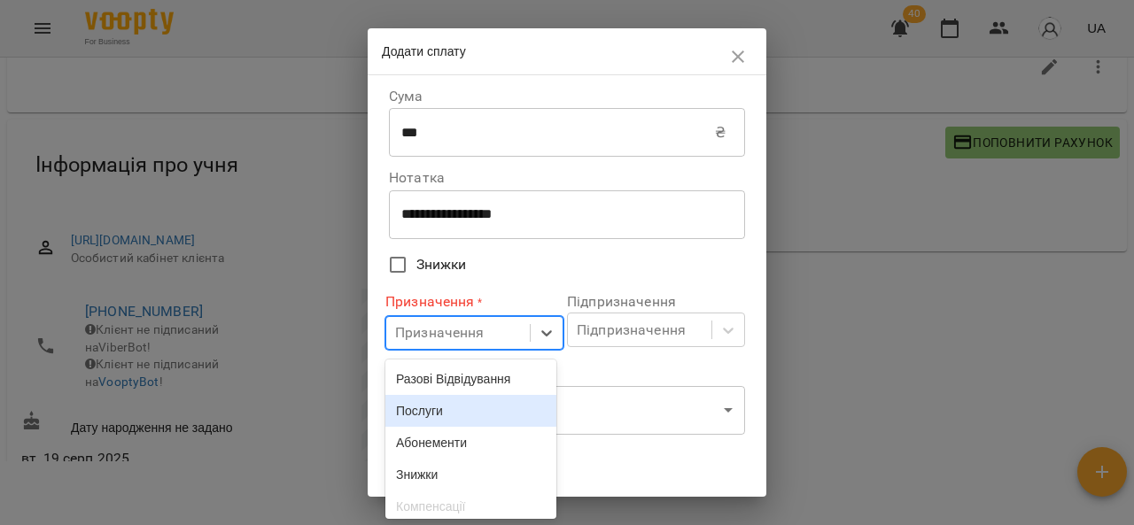
click at [441, 415] on div "Послуги" at bounding box center [470, 411] width 171 height 32
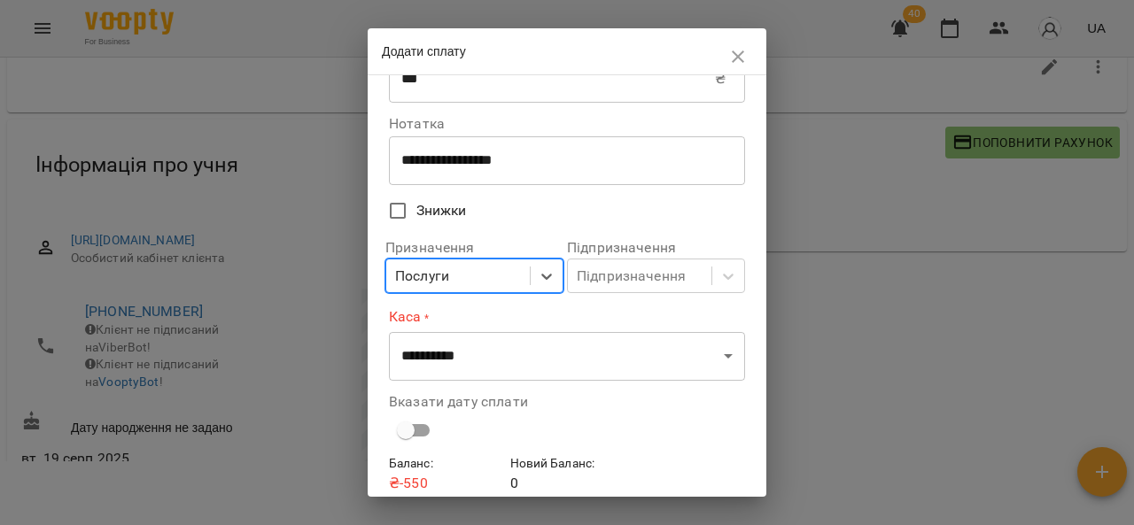
scroll to position [55, 0]
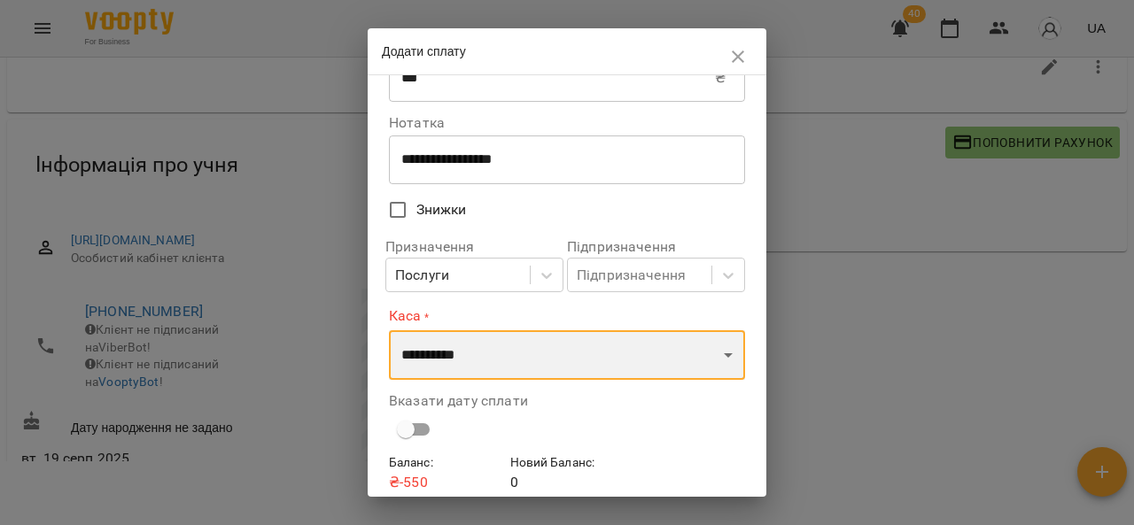
click at [499, 364] on select "**********" at bounding box center [567, 355] width 356 height 50
select select "****"
click at [389, 330] on select "**********" at bounding box center [567, 355] width 356 height 50
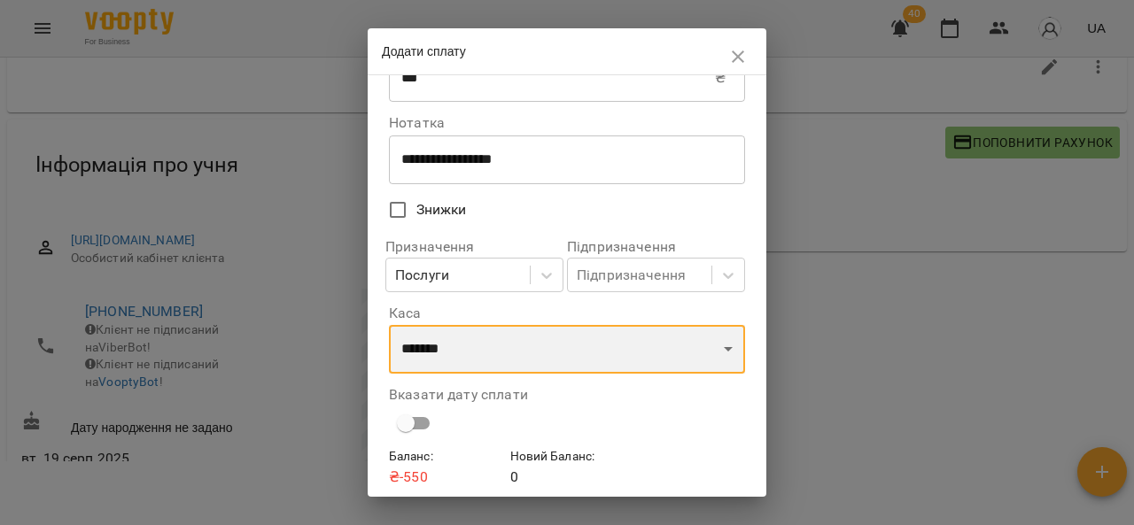
scroll to position [120, 0]
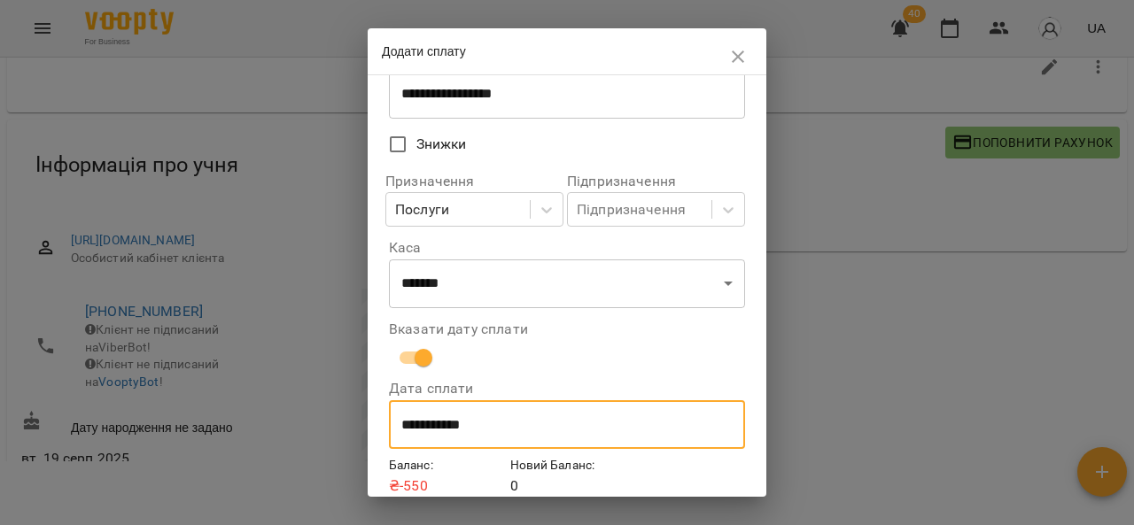
click at [426, 421] on input "**********" at bounding box center [567, 425] width 356 height 50
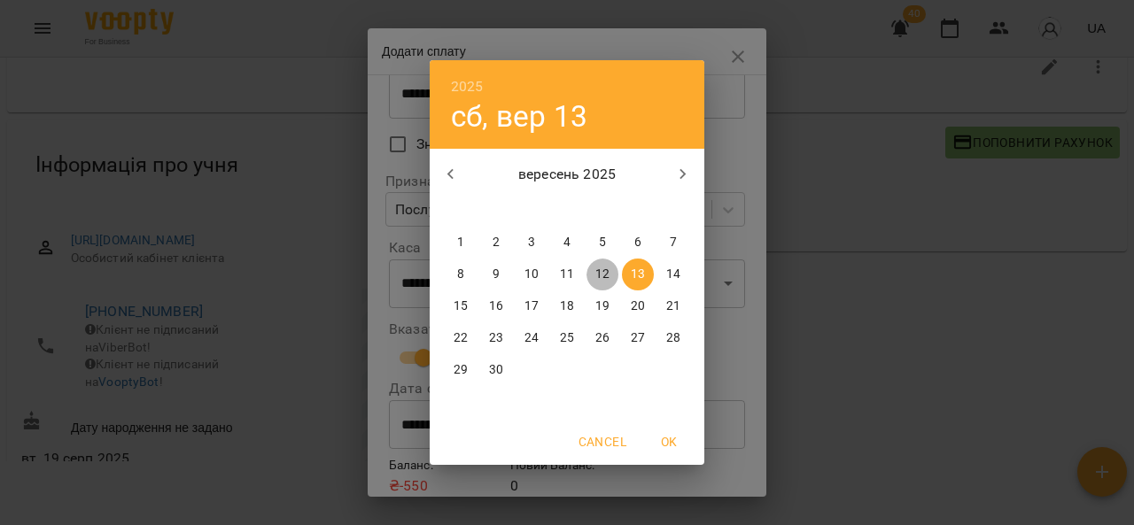
click at [599, 269] on p "12" at bounding box center [602, 275] width 14 height 18
type input "**********"
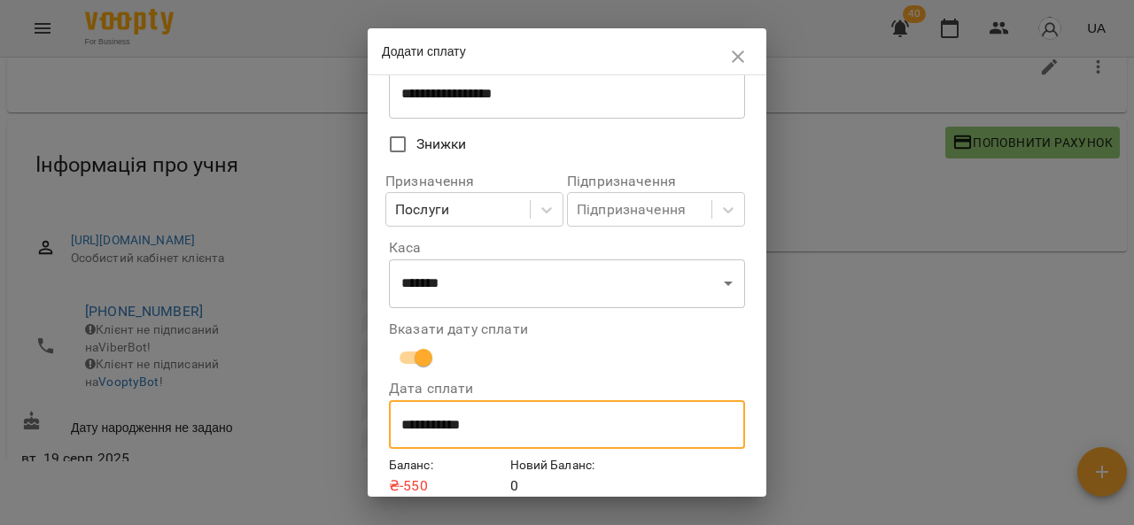
scroll to position [196, 0]
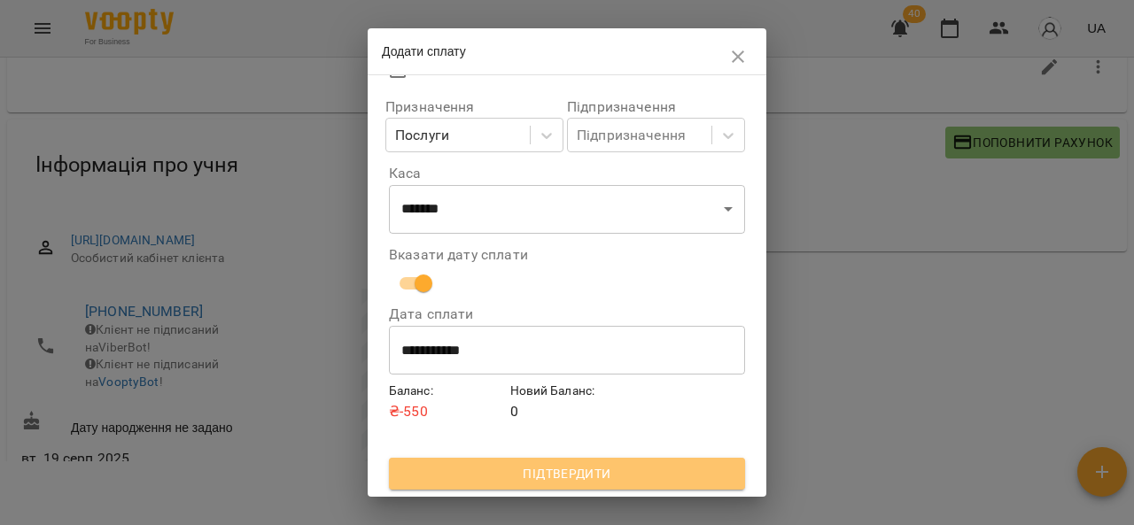
click at [602, 468] on span "Підтвердити" at bounding box center [567, 473] width 328 height 21
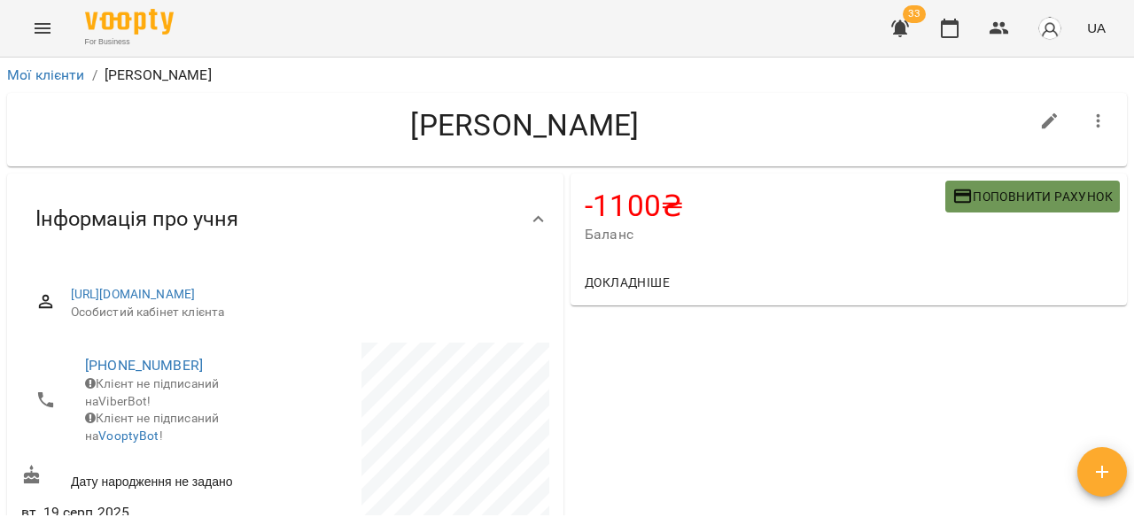
click at [966, 181] on button "Поповнити рахунок" at bounding box center [1032, 197] width 174 height 32
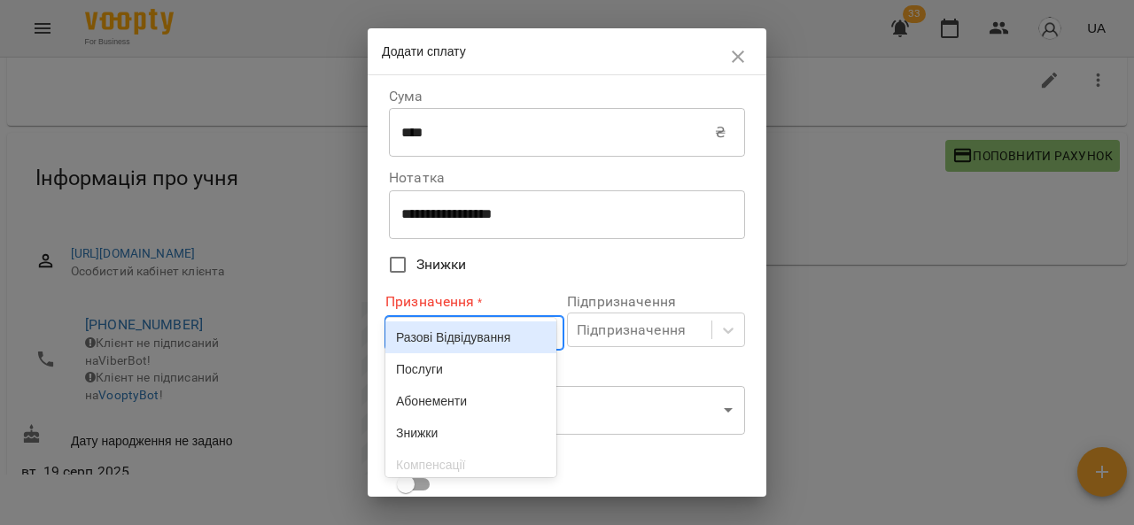
click at [451, 344] on div "Призначення" at bounding box center [439, 332] width 89 height 21
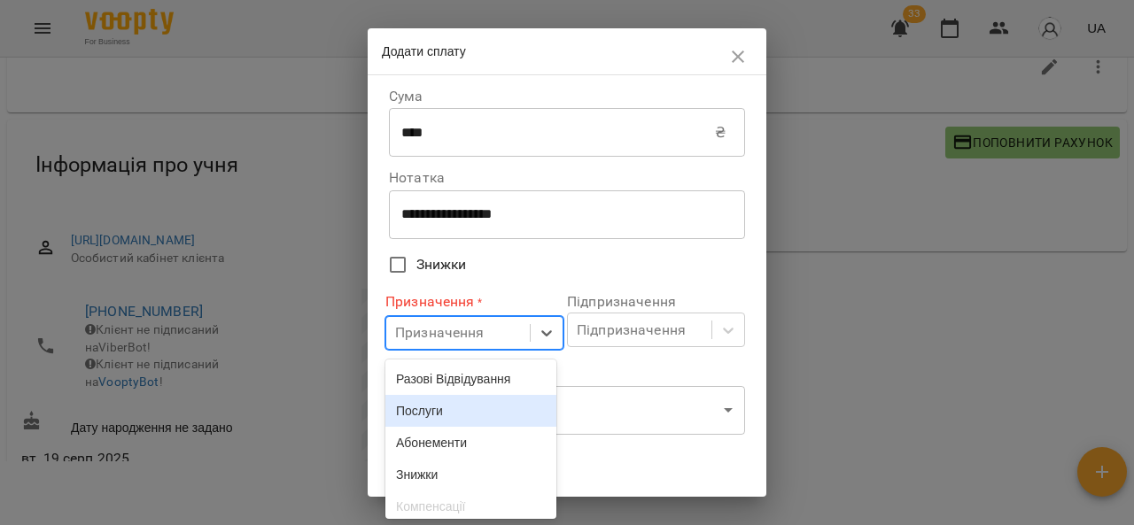
click at [435, 427] on div "Послуги" at bounding box center [470, 411] width 171 height 32
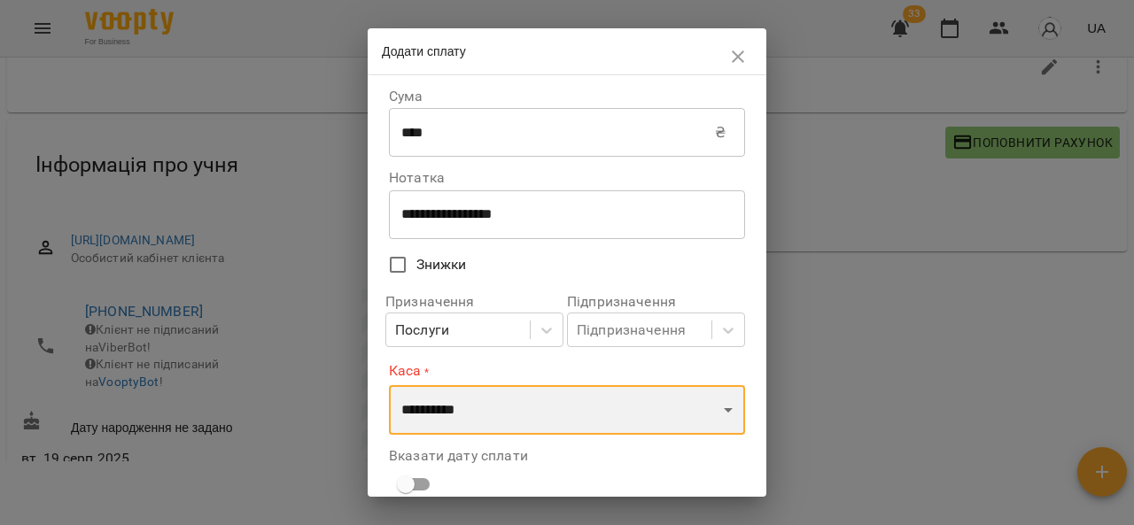
click at [448, 424] on select "**********" at bounding box center [567, 410] width 356 height 50
select select "****"
click at [389, 385] on select "**********" at bounding box center [567, 410] width 356 height 50
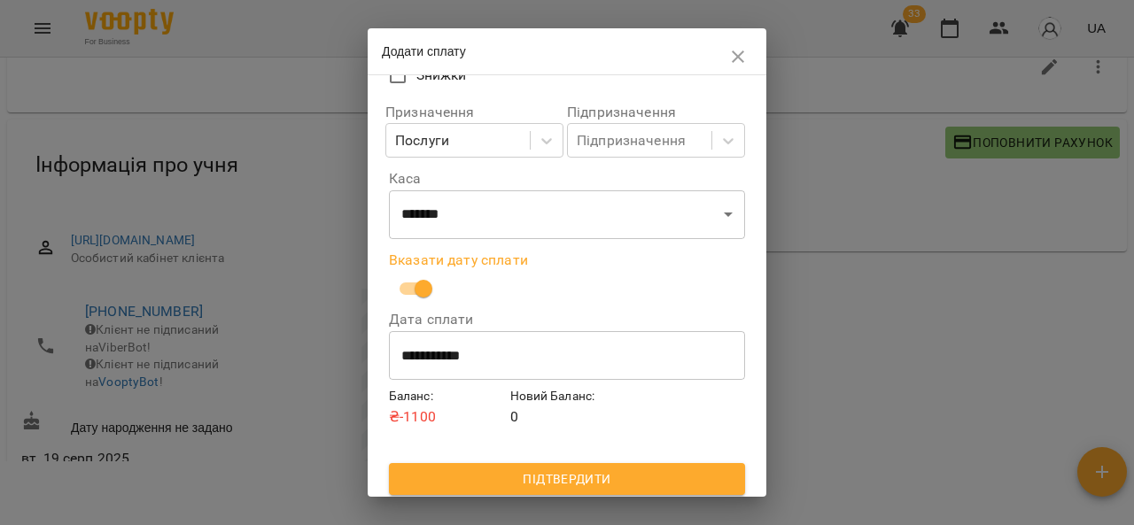
scroll to position [195, 0]
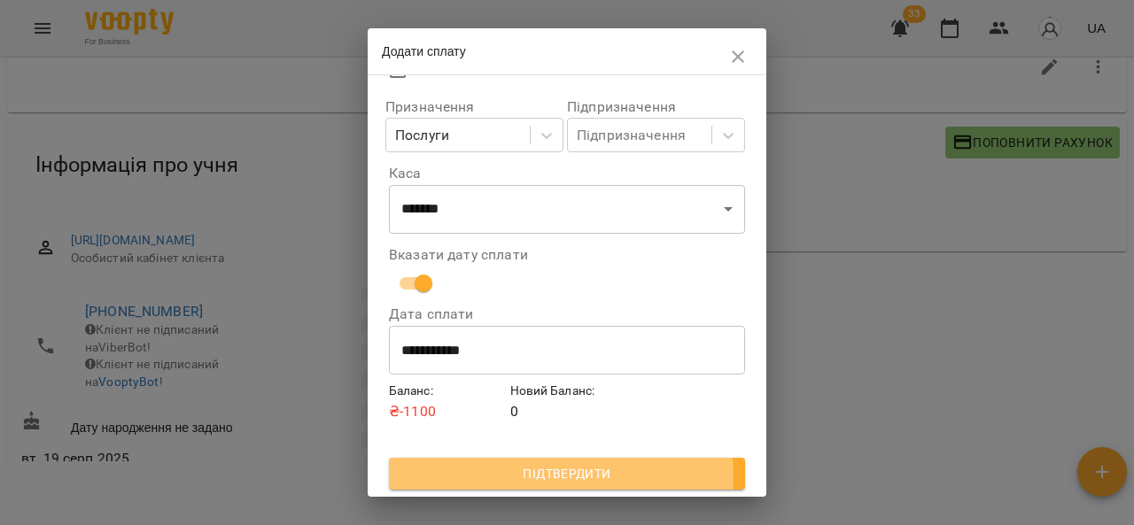
click at [499, 479] on span "Підтвердити" at bounding box center [567, 473] width 328 height 21
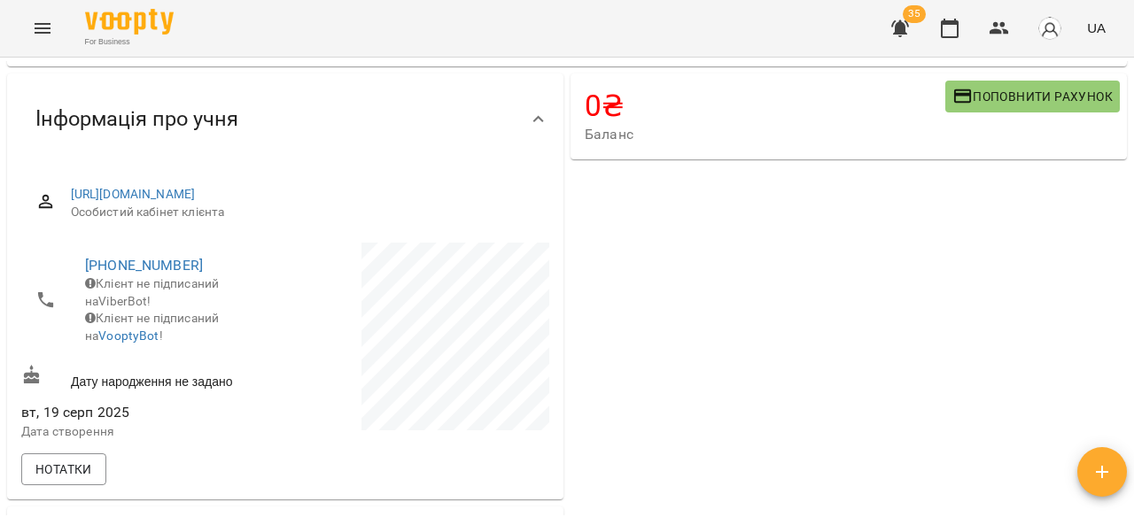
scroll to position [110, 0]
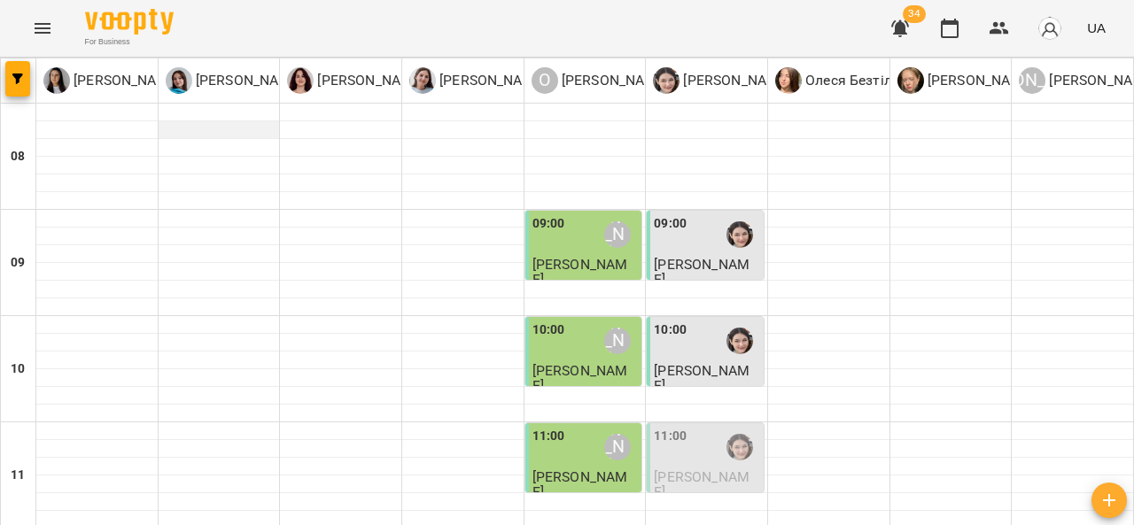
scroll to position [259, 0]
click at [664, 468] on span "[PERSON_NAME]" at bounding box center [702, 484] width 96 height 32
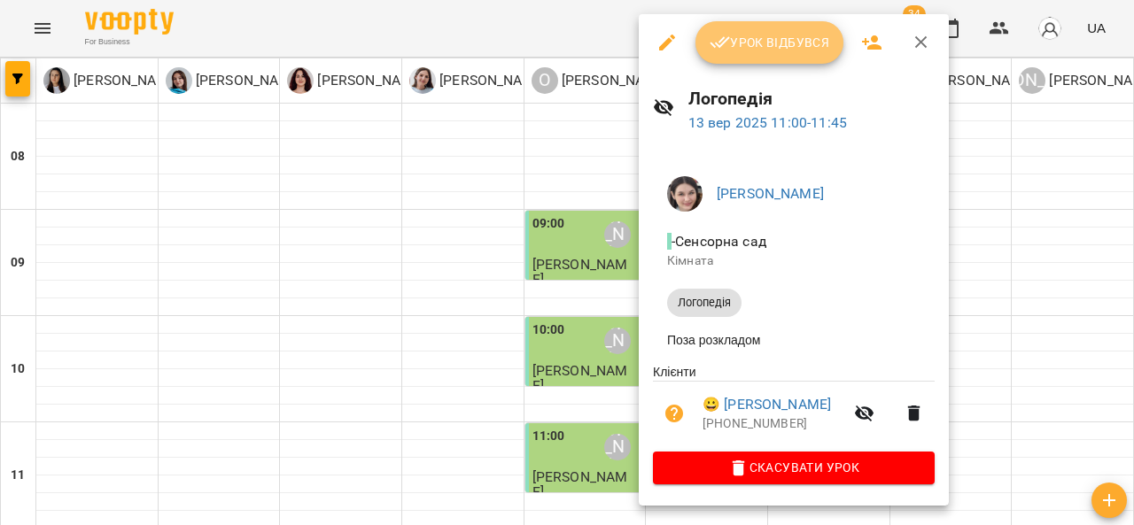
click at [765, 32] on span "Урок відбувся" at bounding box center [769, 42] width 120 height 21
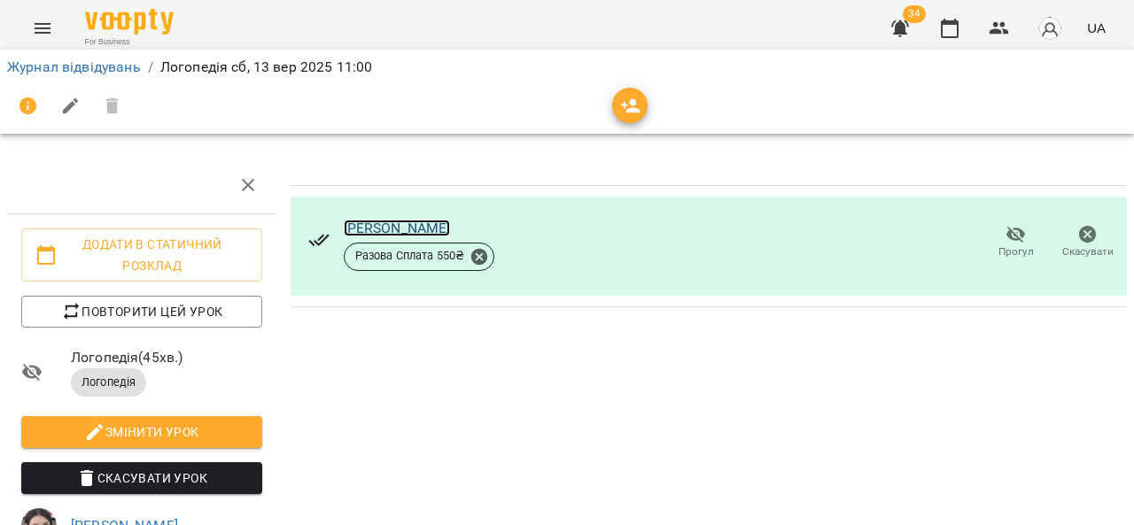
click at [358, 228] on link "[PERSON_NAME]" at bounding box center [397, 228] width 107 height 17
click at [41, 66] on link "Журнал відвідувань" at bounding box center [74, 66] width 134 height 17
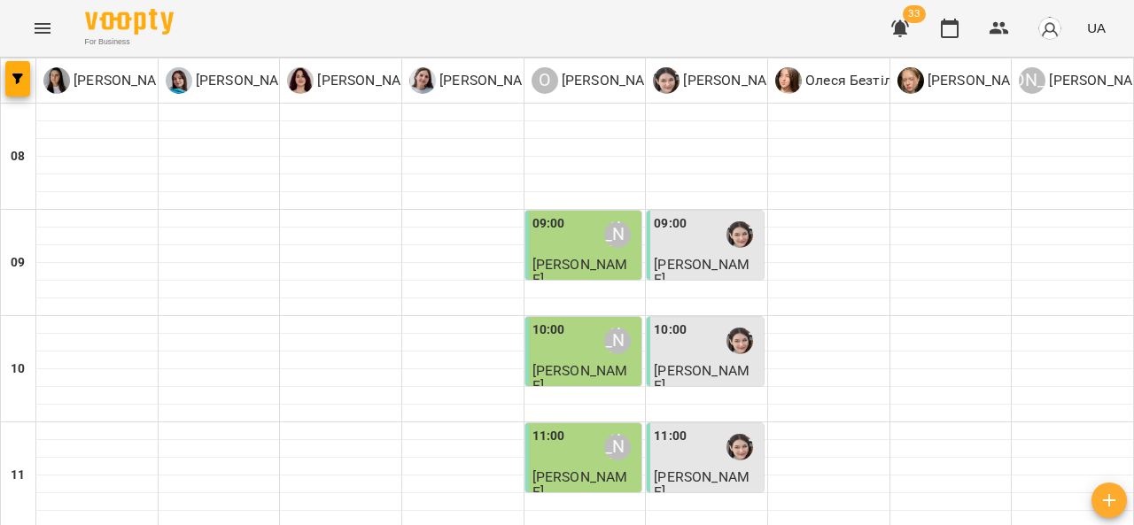
scroll to position [284, 0]
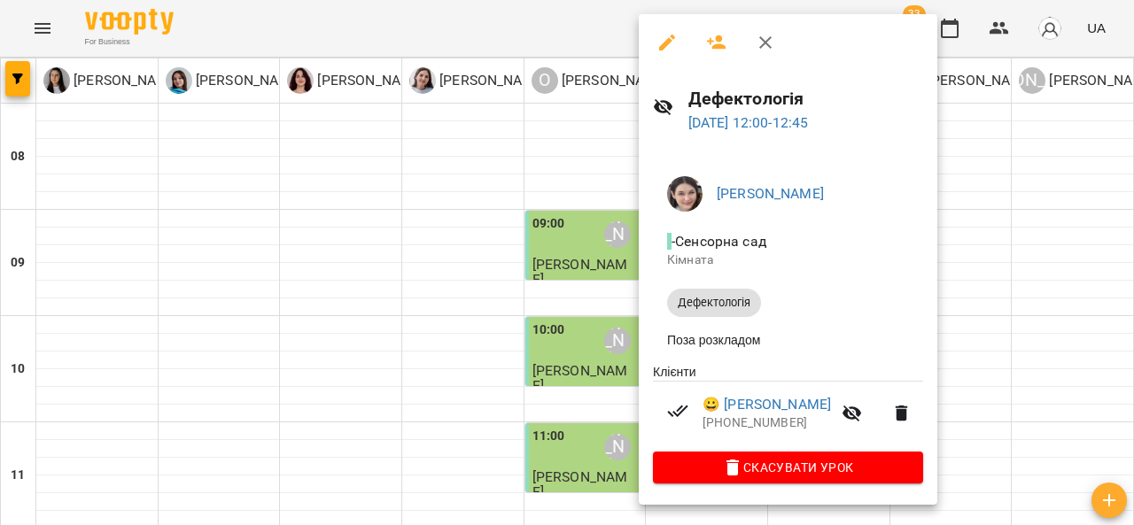
click at [1025, 196] on div at bounding box center [567, 262] width 1134 height 525
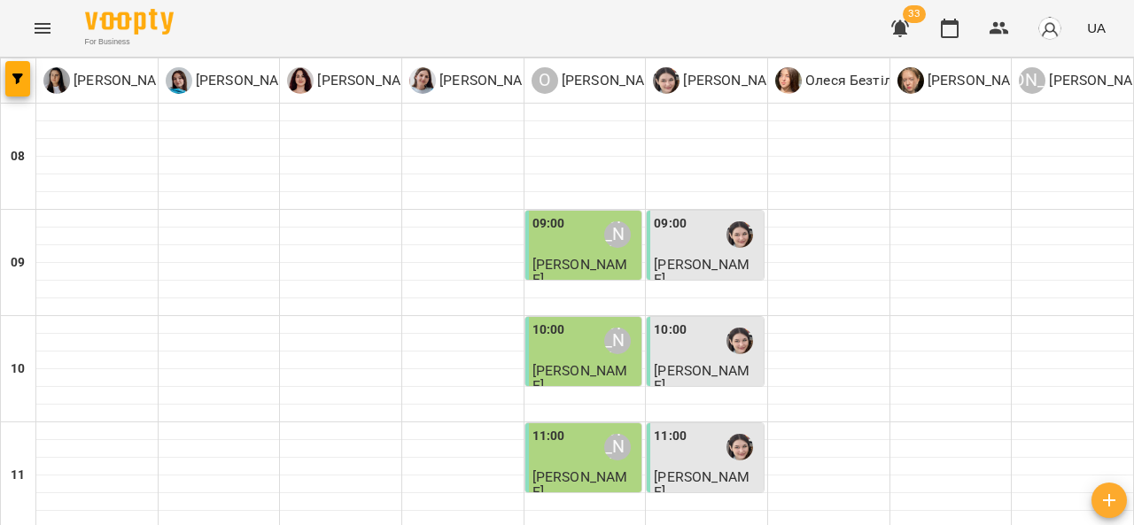
scroll to position [452, 0]
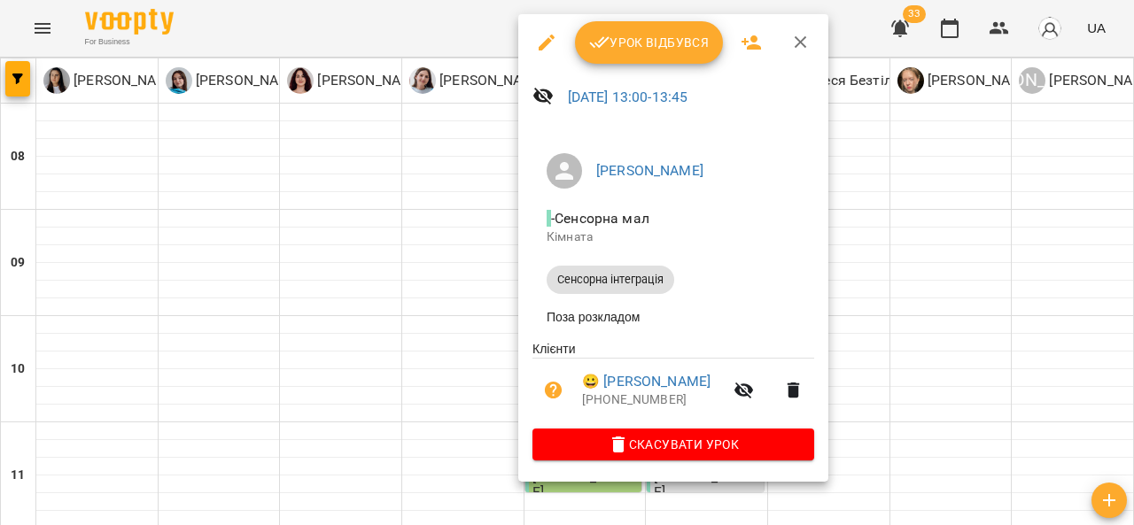
click at [801, 40] on icon "button" at bounding box center [800, 42] width 12 height 12
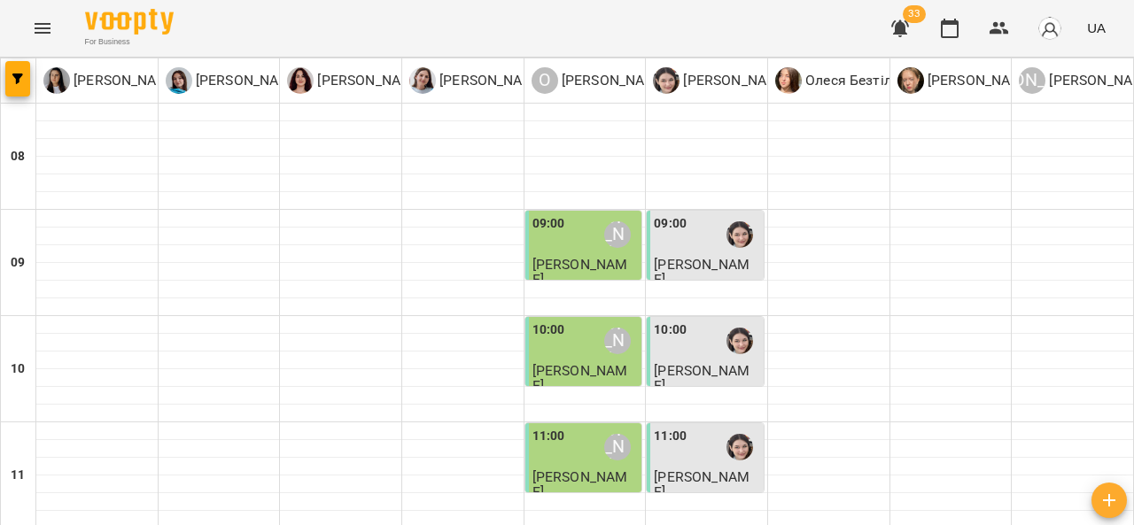
scroll to position [476, 0]
click at [35, 29] on icon "Menu" at bounding box center [42, 28] width 21 height 21
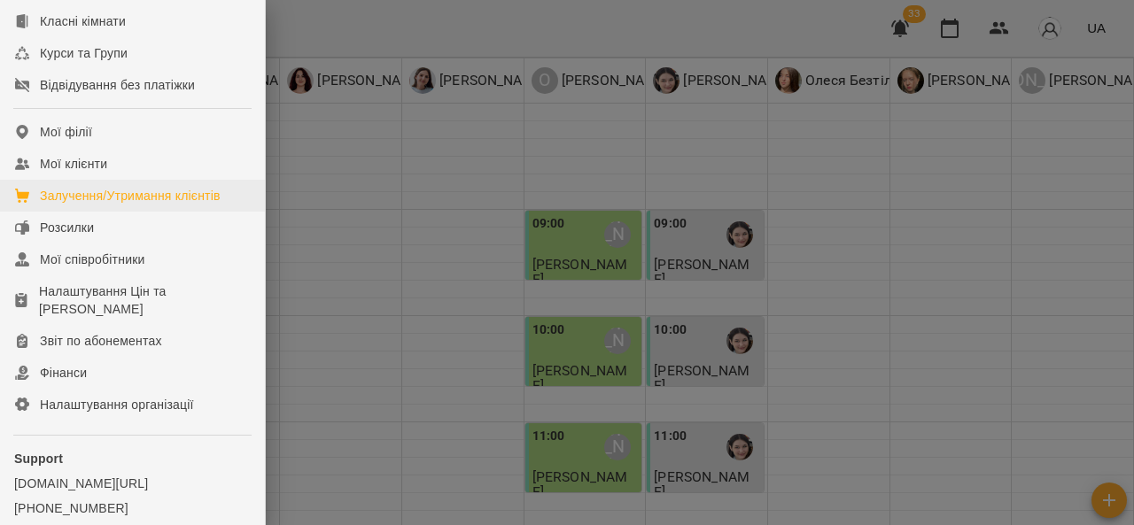
scroll to position [198, 0]
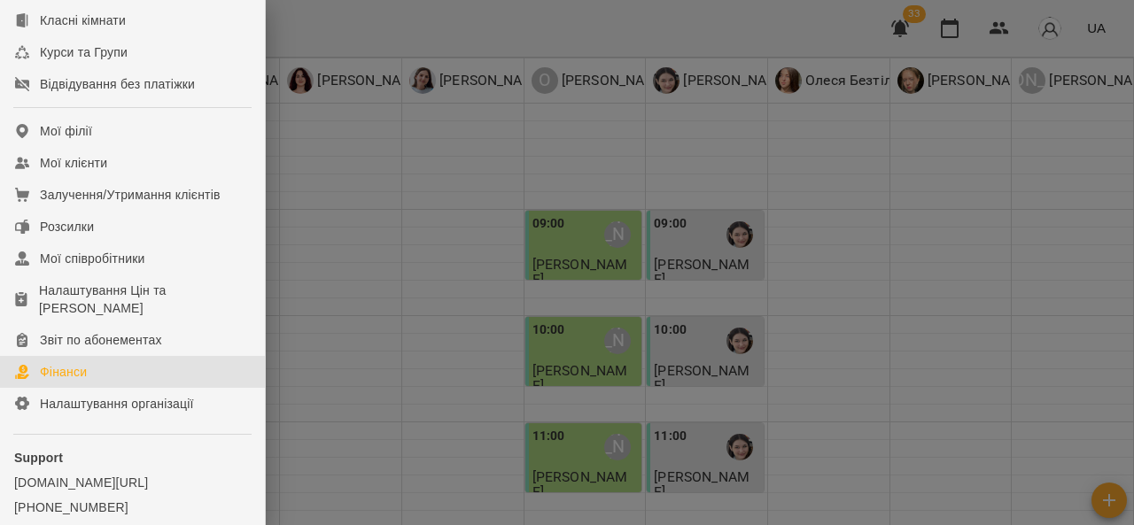
click at [93, 388] on link "Фінанси" at bounding box center [132, 372] width 265 height 32
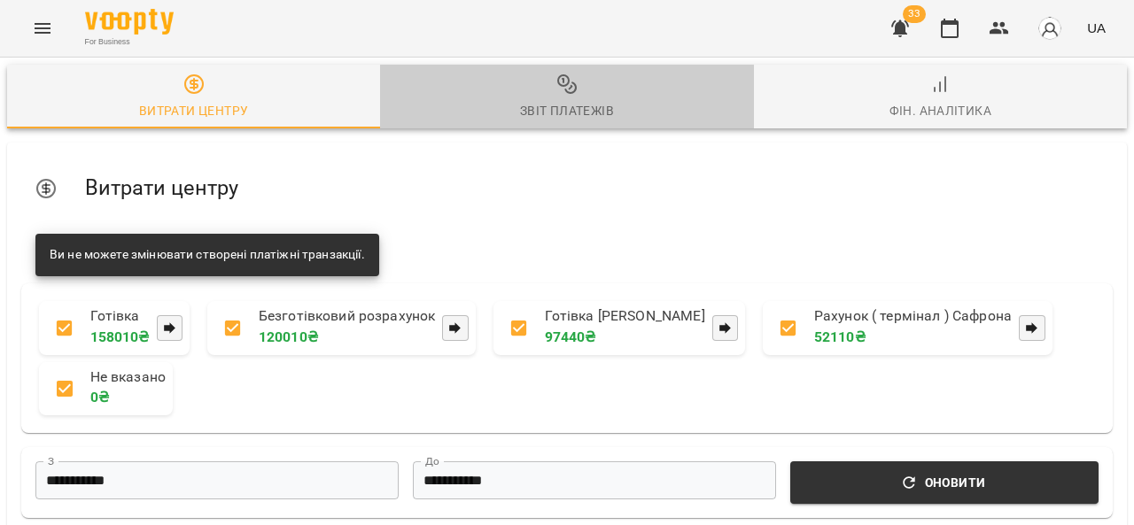
click at [574, 97] on span "Звіт платежів" at bounding box center [567, 98] width 352 height 48
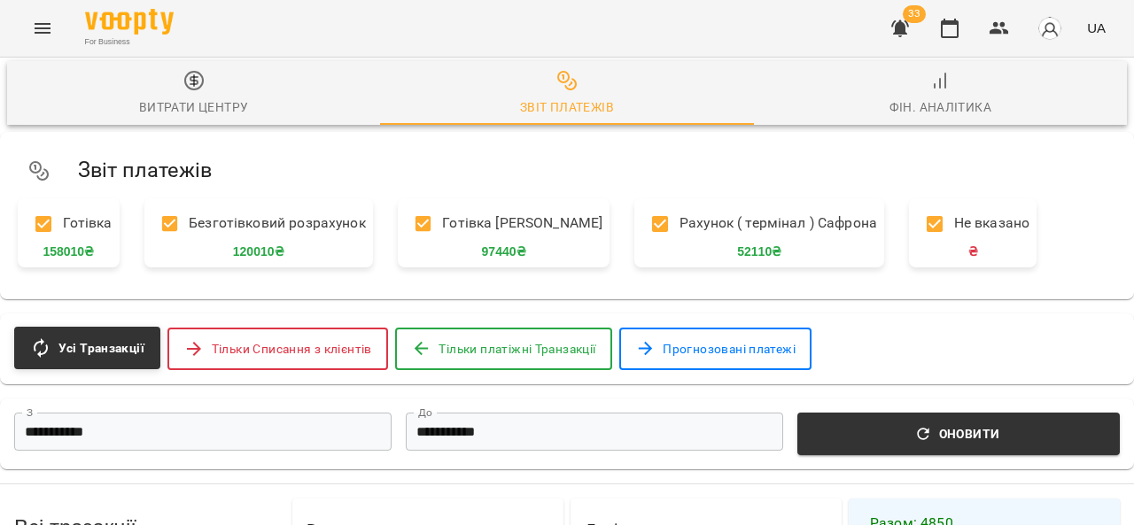
scroll to position [0, 4]
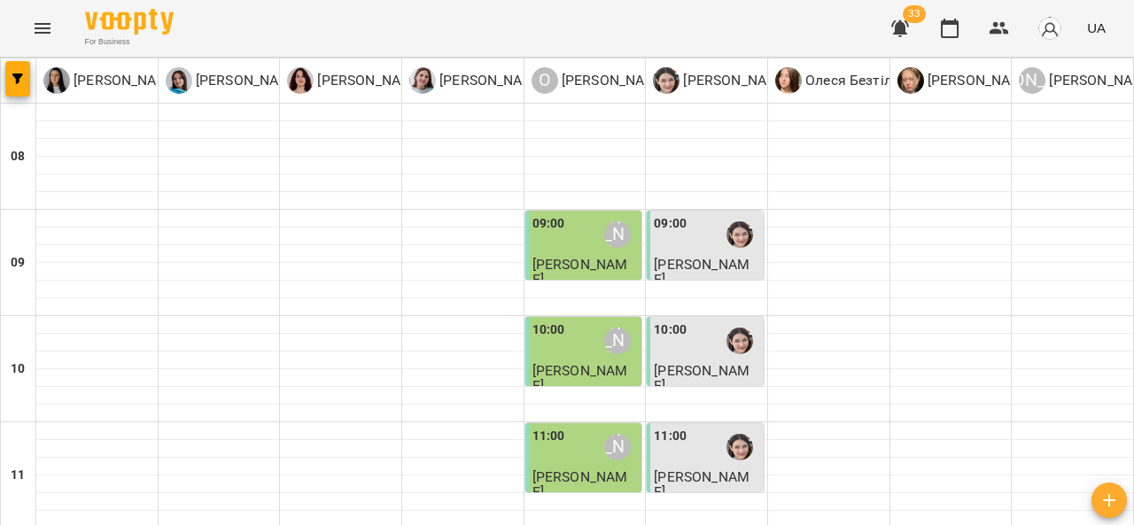
scroll to position [283, 0]
click at [890, 493] on div at bounding box center [950, 502] width 121 height 18
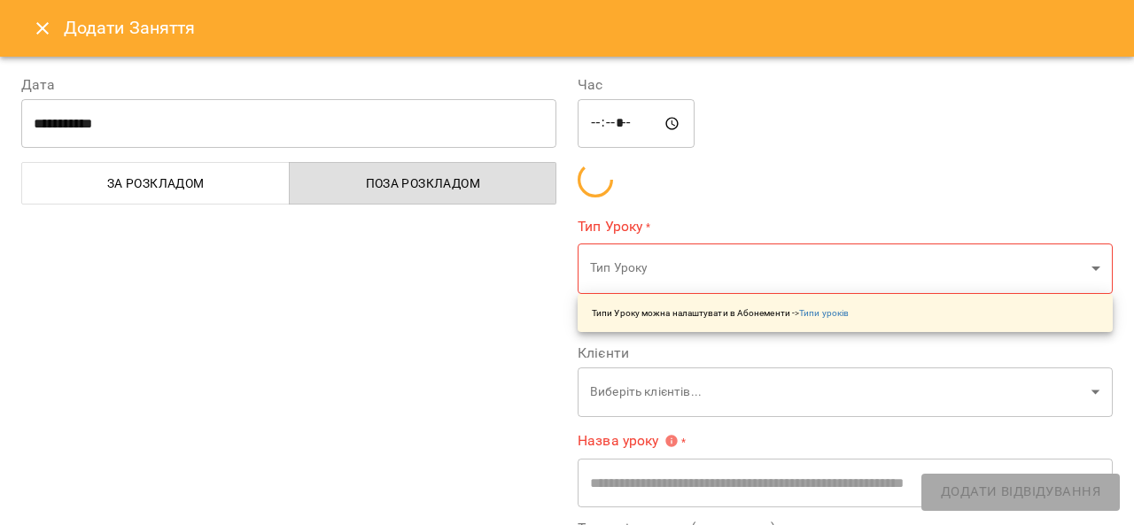
type input "**********"
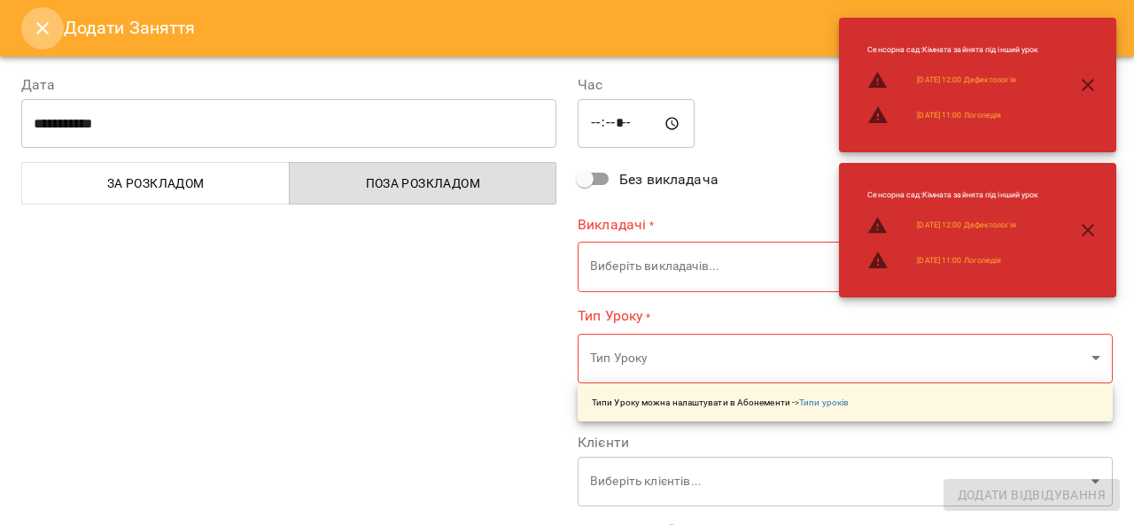
click at [43, 34] on icon "Close" at bounding box center [42, 28] width 21 height 21
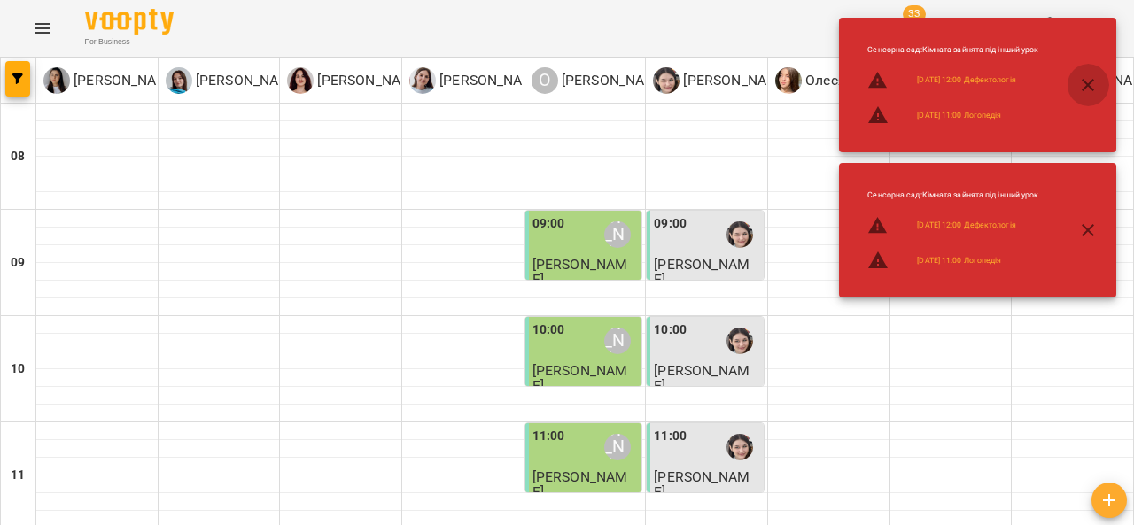
click at [1085, 89] on icon "button" at bounding box center [1087, 84] width 21 height 21
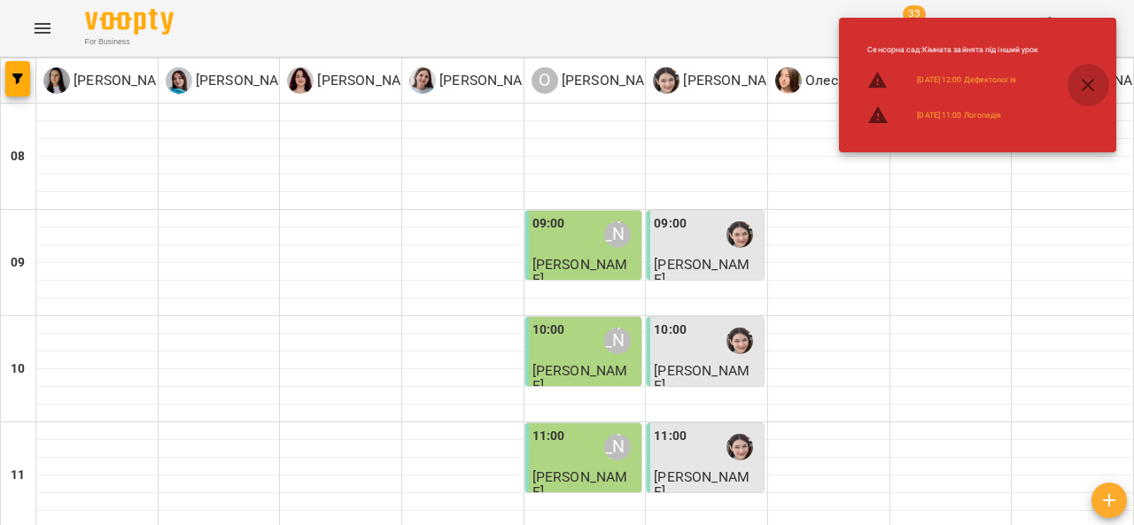
click at [1082, 84] on icon "button" at bounding box center [1087, 84] width 21 height 21
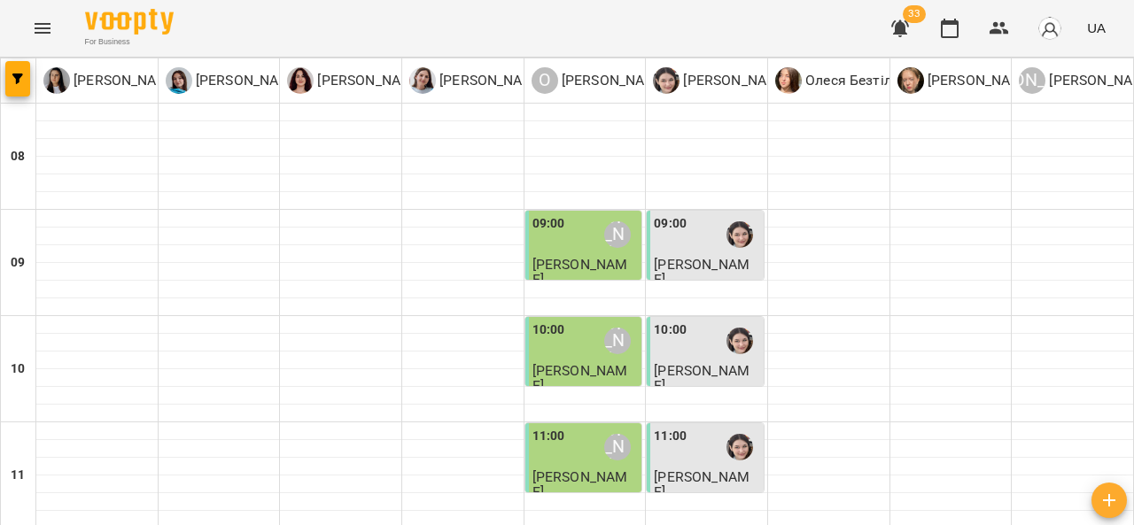
scroll to position [445, 0]
click at [460, 72] on p "Дарія Тріпадуш" at bounding box center [491, 80] width 111 height 21
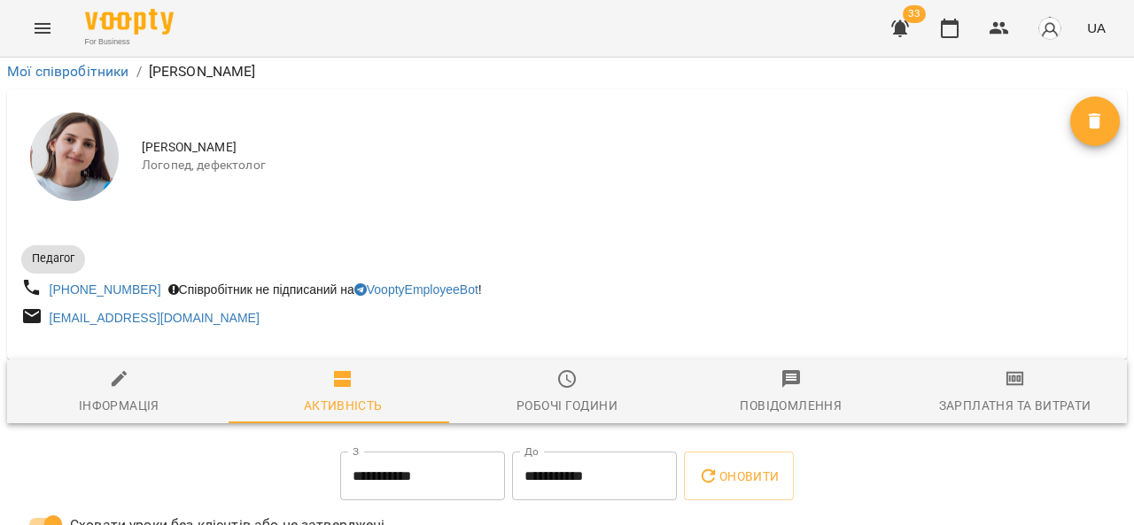
scroll to position [298, 0]
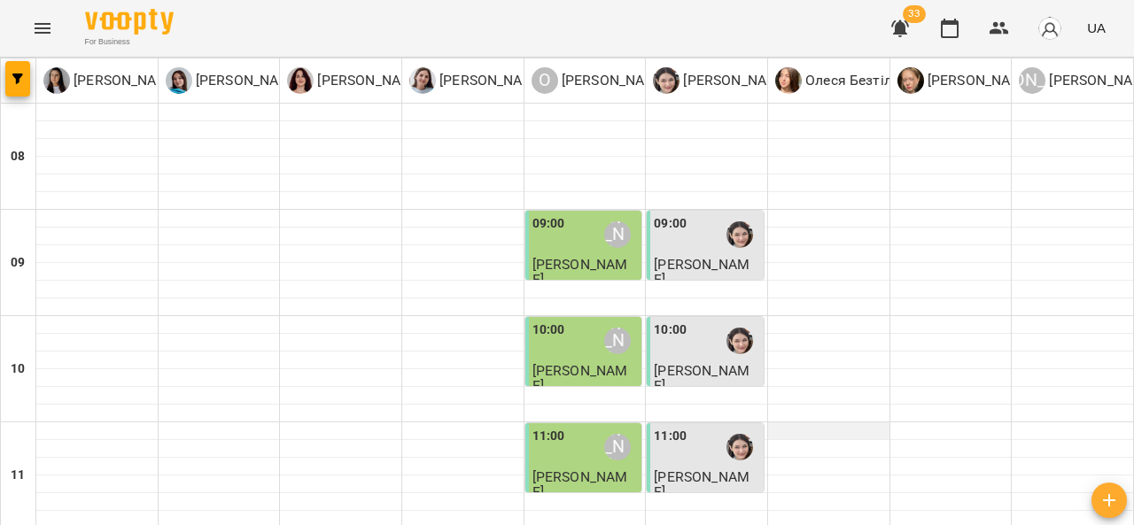
scroll to position [478, 0]
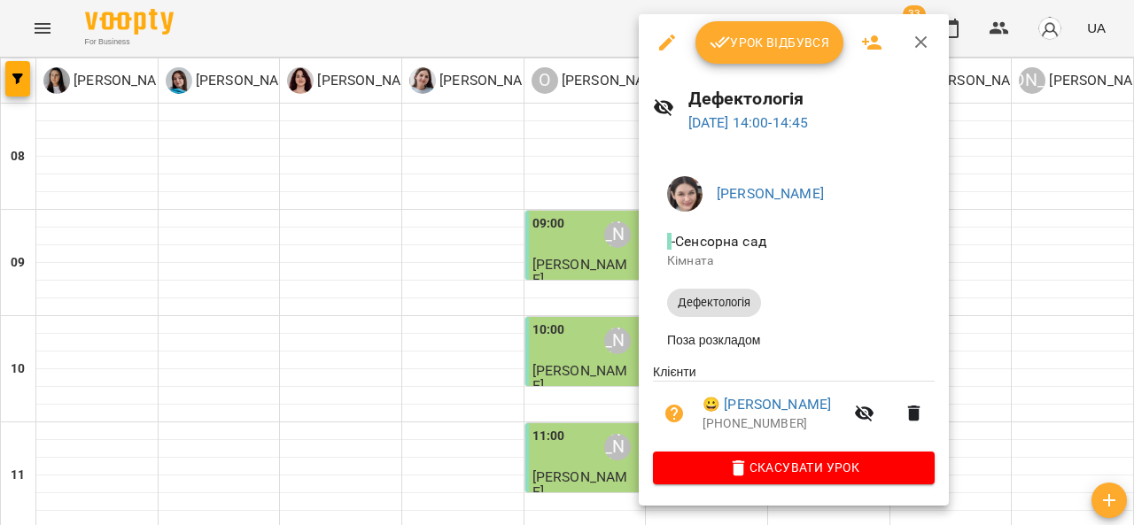
click at [910, 33] on icon "button" at bounding box center [920, 42] width 21 height 21
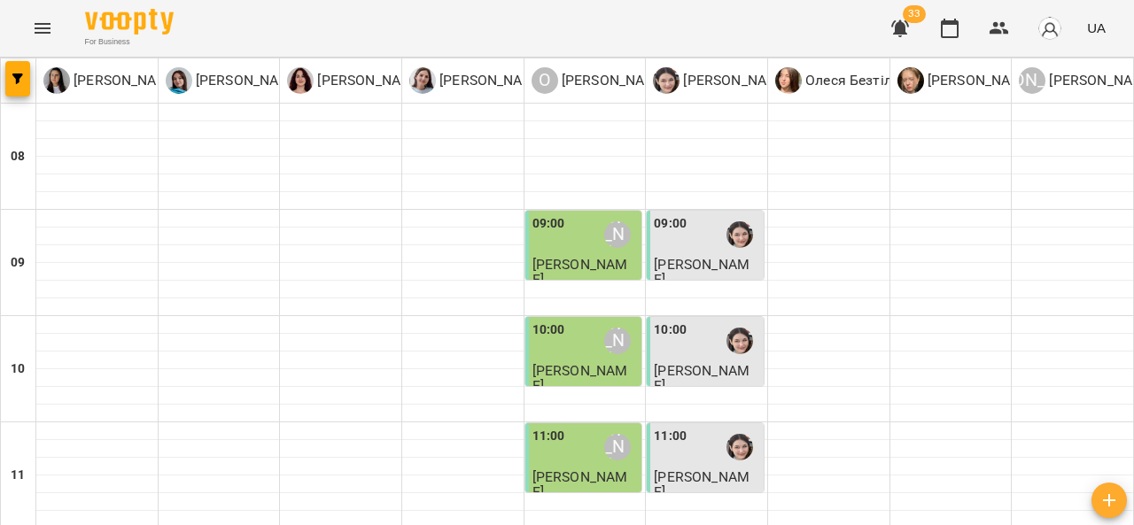
scroll to position [360, 0]
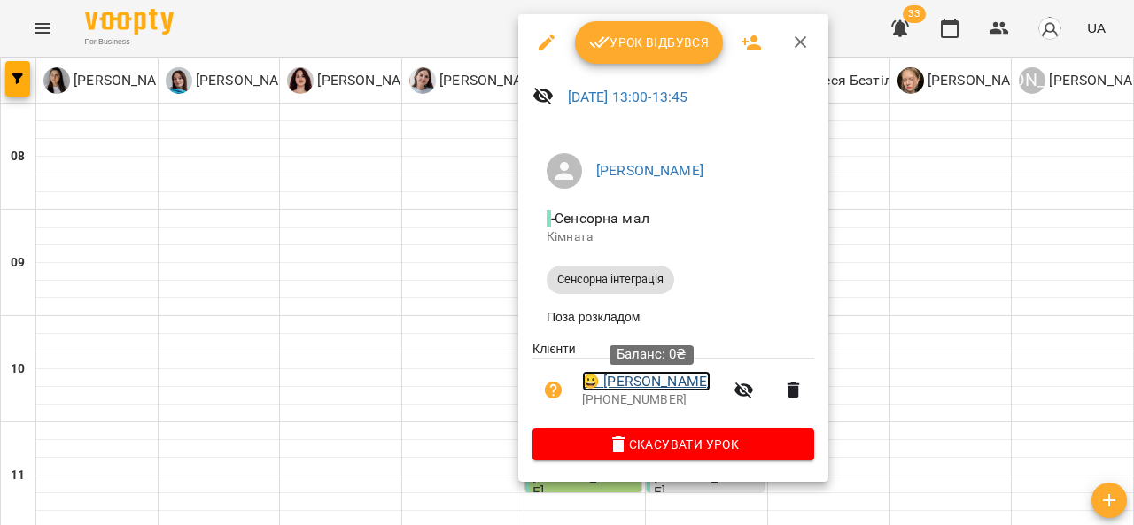
click at [632, 386] on link "😀 Кравченко Захар" at bounding box center [646, 381] width 128 height 21
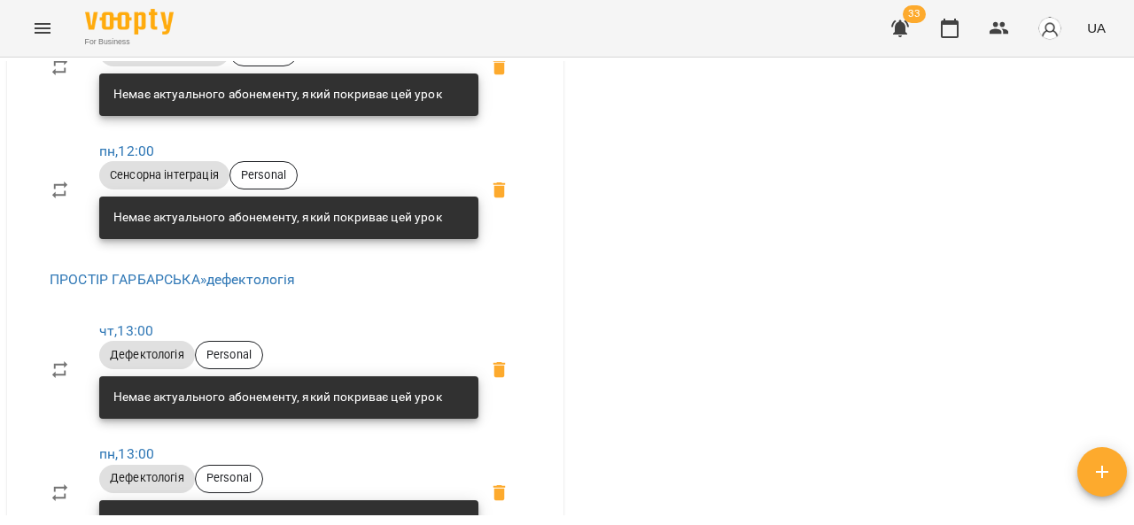
scroll to position [785, 0]
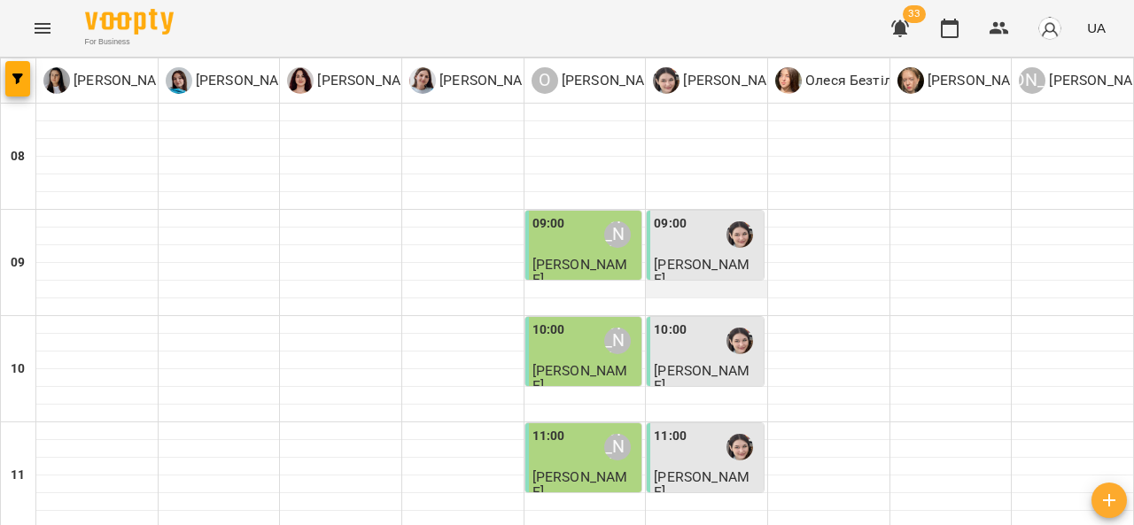
scroll to position [354, 0]
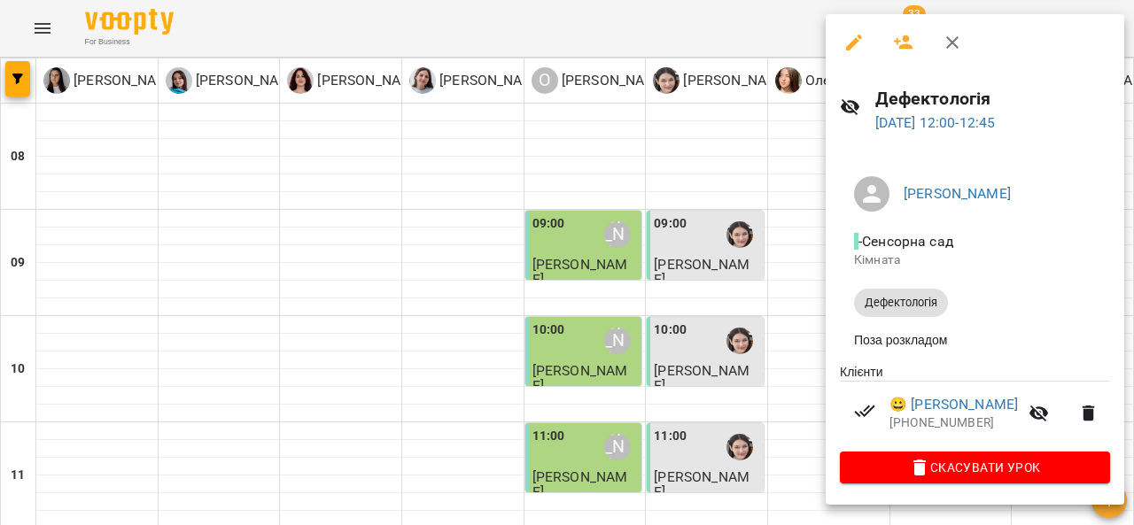
click at [731, 182] on div at bounding box center [567, 262] width 1134 height 525
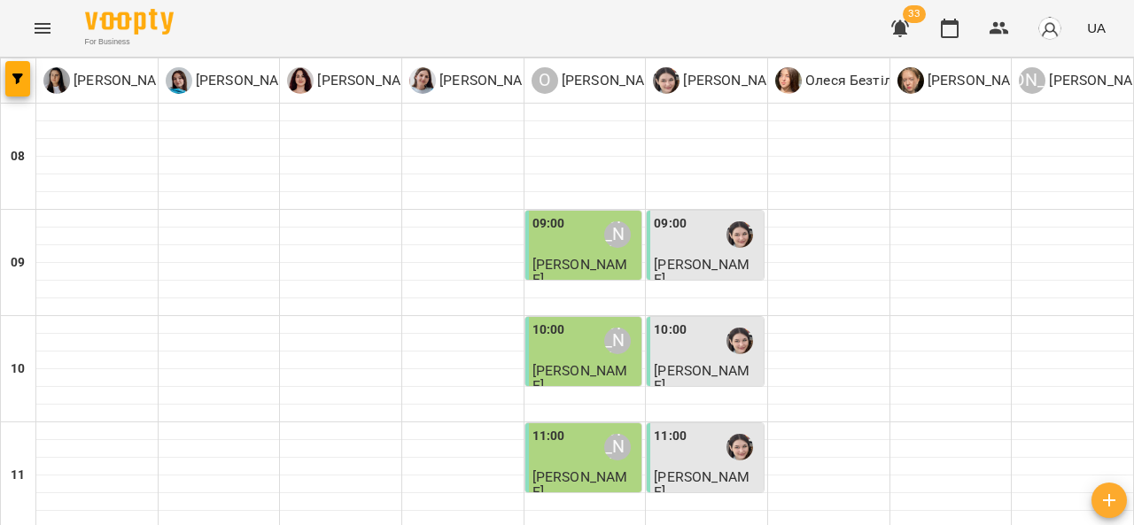
scroll to position [302, 0]
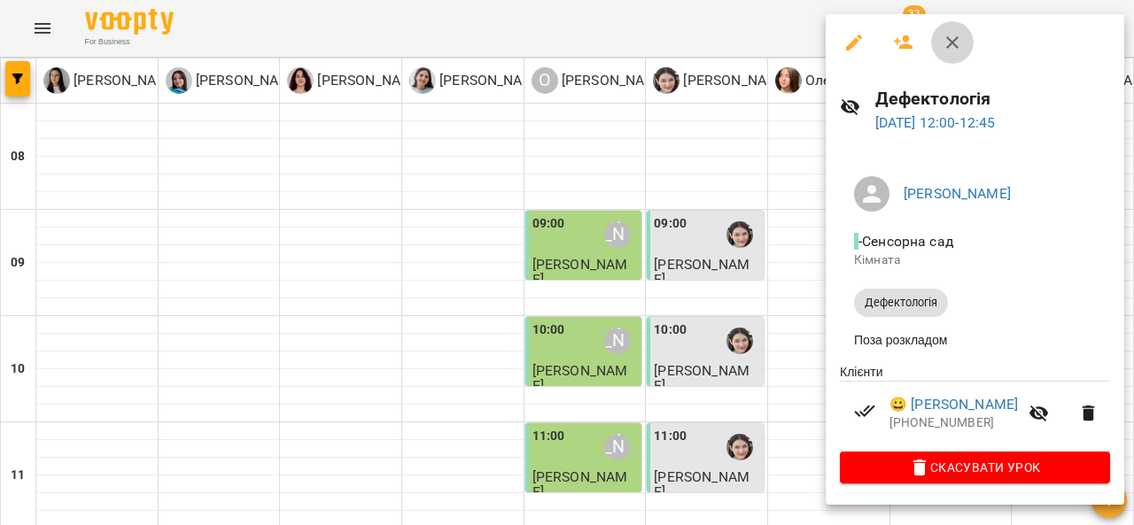
click at [962, 50] on icon "button" at bounding box center [951, 42] width 21 height 21
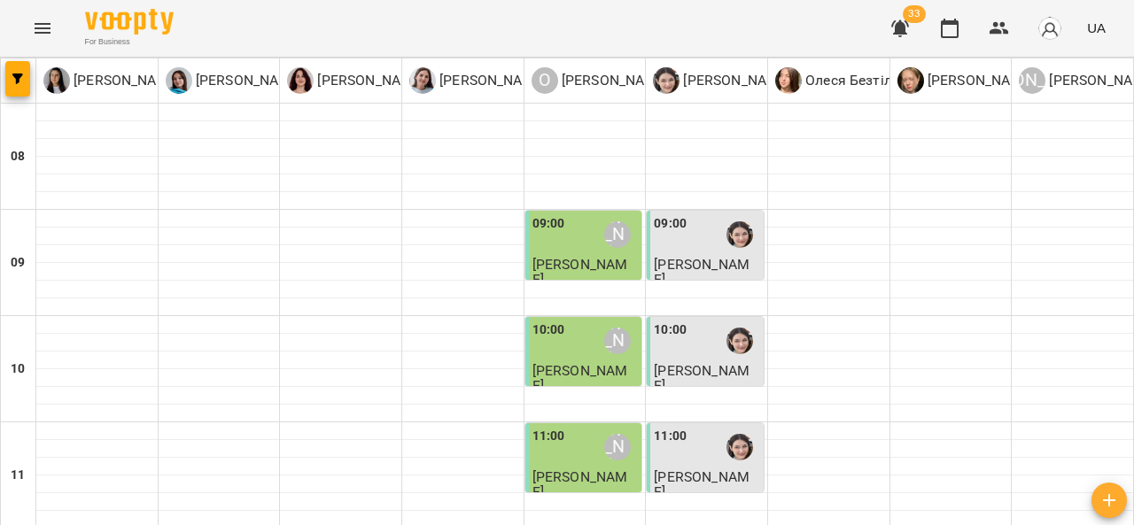
scroll to position [375, 0]
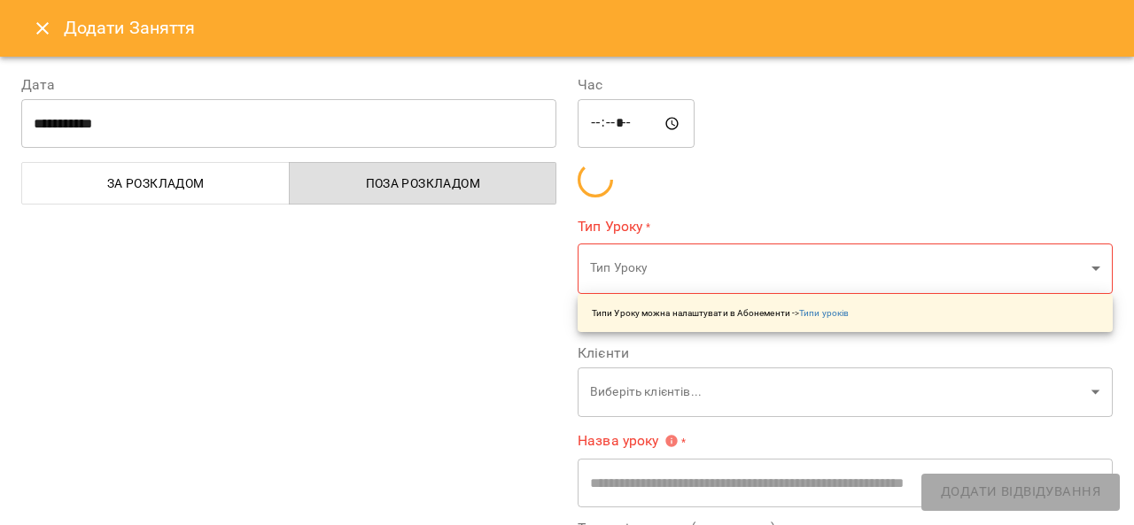
type input "**********"
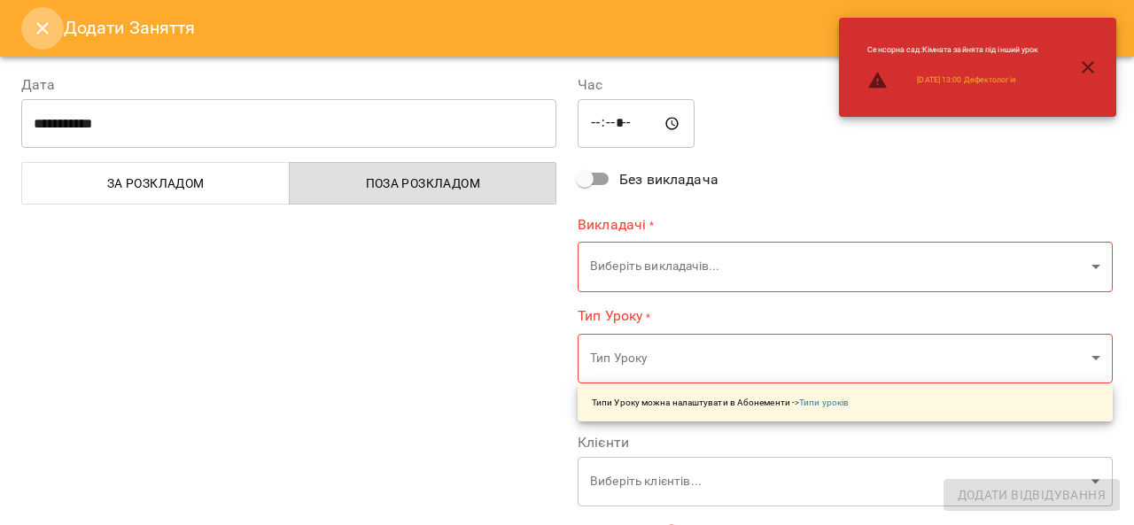
click at [37, 9] on button "Close" at bounding box center [42, 28] width 43 height 43
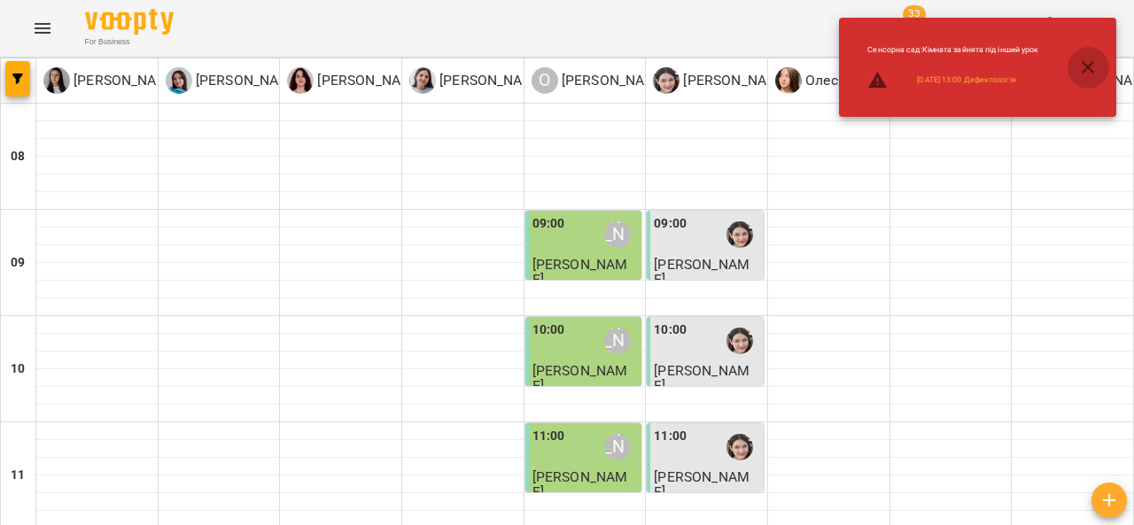
click at [1098, 72] on button "button" at bounding box center [1087, 67] width 43 height 43
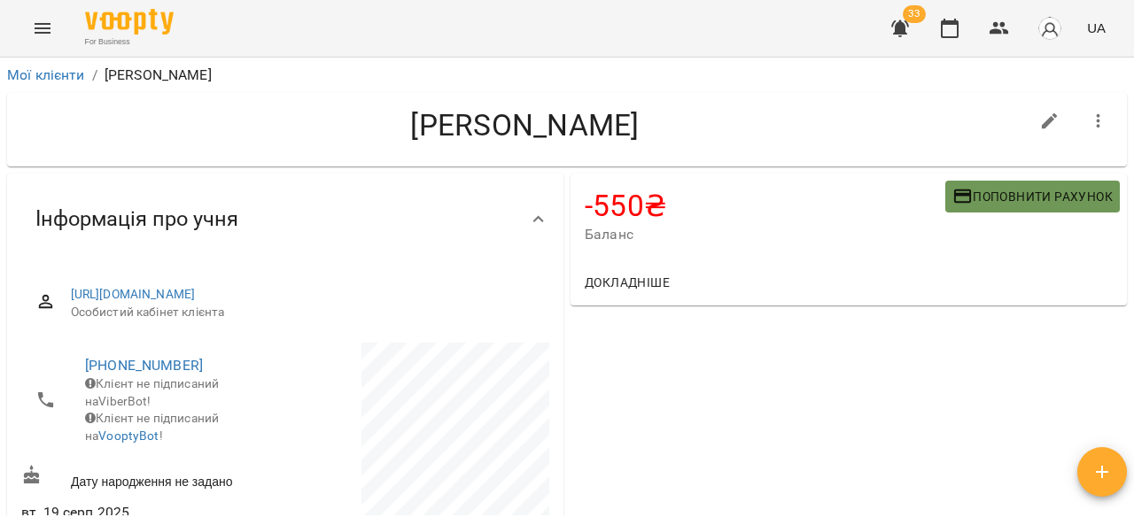
click at [964, 185] on button "Поповнити рахунок" at bounding box center [1032, 197] width 174 height 32
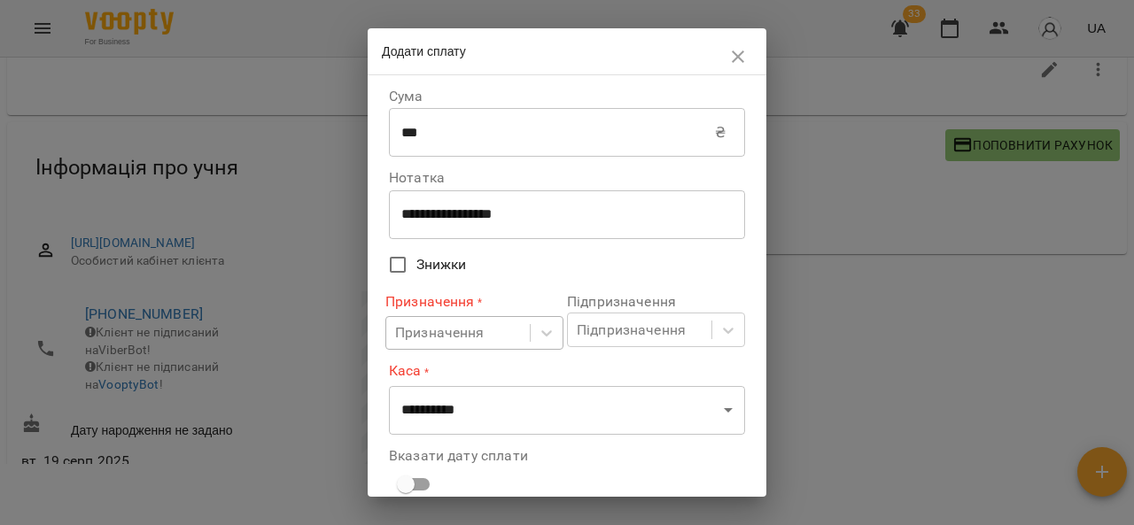
click at [443, 329] on body "For Business 33 UA Мої клієнти / [PERSON_NAME] [PERSON_NAME] -550 ₴ Баланс Попо…" at bounding box center [567, 240] width 1134 height 583
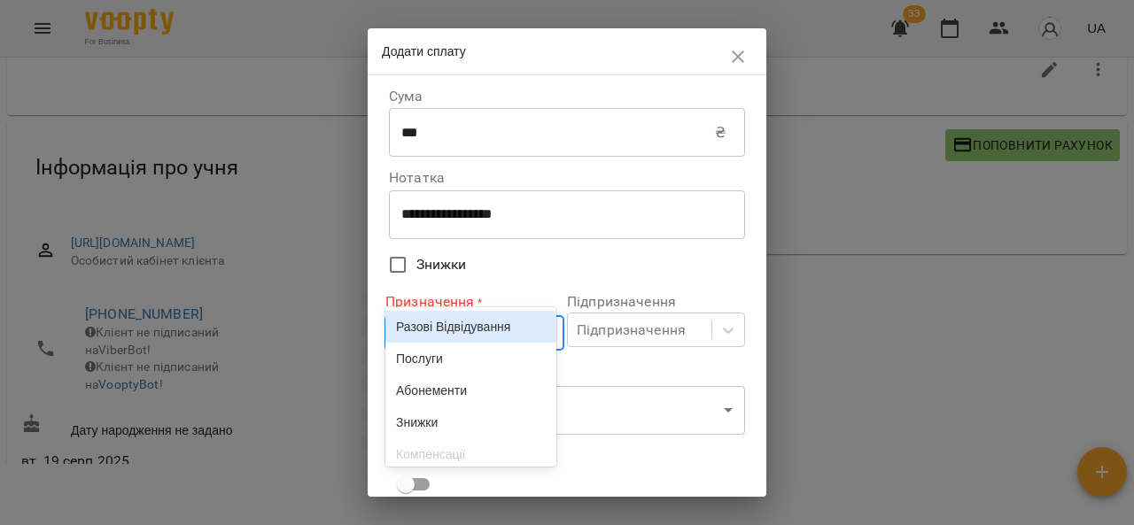
scroll to position [54, 0]
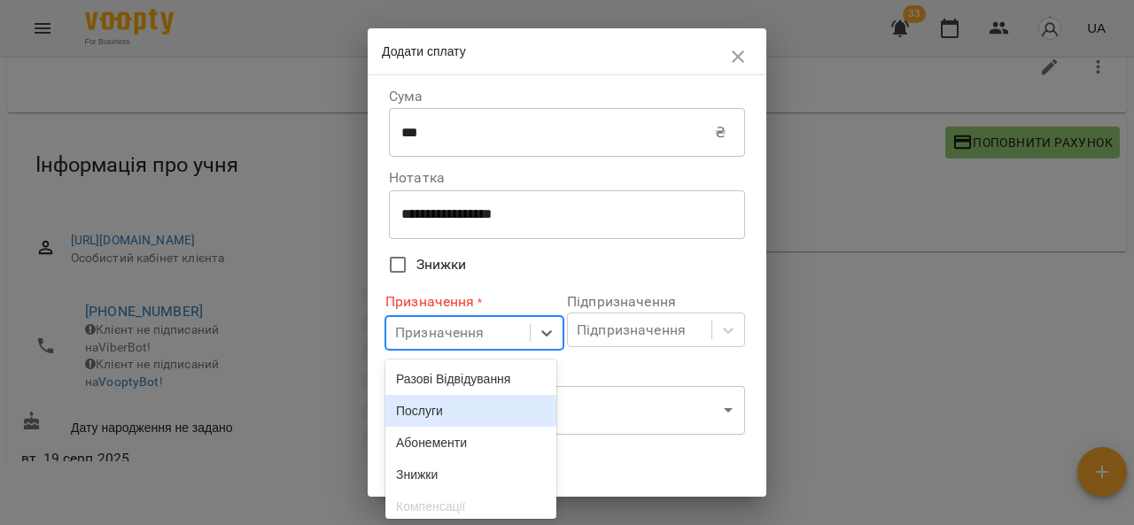
click at [423, 416] on div "Послуги" at bounding box center [470, 411] width 171 height 32
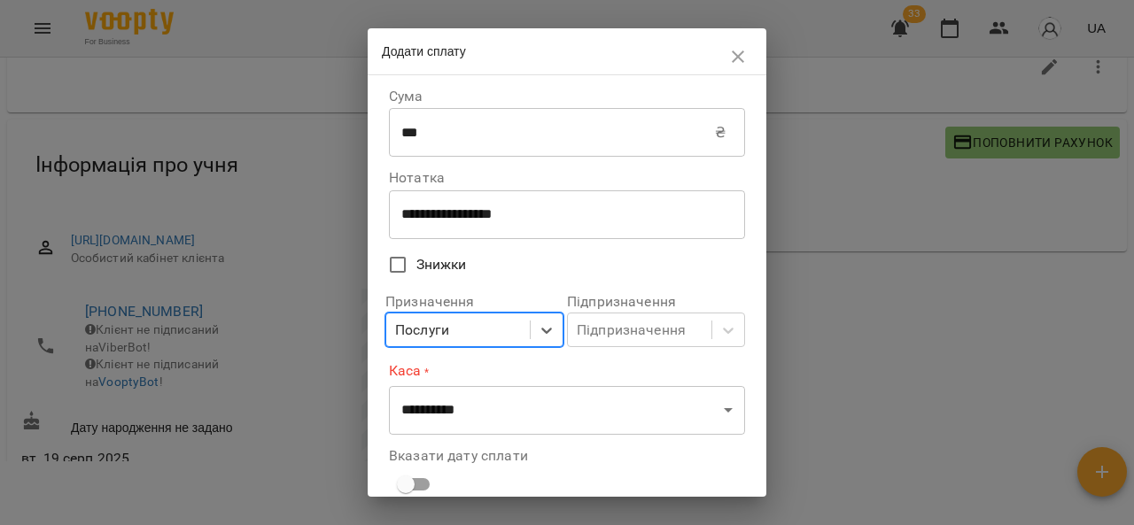
scroll to position [127, 0]
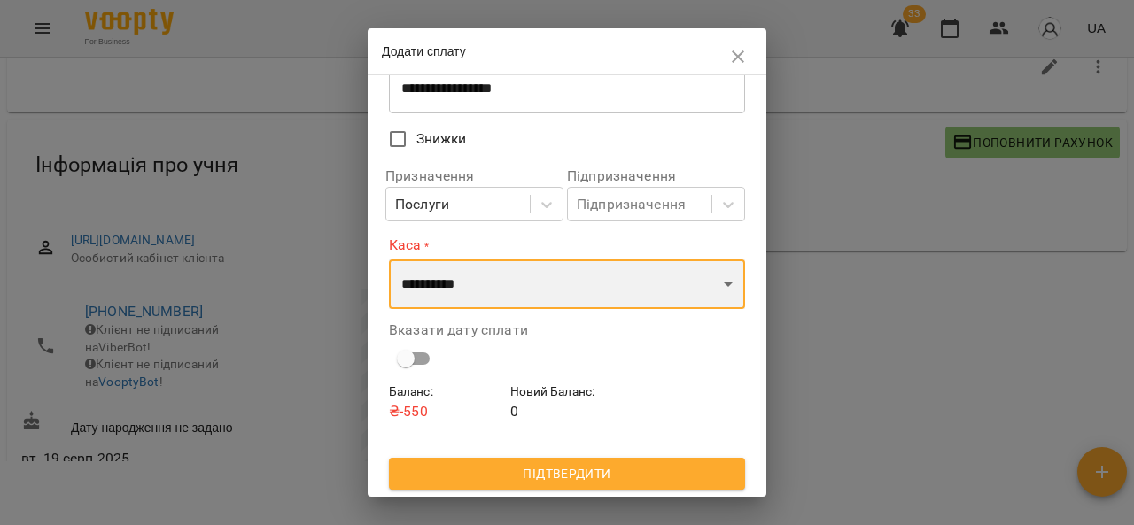
click at [467, 282] on select "**********" at bounding box center [567, 284] width 356 height 50
select select "****"
click at [389, 259] on select "**********" at bounding box center [567, 284] width 356 height 50
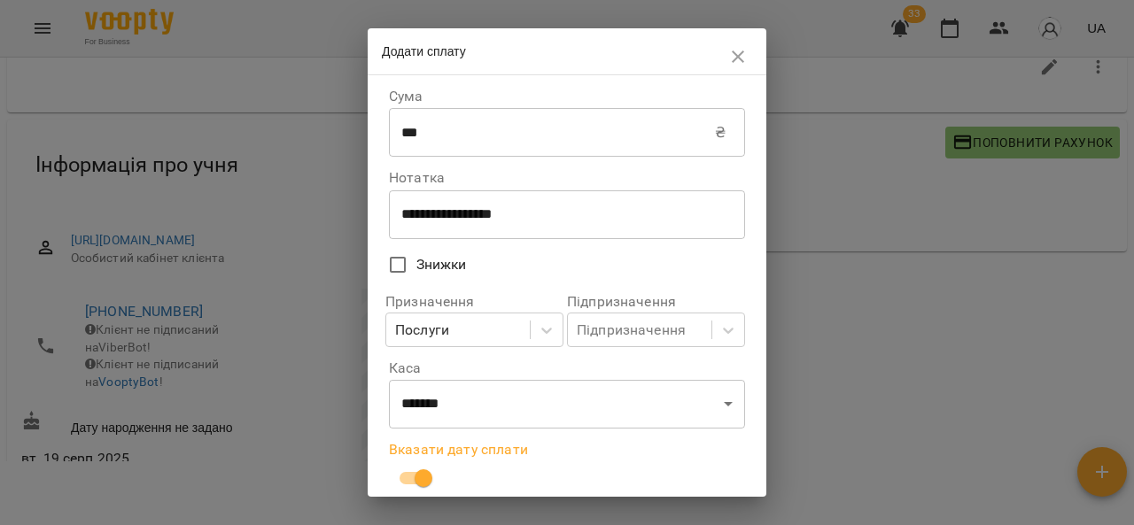
scroll to position [196, 0]
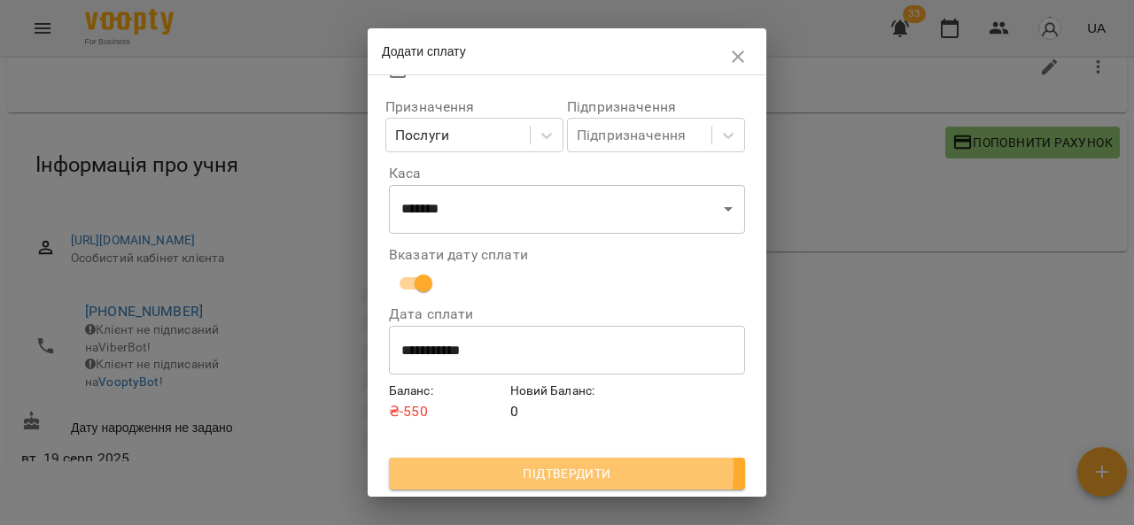
click at [486, 468] on span "Підтвердити" at bounding box center [567, 473] width 328 height 21
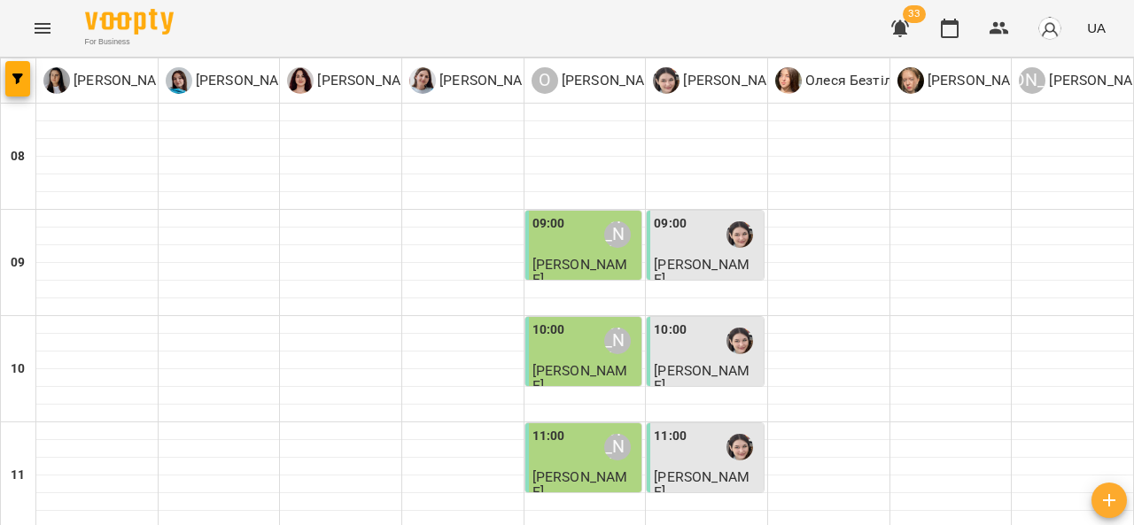
scroll to position [246, 0]
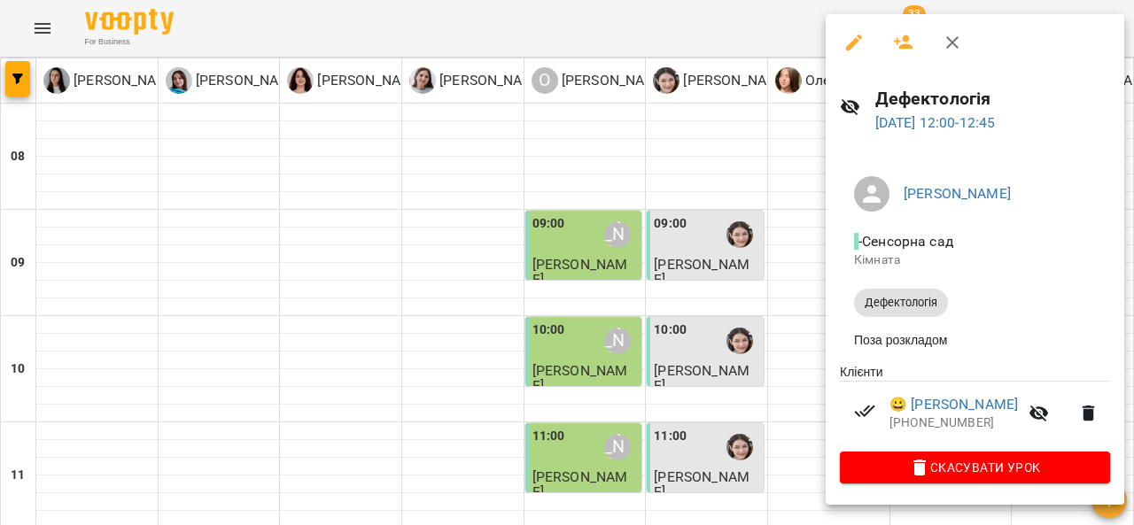
click at [805, 313] on div at bounding box center [567, 262] width 1134 height 525
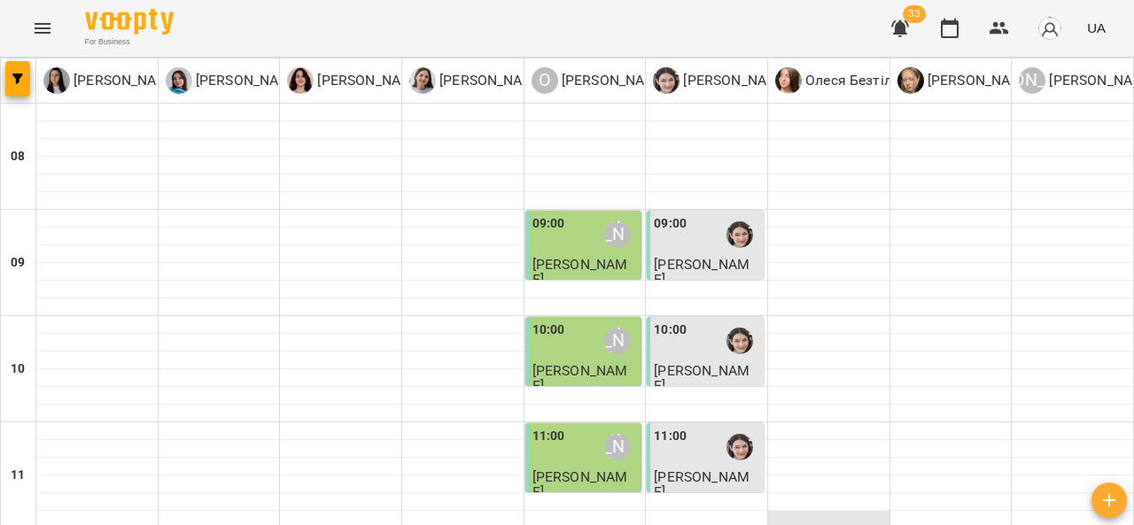
scroll to position [290, 0]
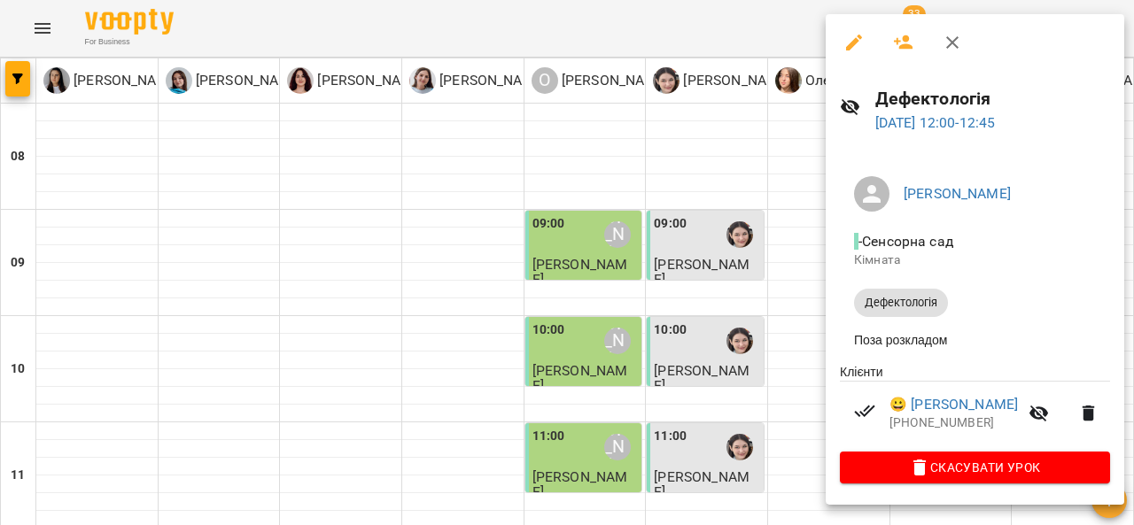
click at [705, 341] on div at bounding box center [567, 262] width 1134 height 525
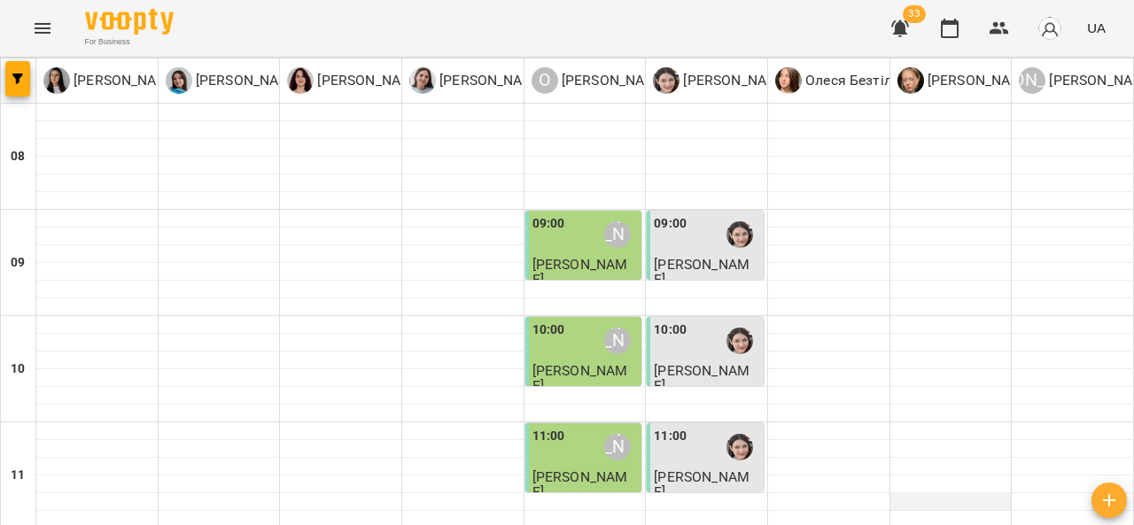
scroll to position [361, 0]
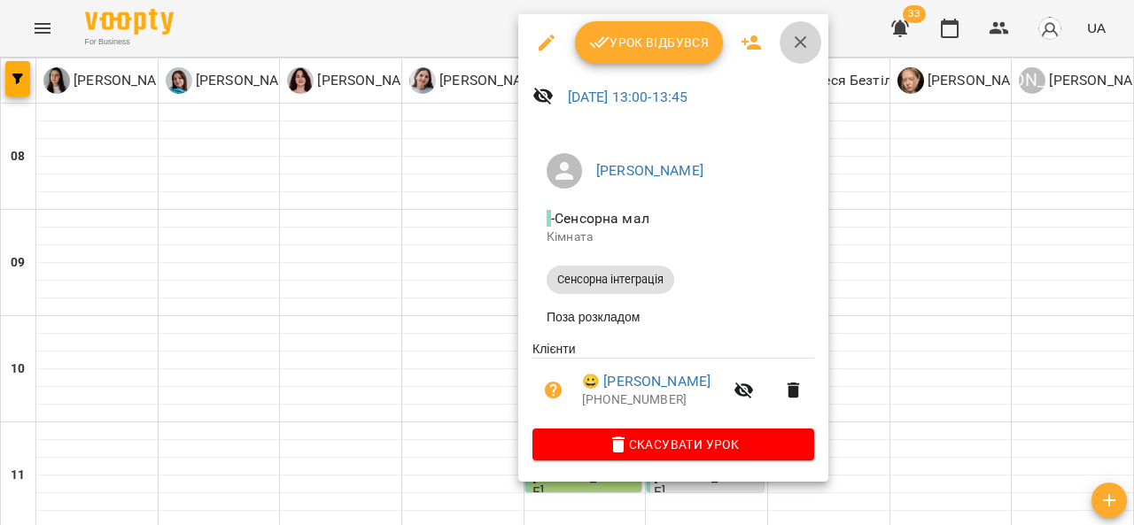
click at [800, 46] on icon "button" at bounding box center [800, 42] width 21 height 21
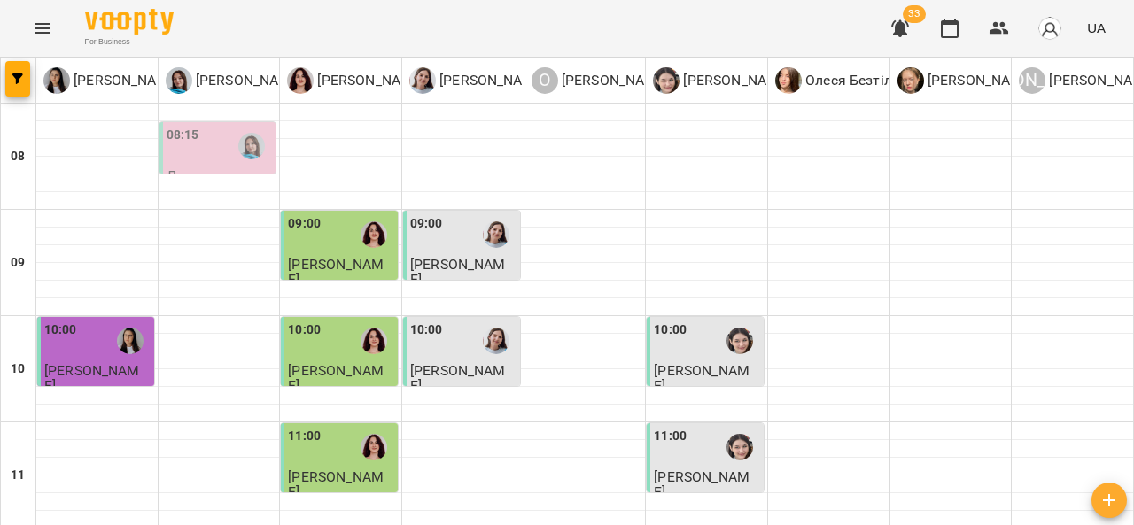
scroll to position [971, 0]
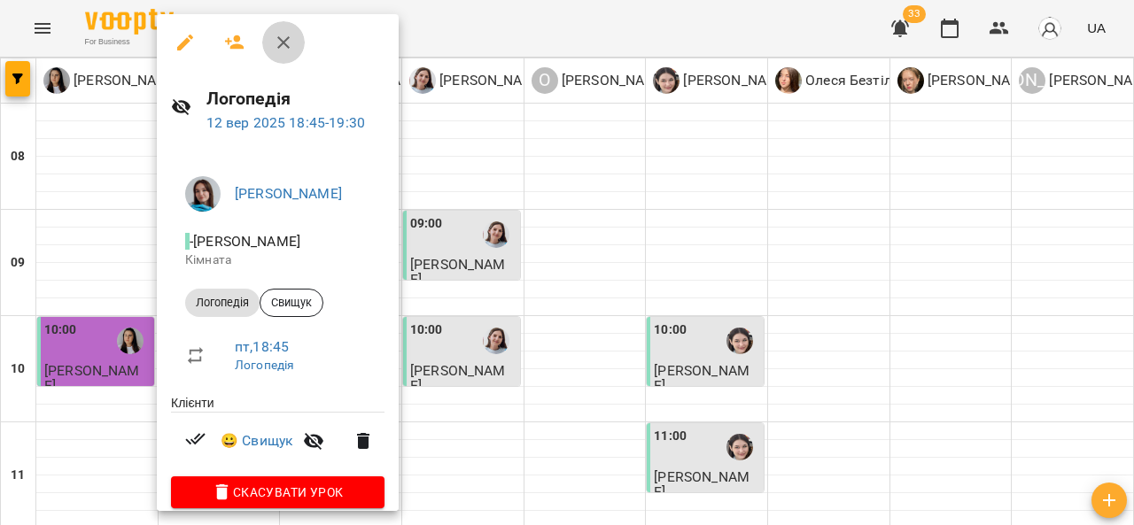
click at [288, 42] on icon "button" at bounding box center [283, 42] width 21 height 21
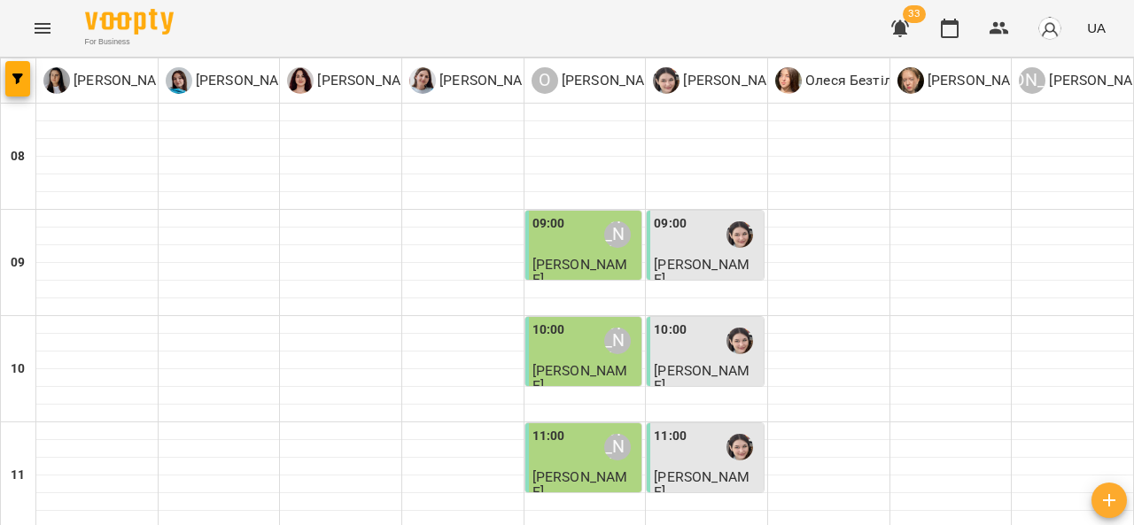
scroll to position [317, 0]
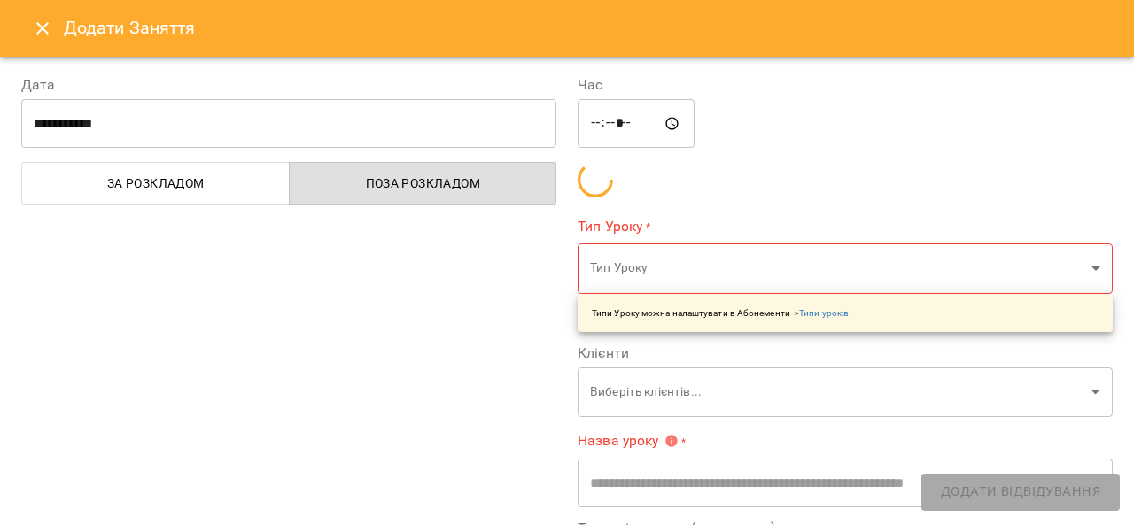
type input "**********"
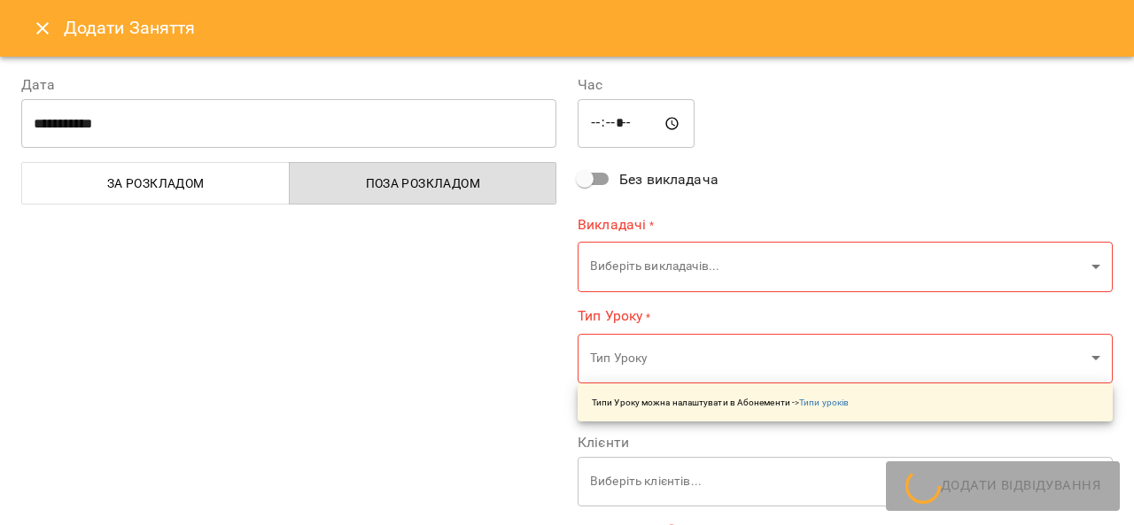
scroll to position [499, 0]
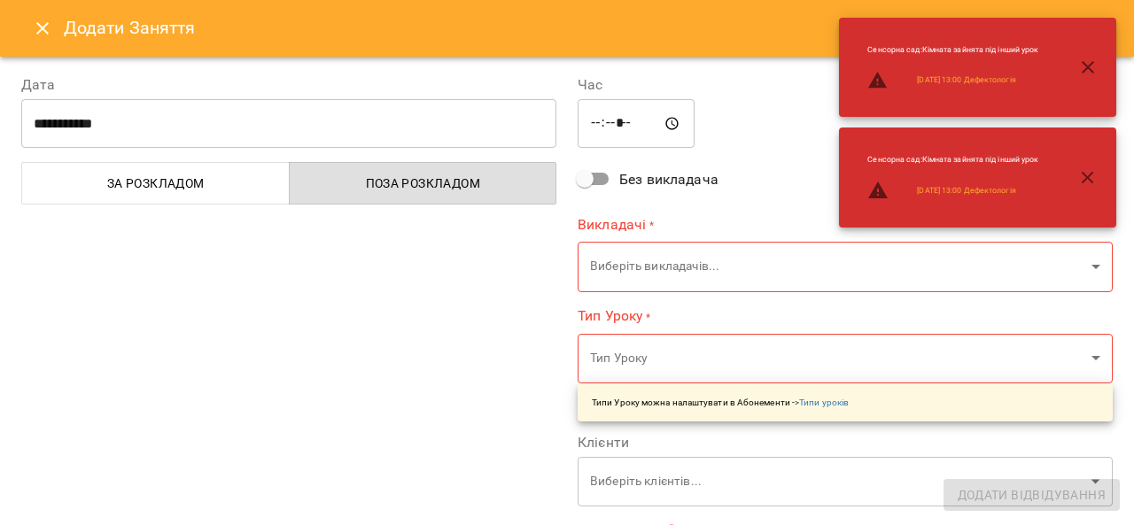
click at [33, 19] on icon "Close" at bounding box center [42, 28] width 21 height 21
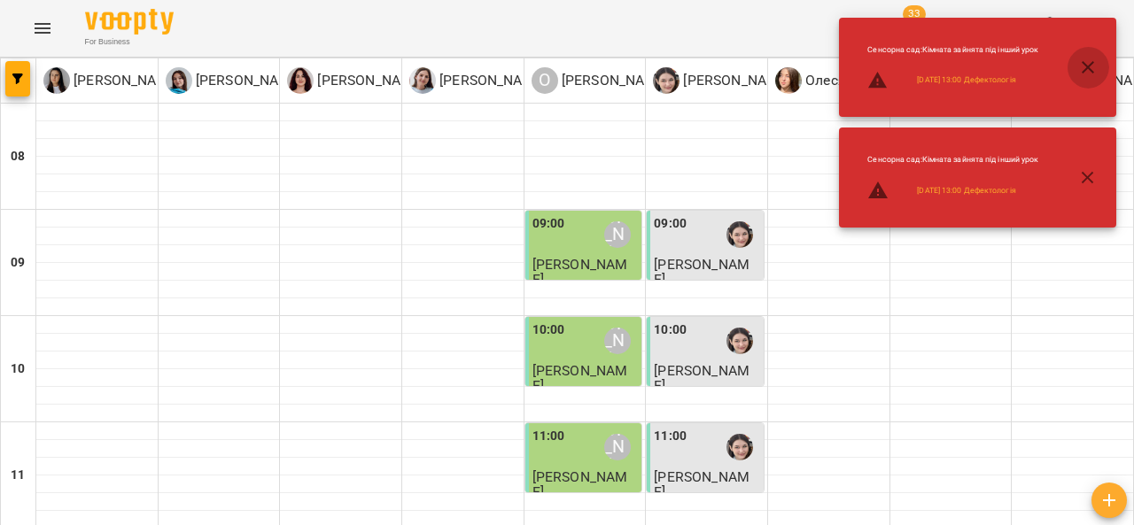
click at [1096, 60] on icon "button" at bounding box center [1087, 67] width 21 height 21
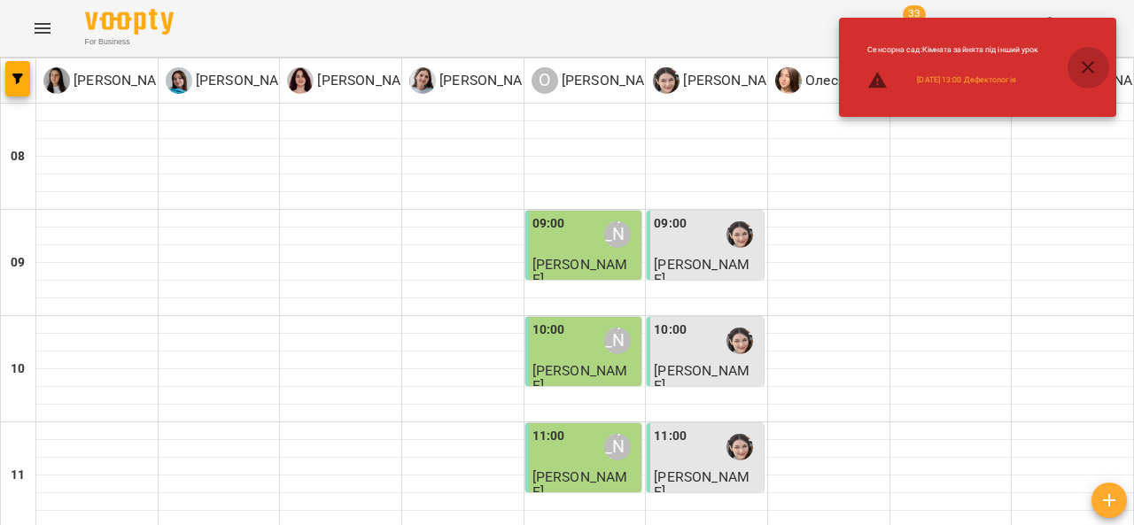
click at [1083, 68] on icon "button" at bounding box center [1087, 67] width 21 height 21
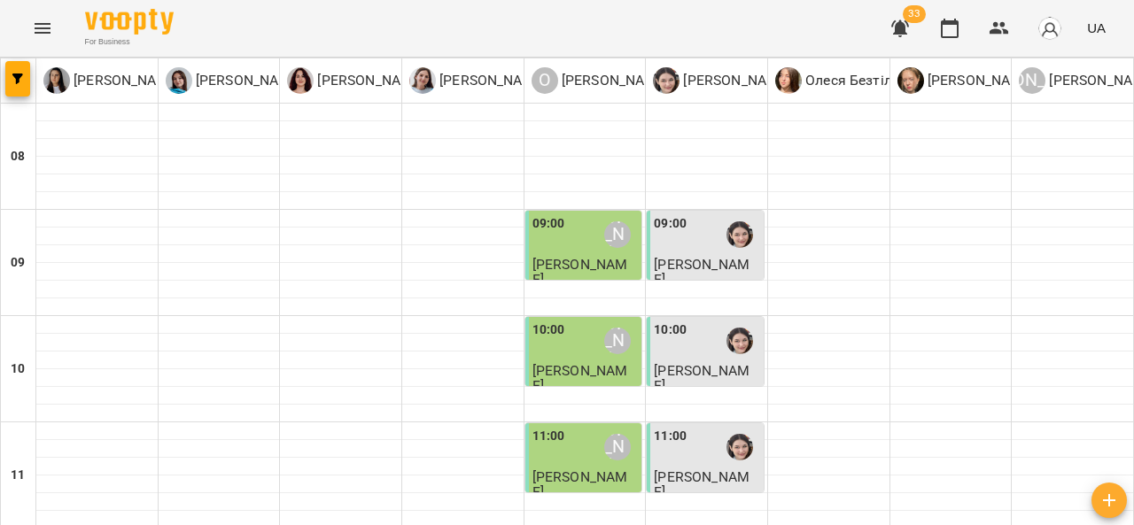
scroll to position [468, 0]
type input "**********"
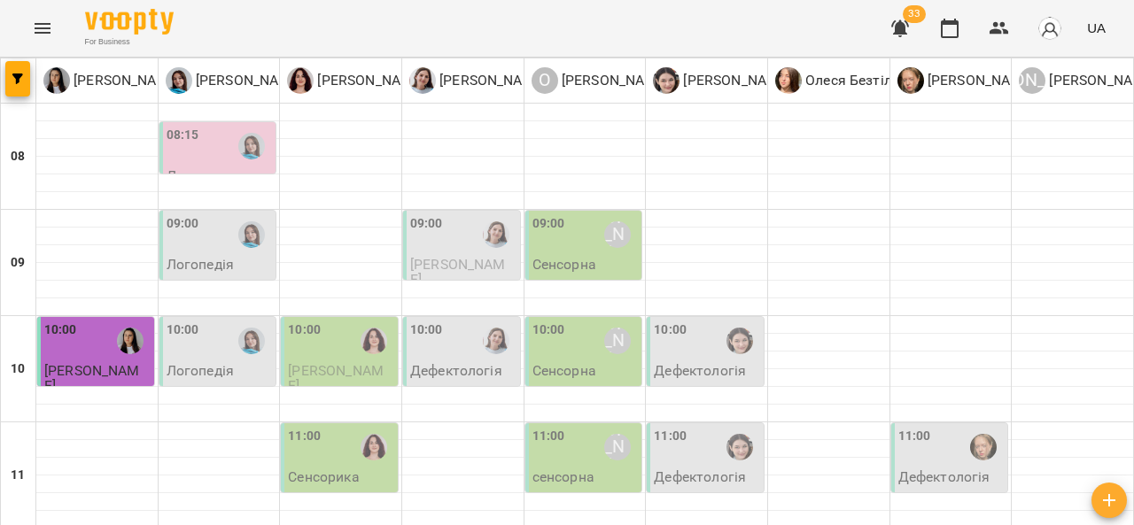
type input "**********"
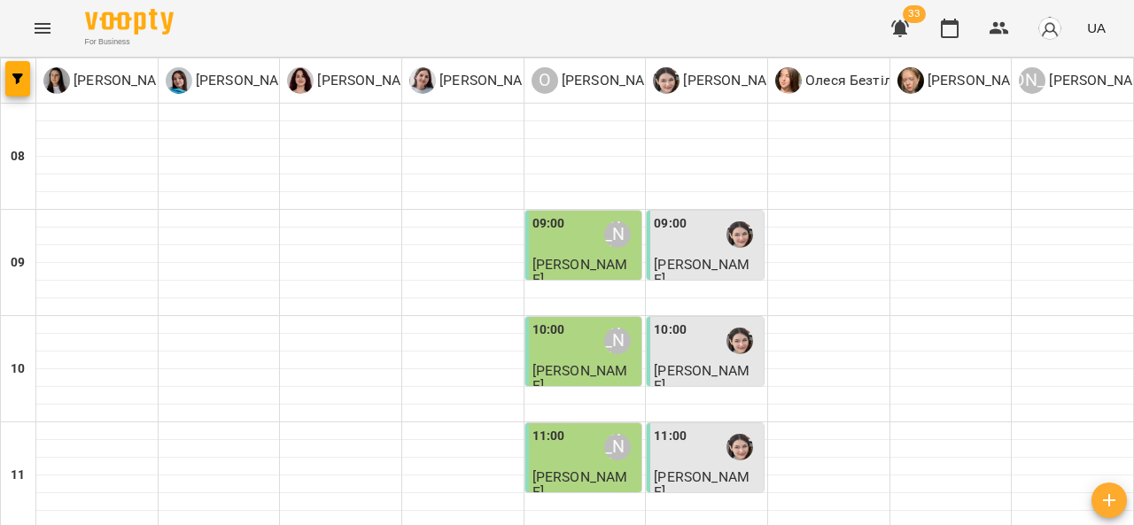
scroll to position [471, 0]
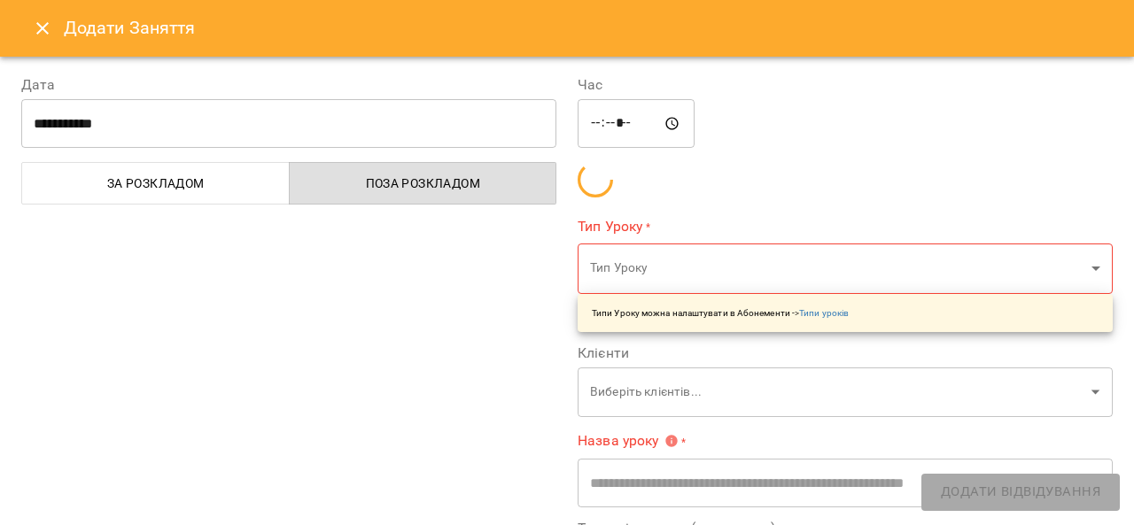
type input "**********"
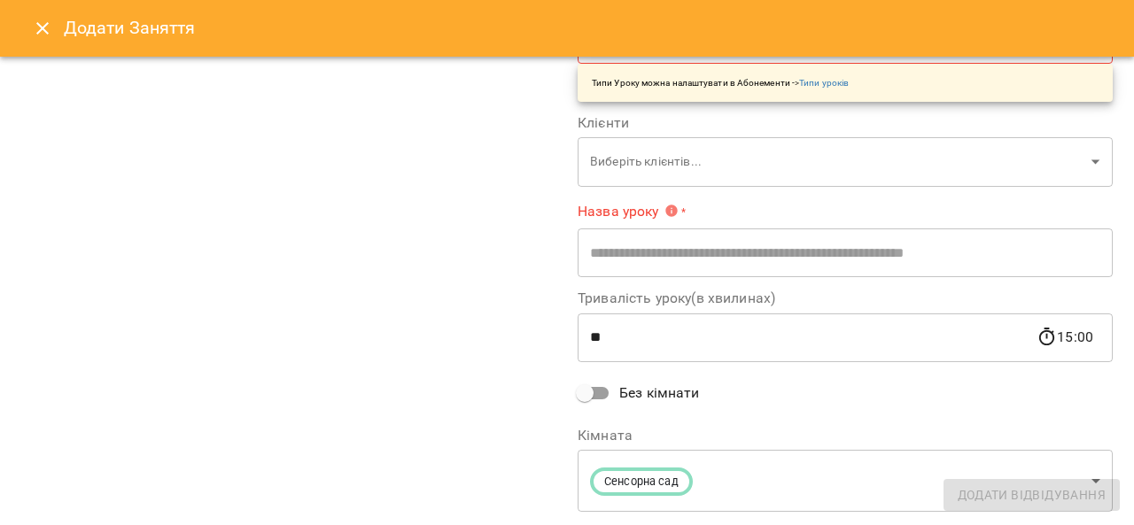
scroll to position [319, 0]
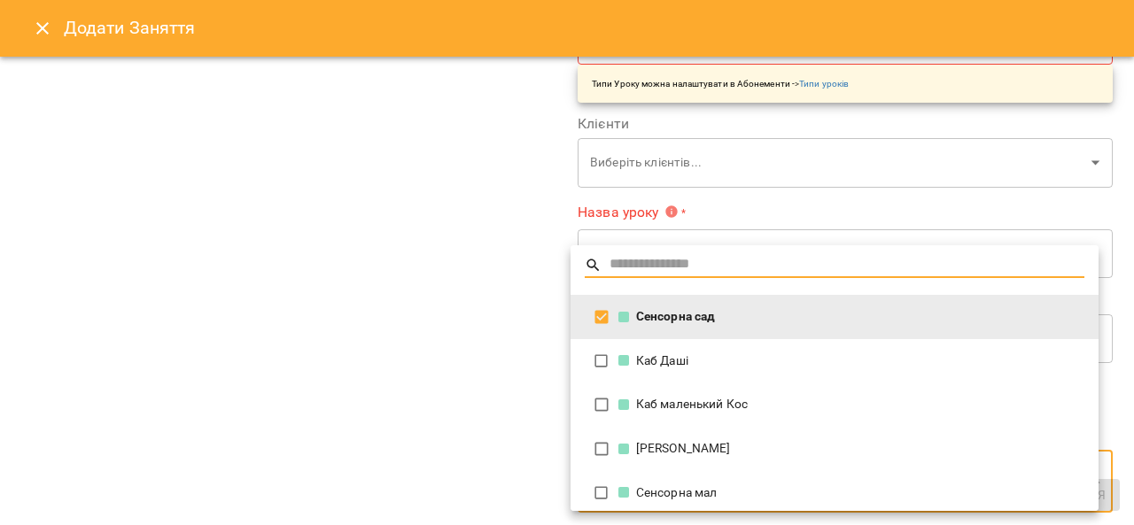
click at [423, 456] on div at bounding box center [567, 262] width 1134 height 525
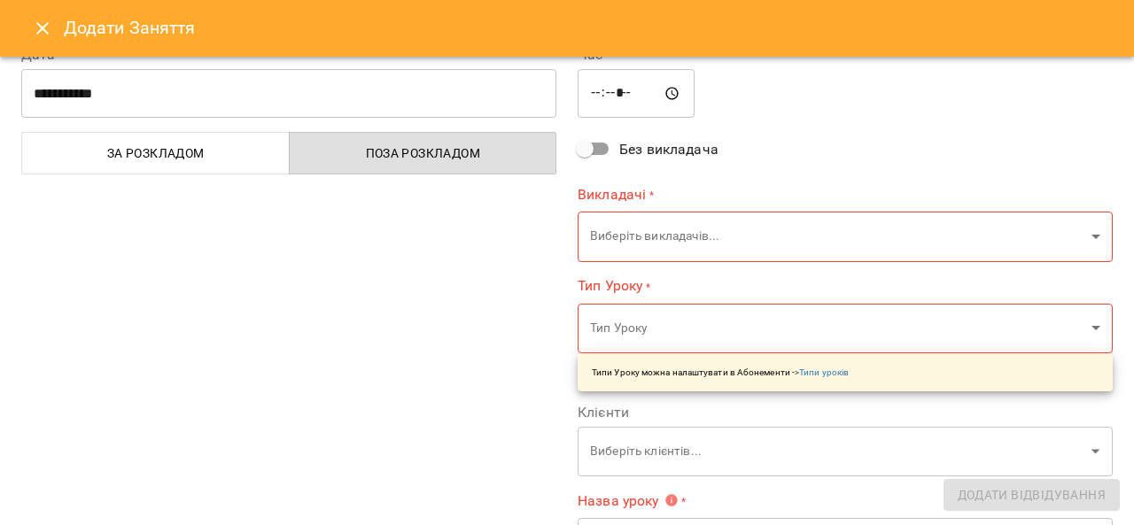
scroll to position [0, 0]
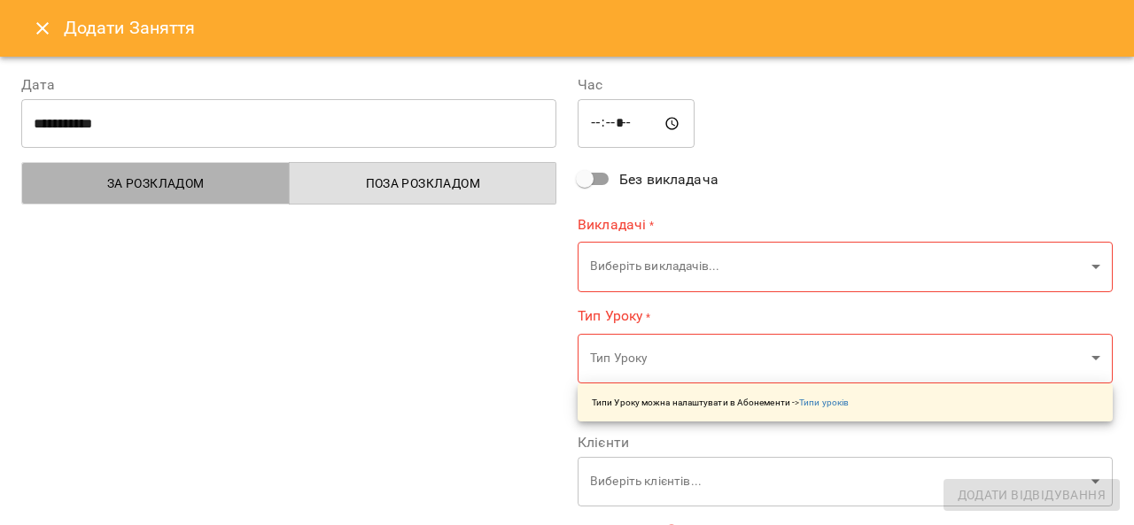
click at [239, 182] on span "За розкладом" at bounding box center [156, 183] width 246 height 21
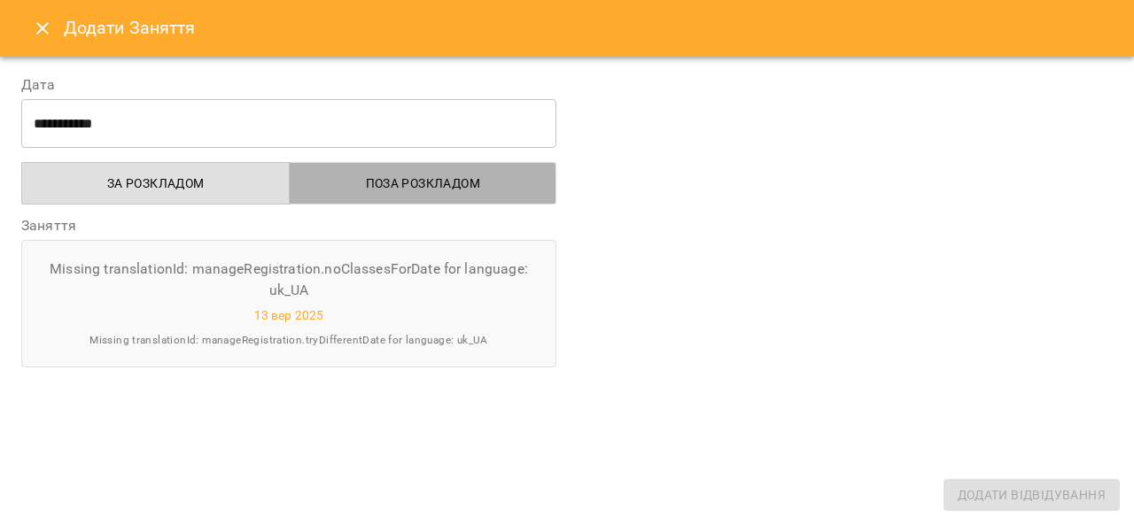
click at [422, 190] on span "Поза розкладом" at bounding box center [423, 183] width 246 height 21
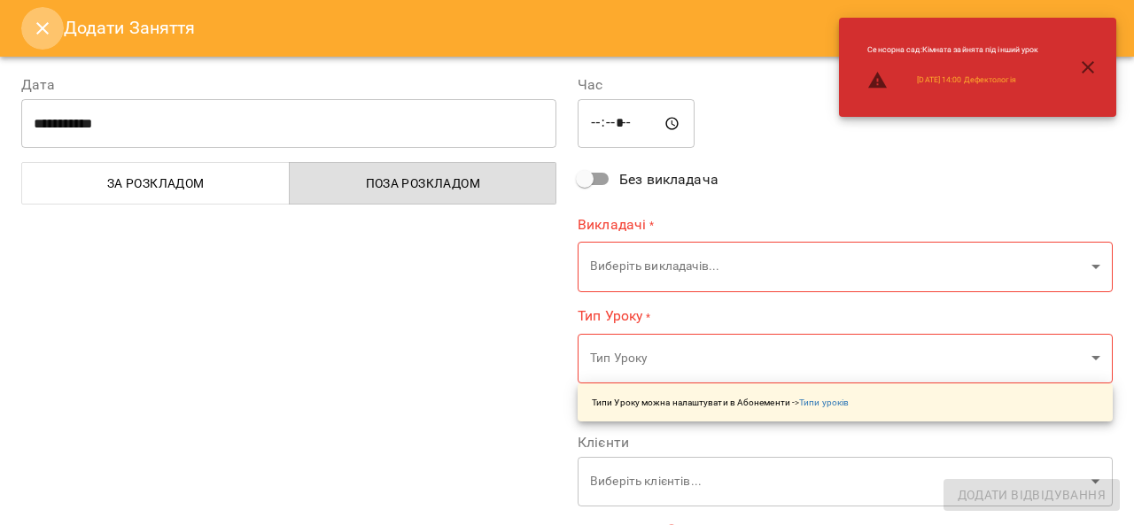
click at [40, 24] on icon "Close" at bounding box center [42, 28] width 21 height 21
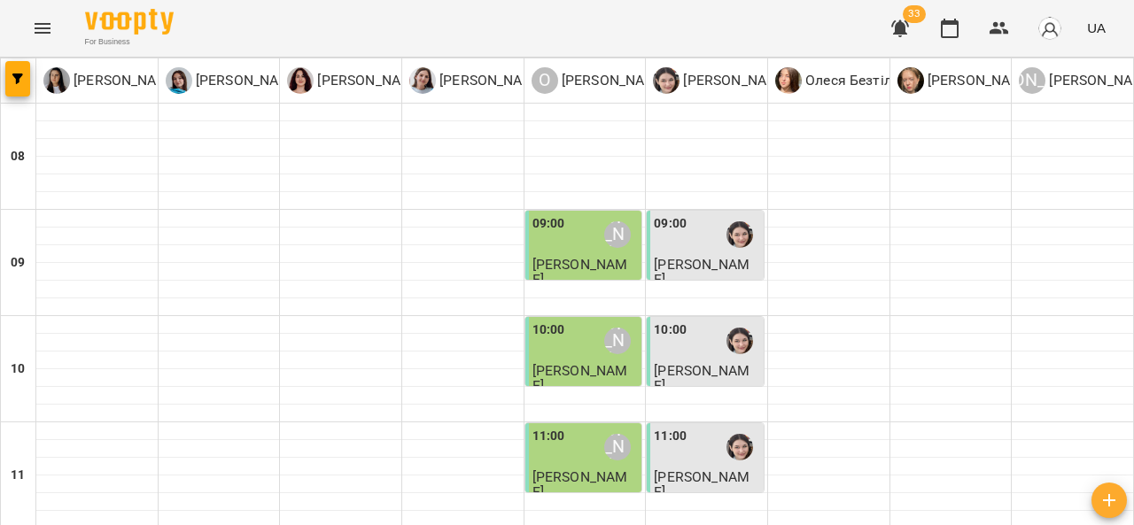
scroll to position [494, 0]
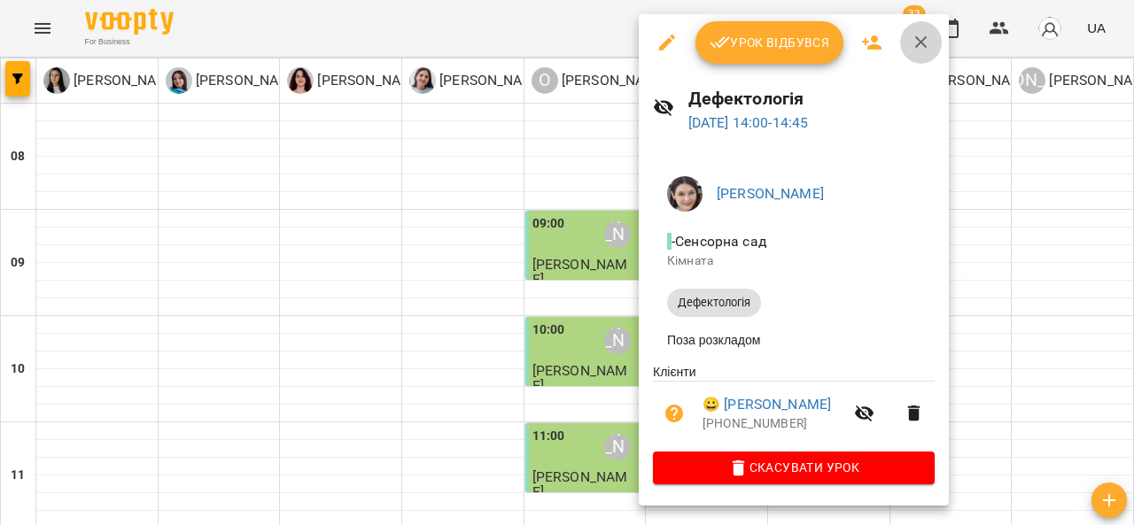
click at [924, 43] on icon "button" at bounding box center [920, 42] width 21 height 21
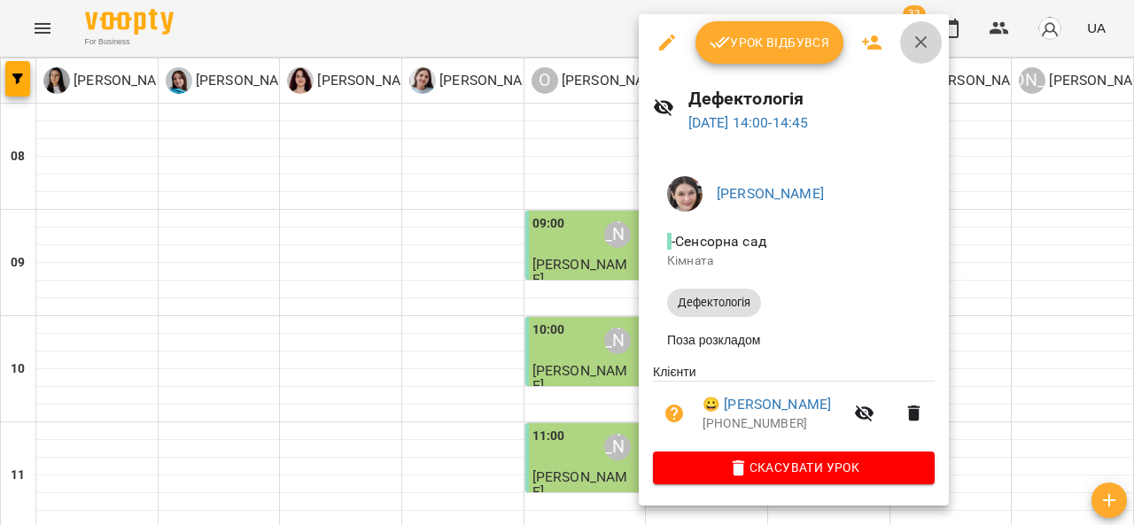
click at [919, 42] on icon "button" at bounding box center [921, 42] width 12 height 12
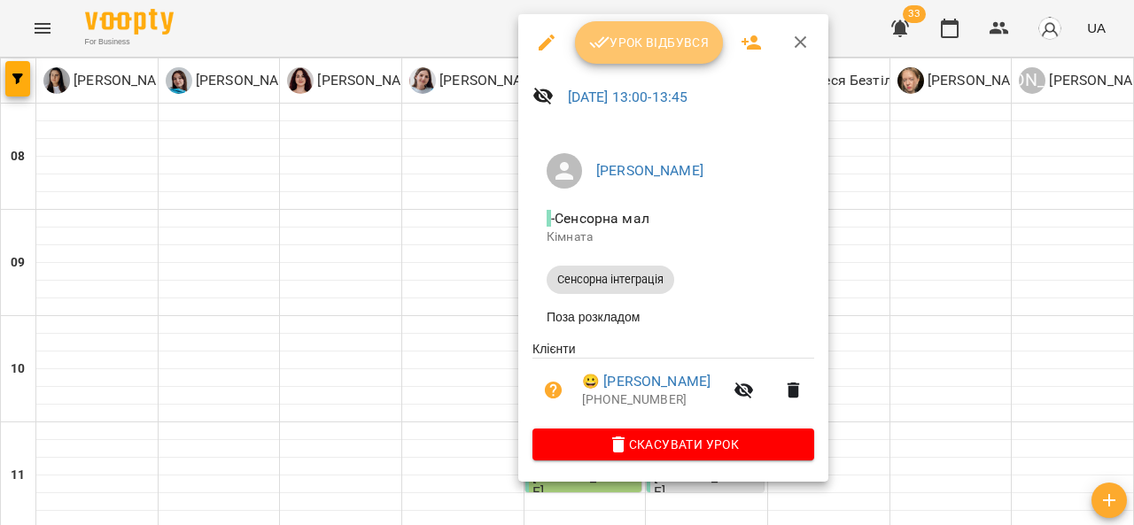
click at [666, 42] on span "Урок відбувся" at bounding box center [649, 42] width 120 height 21
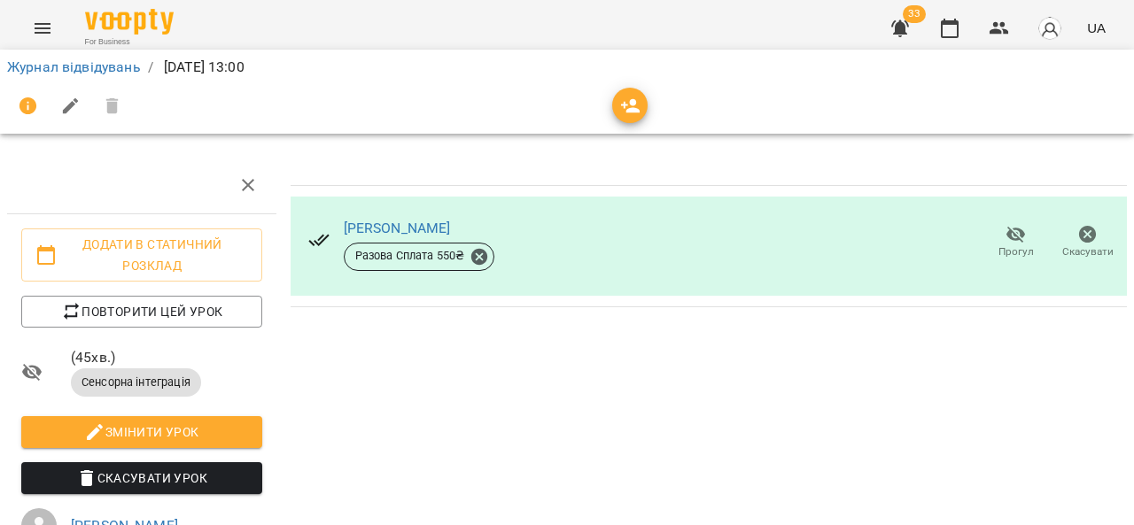
click at [666, 42] on div "For Business 33 UA" at bounding box center [567, 28] width 1134 height 57
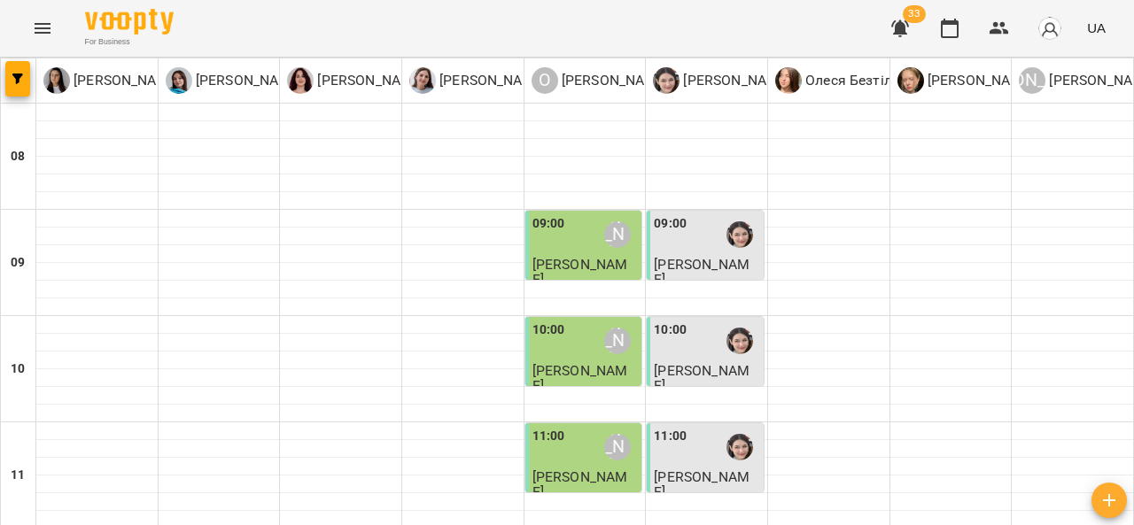
scroll to position [489, 0]
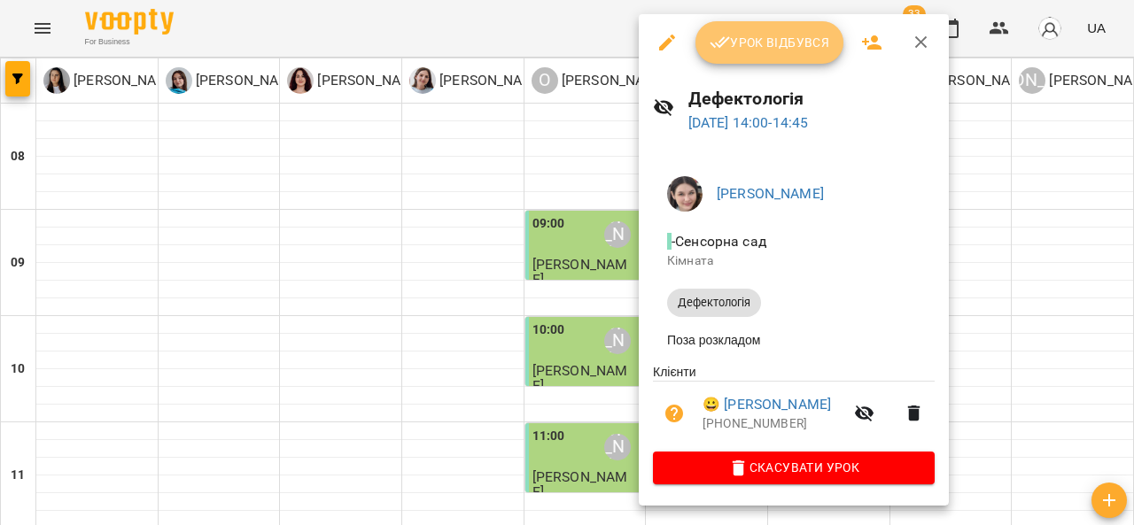
click at [726, 59] on button "Урок відбувся" at bounding box center [769, 42] width 149 height 43
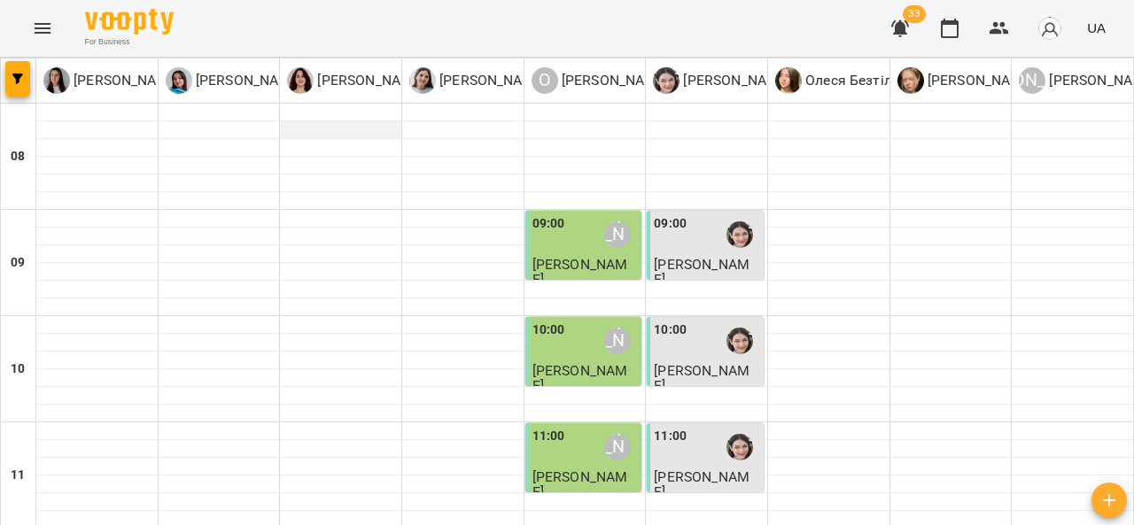
scroll to position [487, 0]
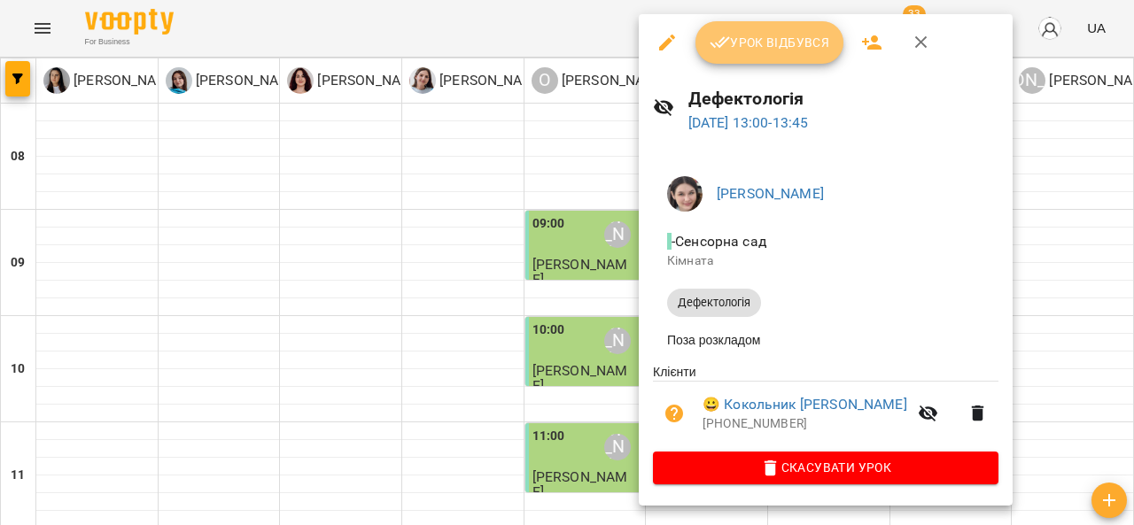
click at [765, 49] on span "Урок відбувся" at bounding box center [769, 42] width 120 height 21
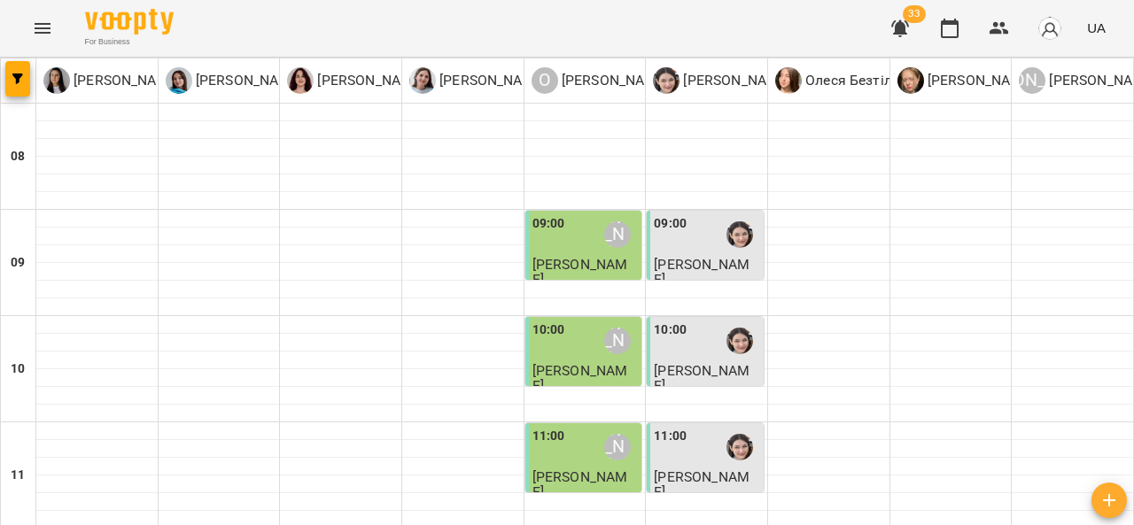
click at [569, 345] on div "10:00 Олександр Шикін" at bounding box center [585, 341] width 106 height 41
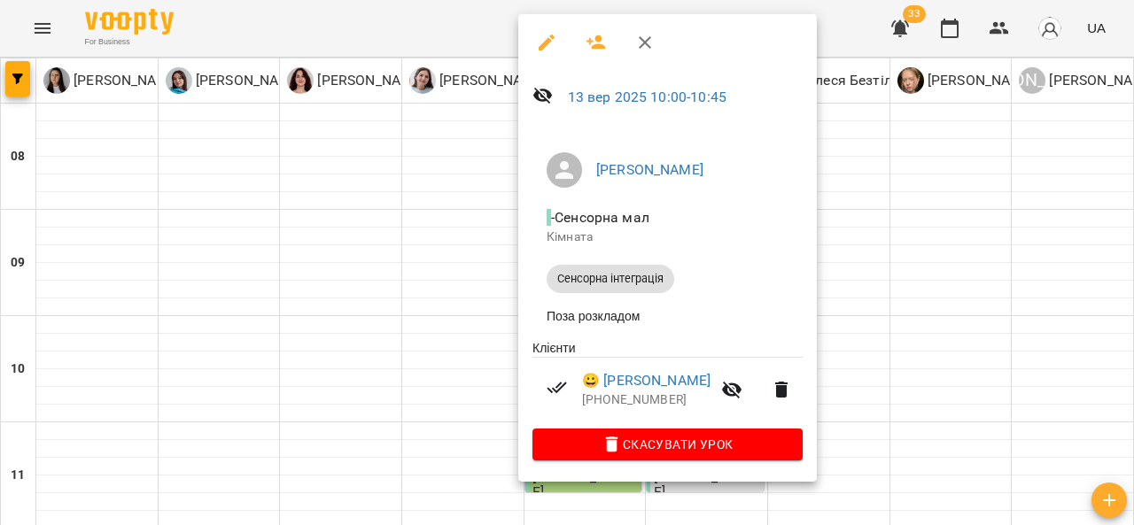
scroll to position [243, 0]
click at [848, 274] on div at bounding box center [567, 262] width 1134 height 525
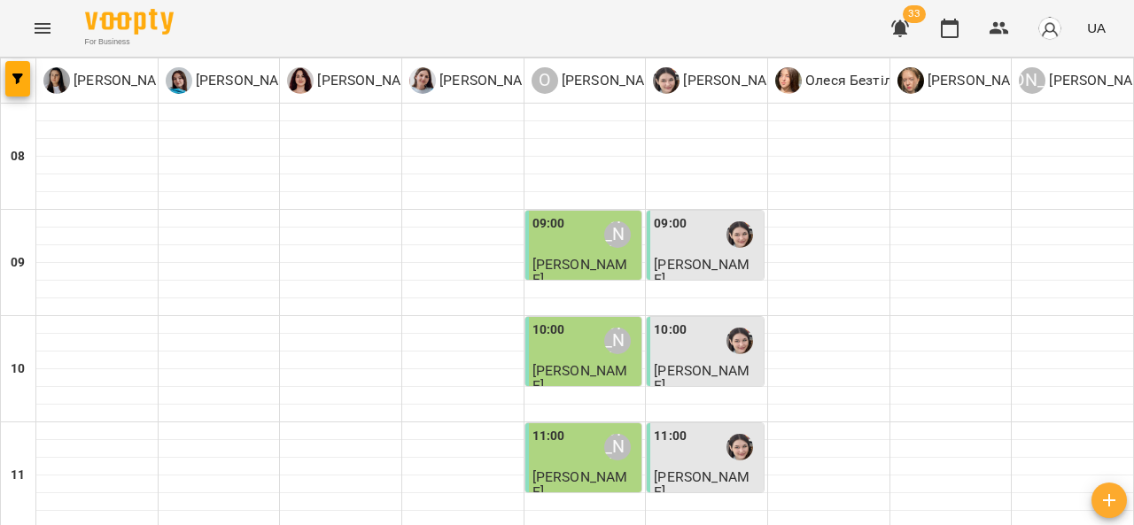
scroll to position [567, 0]
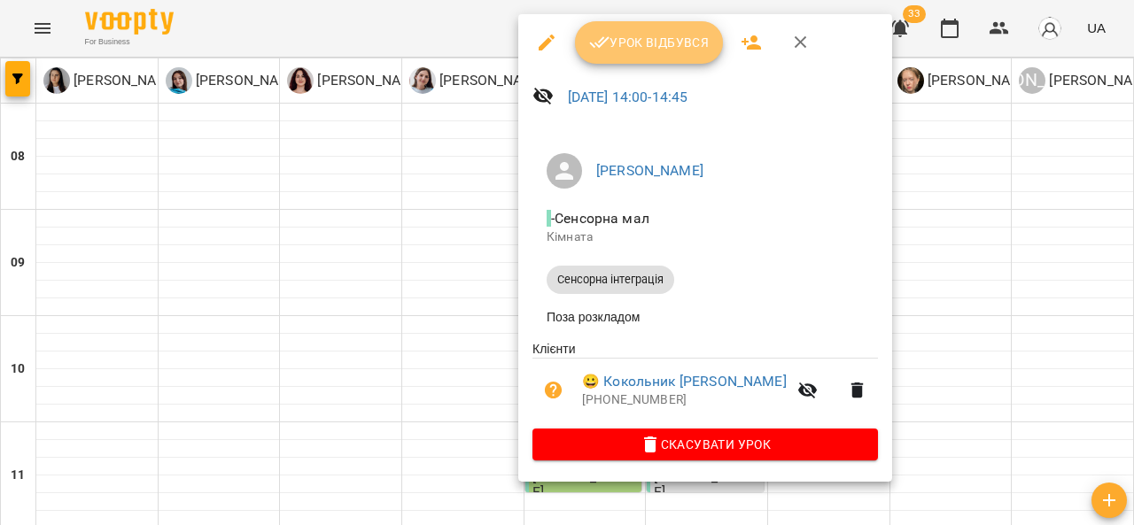
click at [610, 30] on button "Урок відбувся" at bounding box center [649, 42] width 149 height 43
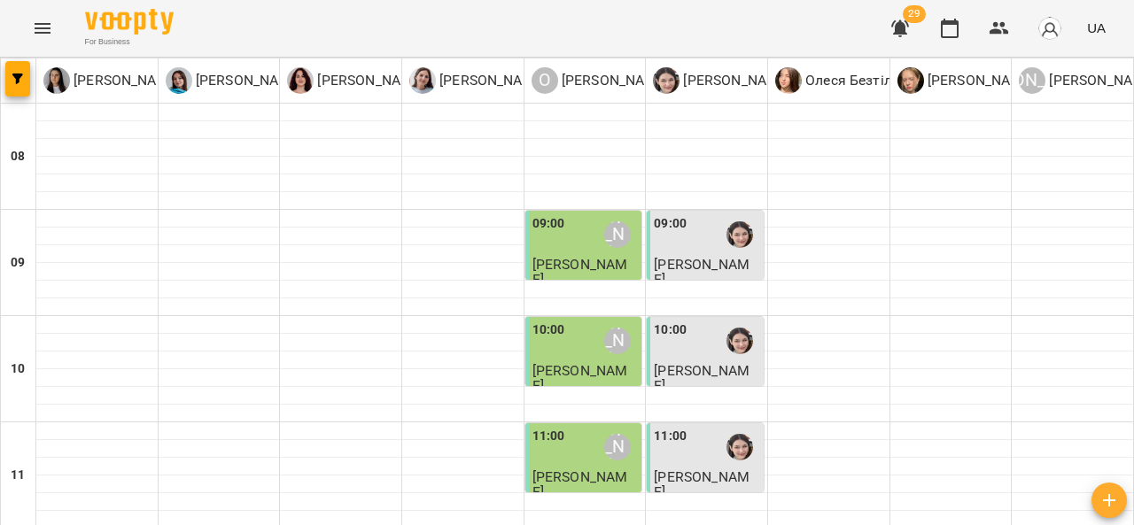
scroll to position [491, 0]
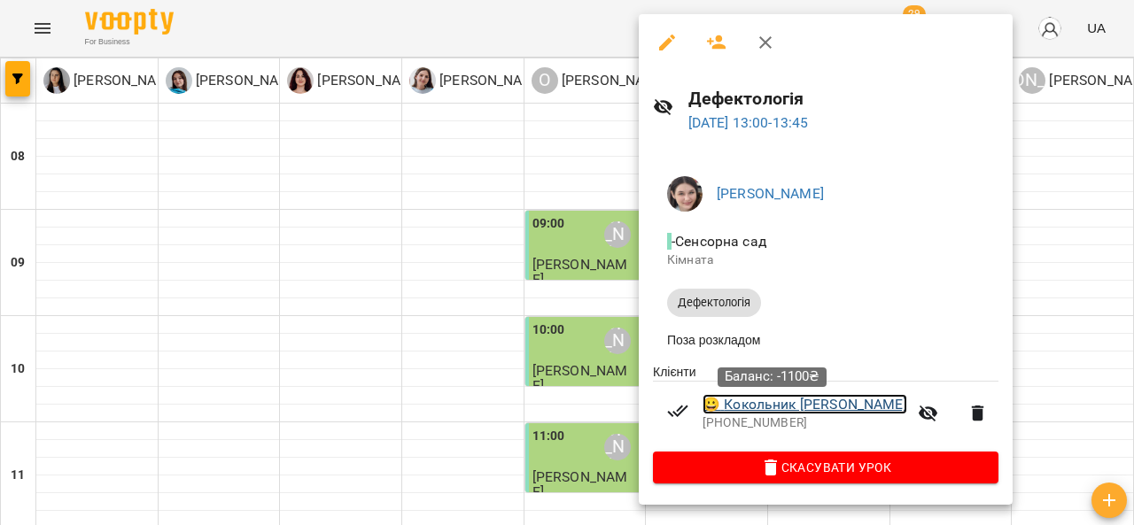
click at [717, 412] on link "😀 Кокольник Арсен" at bounding box center [804, 404] width 205 height 21
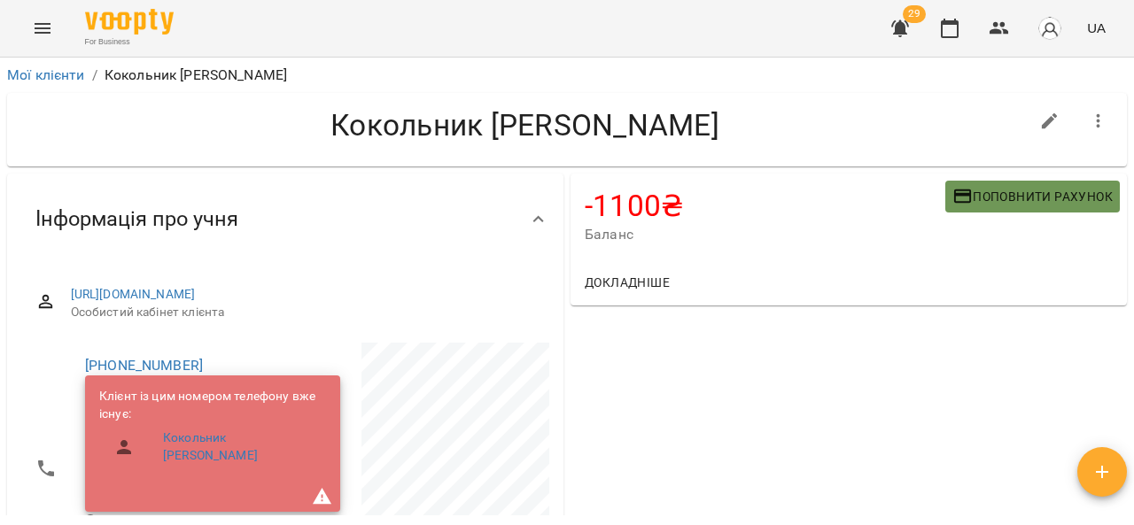
click at [997, 195] on span "Поповнити рахунок" at bounding box center [1032, 196] width 160 height 21
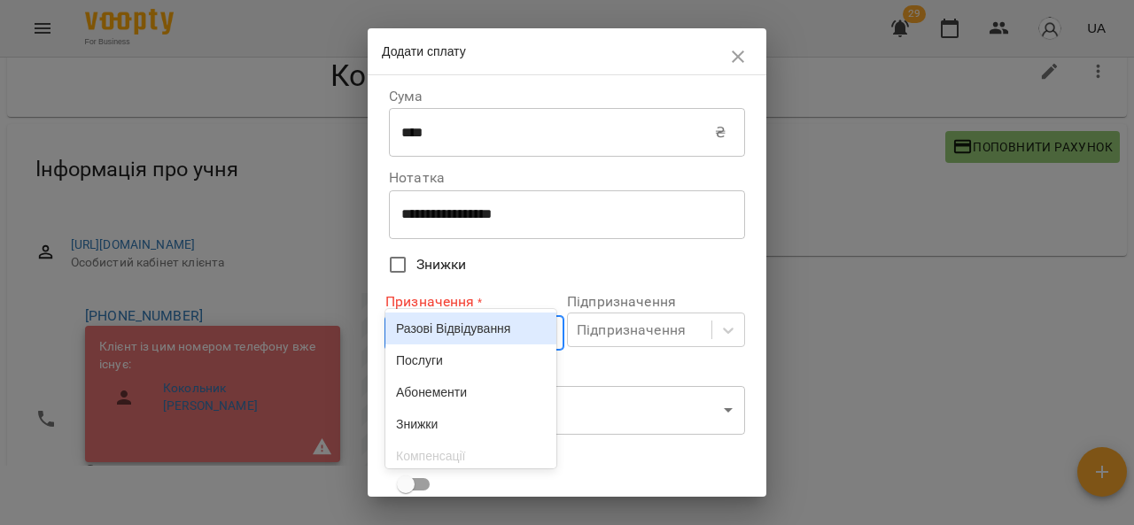
scroll to position [54, 0]
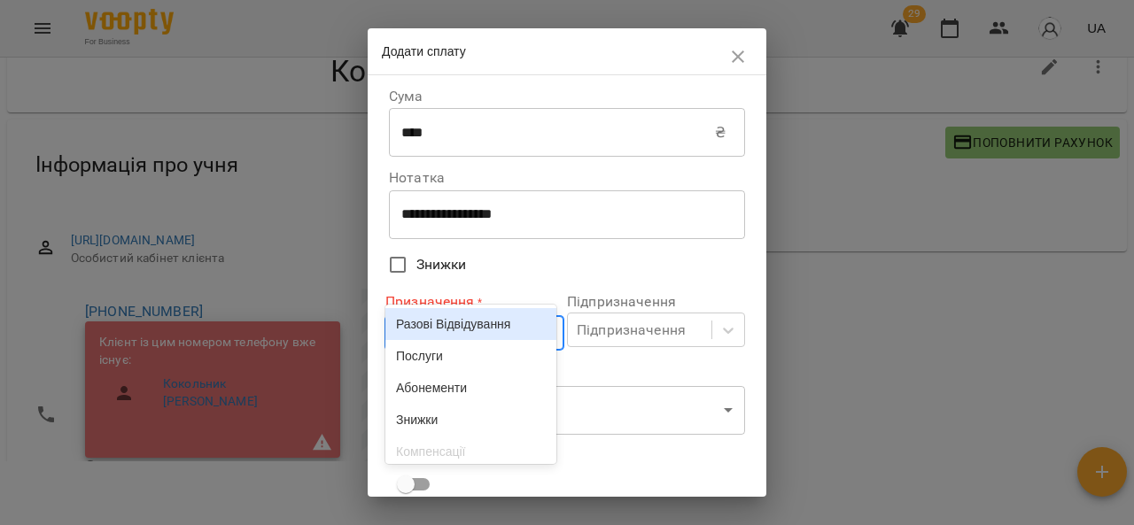
click at [475, 334] on body "**********" at bounding box center [567, 237] width 1134 height 583
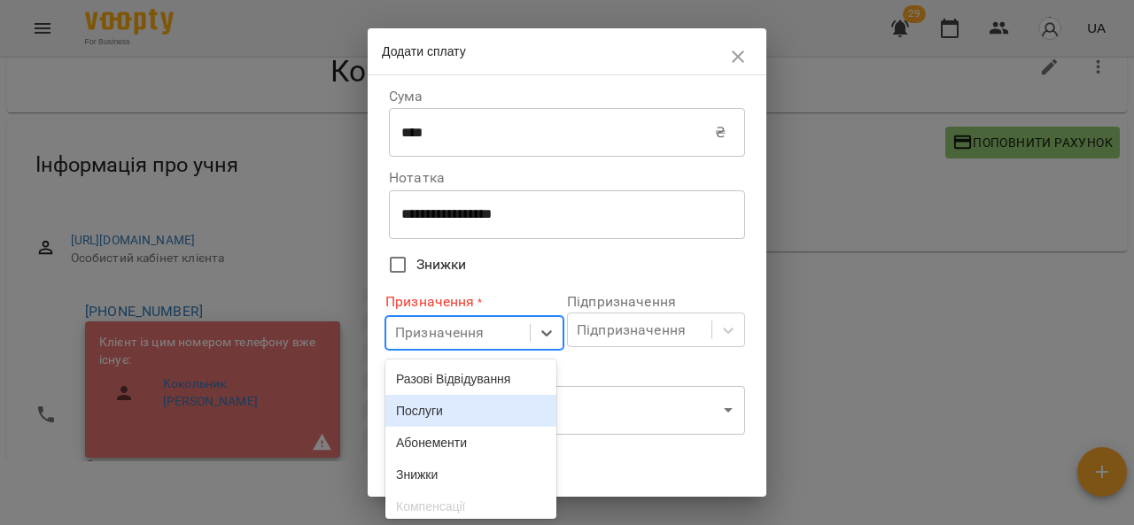
click at [432, 421] on div "Послуги" at bounding box center [470, 411] width 171 height 32
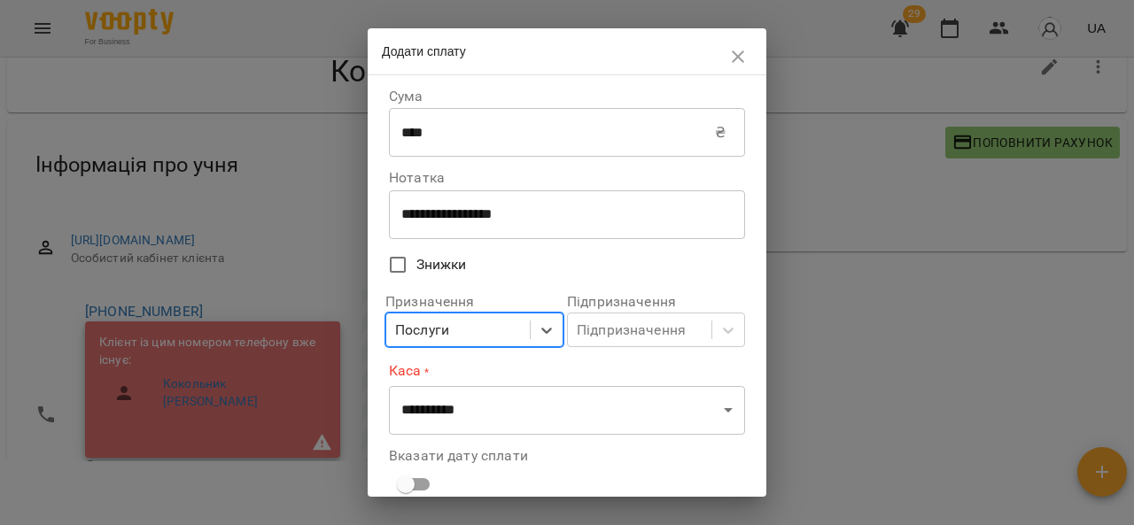
scroll to position [58, 0]
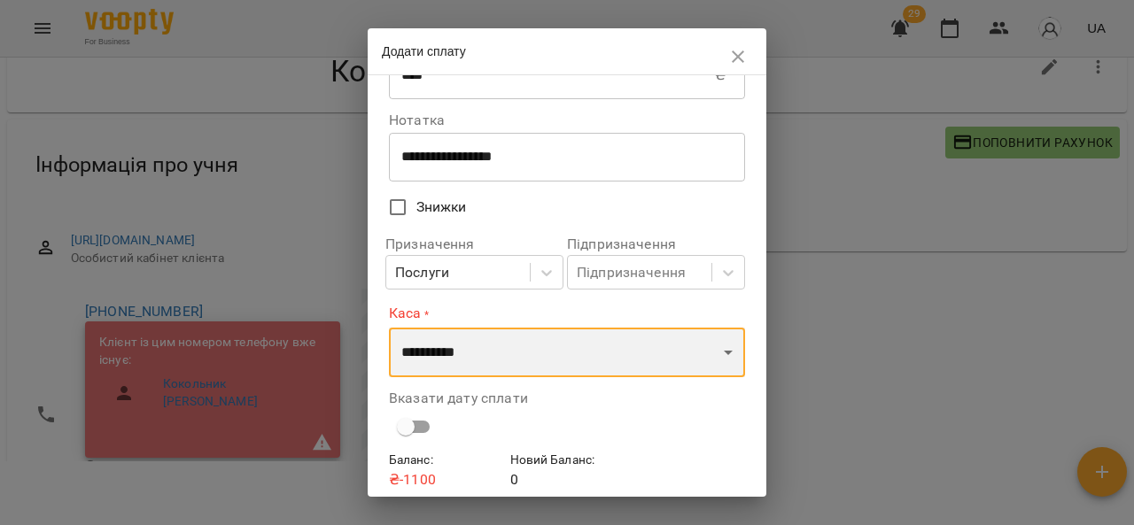
click at [482, 364] on select "**********" at bounding box center [567, 353] width 356 height 50
select select "****"
click at [389, 328] on select "**********" at bounding box center [567, 353] width 356 height 50
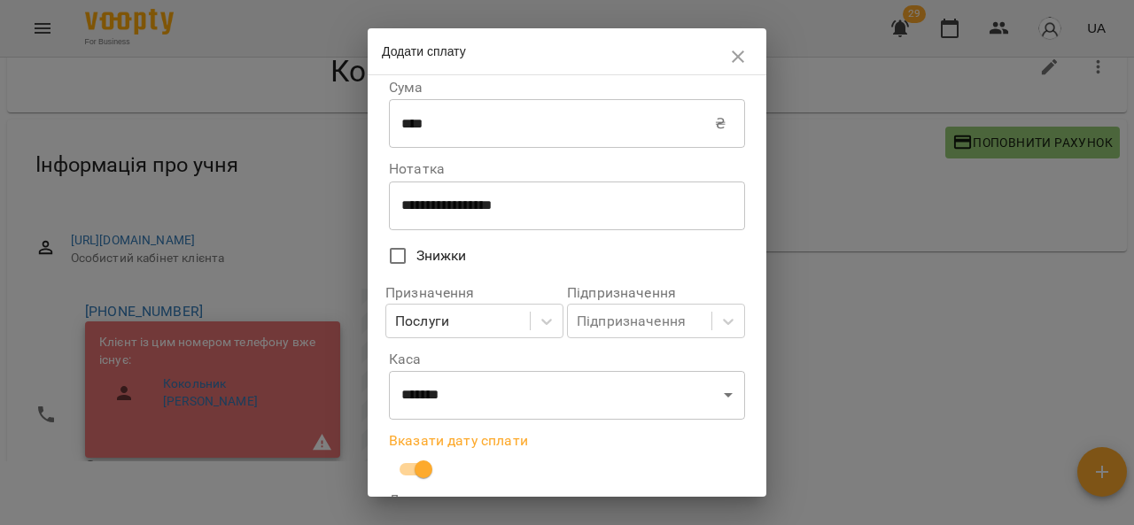
scroll to position [196, 0]
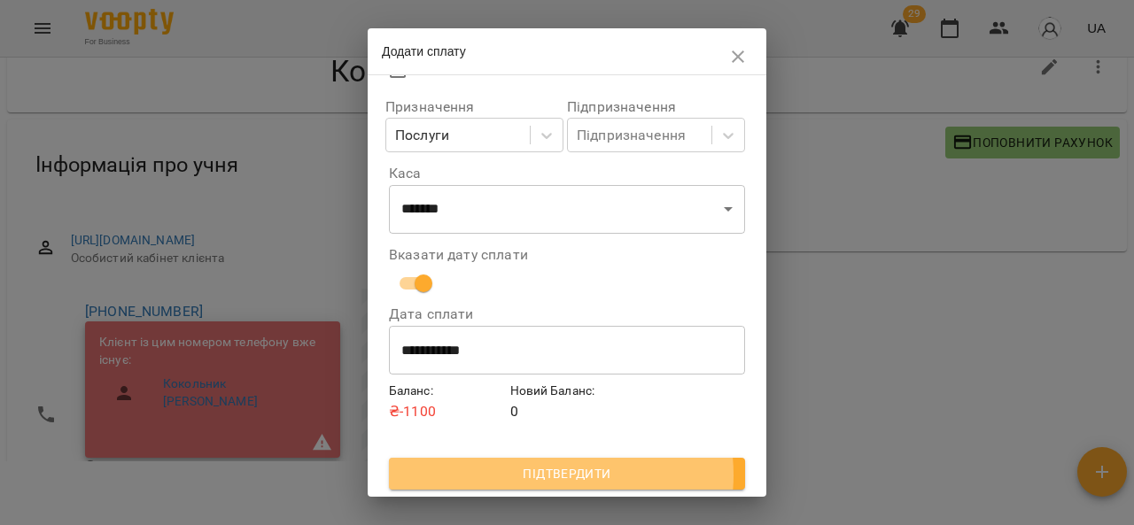
click at [558, 476] on span "Підтвердити" at bounding box center [567, 473] width 328 height 21
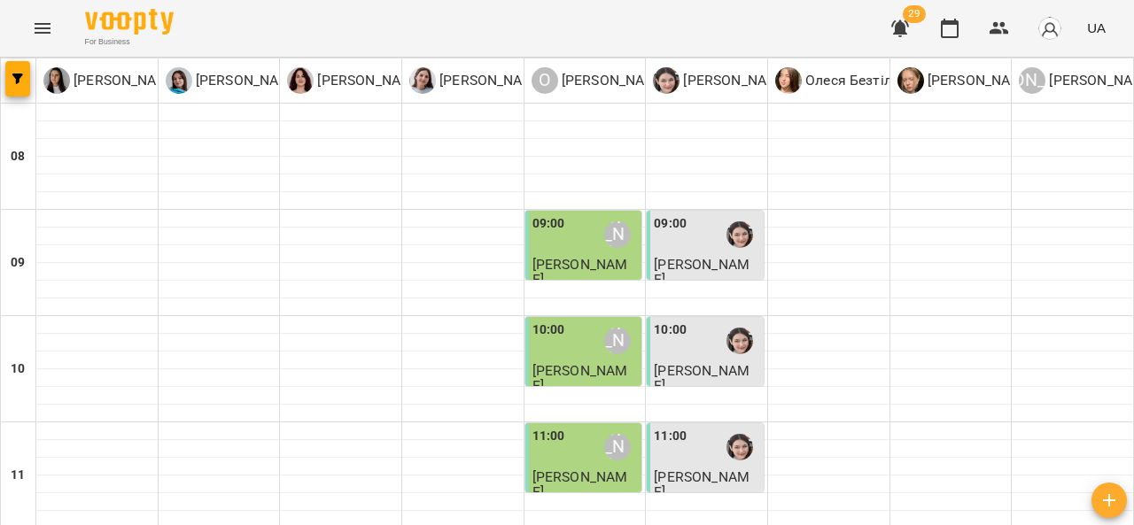
scroll to position [468, 0]
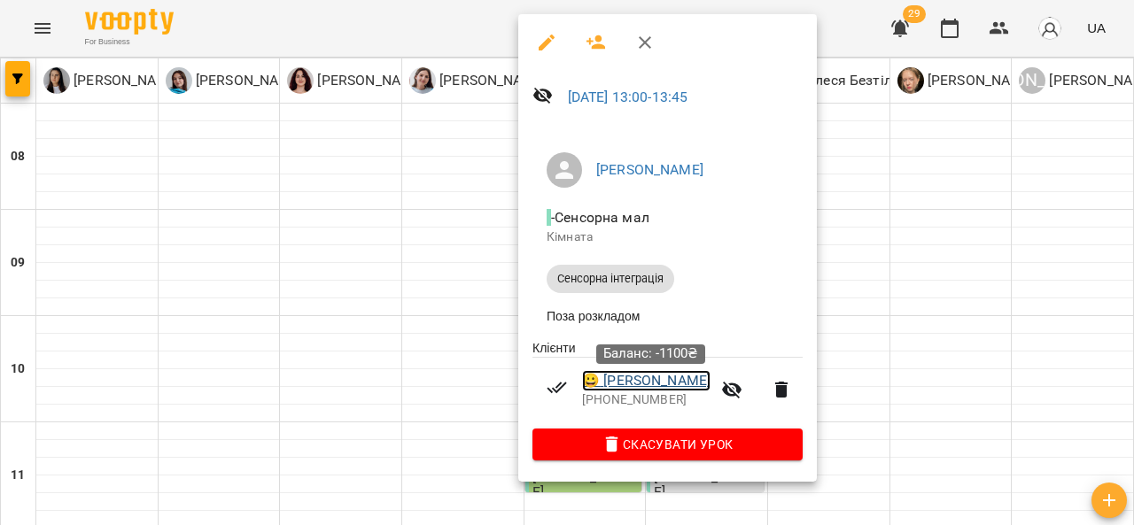
click at [622, 389] on link "😀 [PERSON_NAME]" at bounding box center [646, 380] width 128 height 21
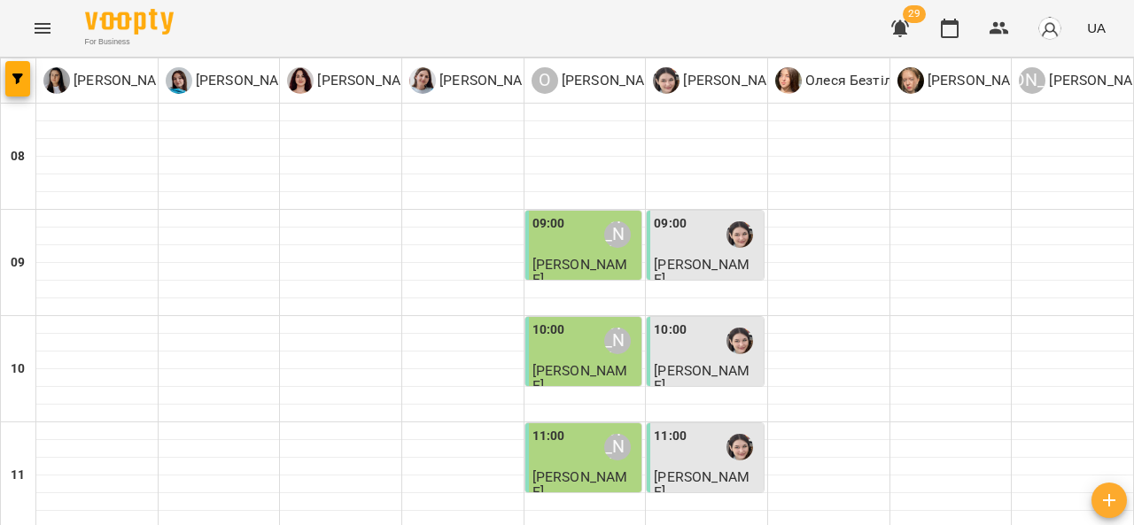
scroll to position [489, 0]
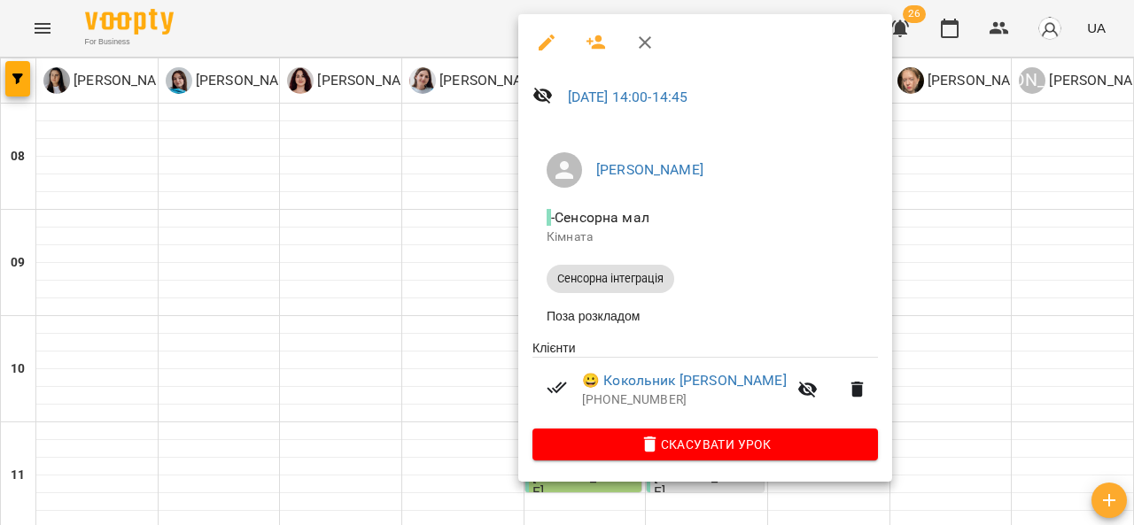
click at [646, 375] on li "😀 Кокольник Арсен +380971717097" at bounding box center [704, 389] width 345 height 63
click at [937, 197] on div at bounding box center [567, 262] width 1134 height 525
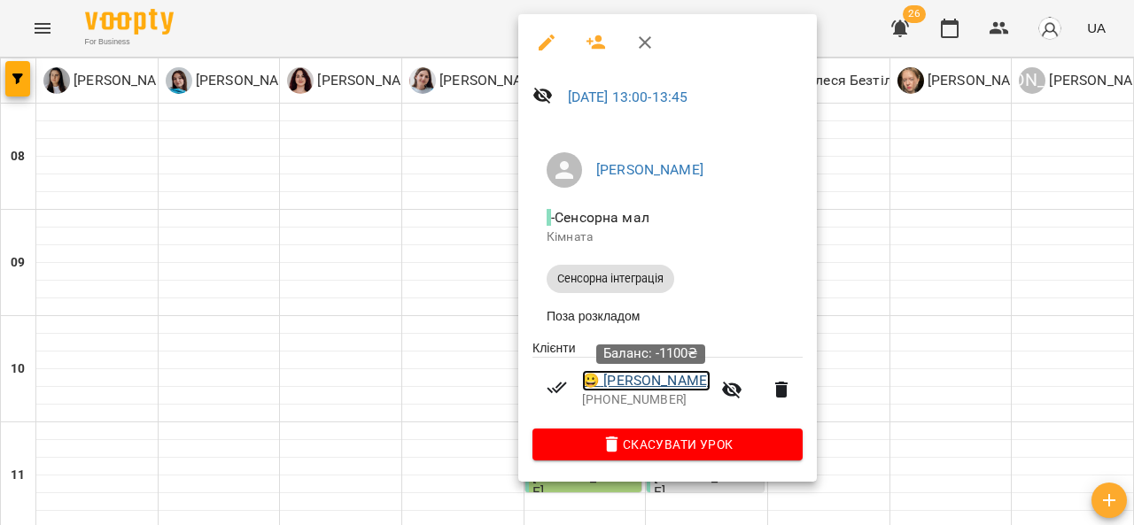
click at [643, 391] on link "😀 [PERSON_NAME]" at bounding box center [646, 380] width 128 height 21
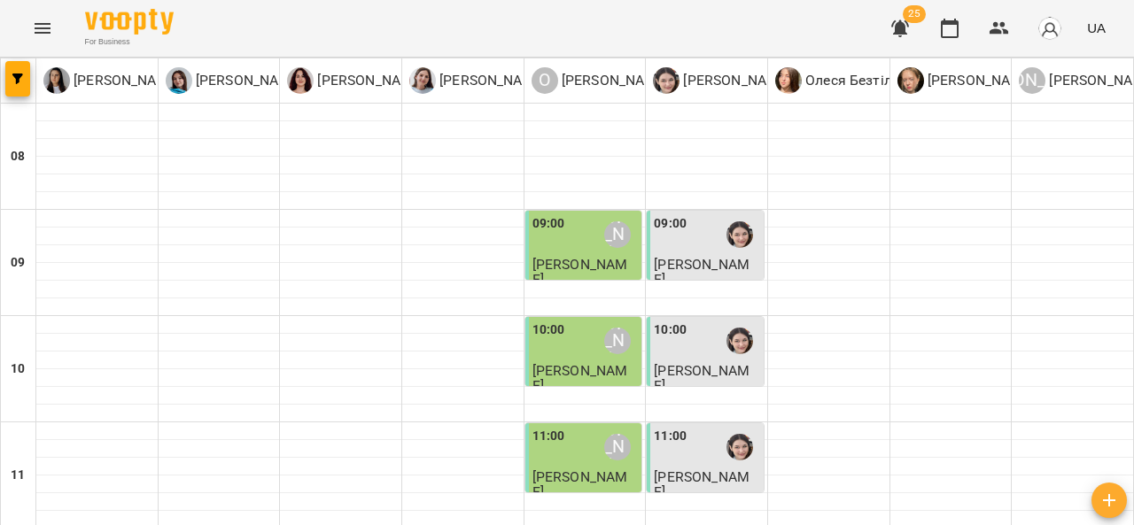
scroll to position [441, 0]
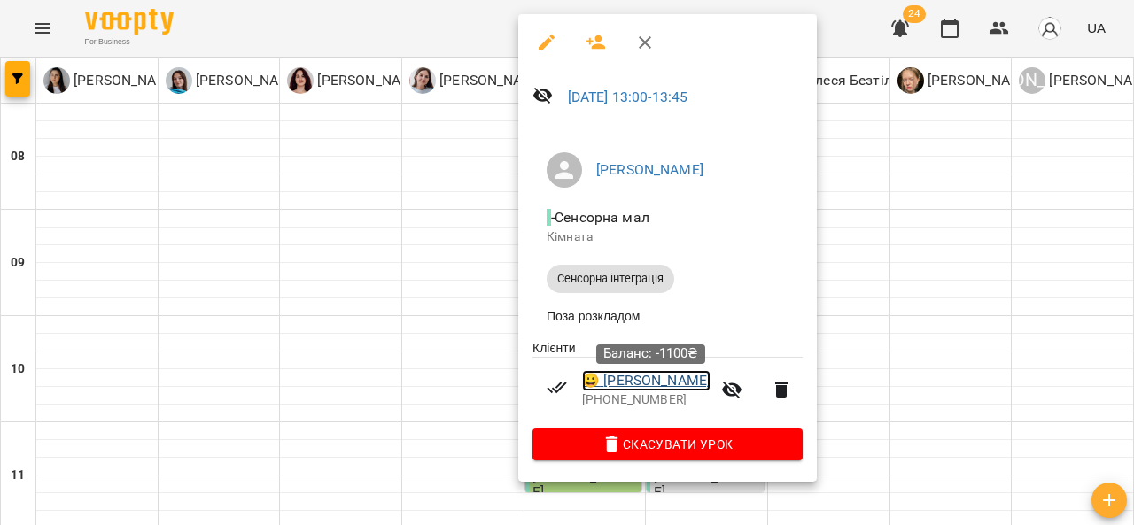
click at [636, 391] on link "😀 [PERSON_NAME]" at bounding box center [646, 380] width 128 height 21
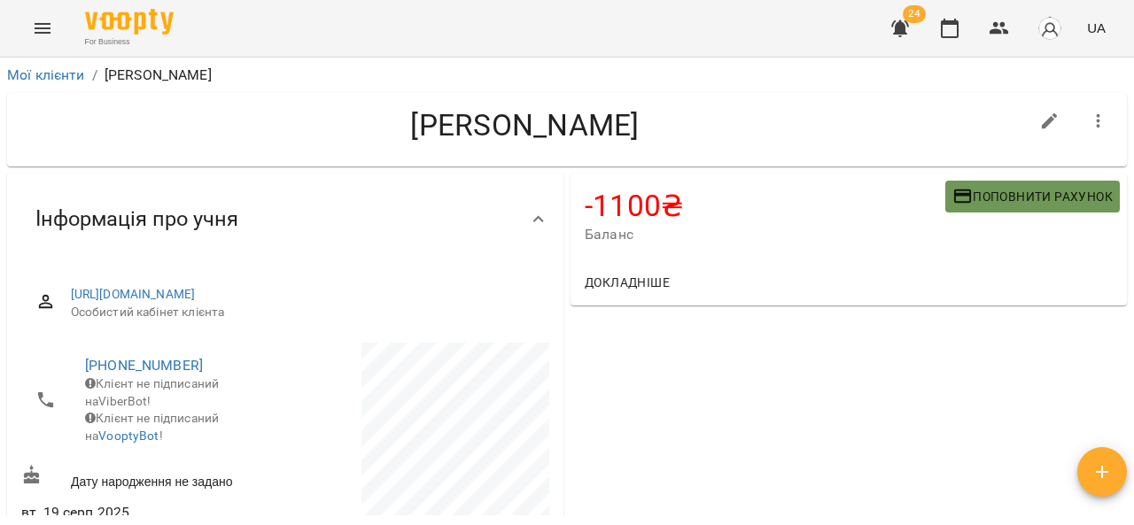
click at [973, 199] on span "Поповнити рахунок" at bounding box center [1032, 196] width 160 height 21
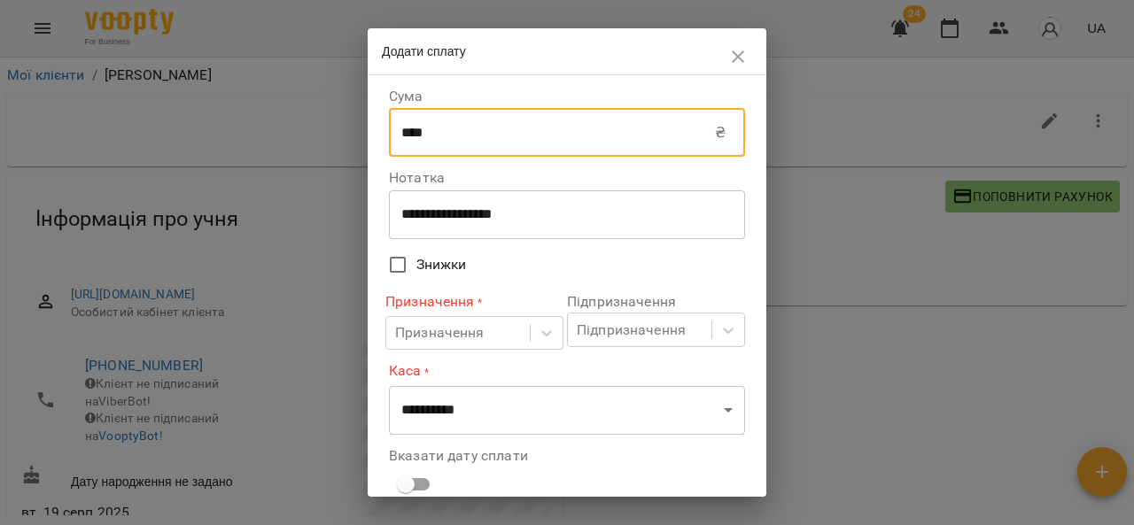
click at [622, 128] on input "****" at bounding box center [552, 133] width 326 height 50
type input "*"
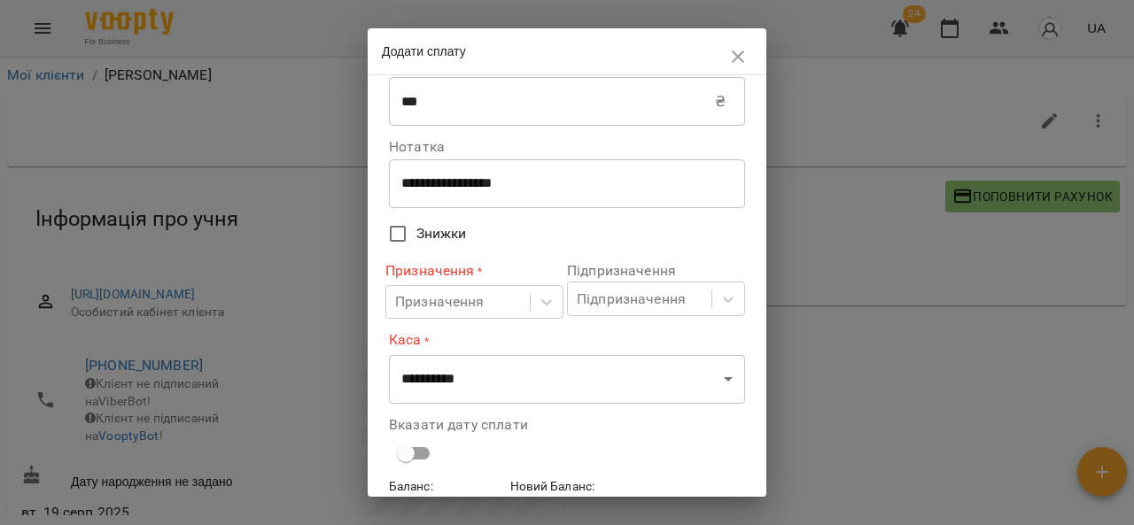
click at [427, 250] on label "Знижки" at bounding box center [555, 233] width 352 height 37
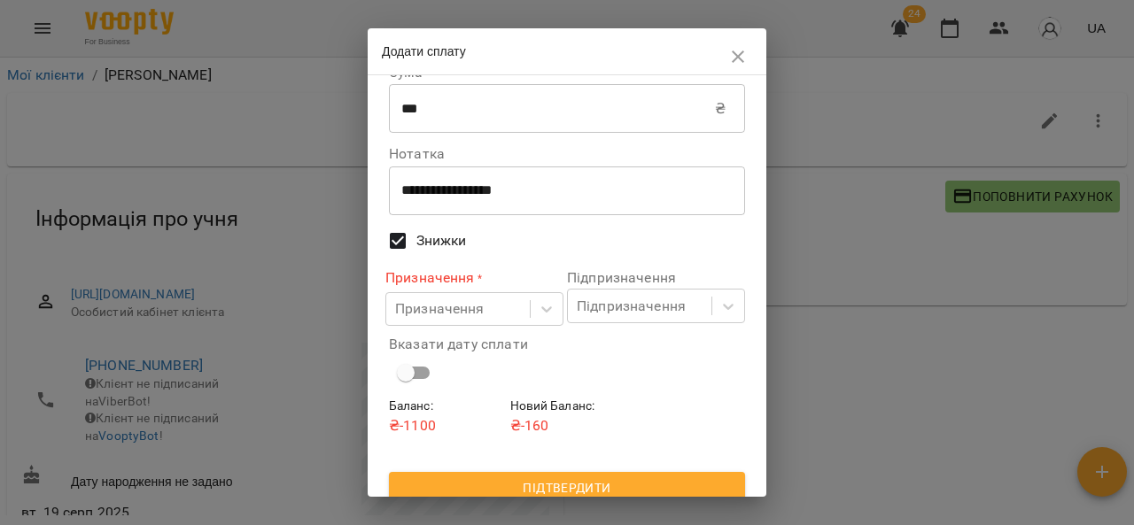
scroll to position [0, 0]
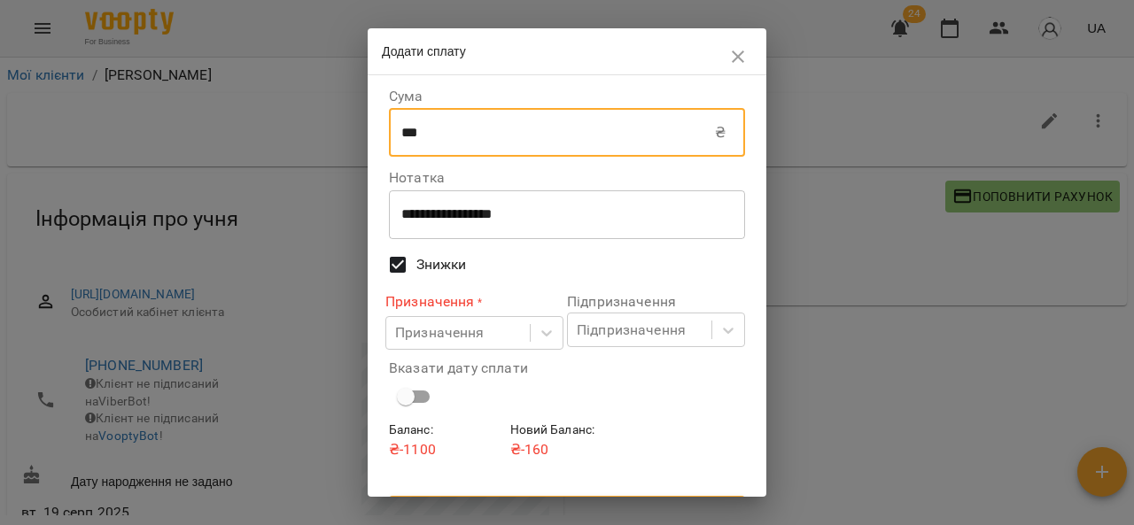
click at [505, 138] on input "***" at bounding box center [552, 133] width 326 height 50
type input "*"
type input "***"
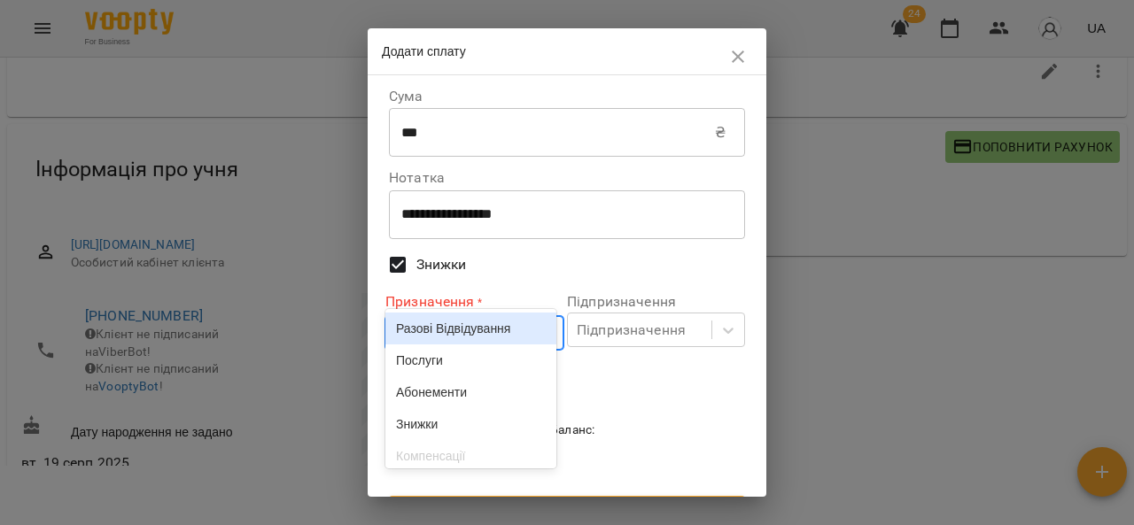
click at [445, 350] on div "Призначення" at bounding box center [457, 333] width 143 height 33
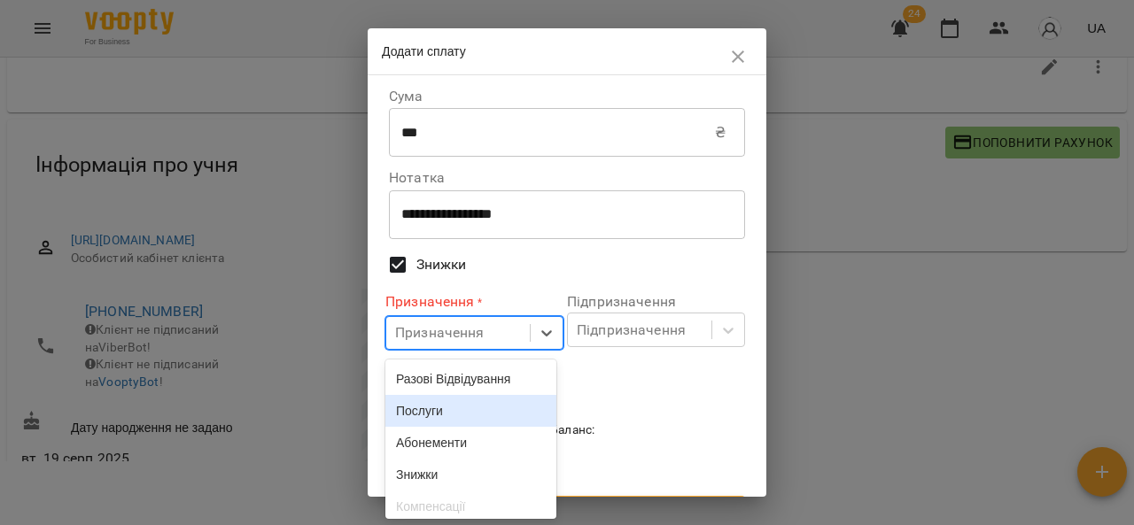
click at [436, 414] on div "Послуги" at bounding box center [470, 411] width 171 height 32
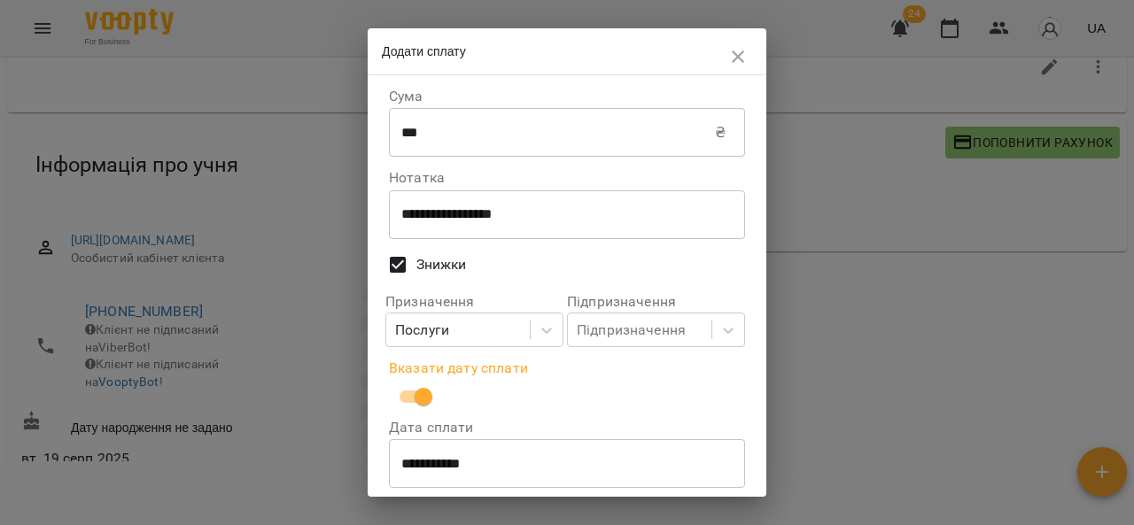
scroll to position [113, 0]
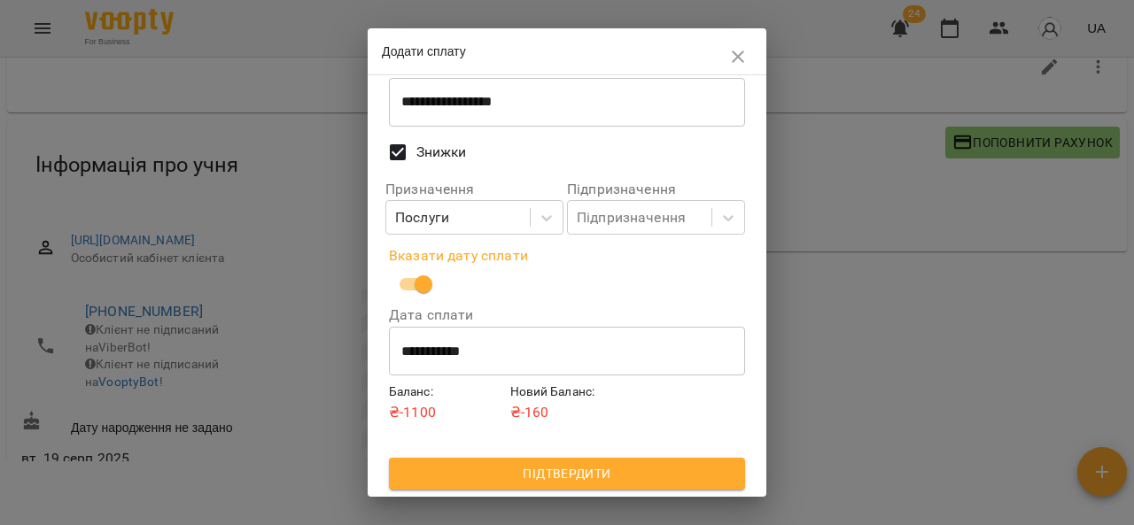
click at [739, 59] on icon "button" at bounding box center [737, 56] width 21 height 21
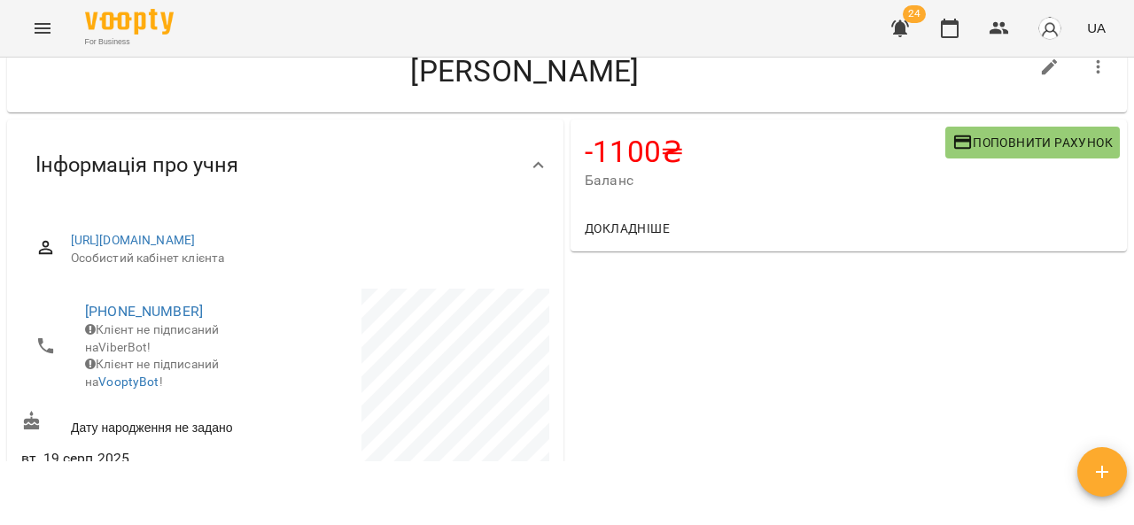
click at [671, 139] on h4 "-1100 ₴" at bounding box center [764, 152] width 360 height 36
click at [608, 238] on span "Докладніше" at bounding box center [626, 228] width 85 height 21
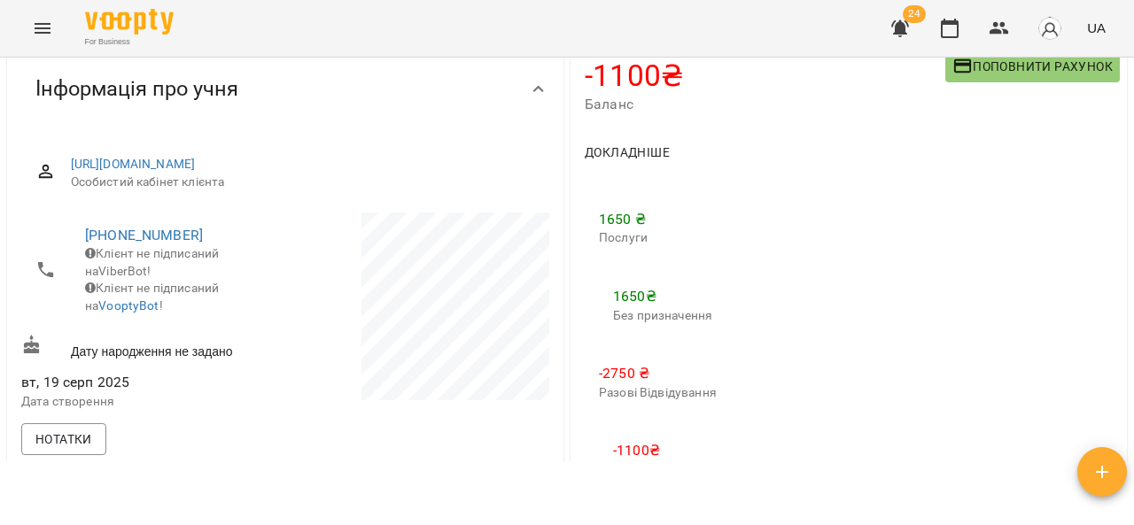
scroll to position [0, 0]
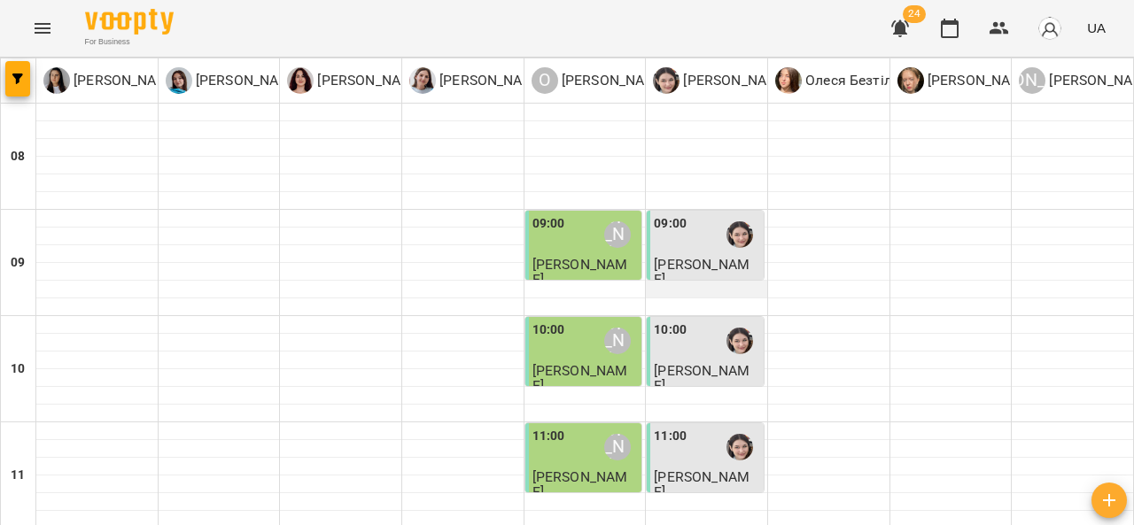
scroll to position [456, 0]
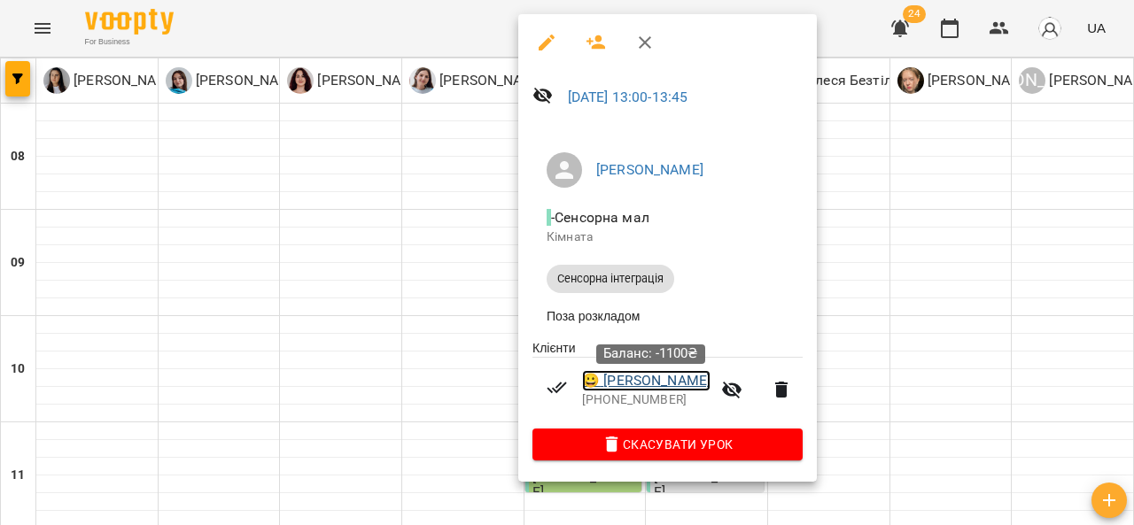
click at [661, 391] on link "😀 [PERSON_NAME]" at bounding box center [646, 380] width 128 height 21
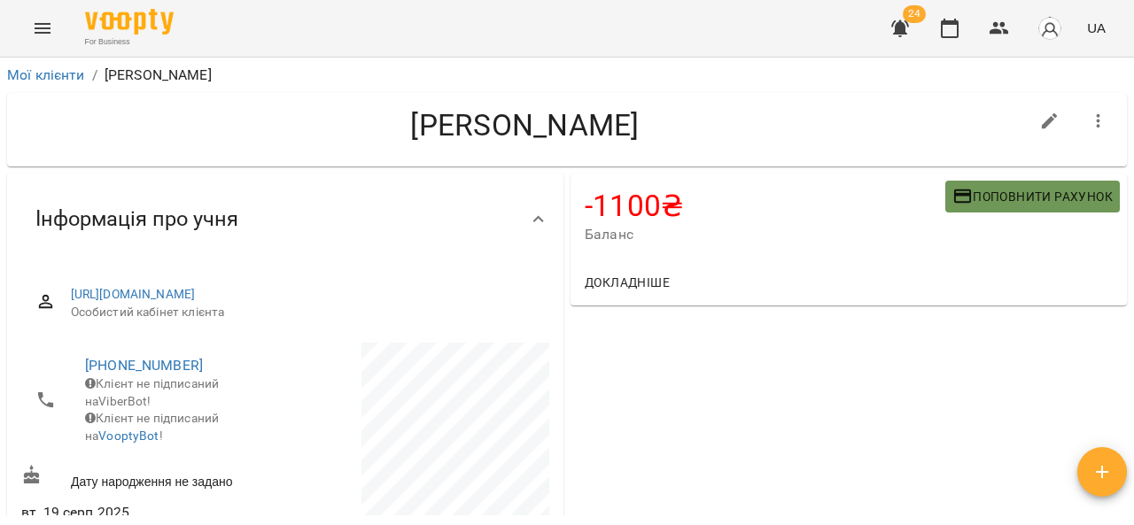
click at [981, 187] on span "Поповнити рахунок" at bounding box center [1032, 196] width 160 height 21
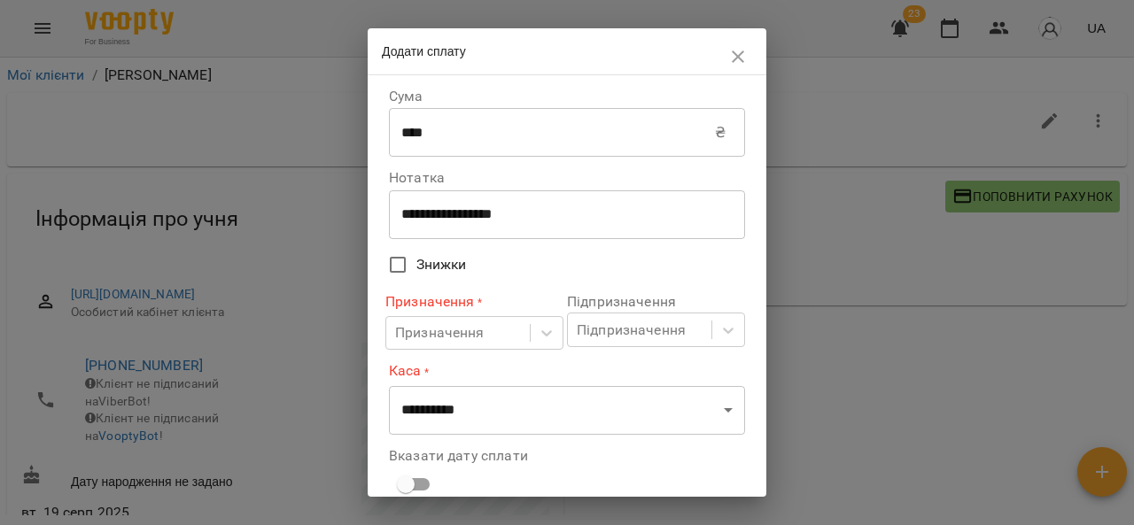
click at [423, 275] on span "Знижки" at bounding box center [441, 264] width 50 height 21
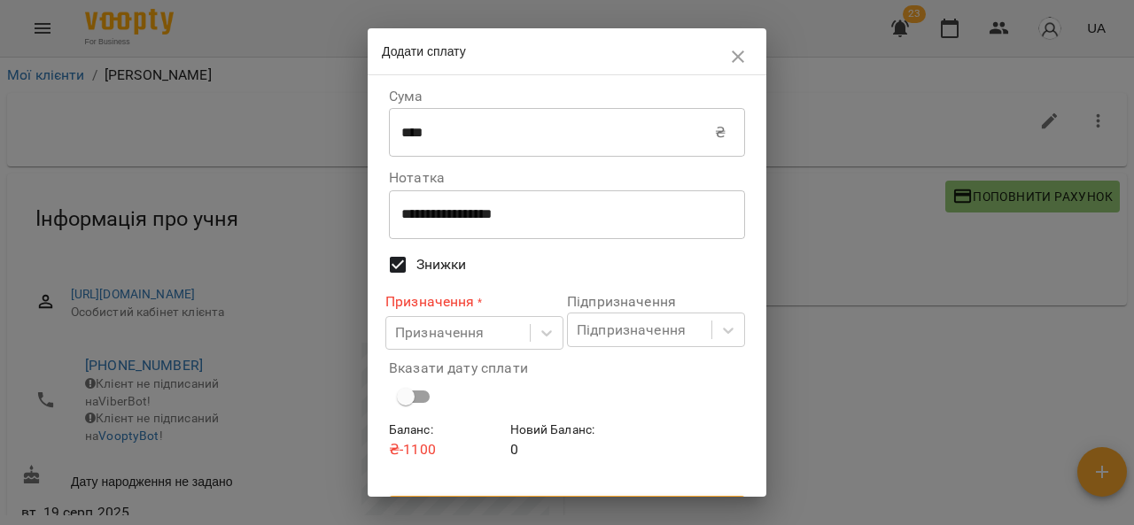
click at [447, 266] on span "Знижки" at bounding box center [441, 264] width 50 height 21
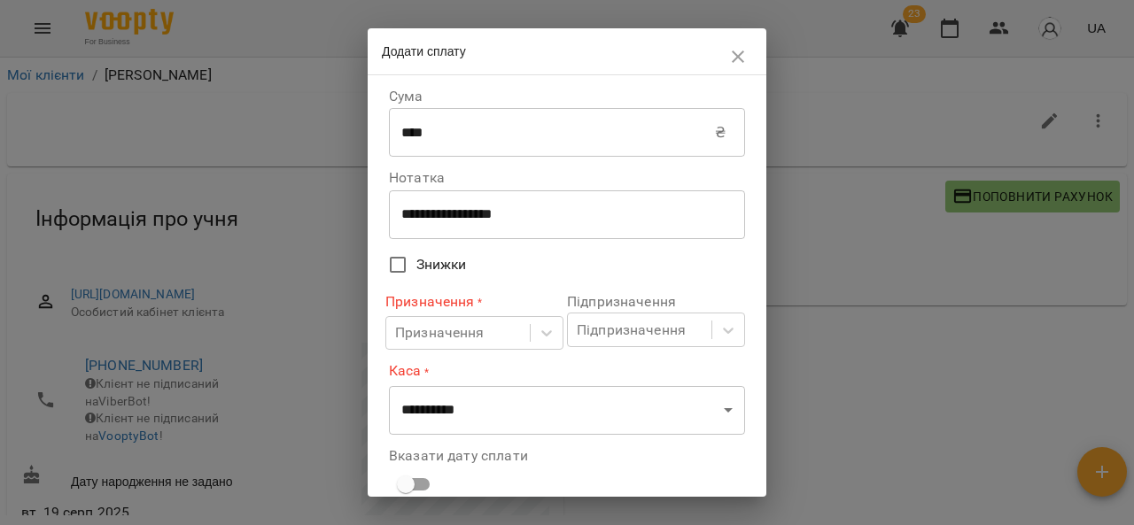
click at [447, 266] on span "Знижки" at bounding box center [441, 264] width 50 height 21
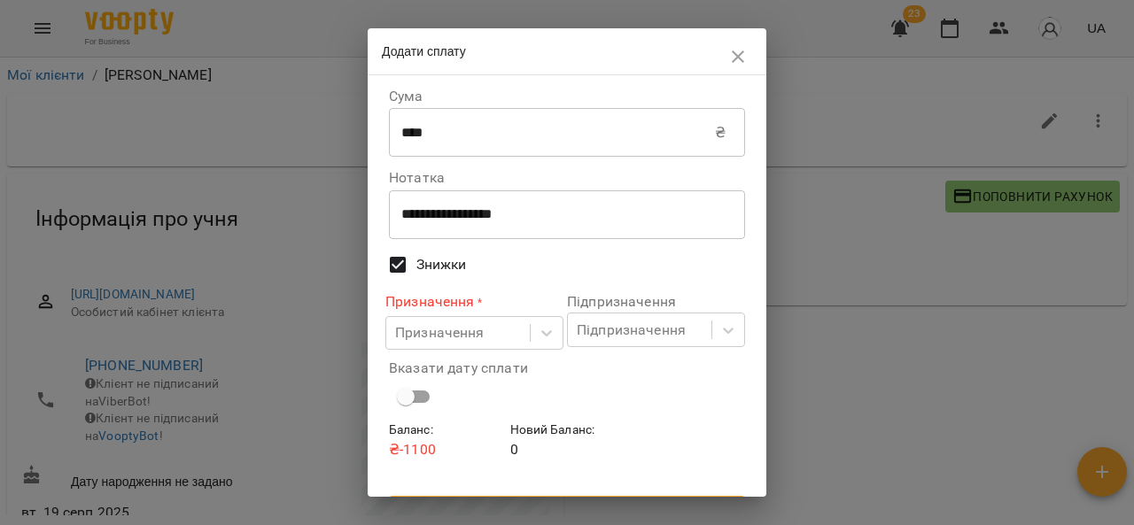
scroll to position [39, 0]
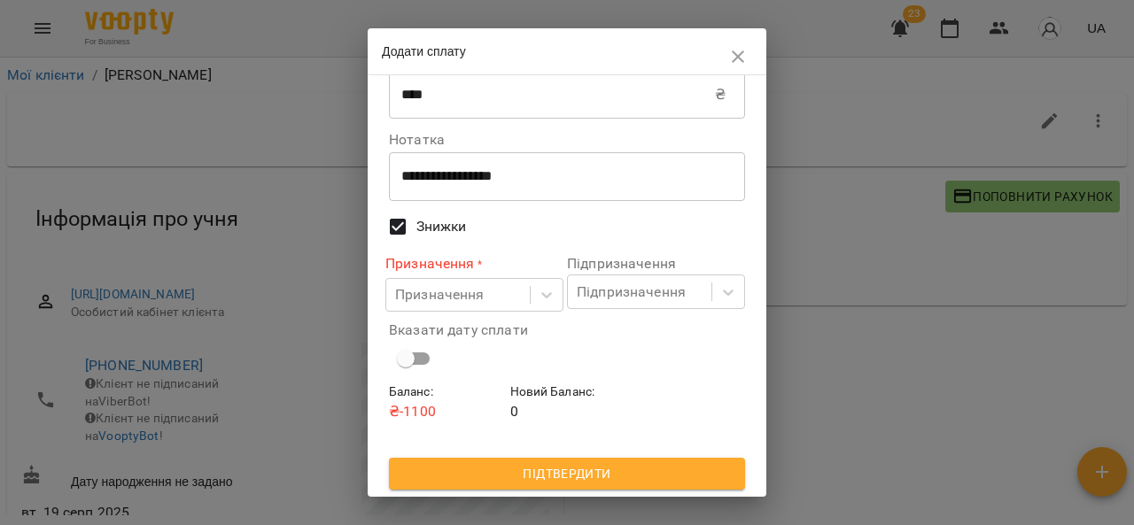
click at [457, 213] on label "Знижки" at bounding box center [555, 226] width 352 height 37
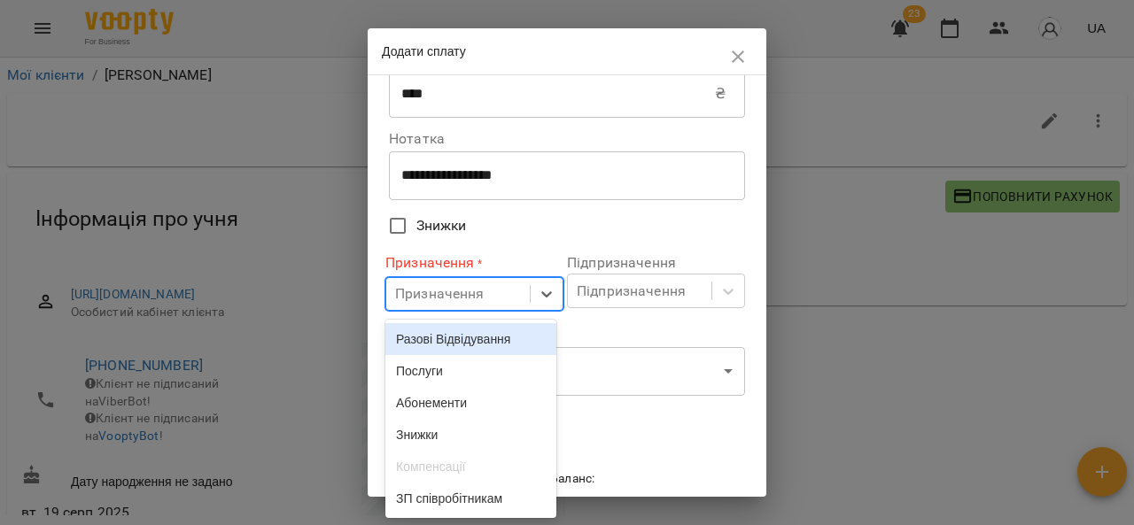
scroll to position [15, 0]
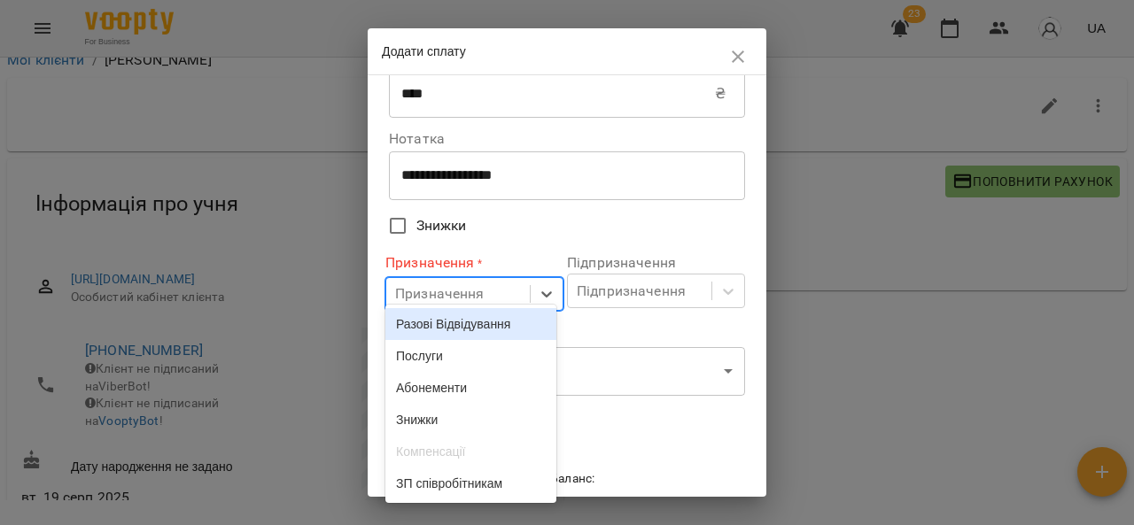
click at [445, 293] on div "Призначення" at bounding box center [439, 293] width 89 height 21
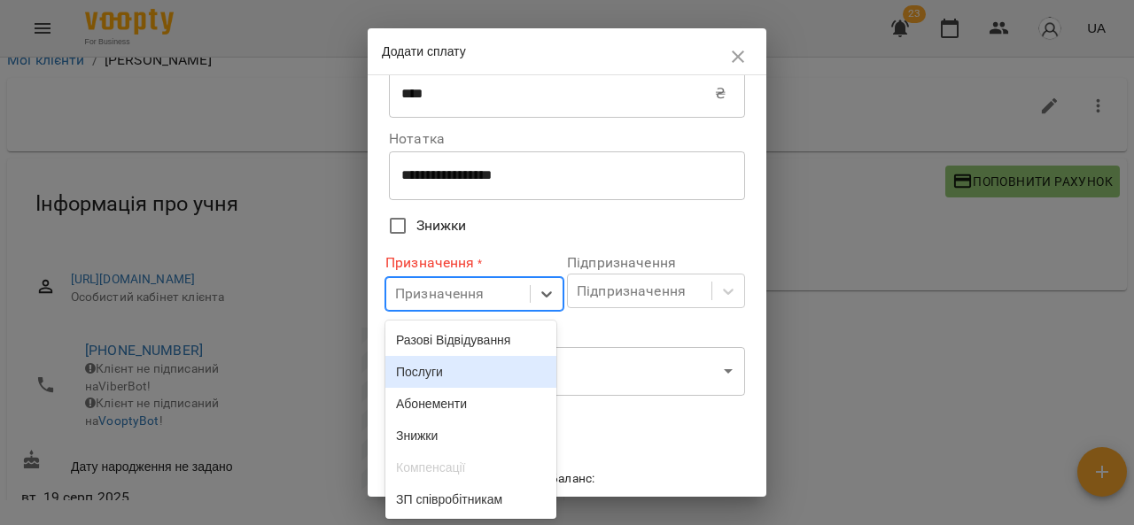
click at [430, 360] on div "Послуги" at bounding box center [470, 372] width 171 height 32
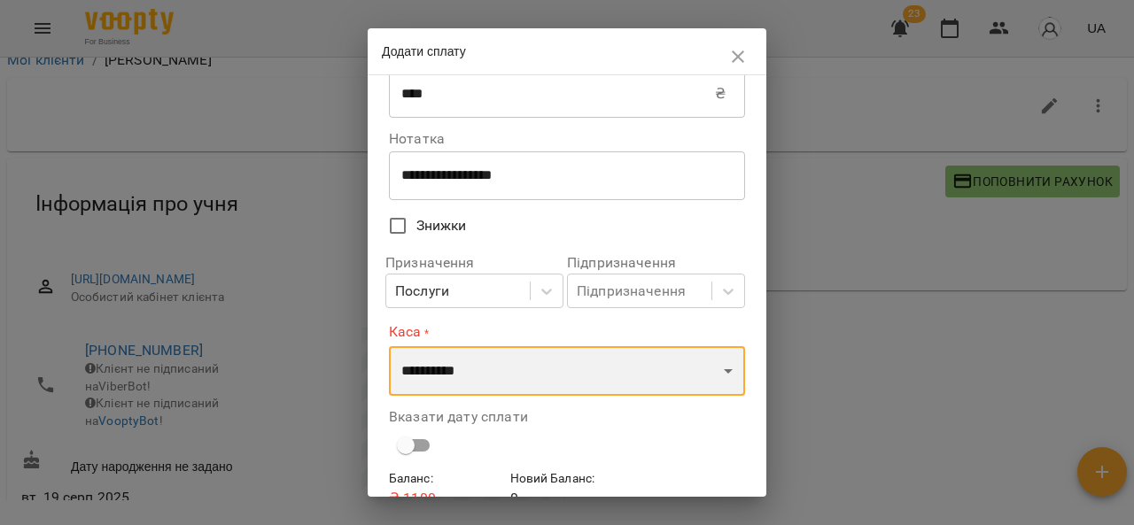
click at [430, 360] on select "**********" at bounding box center [567, 371] width 356 height 50
select select "****"
click at [389, 346] on select "**********" at bounding box center [567, 371] width 356 height 50
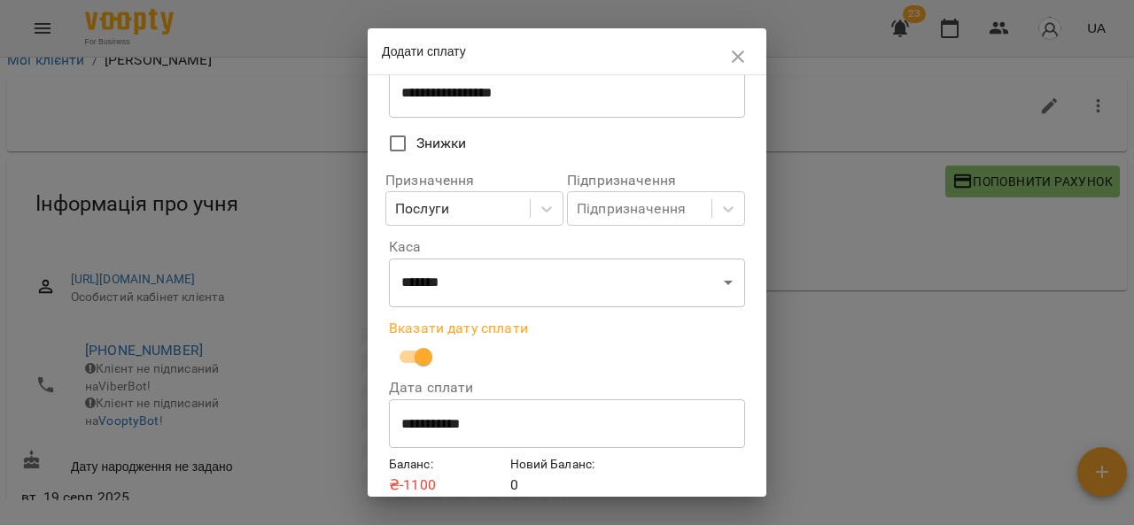
scroll to position [0, 0]
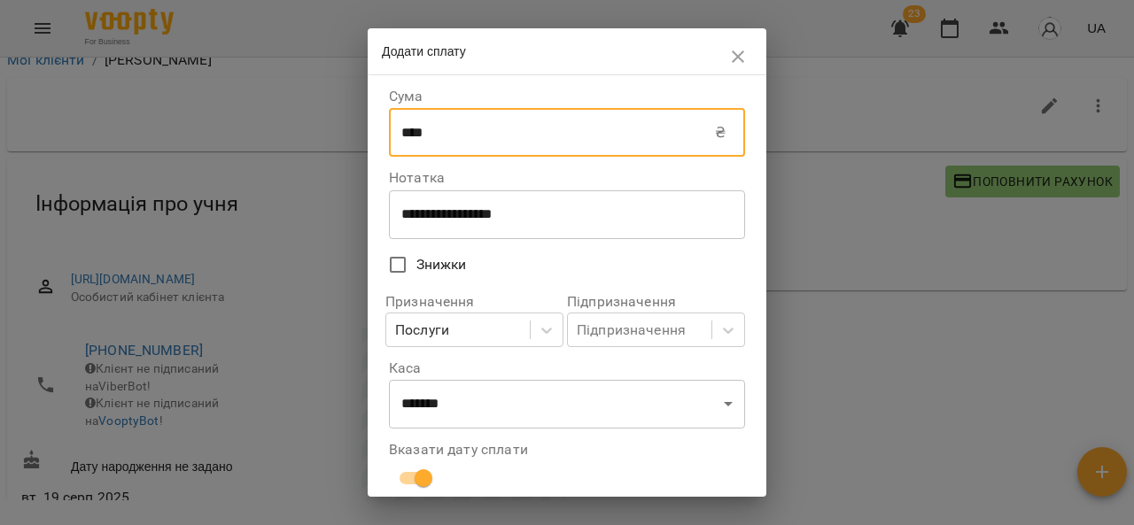
click at [531, 158] on input "****" at bounding box center [552, 133] width 326 height 50
type input "*"
type input "***"
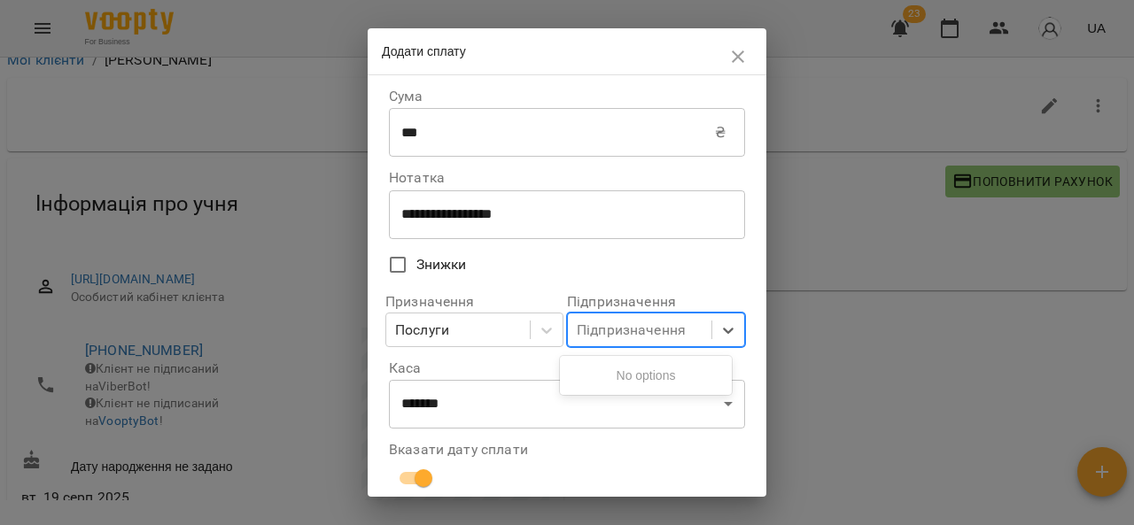
click at [583, 321] on div "Підпризначення" at bounding box center [639, 329] width 143 height 33
click at [584, 320] on div "Підпризначення" at bounding box center [639, 329] width 143 height 33
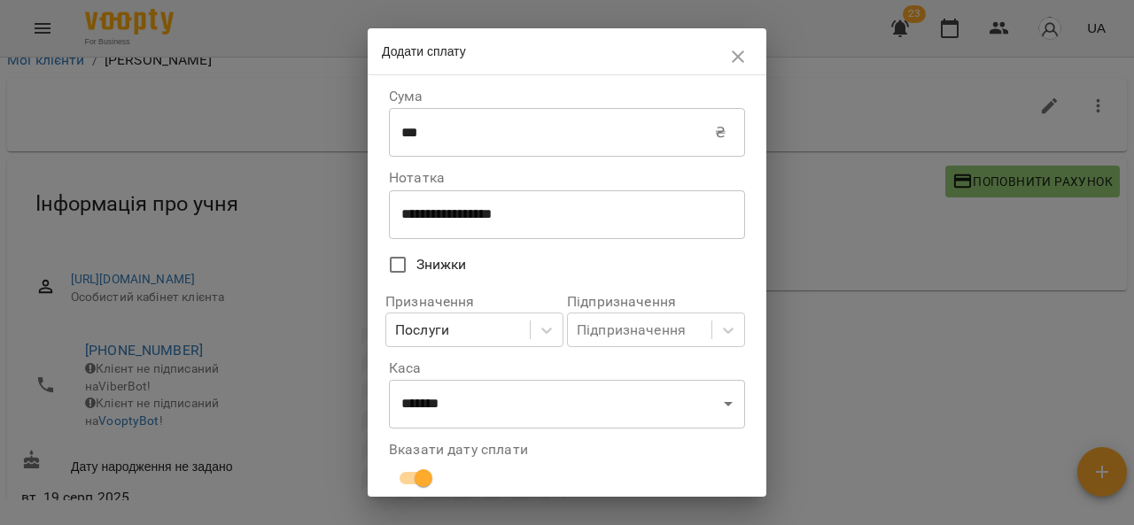
click at [664, 257] on label "Знижки" at bounding box center [555, 264] width 352 height 37
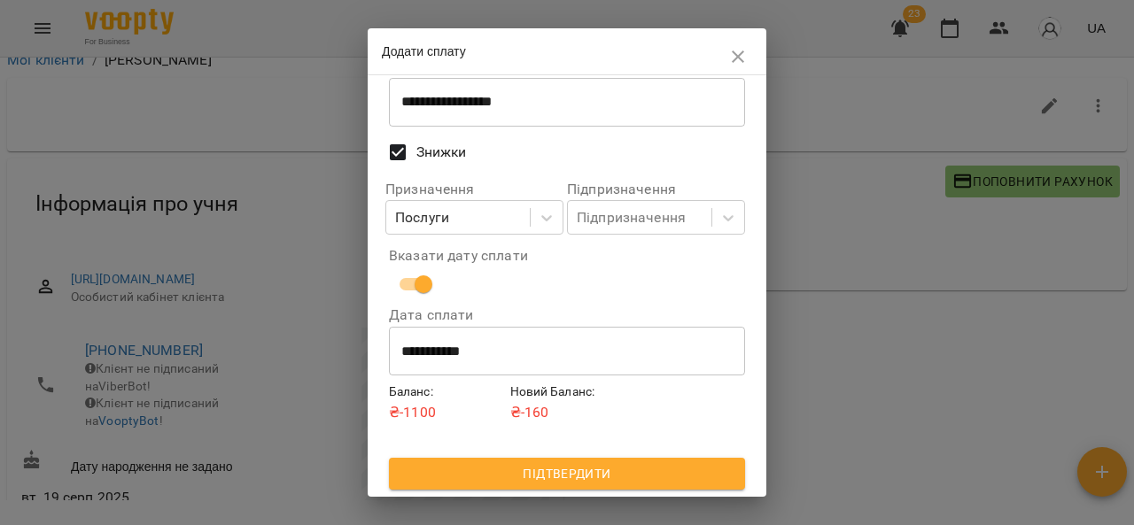
scroll to position [12, 0]
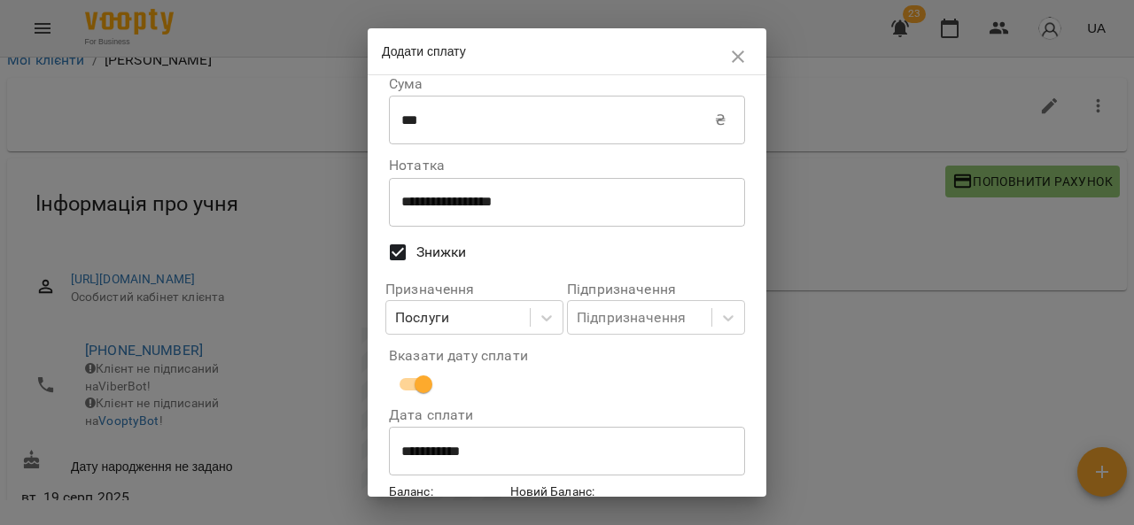
click at [437, 247] on span "Знижки" at bounding box center [441, 252] width 50 height 21
select select "****"
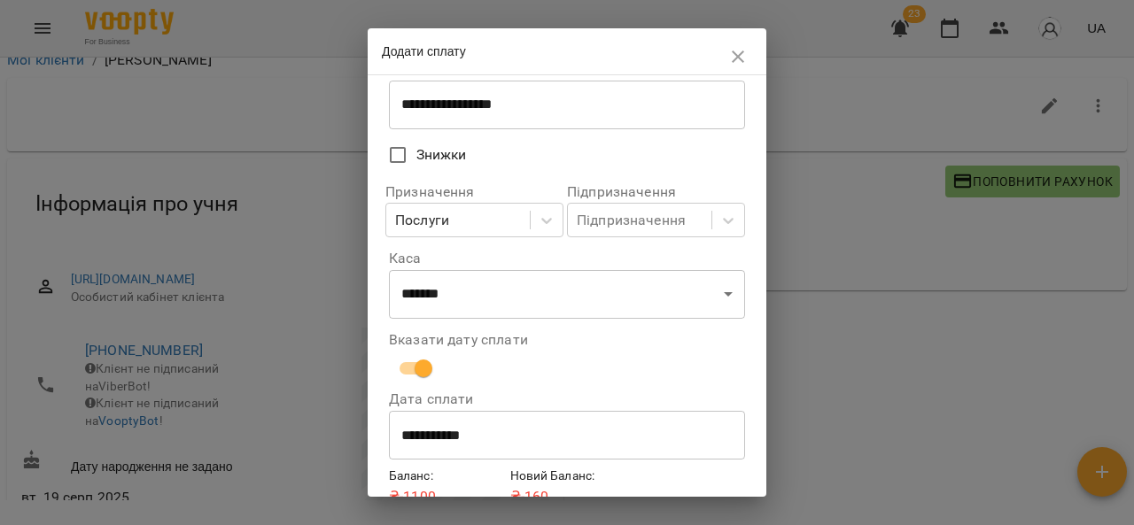
scroll to position [196, 0]
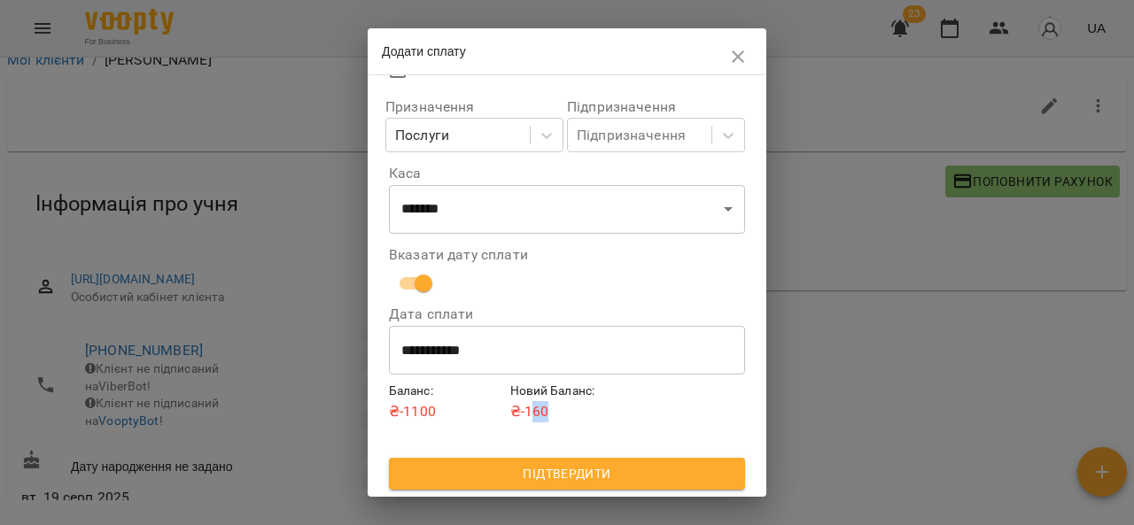
drag, startPoint x: 539, startPoint y: 421, endPoint x: 527, endPoint y: 401, distance: 23.1
click at [527, 401] on p "₴ -160" at bounding box center [567, 411] width 114 height 21
click at [574, 437] on div "Баланс : ₴ -1100 Новий Баланс : ₴ -160" at bounding box center [566, 419] width 363 height 82
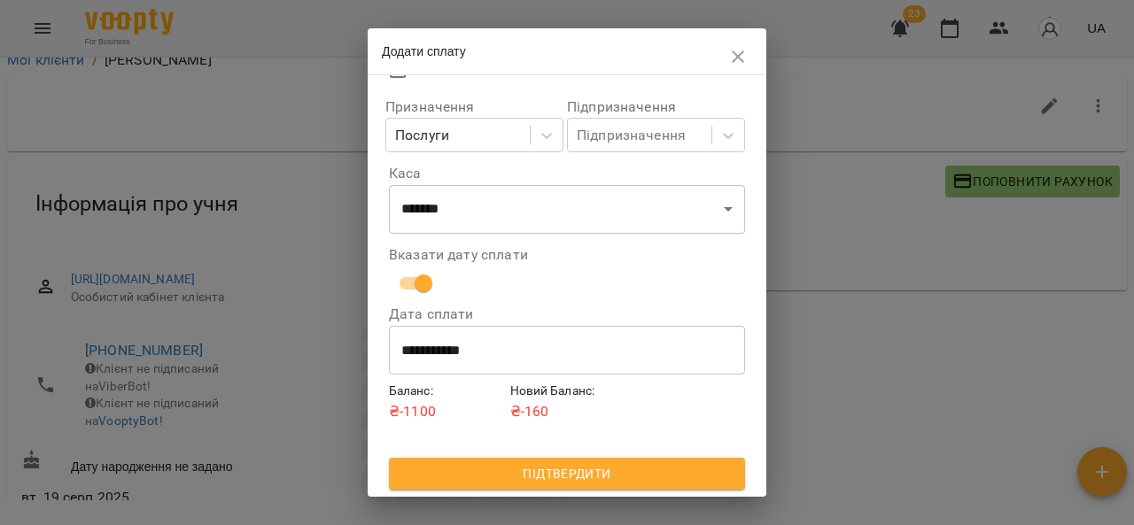
click at [540, 408] on p "₴ -160" at bounding box center [567, 411] width 114 height 21
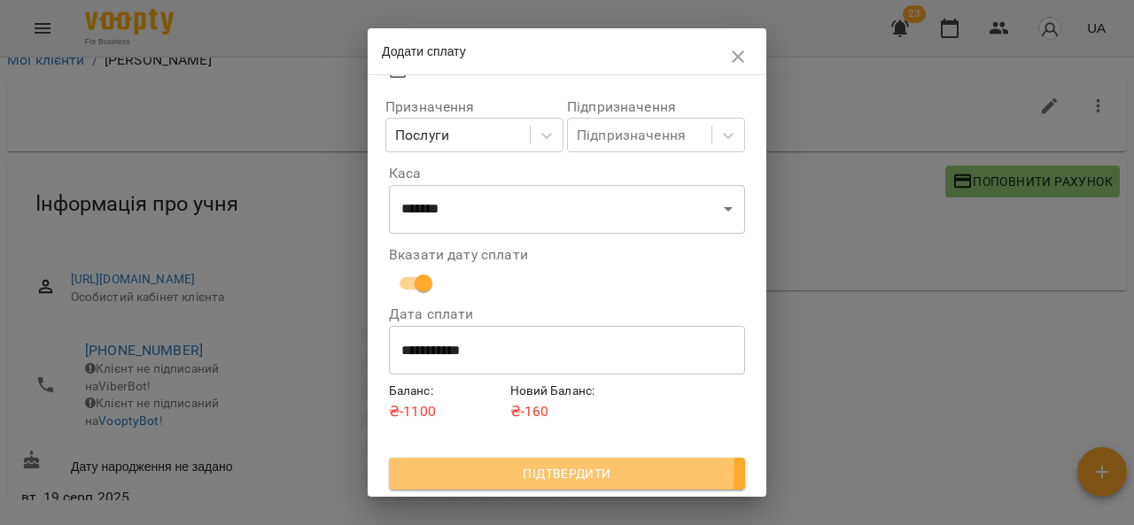
click at [551, 467] on span "Підтвердити" at bounding box center [567, 473] width 328 height 21
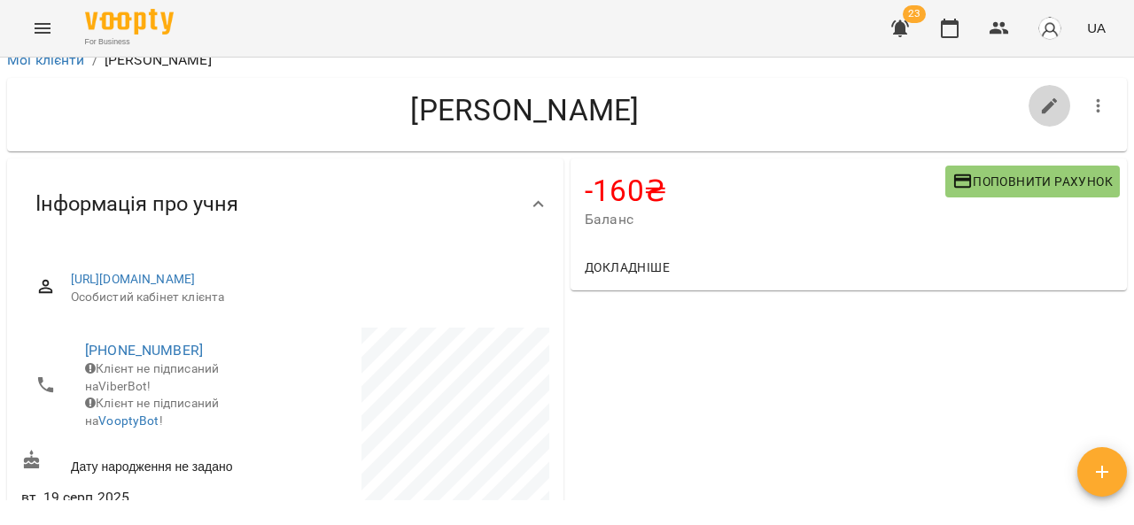
click at [1039, 108] on icon "button" at bounding box center [1049, 106] width 21 height 21
select select "**"
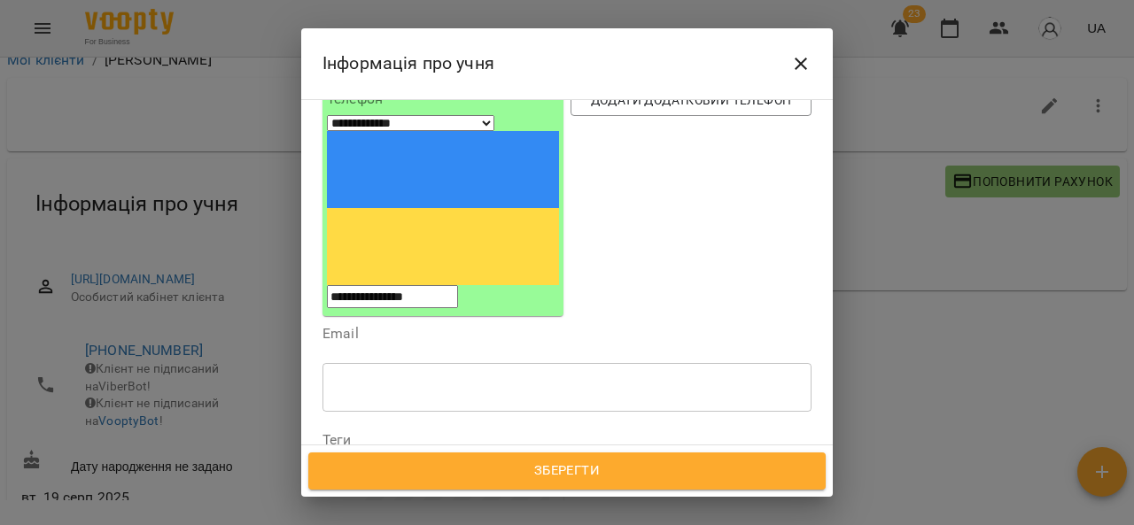
scroll to position [0, 0]
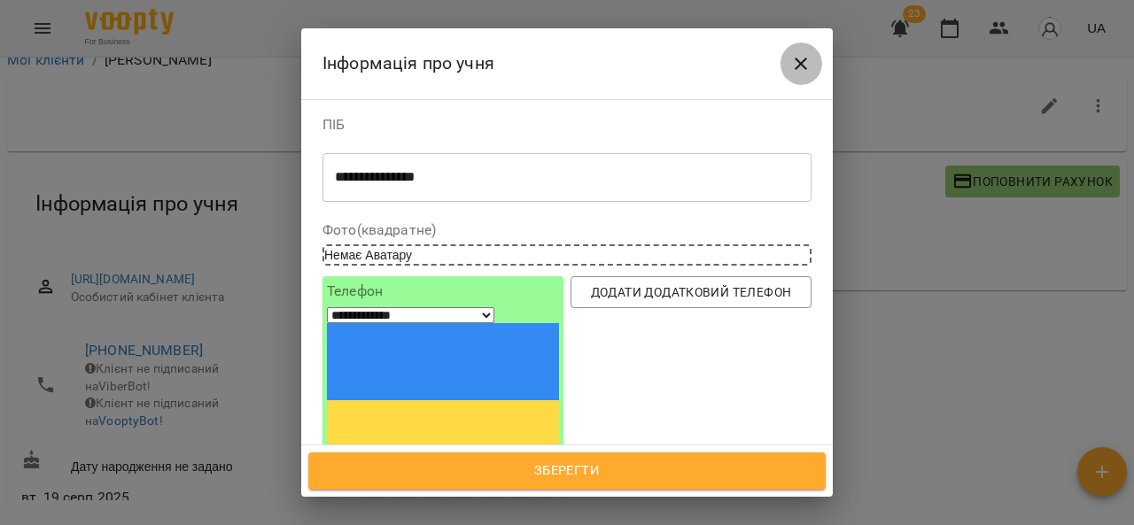
click at [801, 69] on icon "Close" at bounding box center [800, 63] width 21 height 21
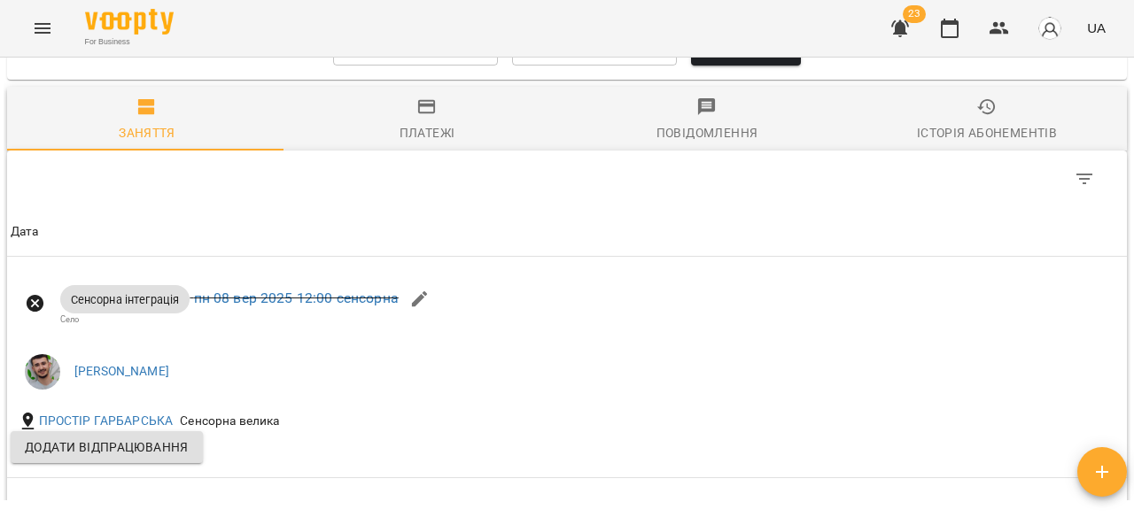
scroll to position [1256, 0]
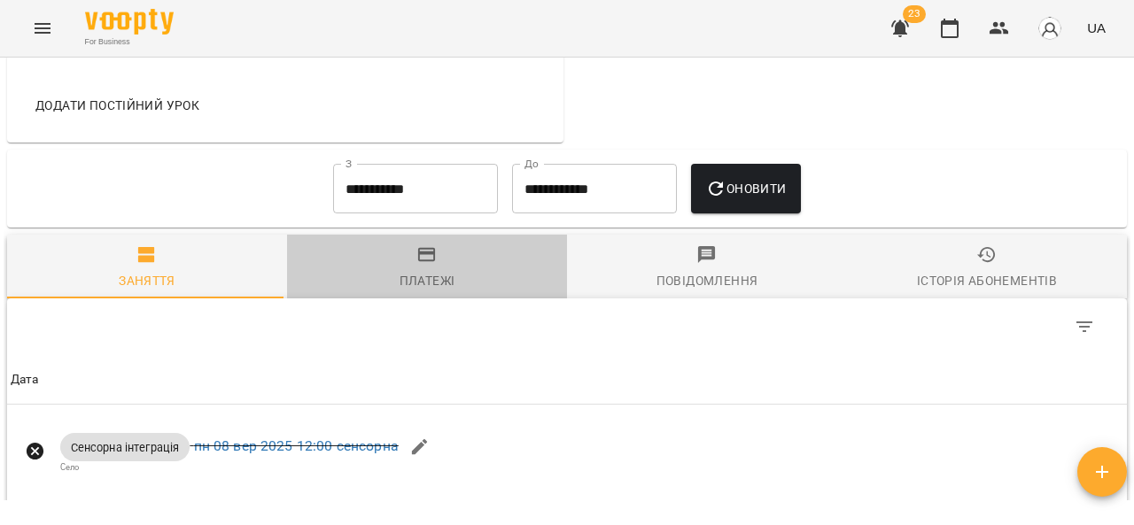
click at [427, 292] on span "Платежі" at bounding box center [427, 268] width 259 height 48
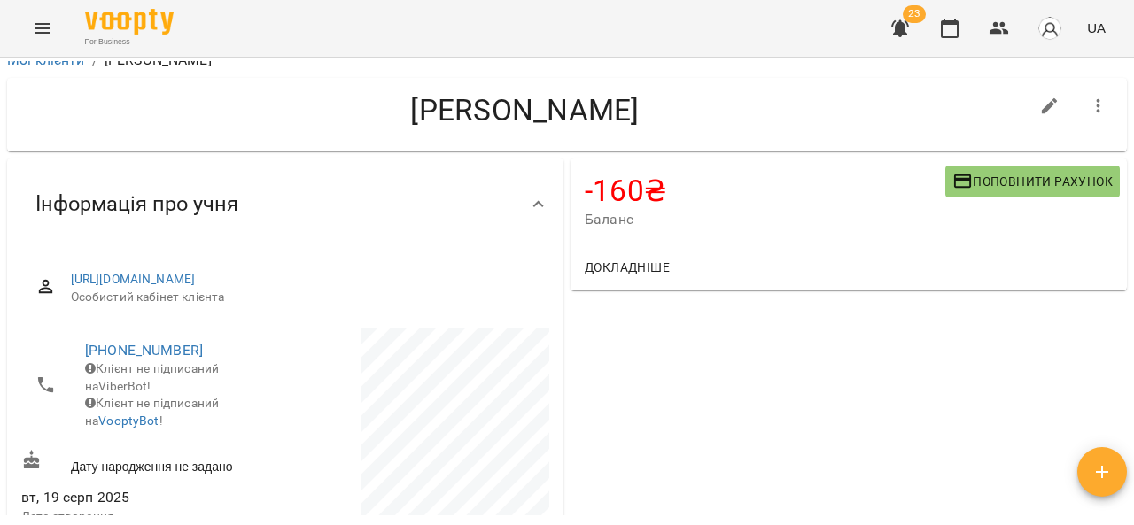
scroll to position [0, 0]
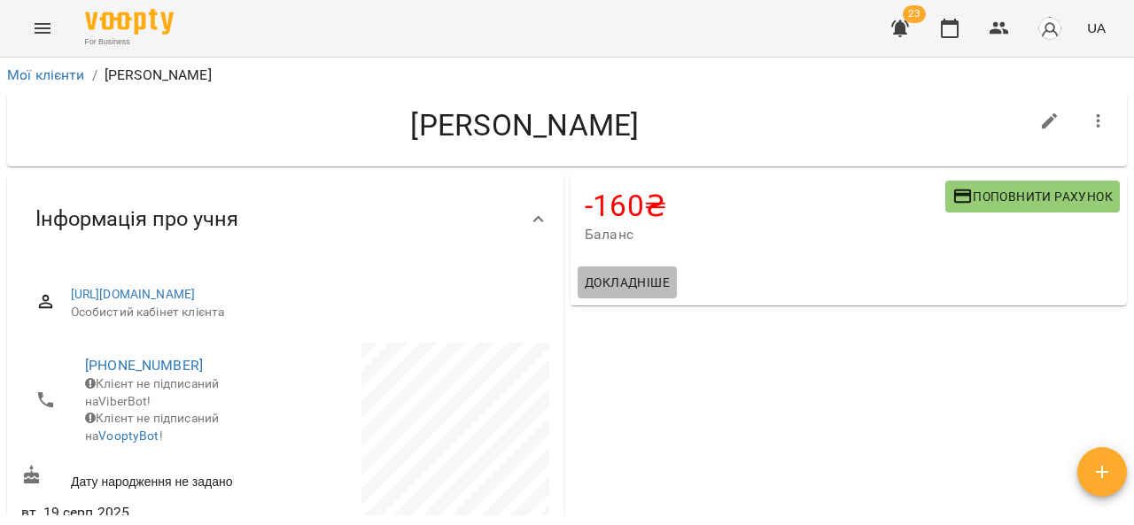
click at [635, 268] on button "Докладніше" at bounding box center [626, 283] width 99 height 32
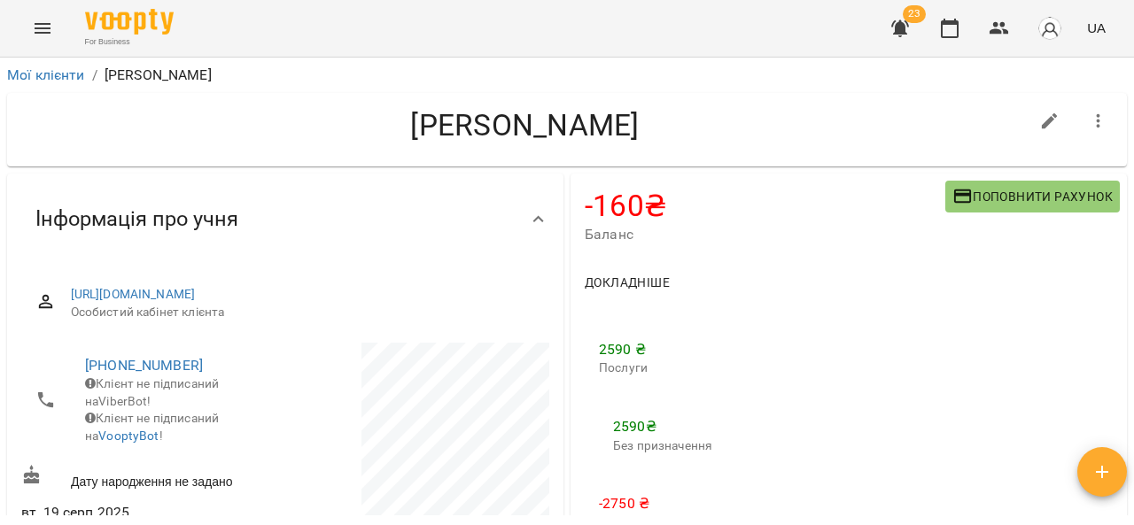
click at [597, 205] on h4 "-160 ₴" at bounding box center [764, 206] width 360 height 36
click at [1029, 196] on span "Поповнити рахунок" at bounding box center [1032, 196] width 160 height 21
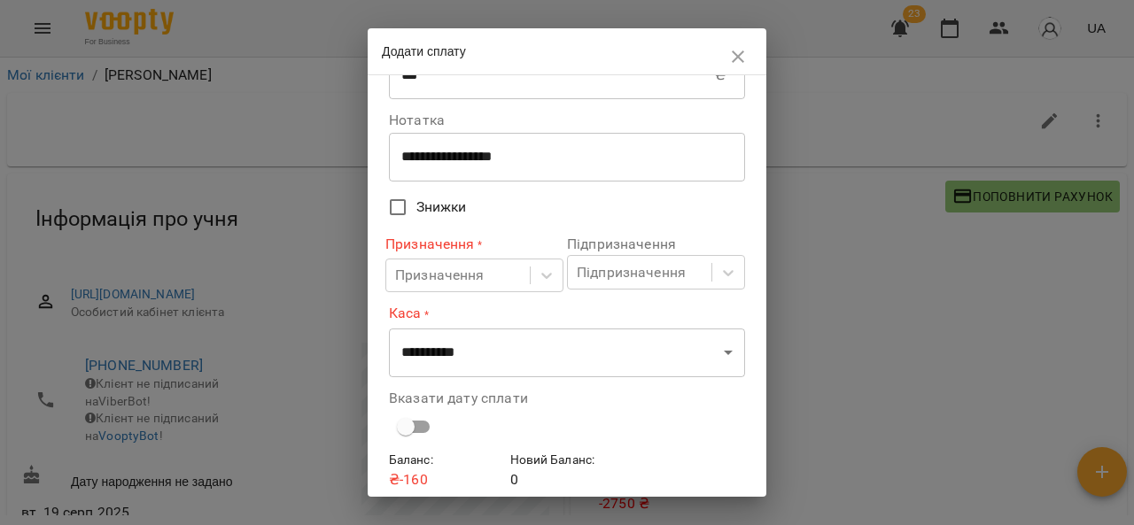
scroll to position [48, 0]
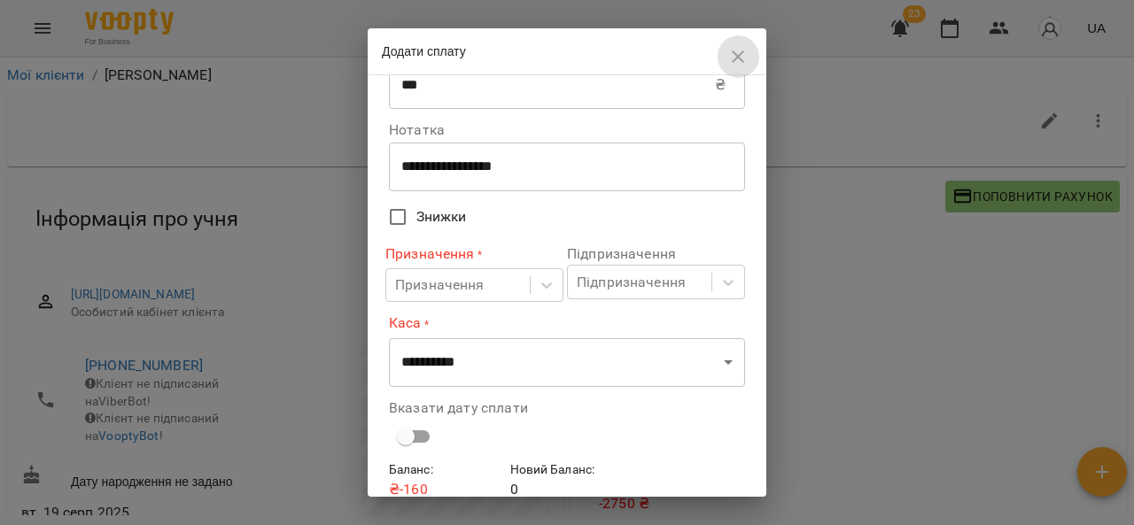
click at [741, 61] on icon "button" at bounding box center [737, 56] width 12 height 12
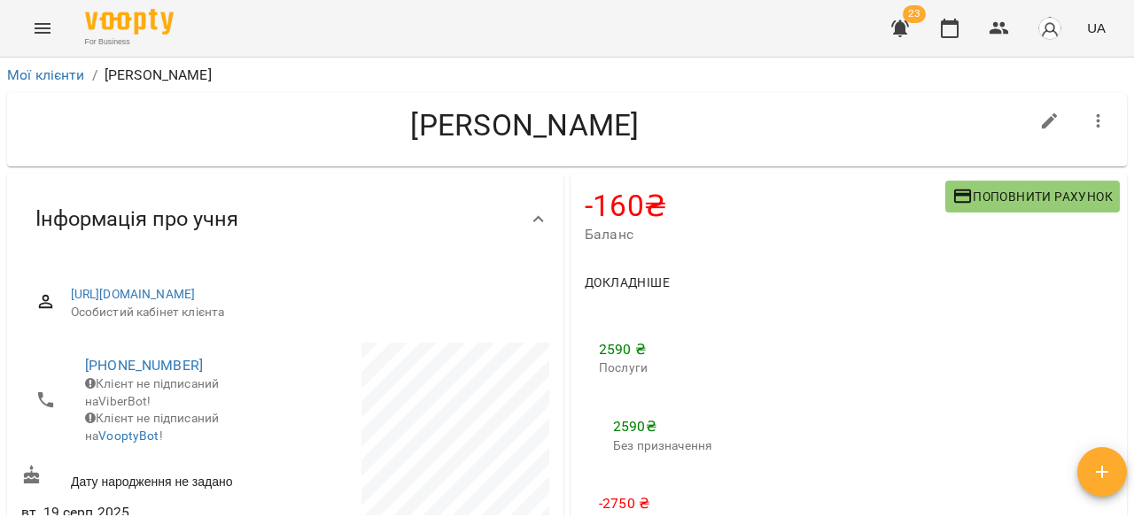
scroll to position [0, 0]
click at [1077, 128] on button "button" at bounding box center [1098, 121] width 43 height 43
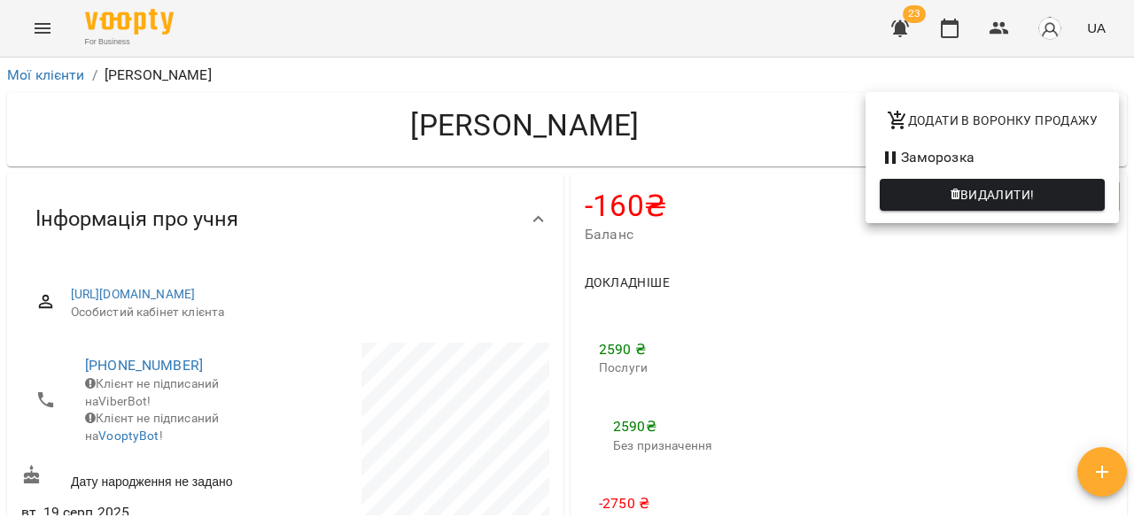
click at [977, 289] on div at bounding box center [567, 262] width 1134 height 525
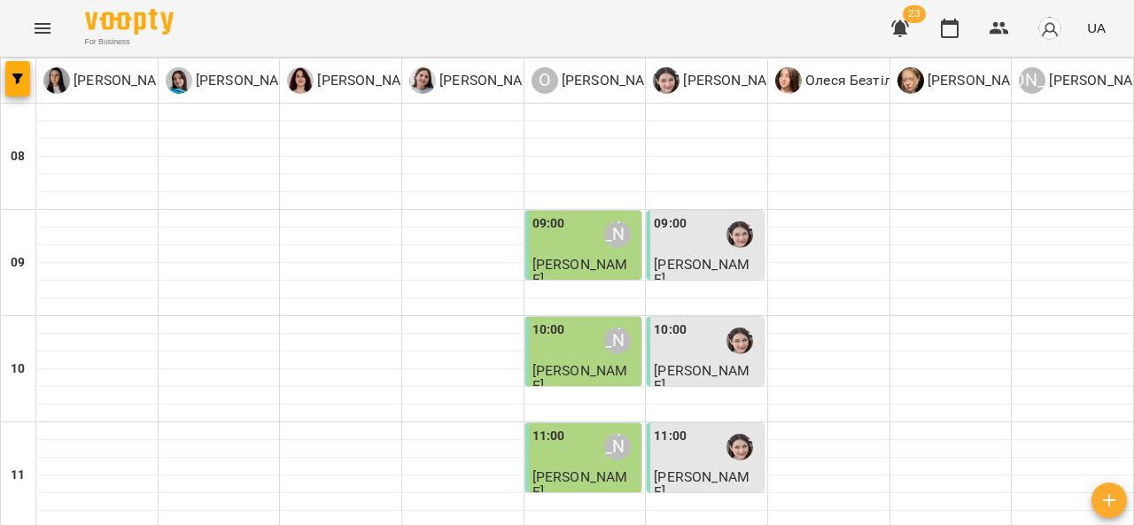
scroll to position [496, 0]
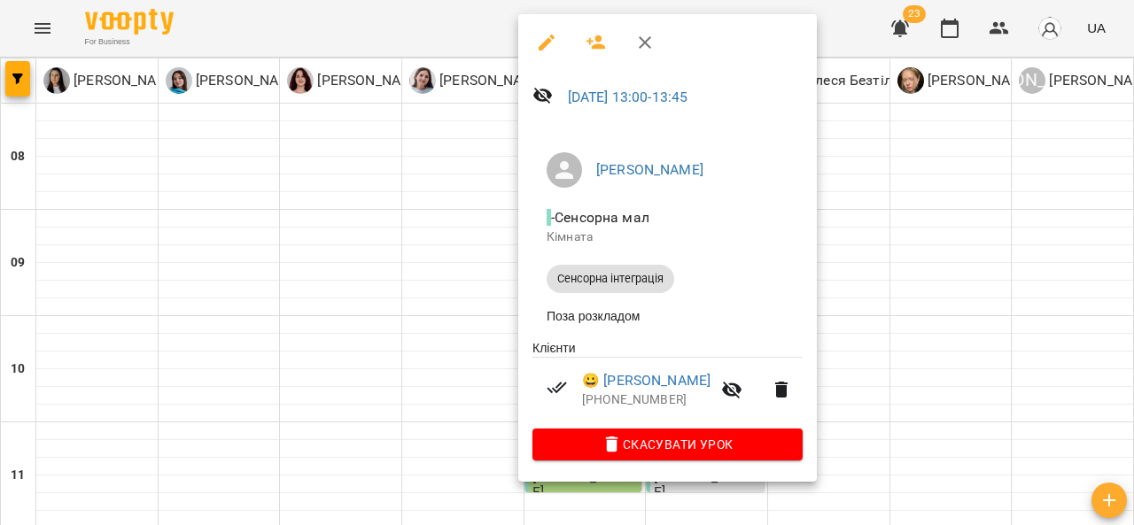
click at [914, 239] on div at bounding box center [567, 262] width 1134 height 525
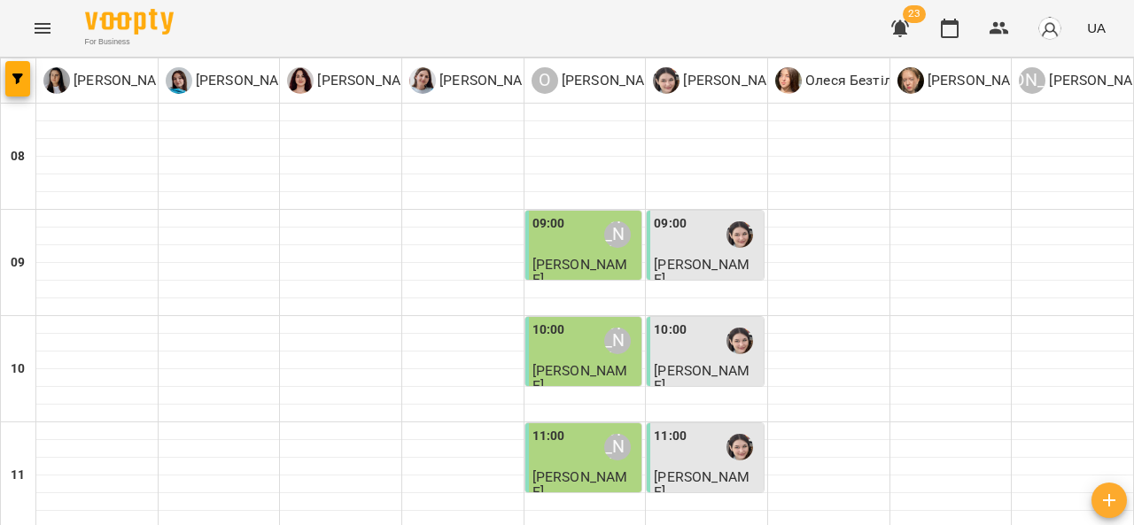
scroll to position [514, 0]
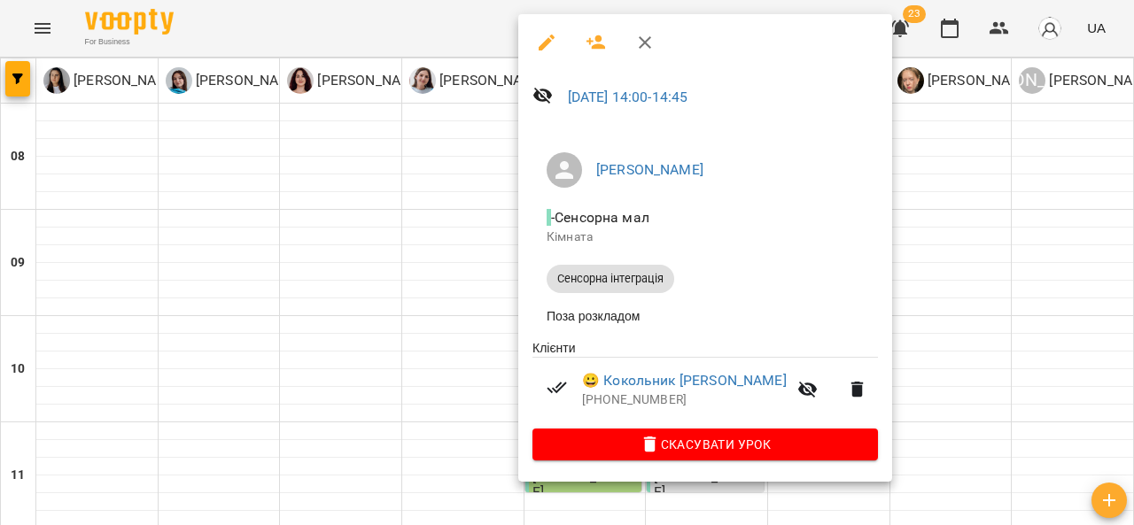
click at [1055, 200] on div at bounding box center [567, 262] width 1134 height 525
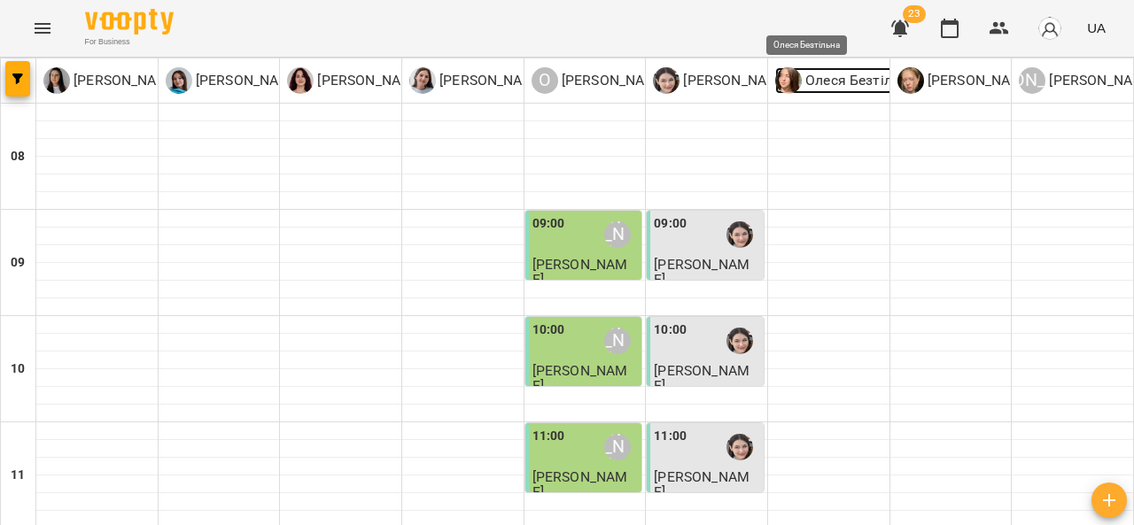
click at [804, 68] on link "Олеся Безтільна" at bounding box center [845, 80] width 141 height 27
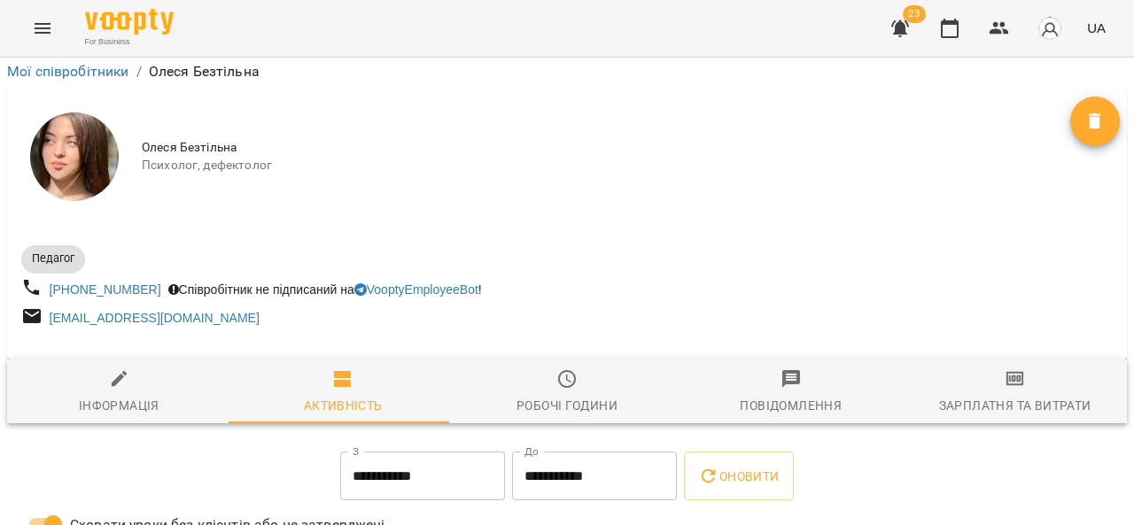
scroll to position [442, 0]
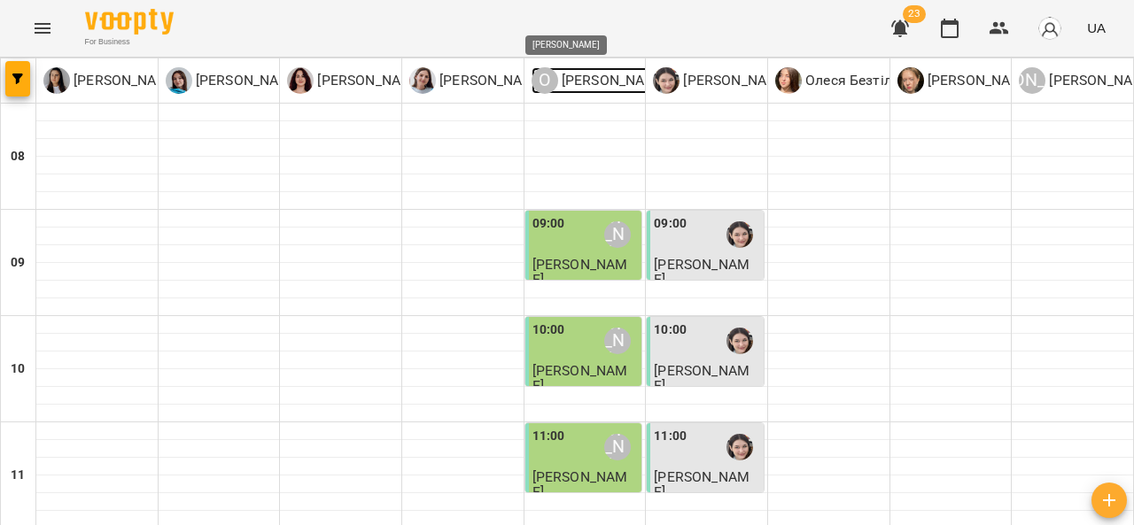
click at [593, 74] on p "[PERSON_NAME]" at bounding box center [613, 80] width 111 height 21
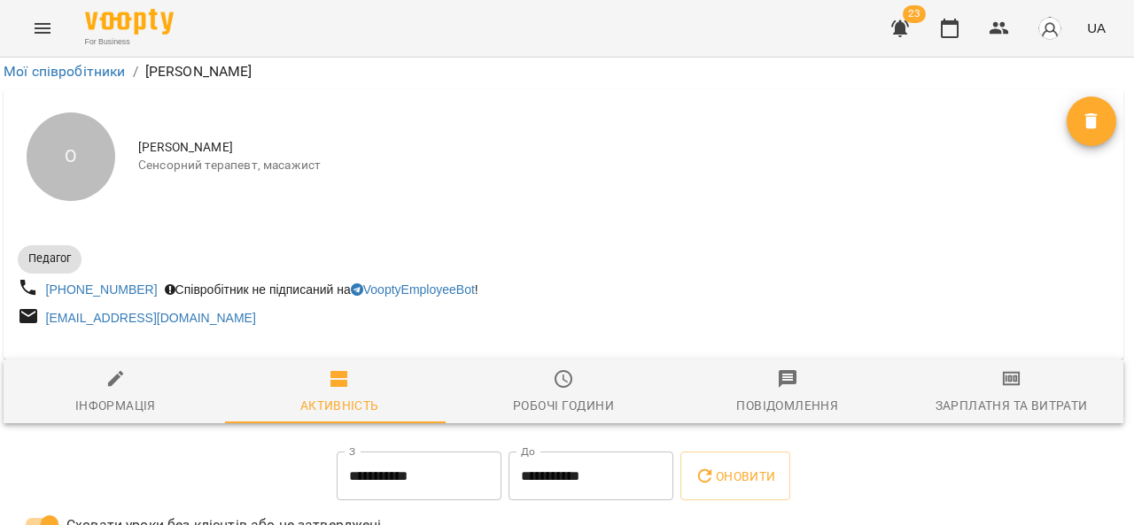
scroll to position [0, 4]
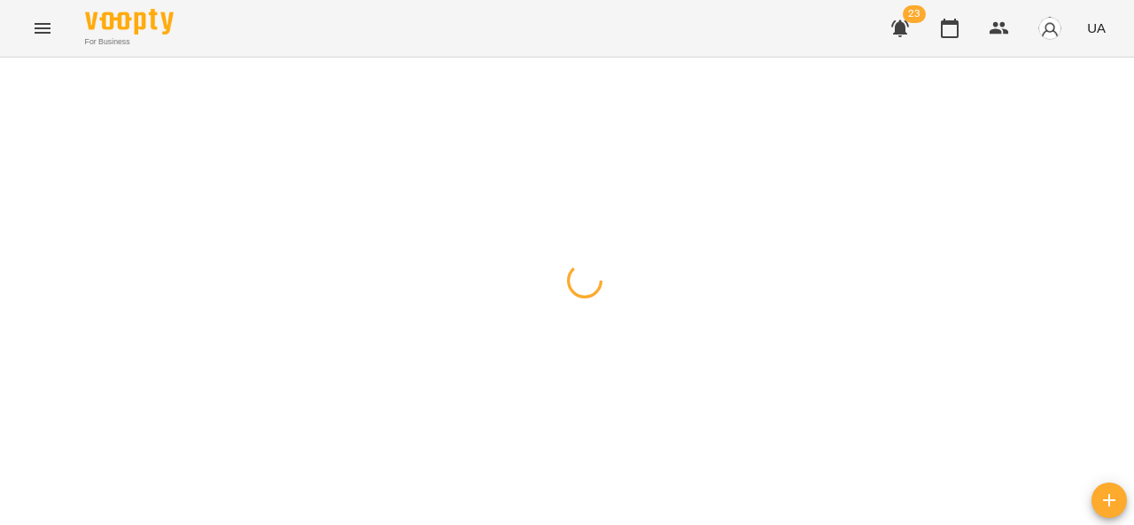
click at [55, 35] on button "Menu" at bounding box center [42, 28] width 43 height 43
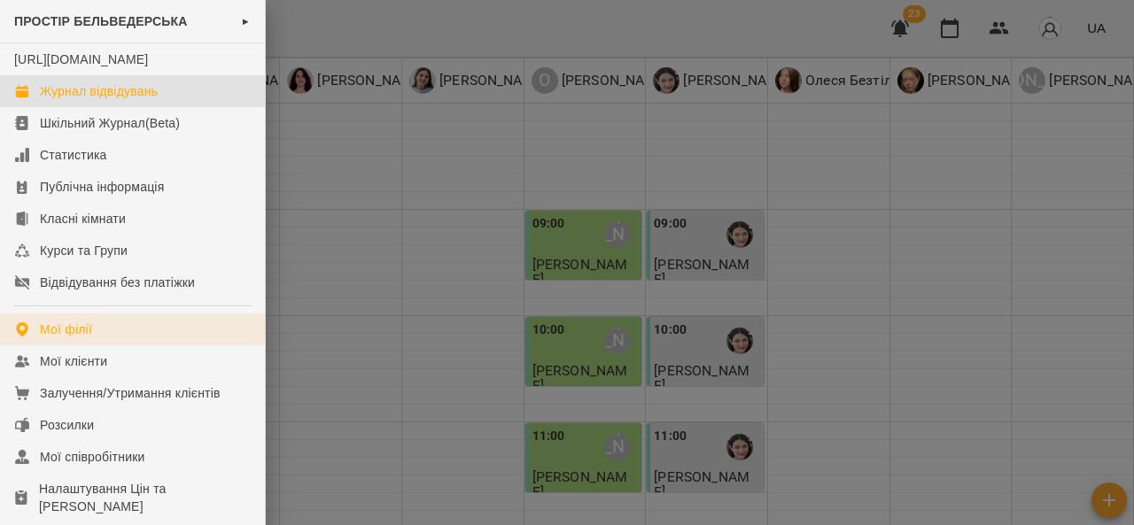
click at [106, 345] on link "Мої філії" at bounding box center [132, 329] width 265 height 32
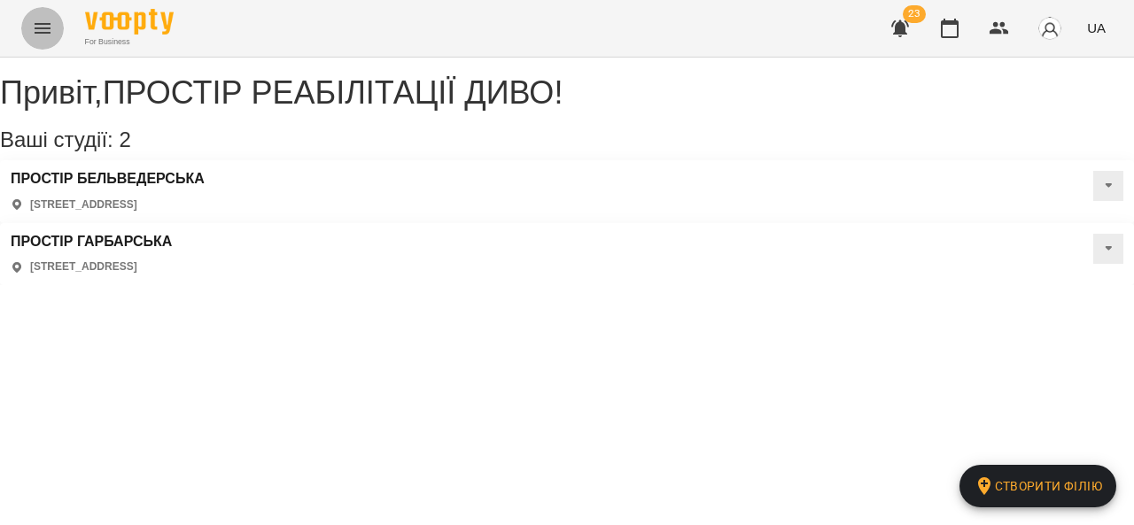
click at [45, 19] on icon "Menu" at bounding box center [42, 28] width 21 height 21
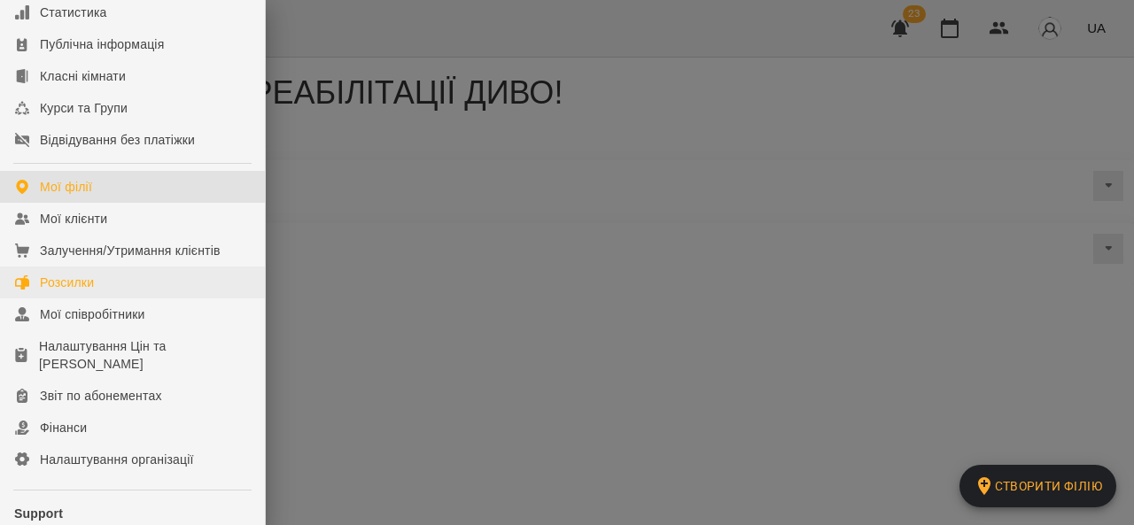
scroll to position [152, 0]
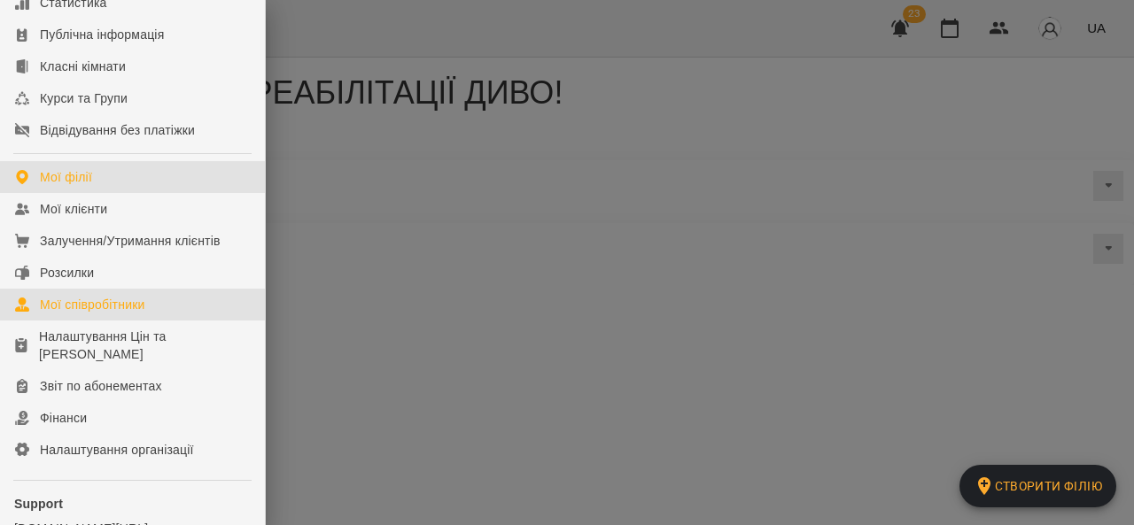
click at [144, 313] on div "Мої співробітники" at bounding box center [92, 305] width 105 height 18
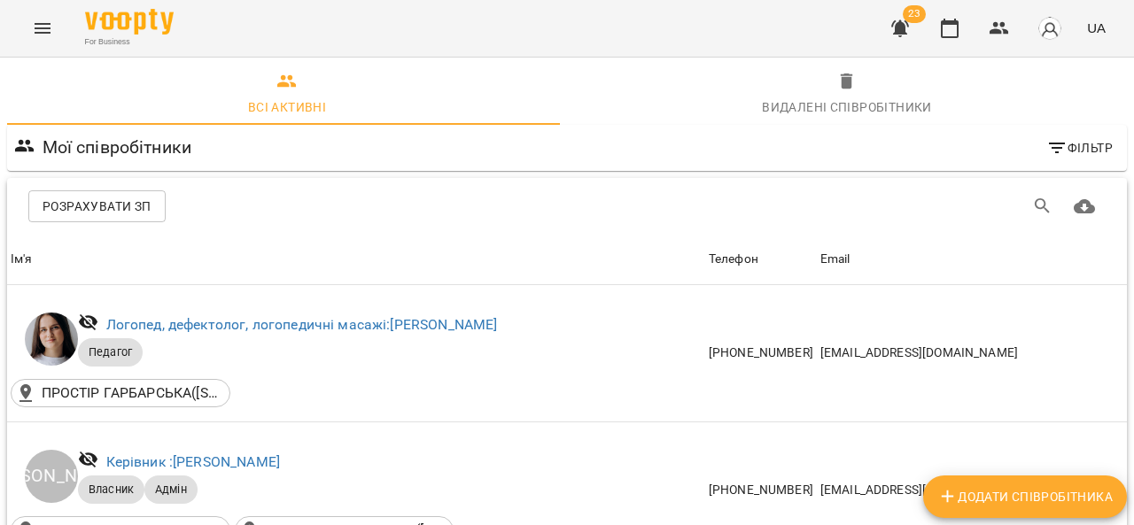
scroll to position [1698, 0]
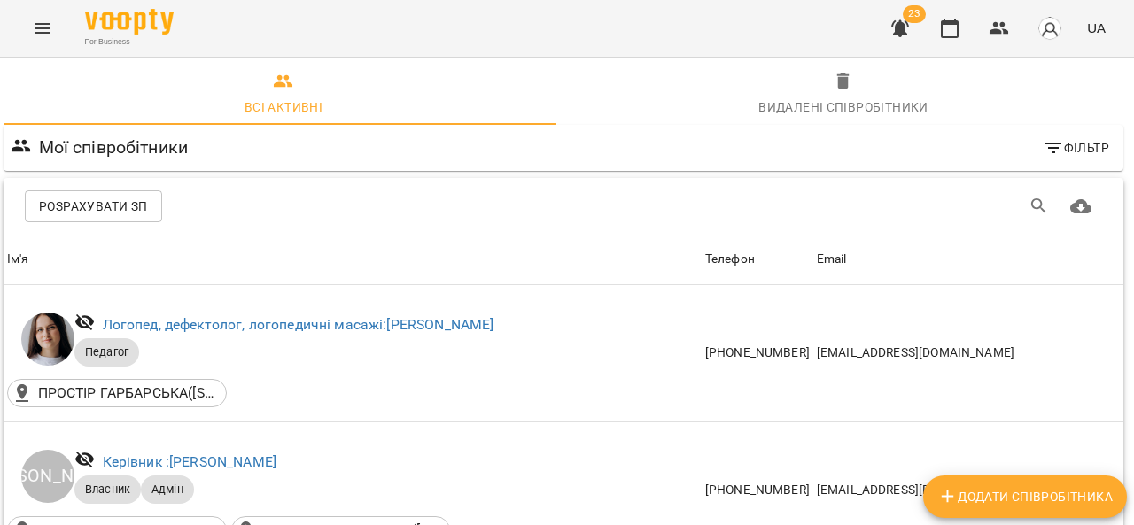
scroll to position [0, 4]
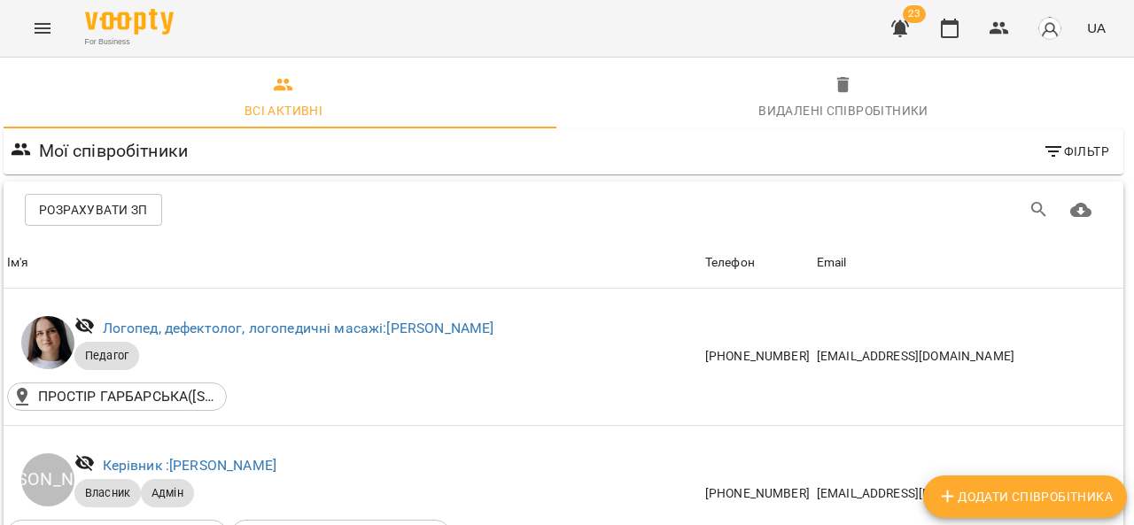
click at [854, 102] on div "Видалені cпівробітники" at bounding box center [843, 110] width 170 height 21
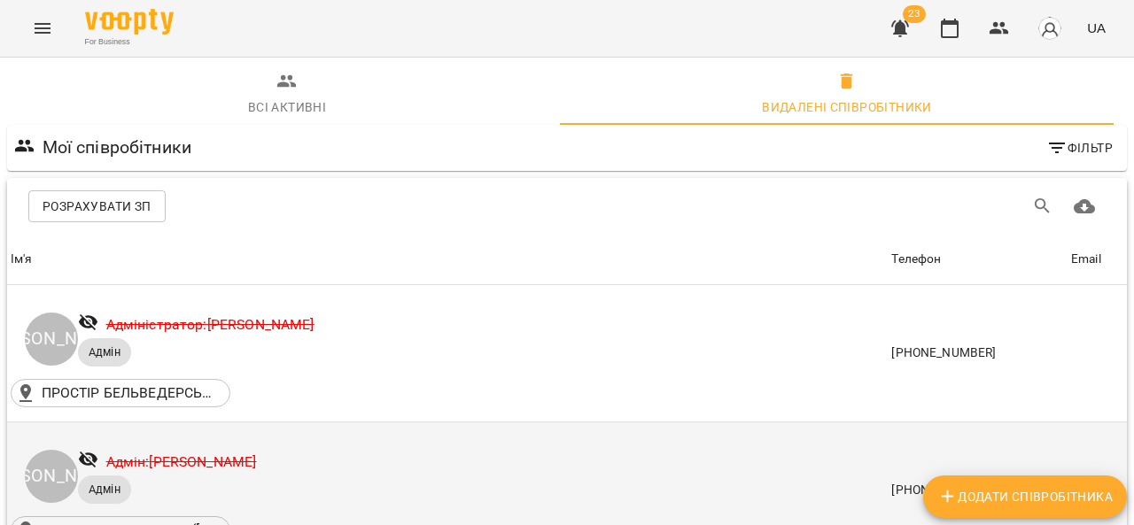
scroll to position [21, 0]
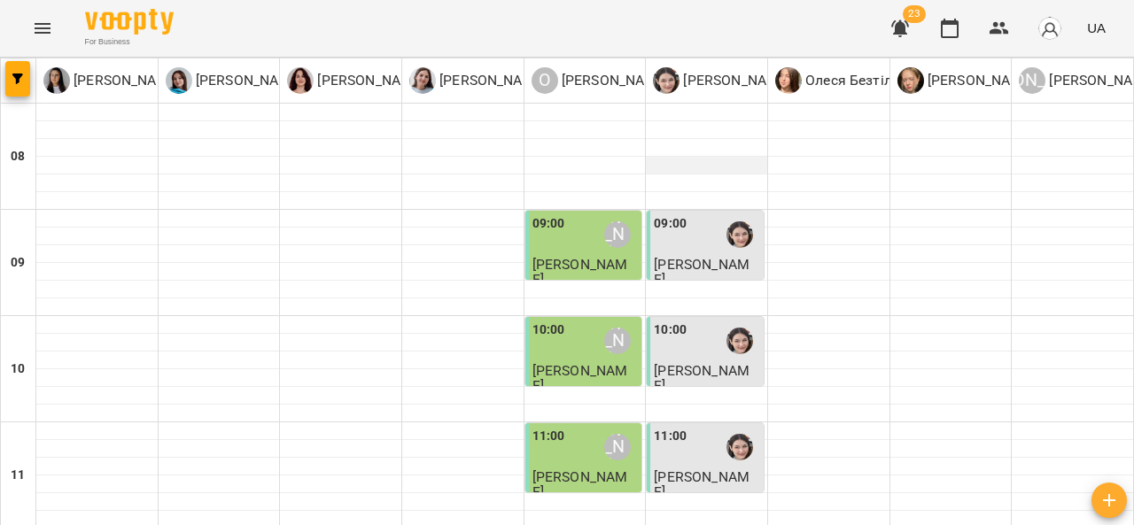
scroll to position [480, 0]
